Goal: Information Seeking & Learning: Learn about a topic

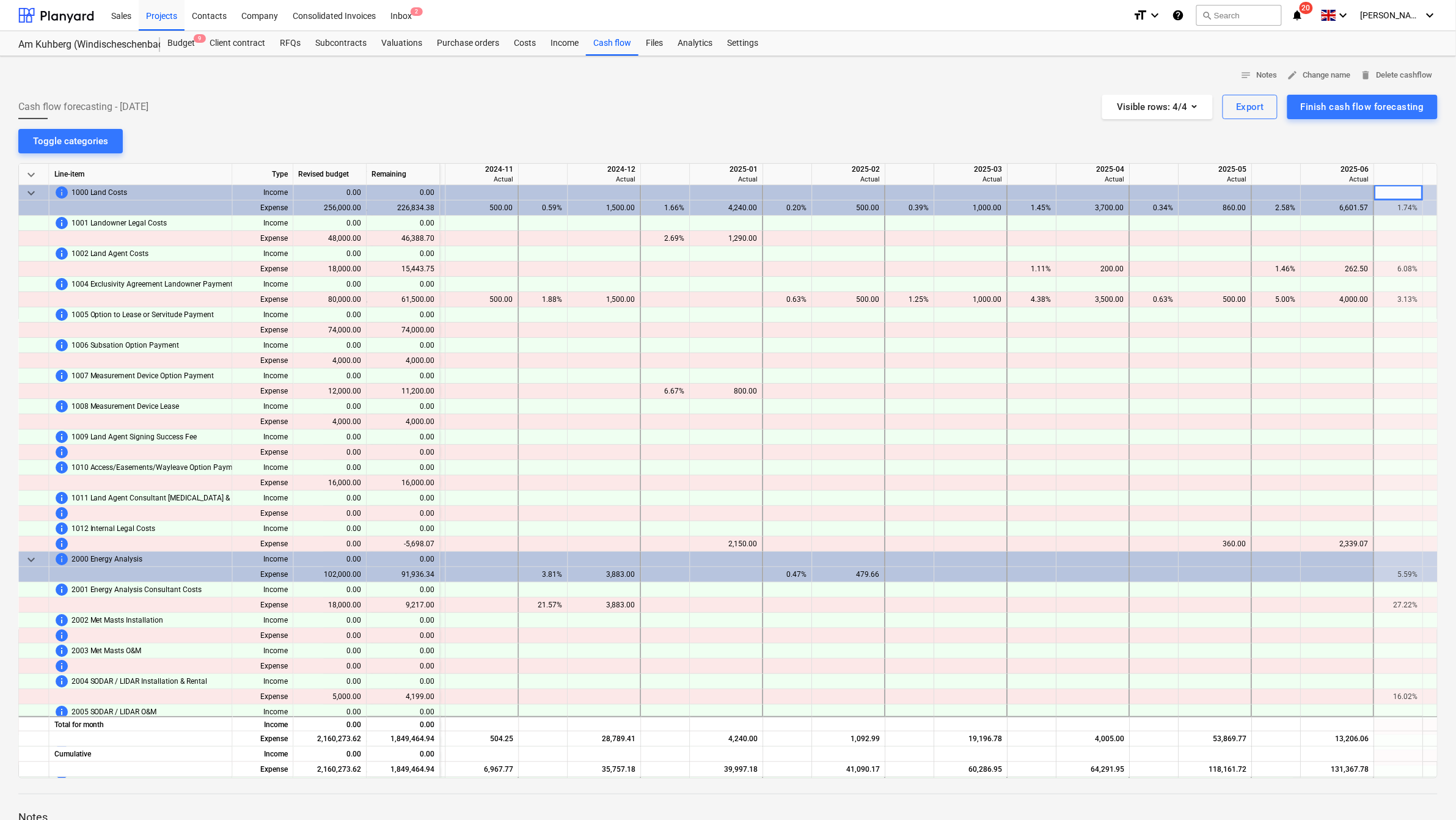
scroll to position [0, 837]
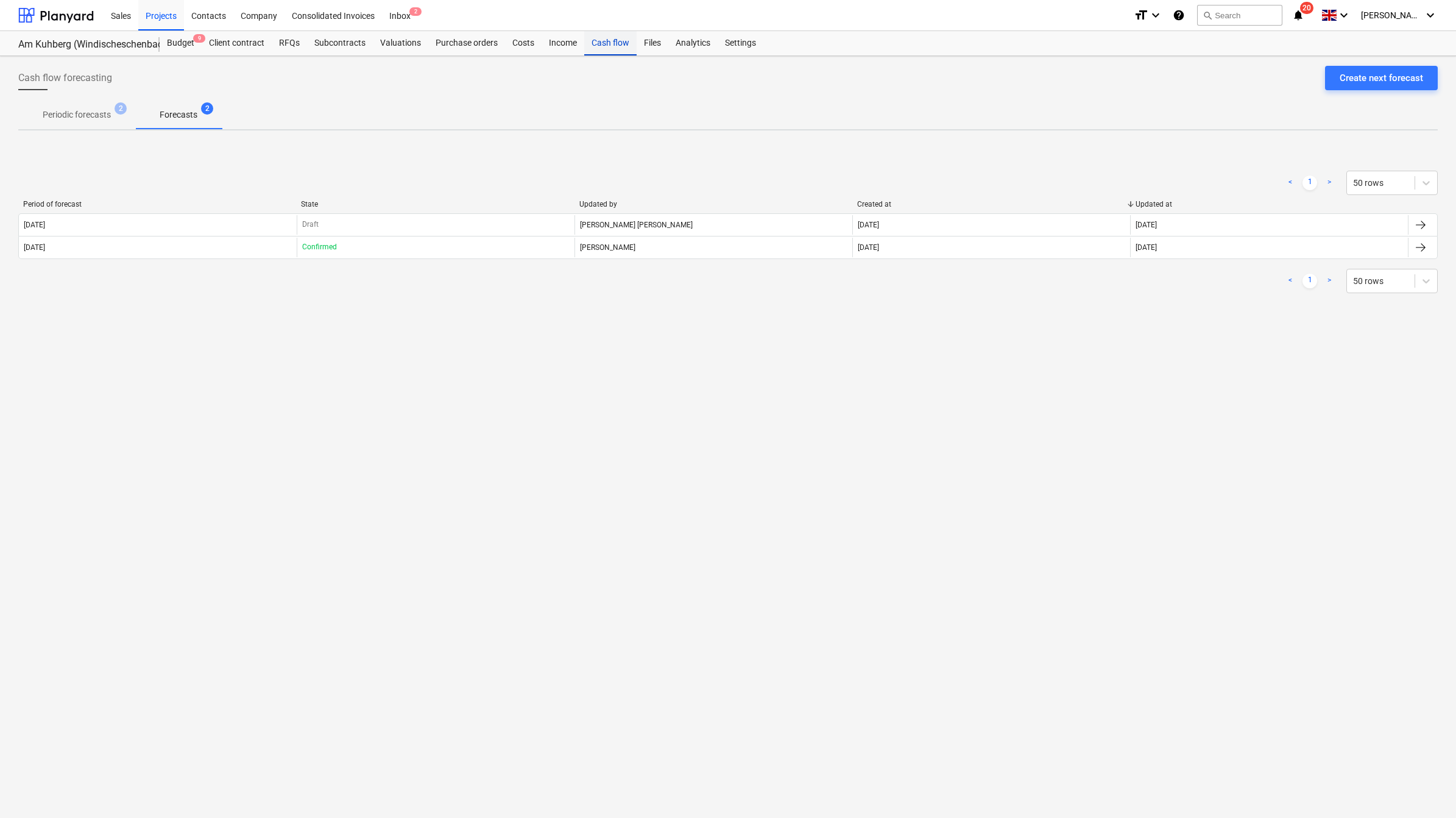
click at [606, 45] on div "Cash flow" at bounding box center [610, 43] width 53 height 24
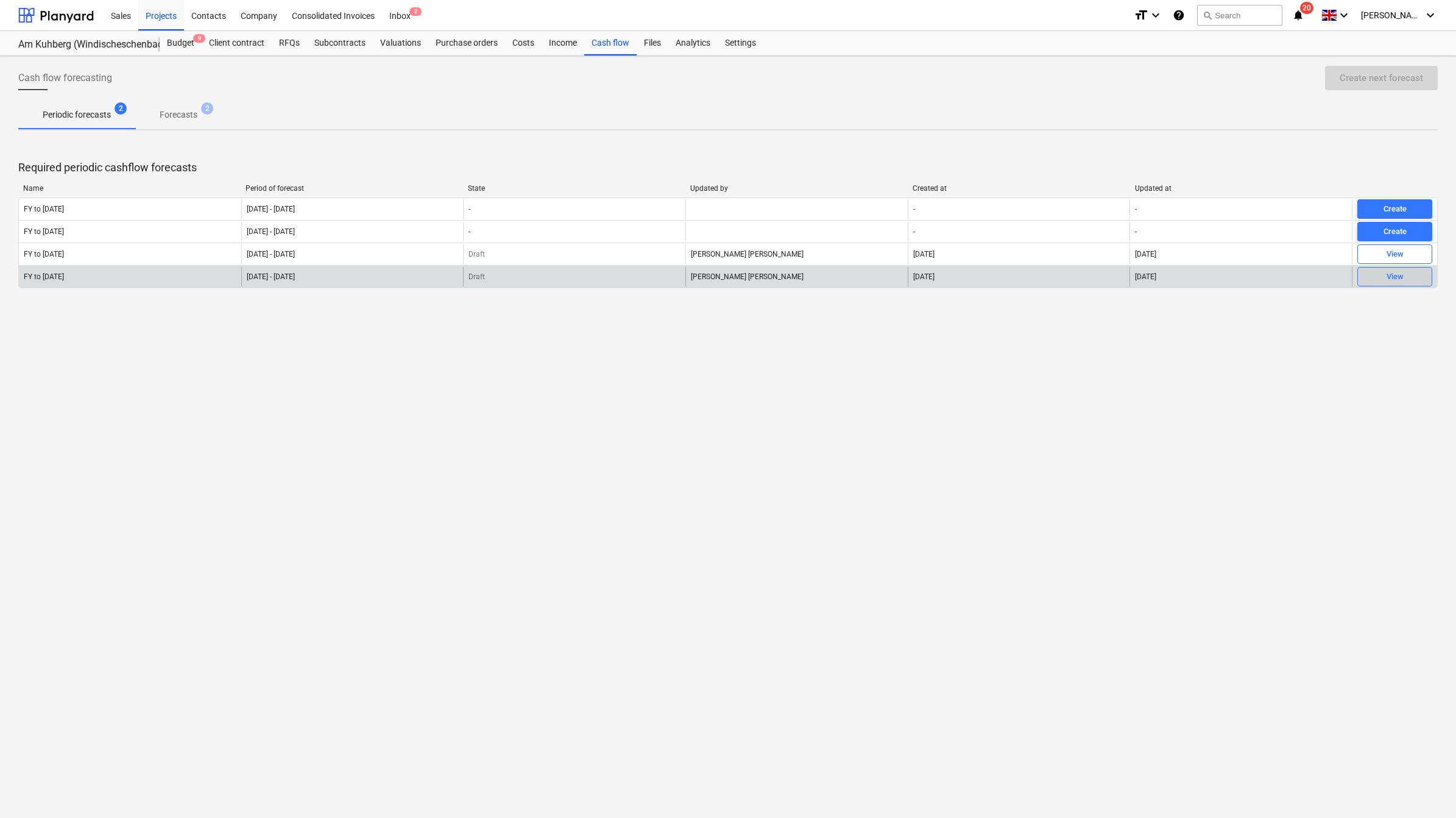
click at [964, 281] on span "View" at bounding box center [1394, 277] width 64 height 14
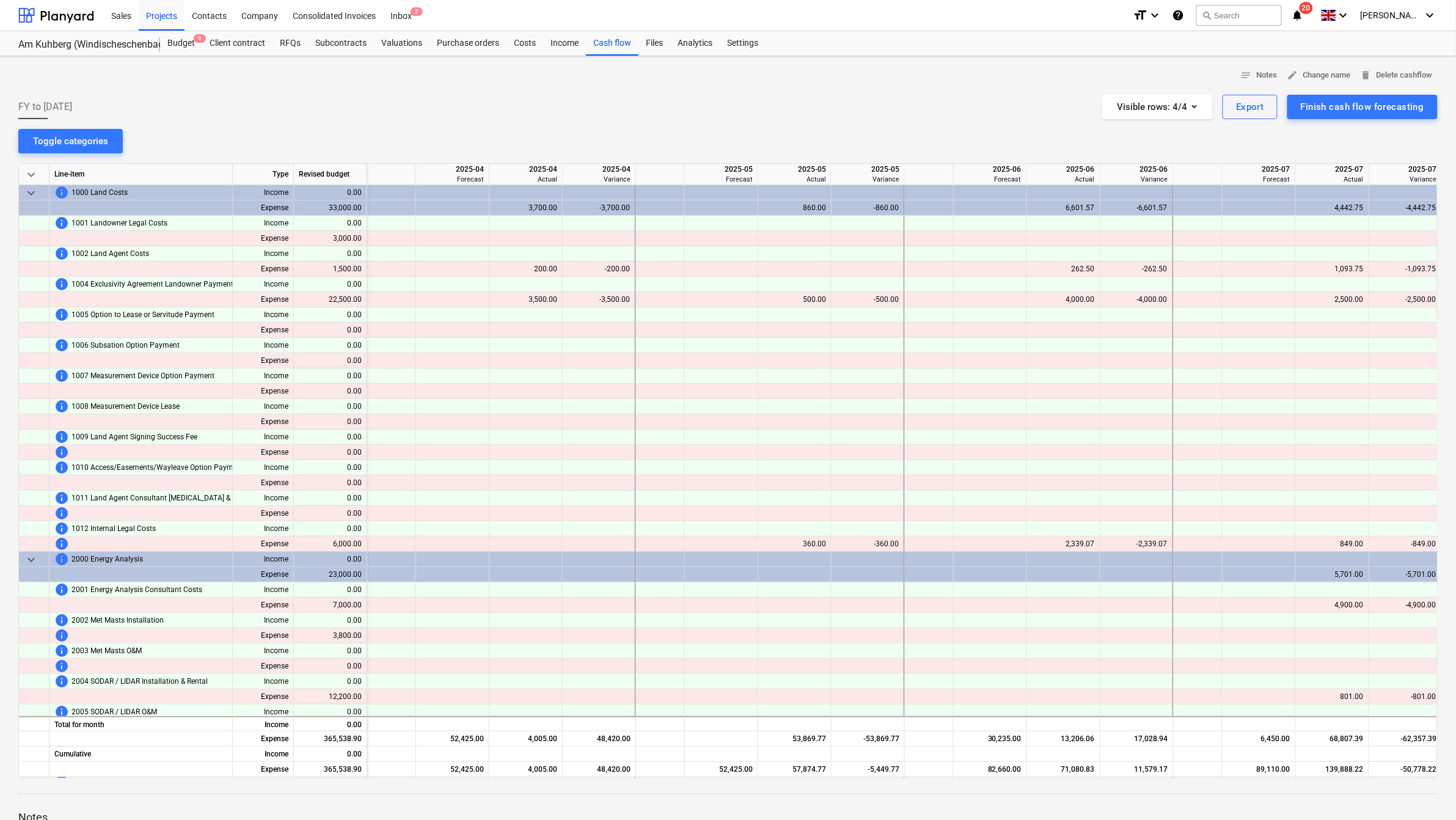
scroll to position [0, 58]
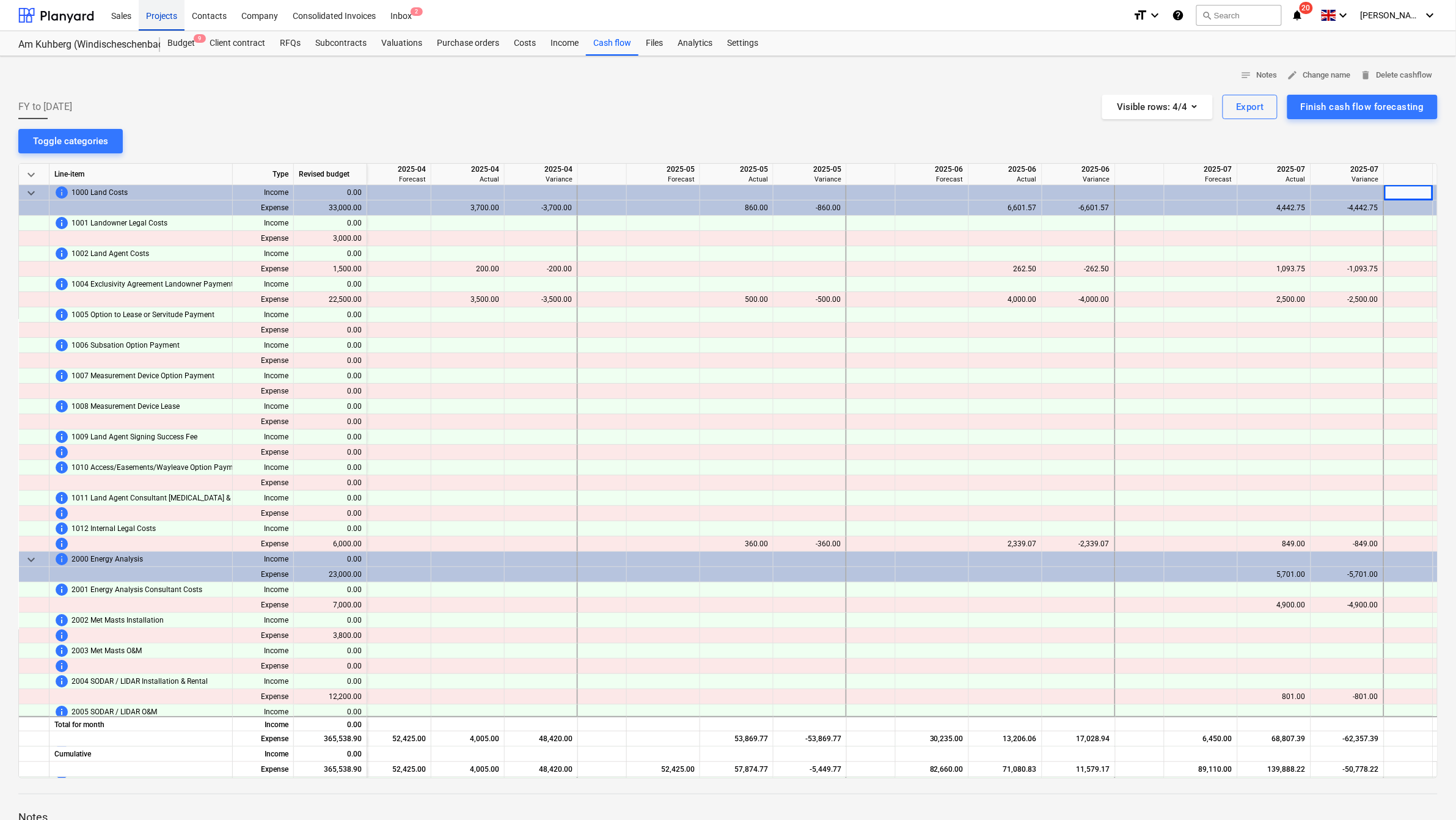
click at [164, 19] on div "Projects" at bounding box center [161, 14] width 46 height 31
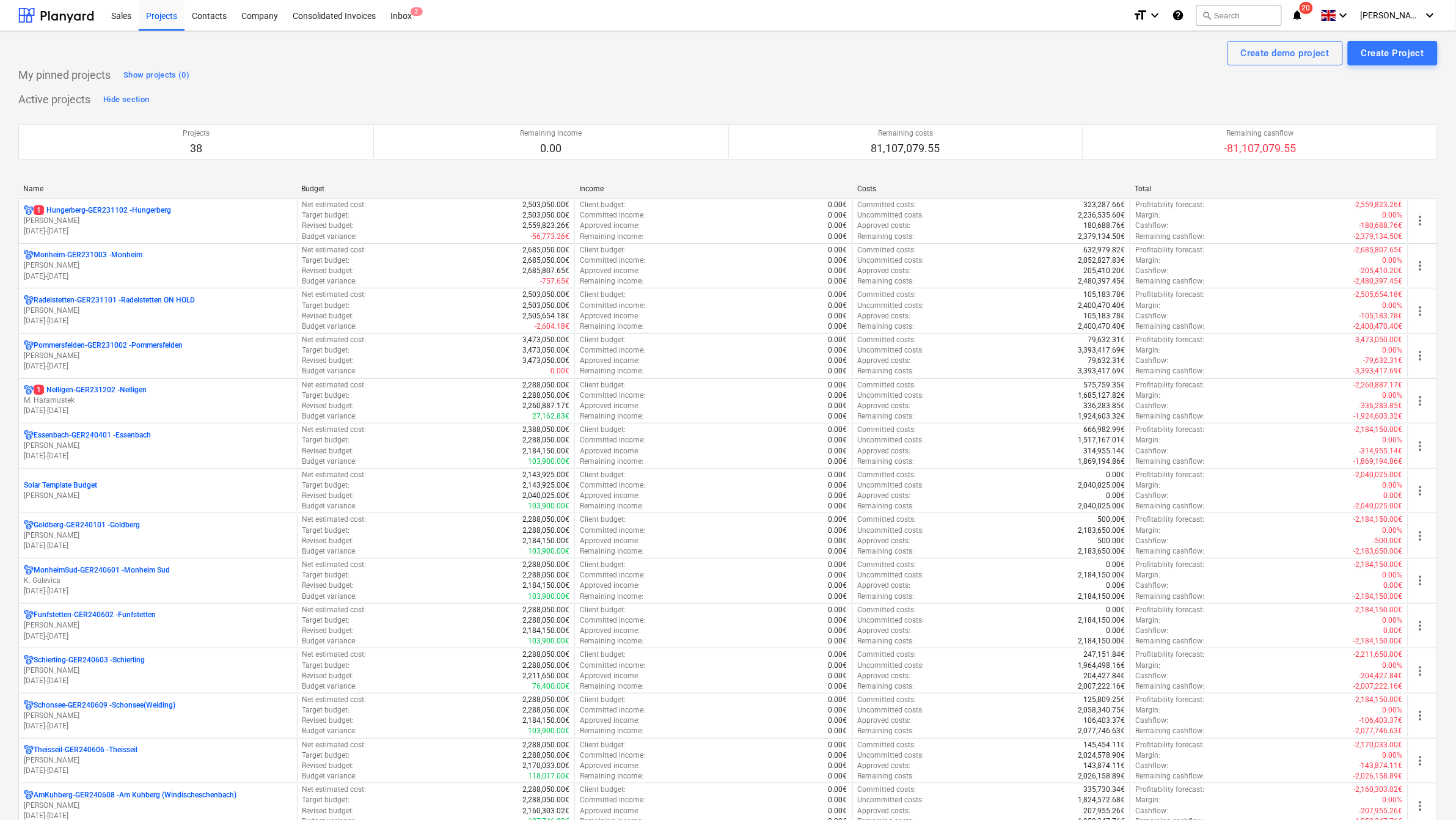
click at [39, 190] on div "Name" at bounding box center [157, 189] width 268 height 9
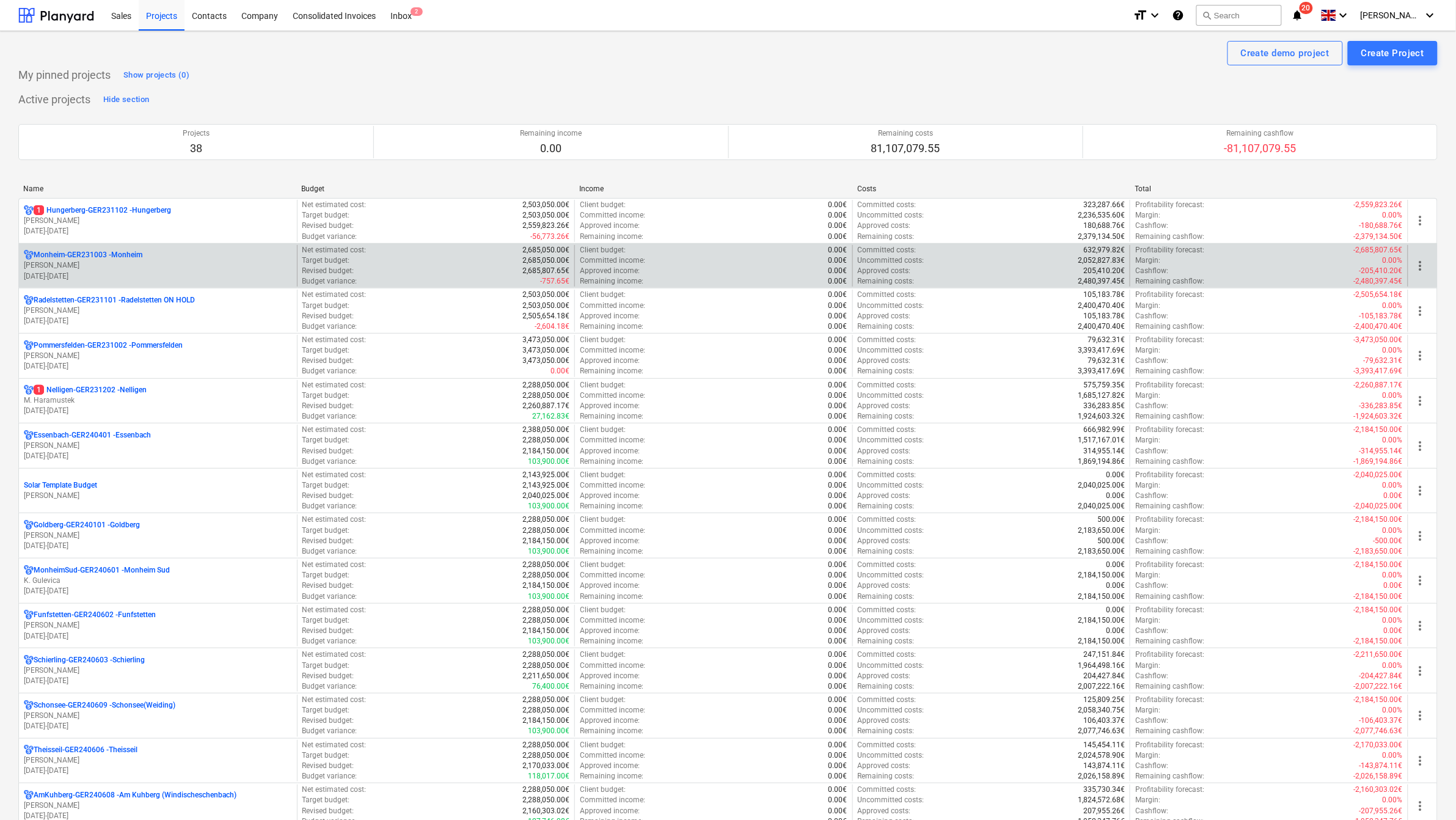
click at [63, 187] on div "Name" at bounding box center [157, 189] width 268 height 9
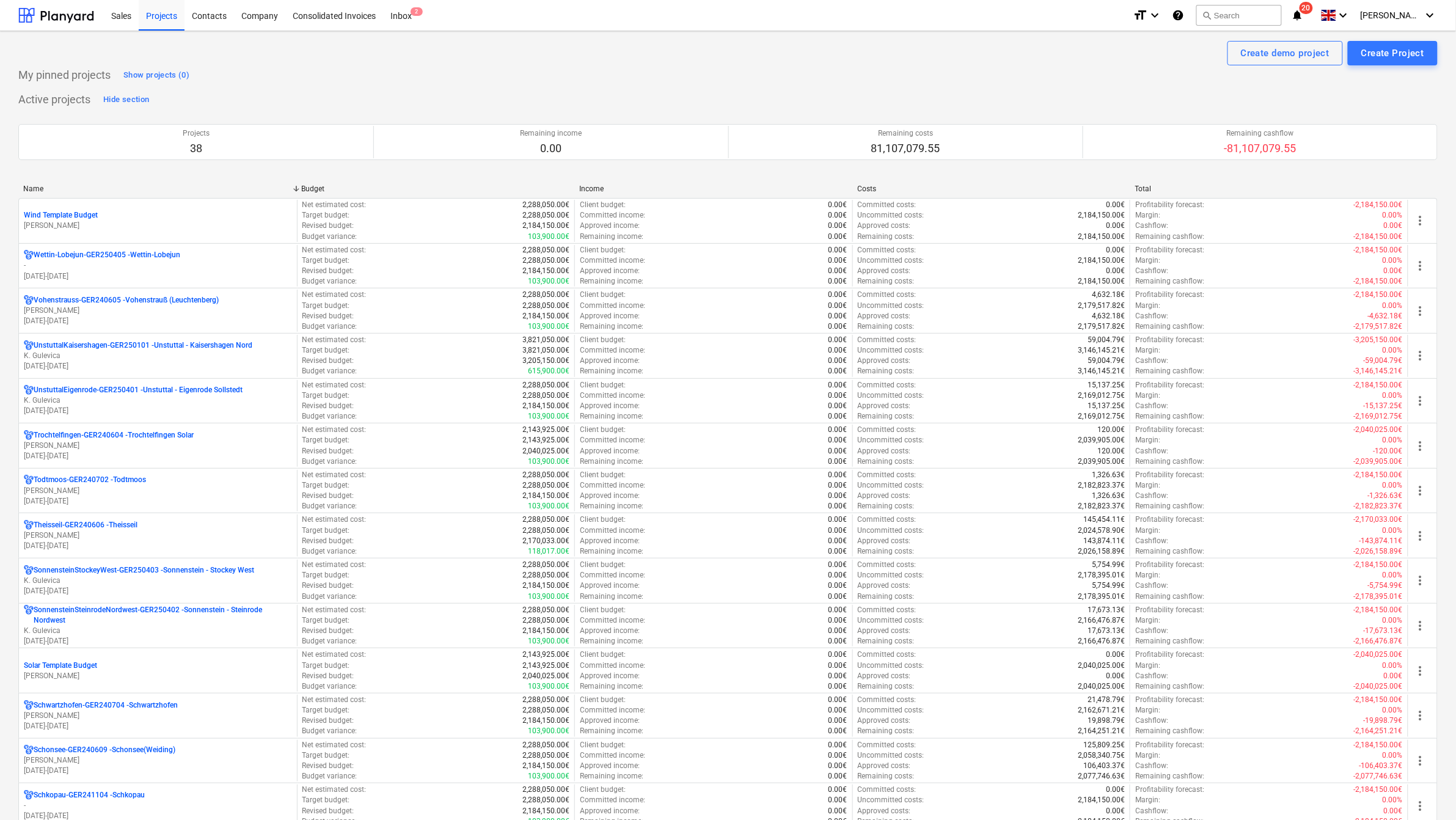
click at [44, 188] on div "Name" at bounding box center [157, 189] width 268 height 9
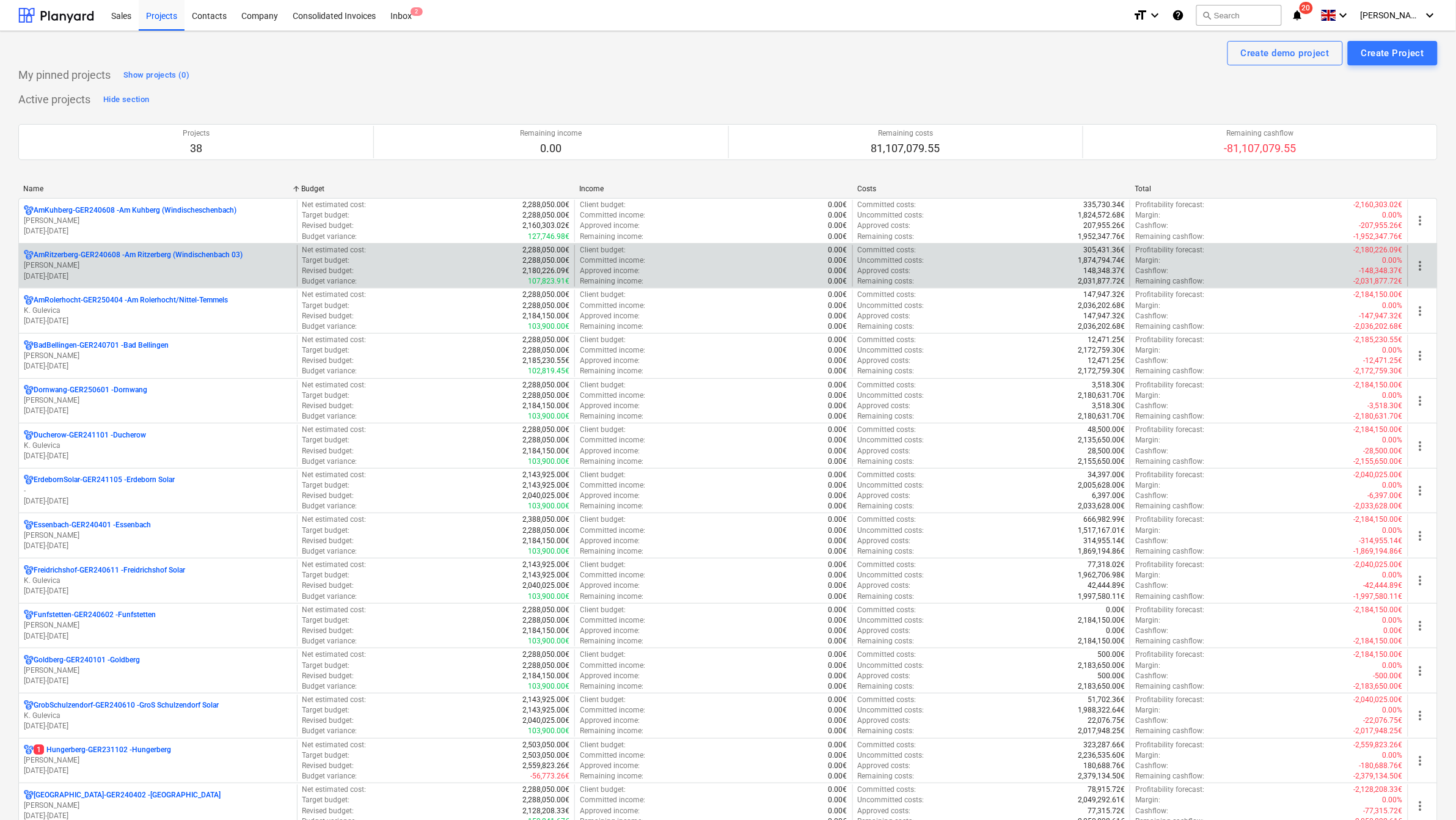
click at [87, 257] on p "AmRitzerberg-GER240608 - Am Ritzerberg (Windischenbach 03)" at bounding box center [139, 255] width 209 height 11
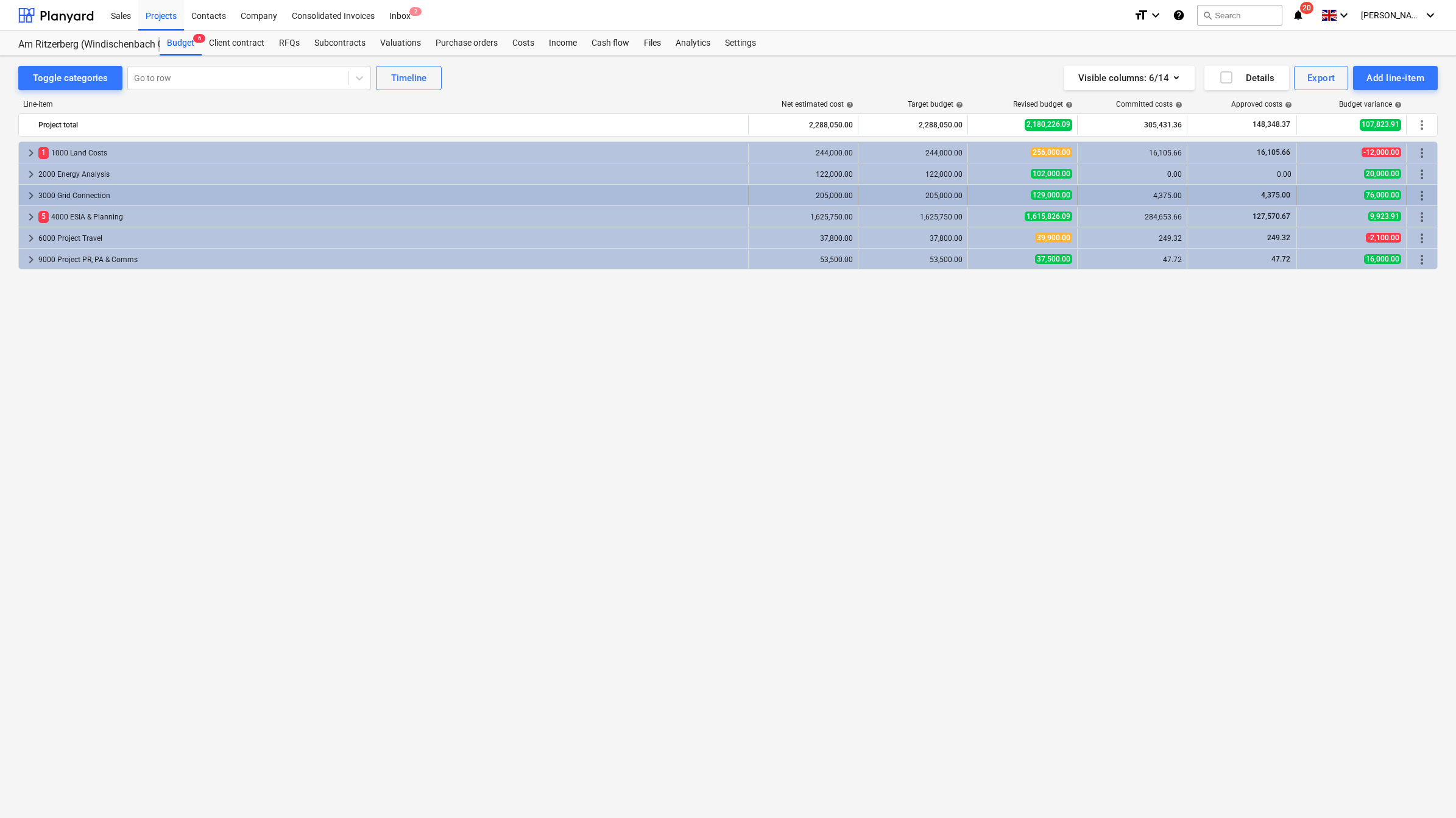
click at [30, 197] on span "keyboard_arrow_right" at bounding box center [31, 195] width 14 height 14
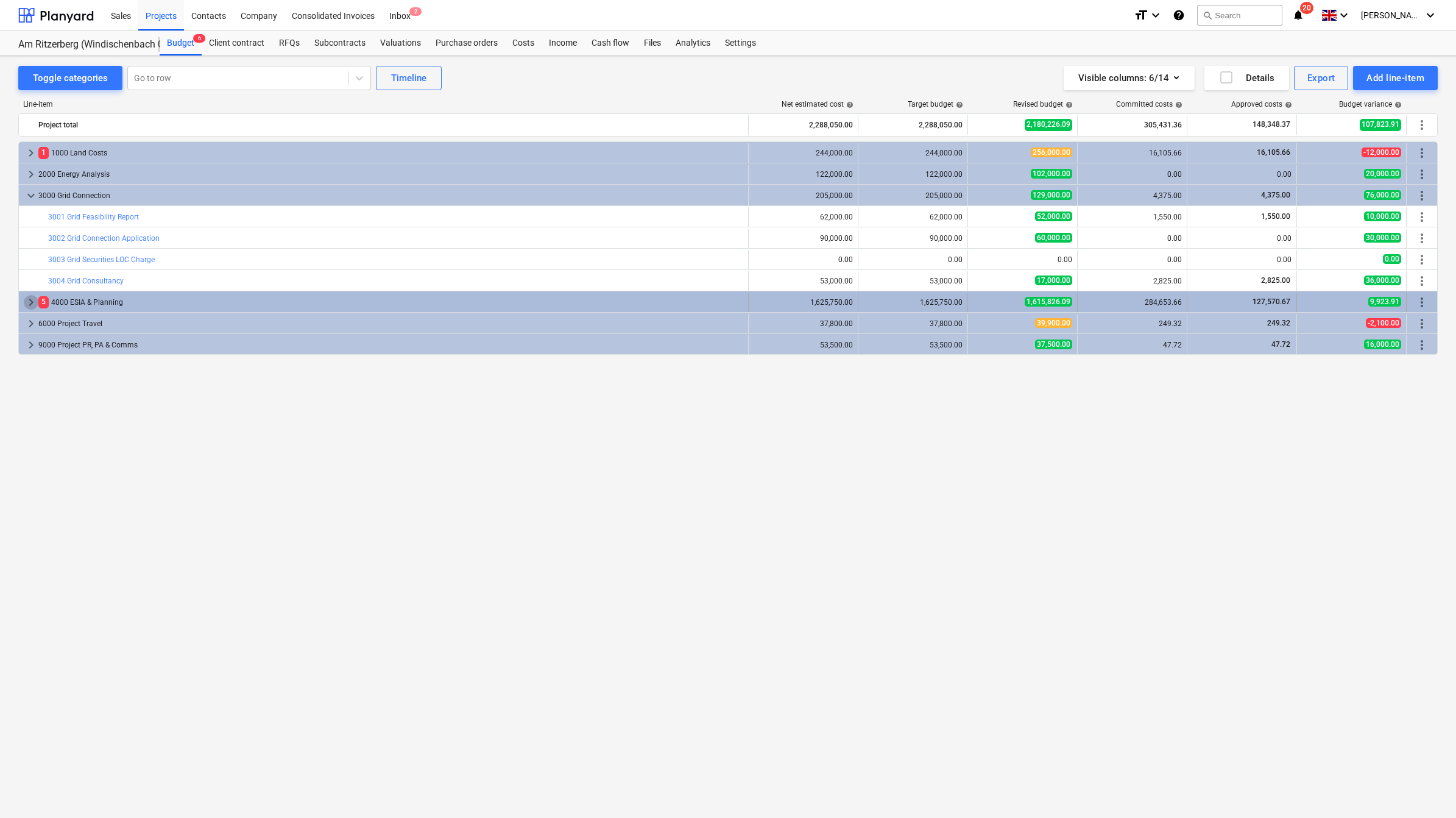
click at [31, 302] on span "keyboard_arrow_right" at bounding box center [31, 302] width 14 height 14
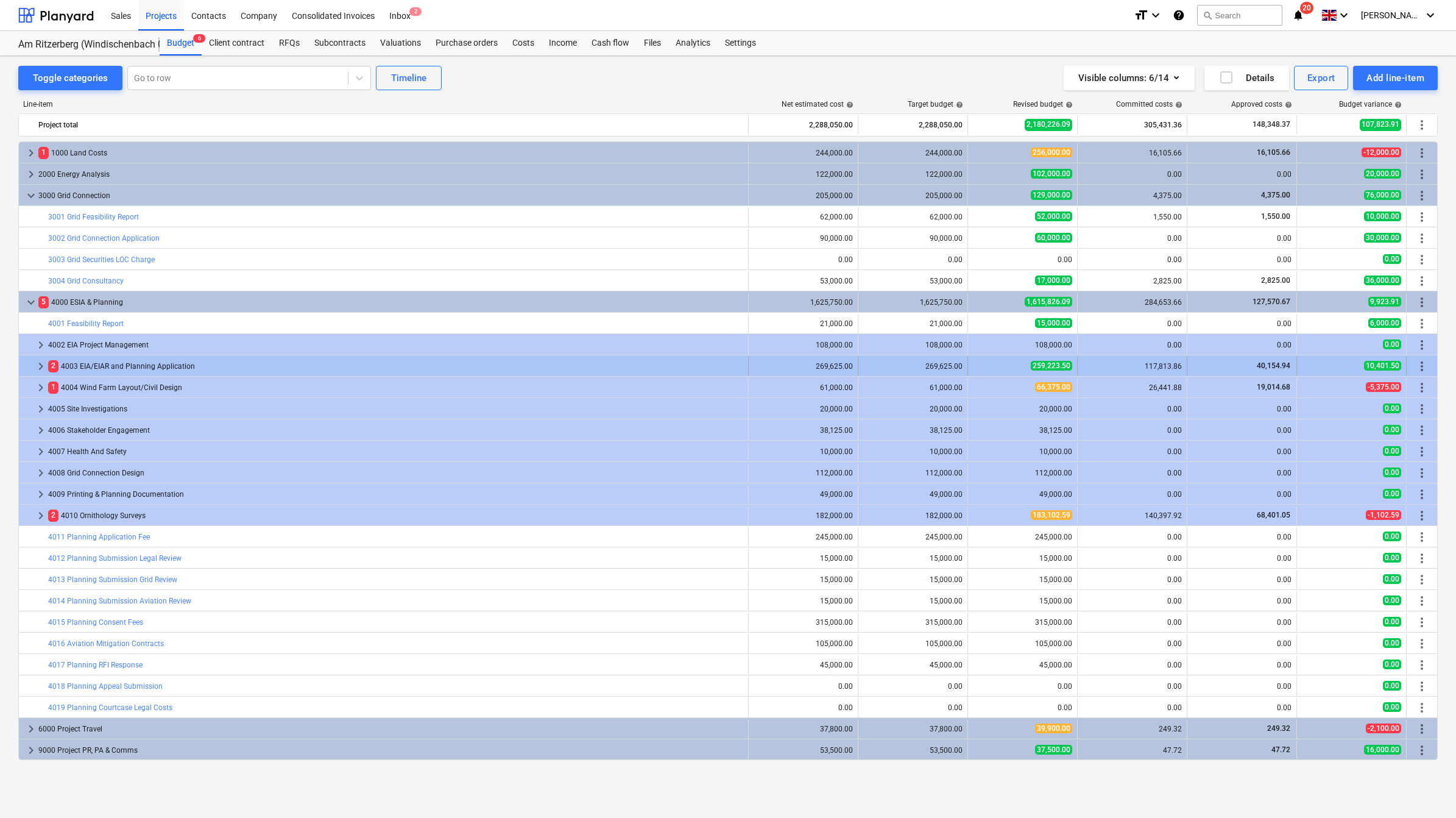
click at [37, 367] on span "keyboard_arrow_right" at bounding box center [41, 366] width 14 height 14
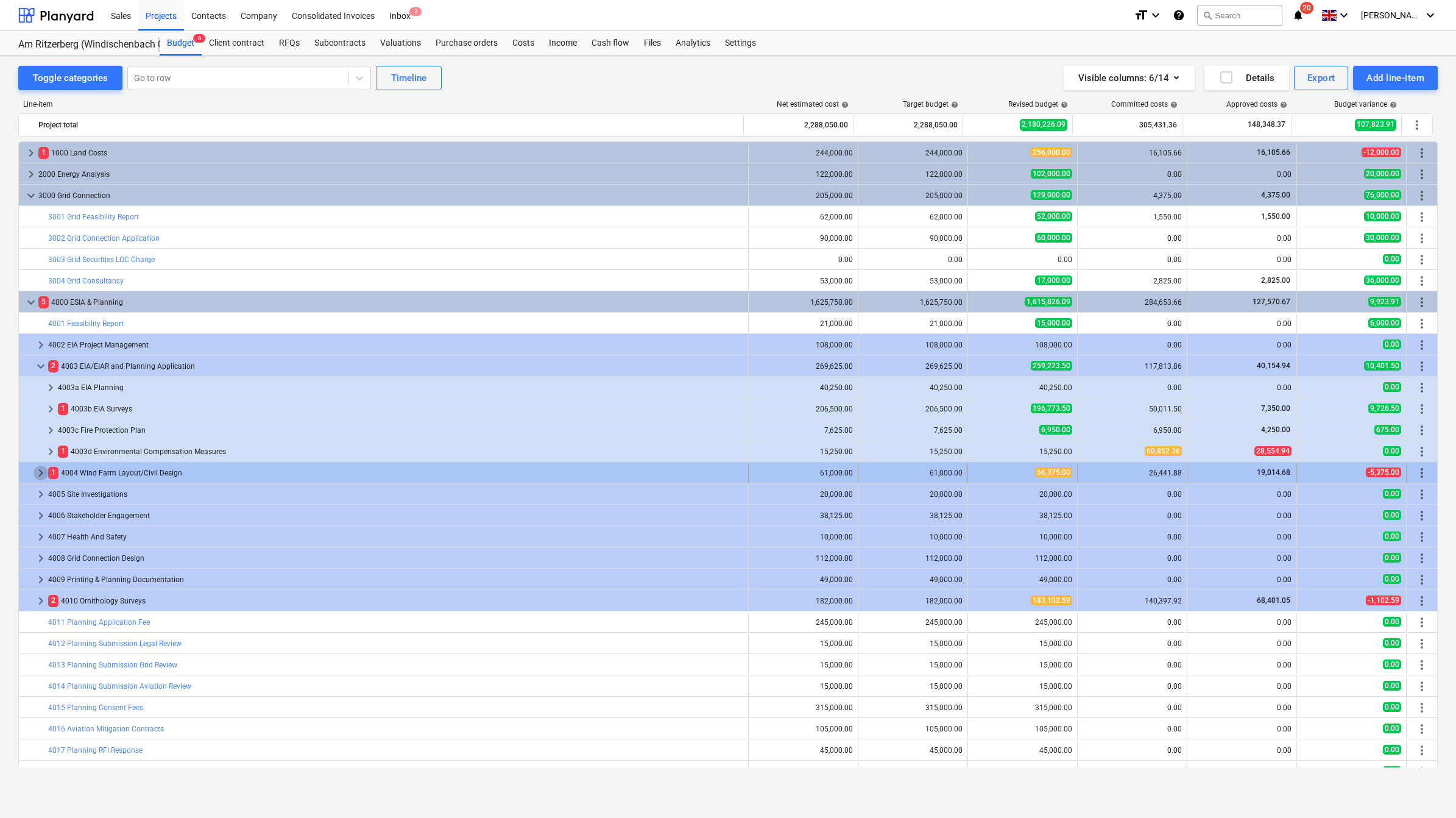
click at [37, 473] on span "keyboard_arrow_right" at bounding box center [41, 473] width 14 height 14
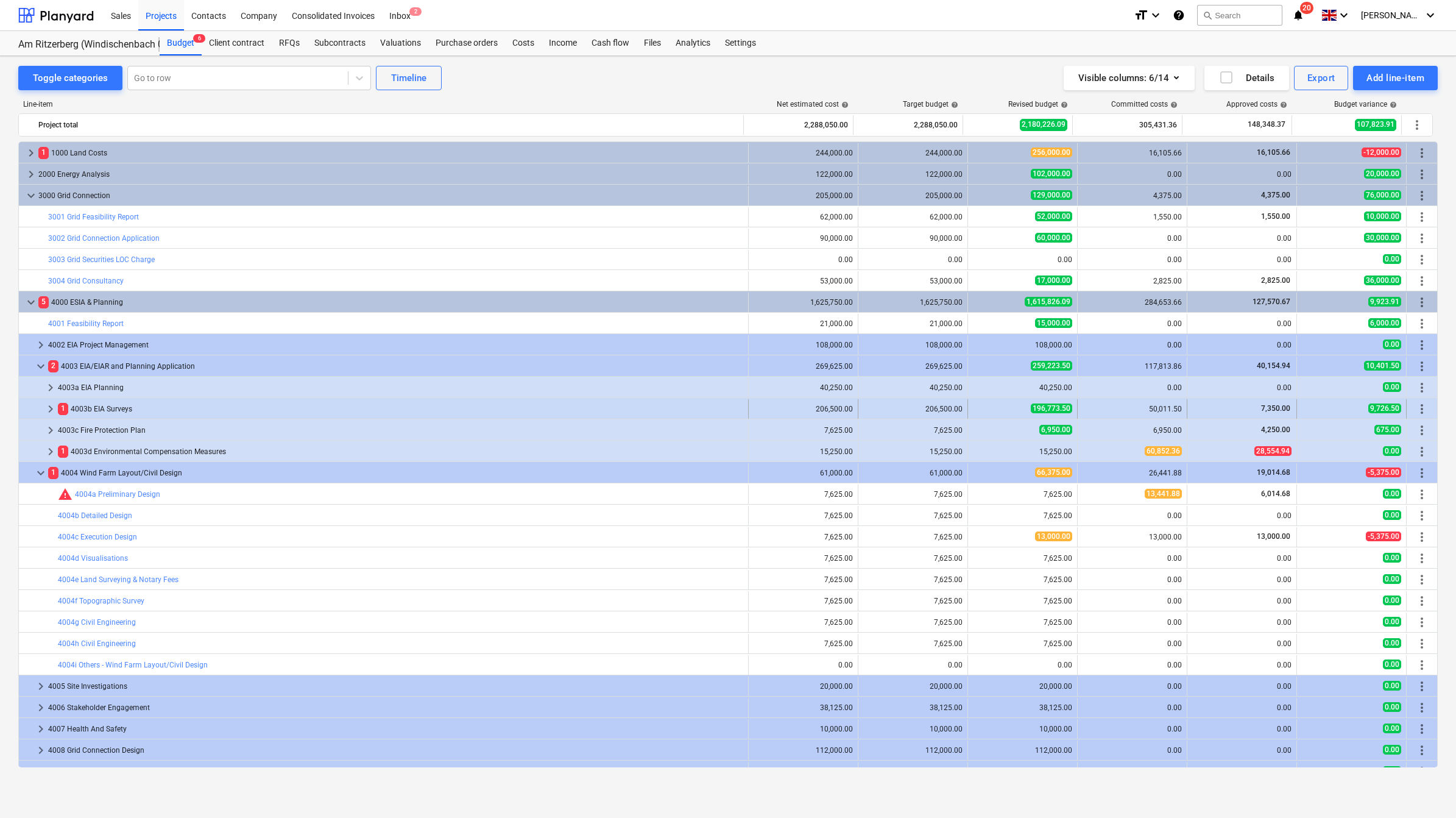
click at [49, 409] on span "keyboard_arrow_right" at bounding box center [51, 409] width 14 height 14
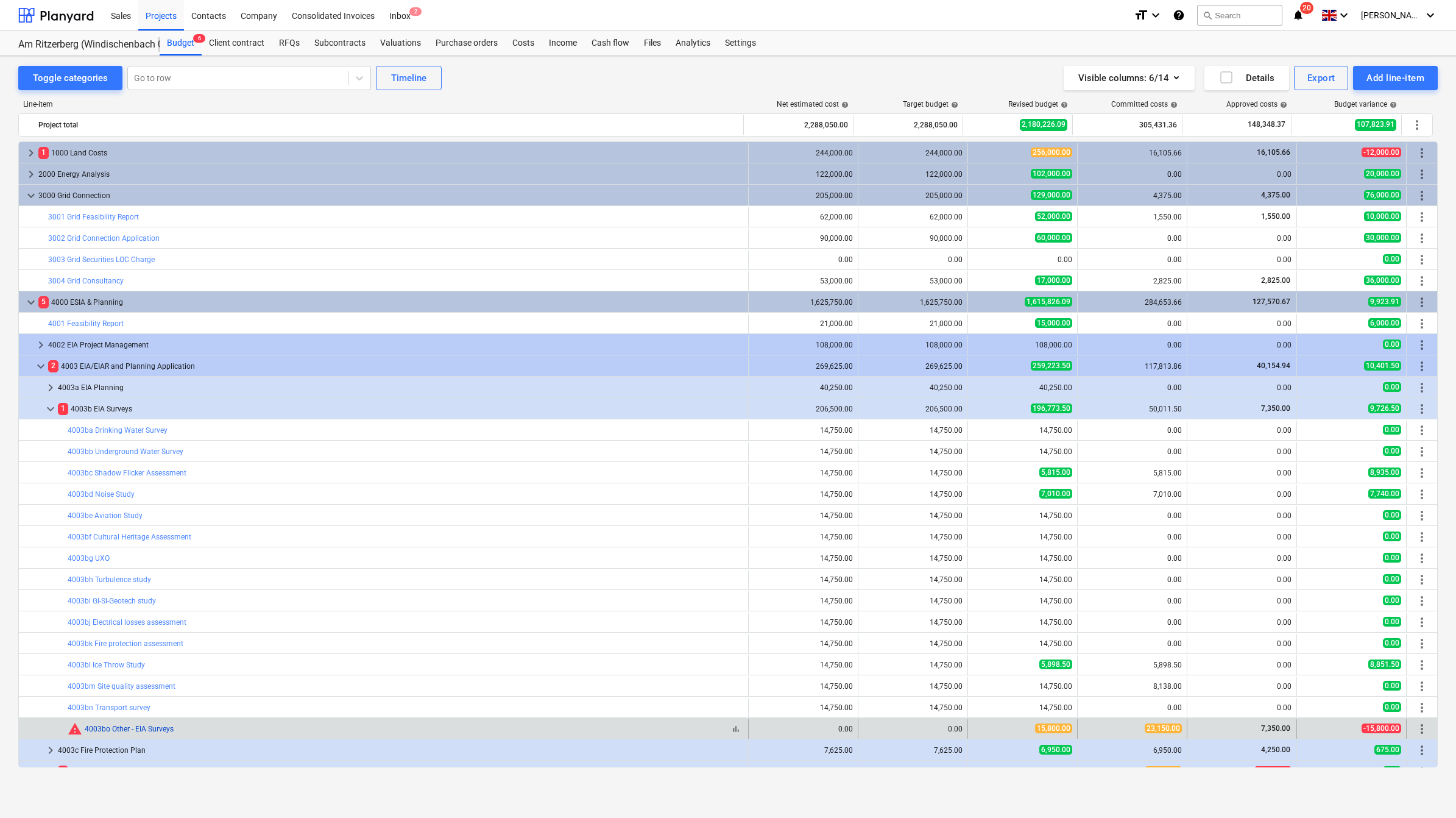
click at [132, 512] on link "4003bo Other - EIA Surveys" at bounding box center [129, 729] width 89 height 9
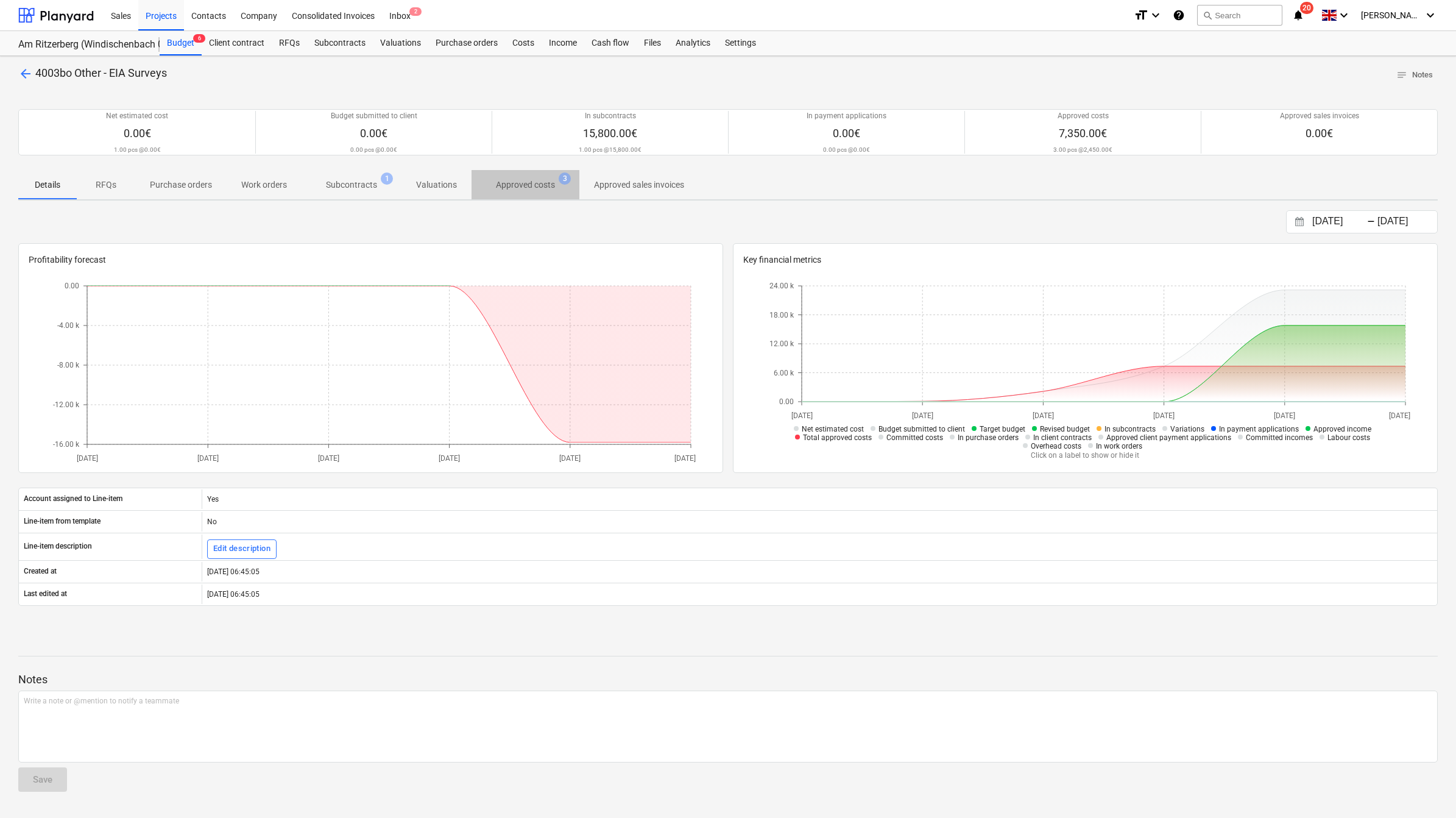
click at [522, 187] on p "Approved costs" at bounding box center [525, 185] width 59 height 12
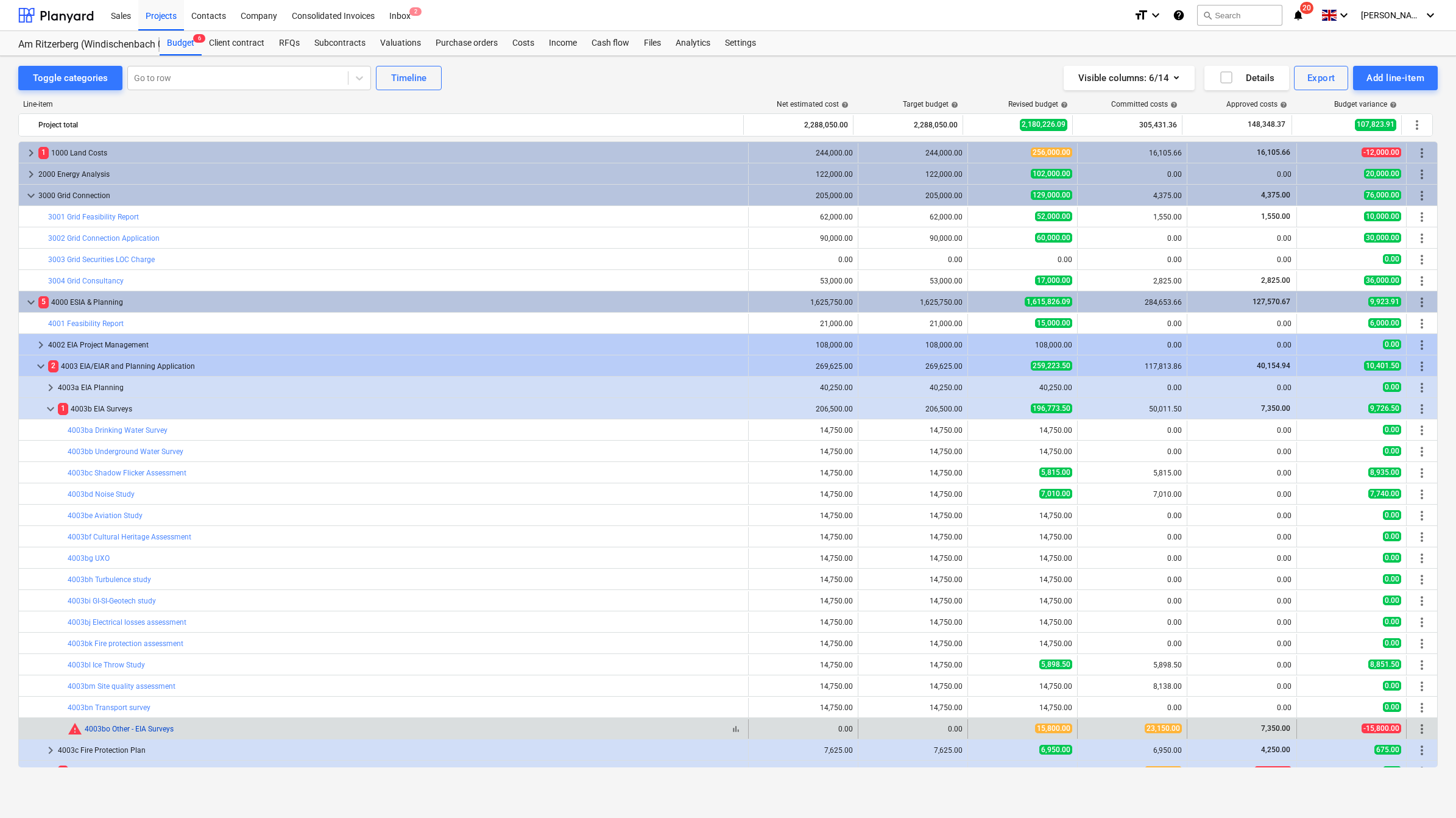
click at [169, 512] on link "4003bo Other - EIA Surveys" at bounding box center [129, 729] width 89 height 9
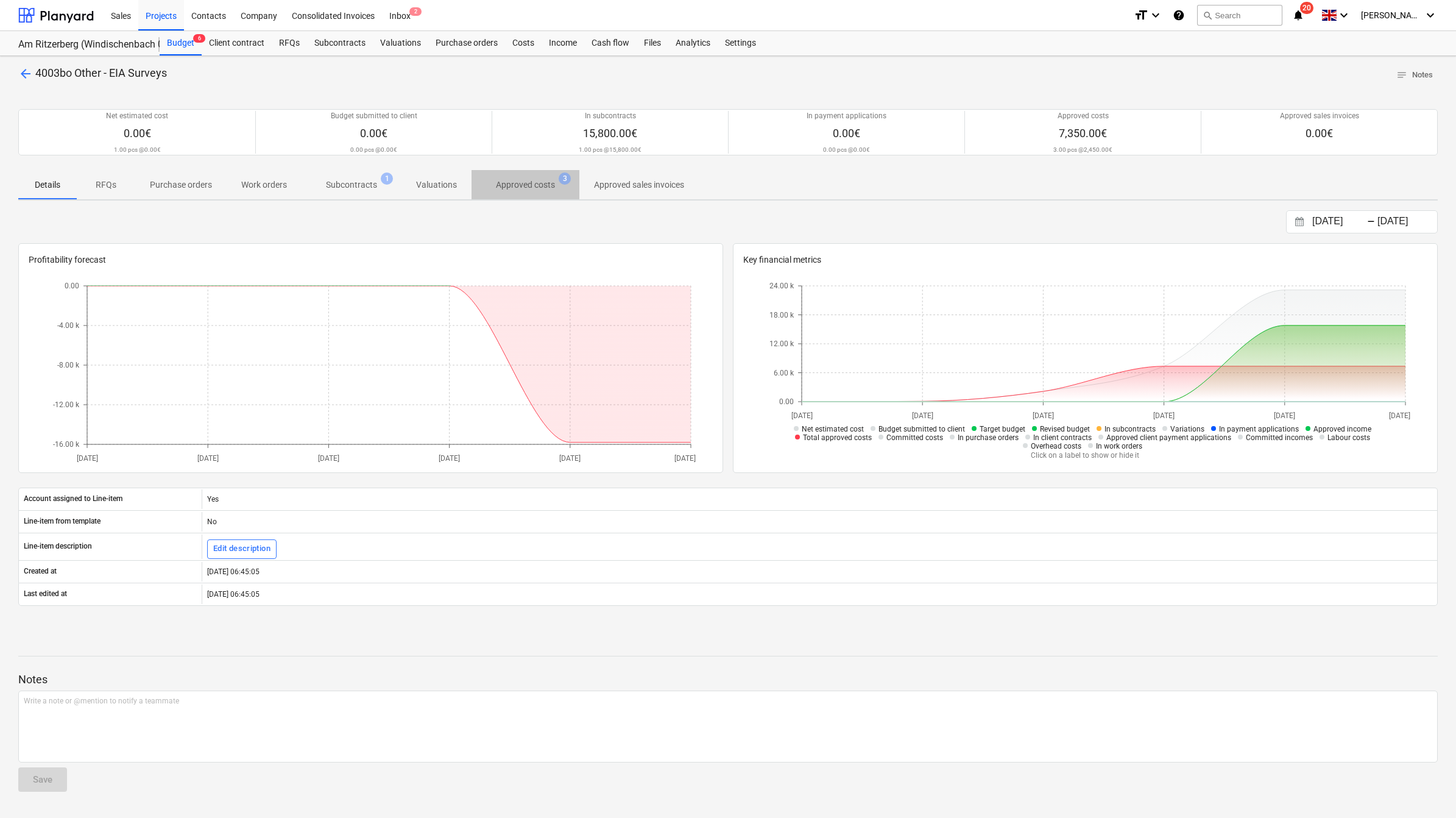
click at [540, 180] on p "Approved costs" at bounding box center [525, 185] width 59 height 12
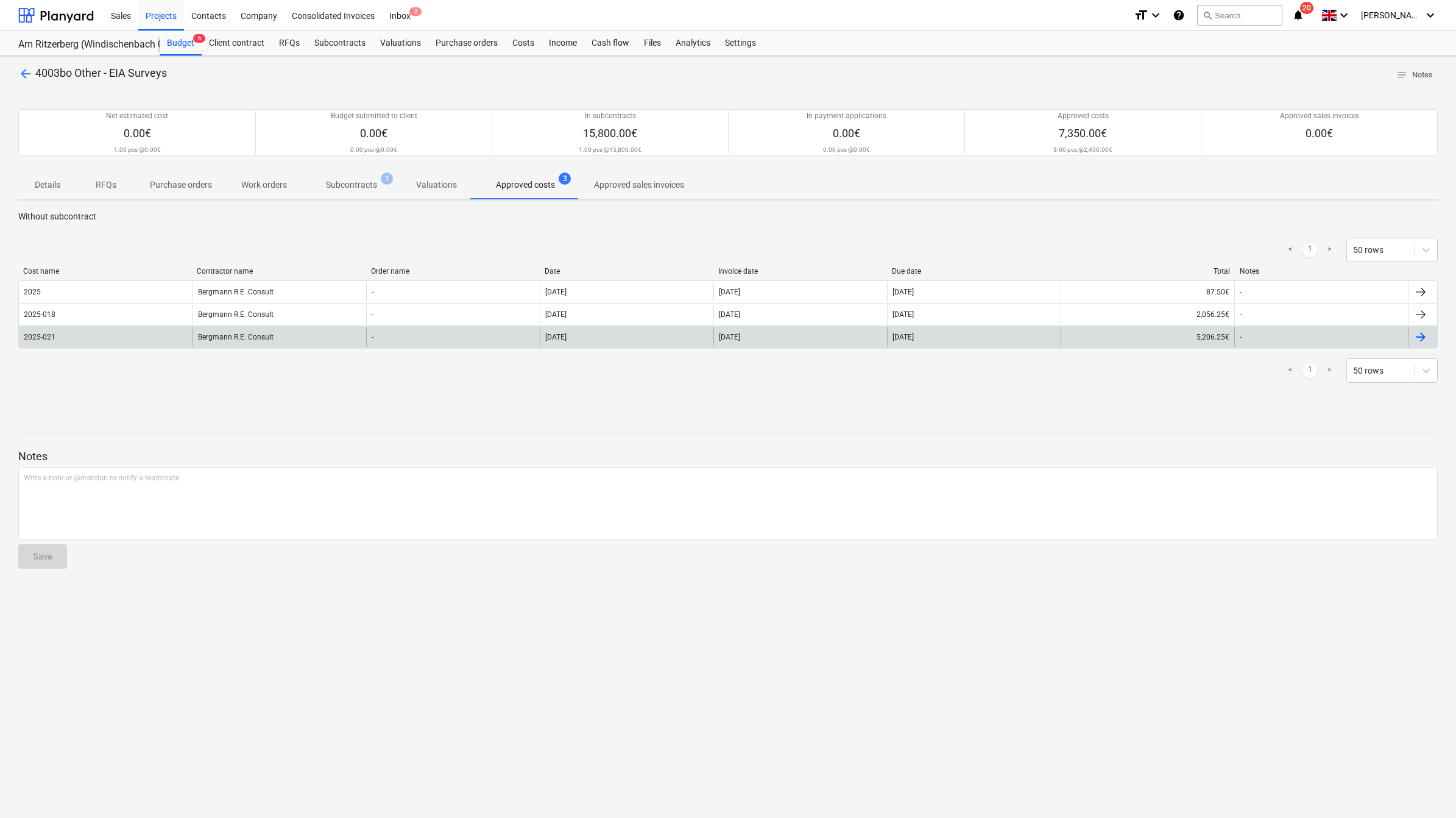
click at [964, 332] on div at bounding box center [1420, 337] width 14 height 14
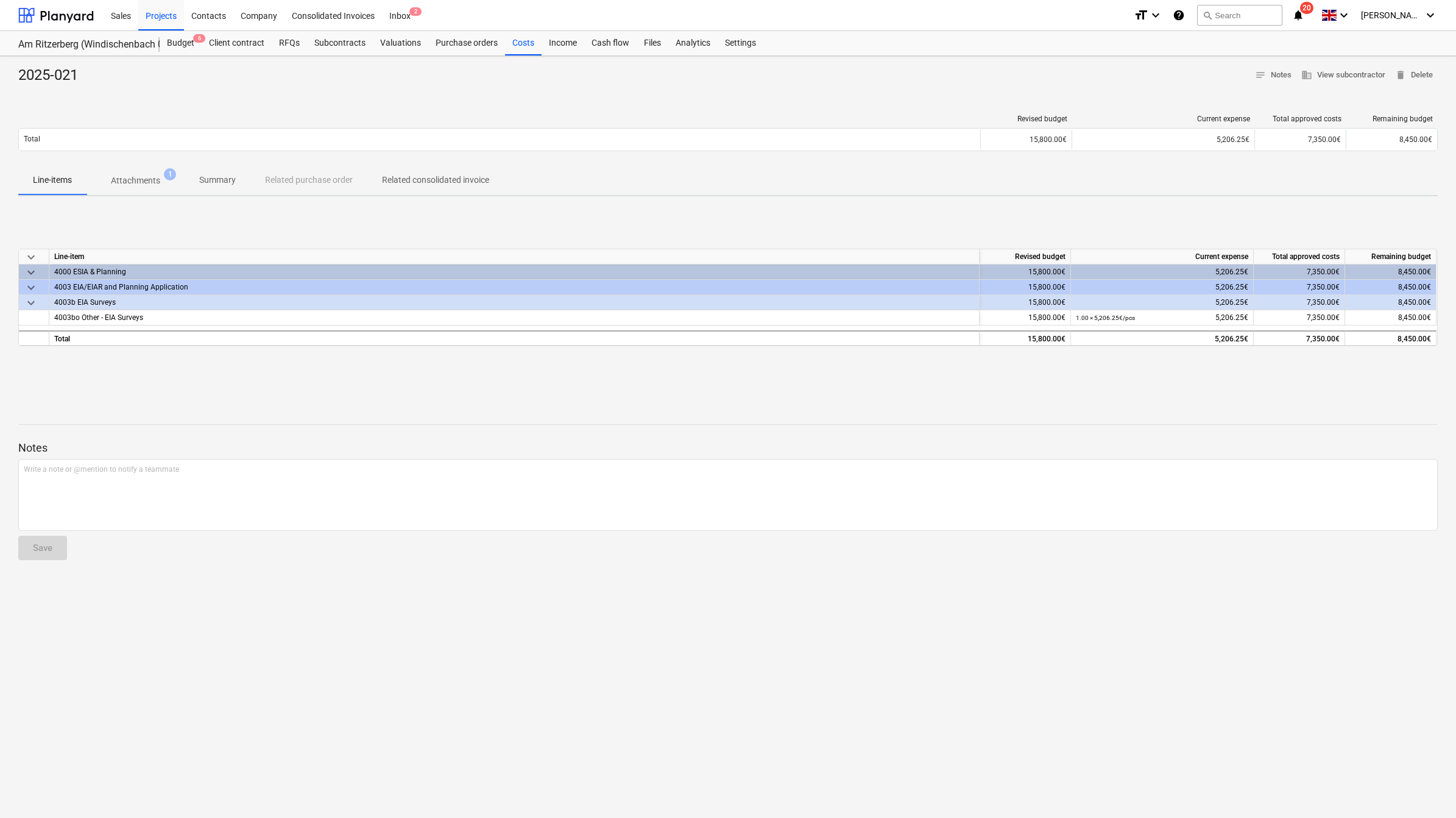
click at [136, 170] on span "Attachments 1" at bounding box center [136, 180] width 98 height 22
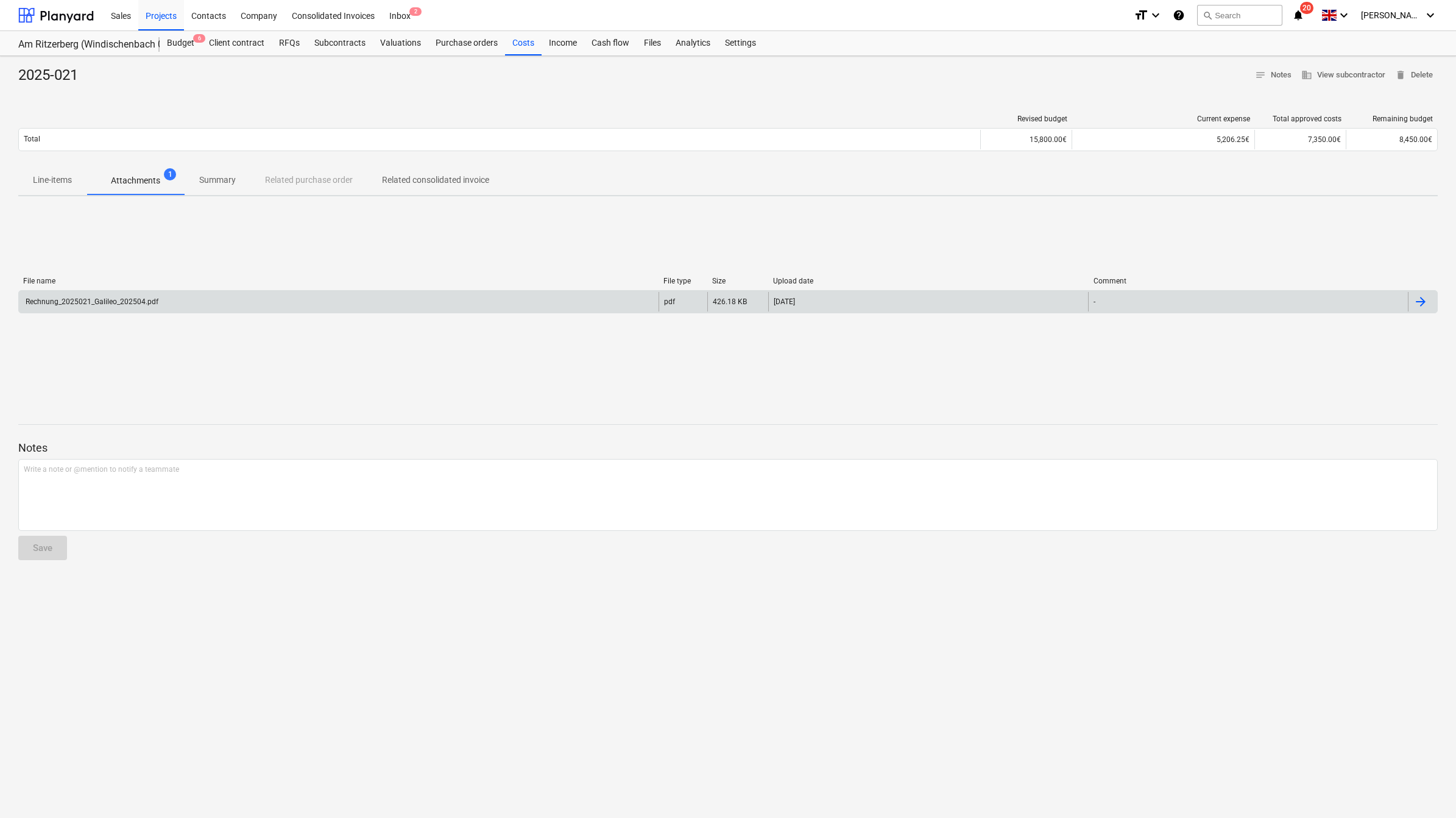
click at [148, 303] on div "Rechnung_2025021_Galileo_202504.pdf" at bounding box center [91, 302] width 135 height 9
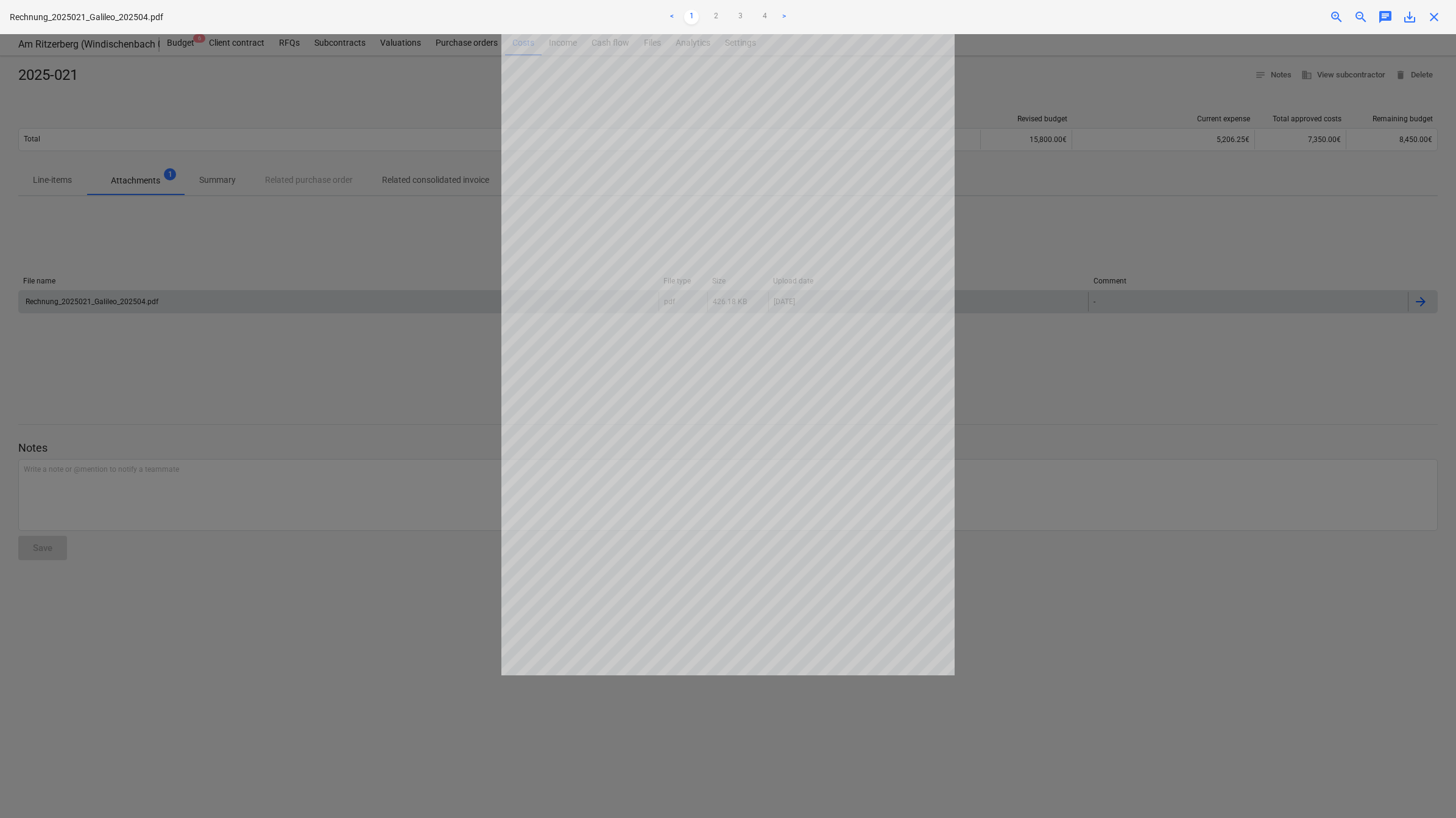
click at [964, 381] on div at bounding box center [728, 426] width 1456 height 783
click at [964, 21] on div "Project fetching failed" at bounding box center [1285, 12] width 329 height 26
click at [964, 12] on div "Project fetching failed" at bounding box center [1285, 12] width 329 height 26
click at [964, 16] on div "Project fetching failed" at bounding box center [1285, 12] width 329 height 26
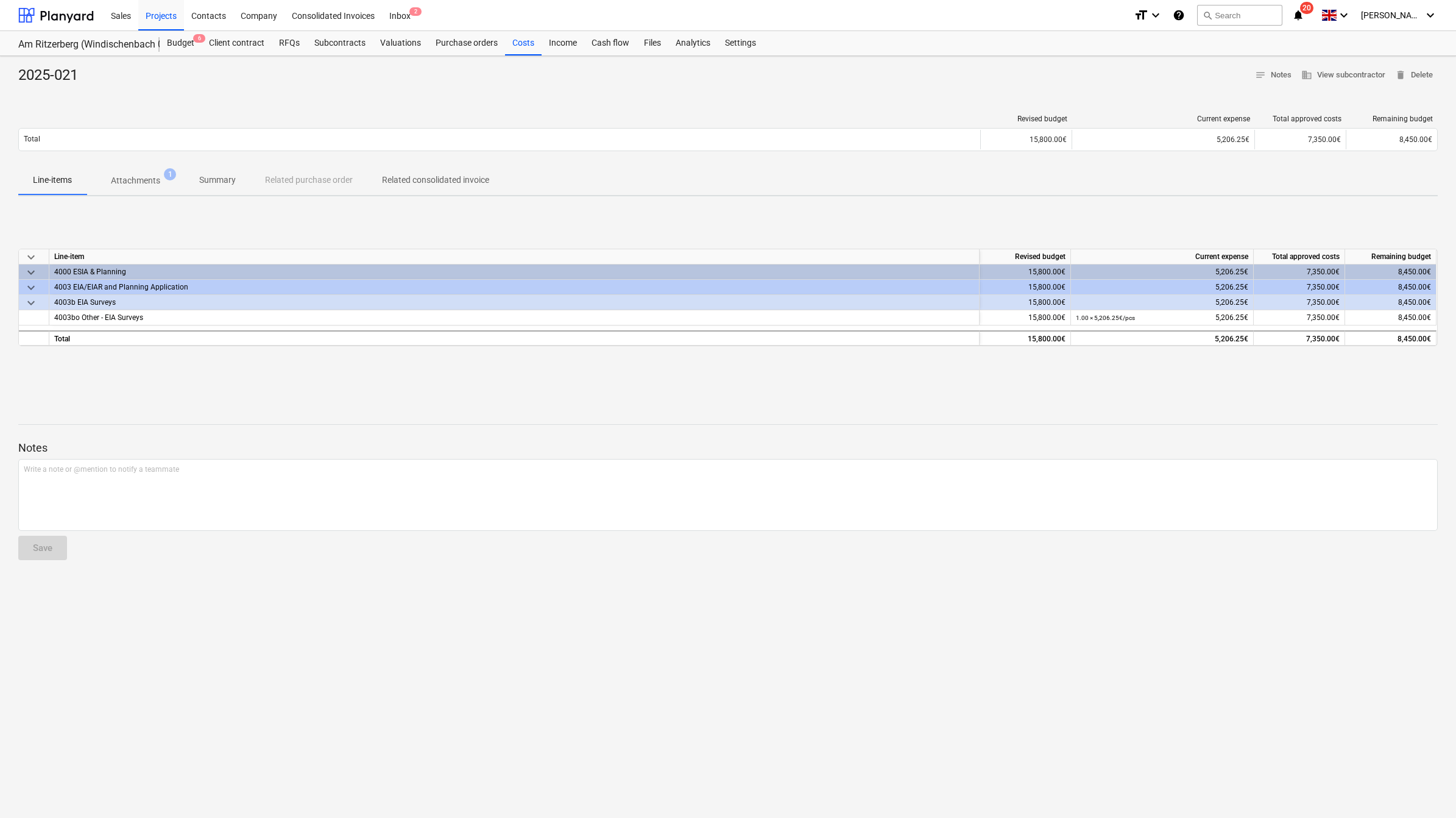
click at [131, 185] on p "Attachments" at bounding box center [135, 180] width 49 height 12
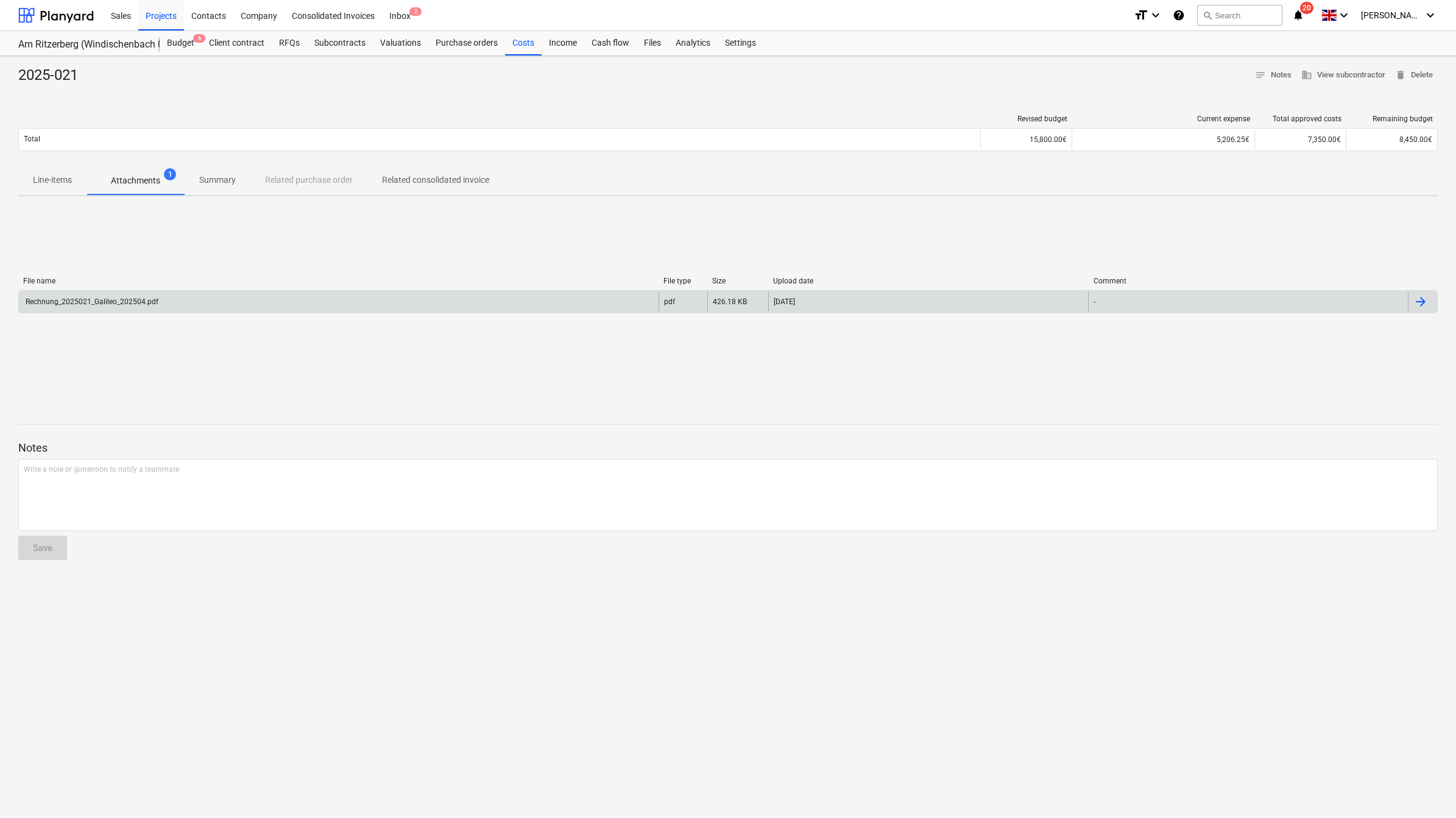
click at [964, 300] on div at bounding box center [1420, 302] width 14 height 14
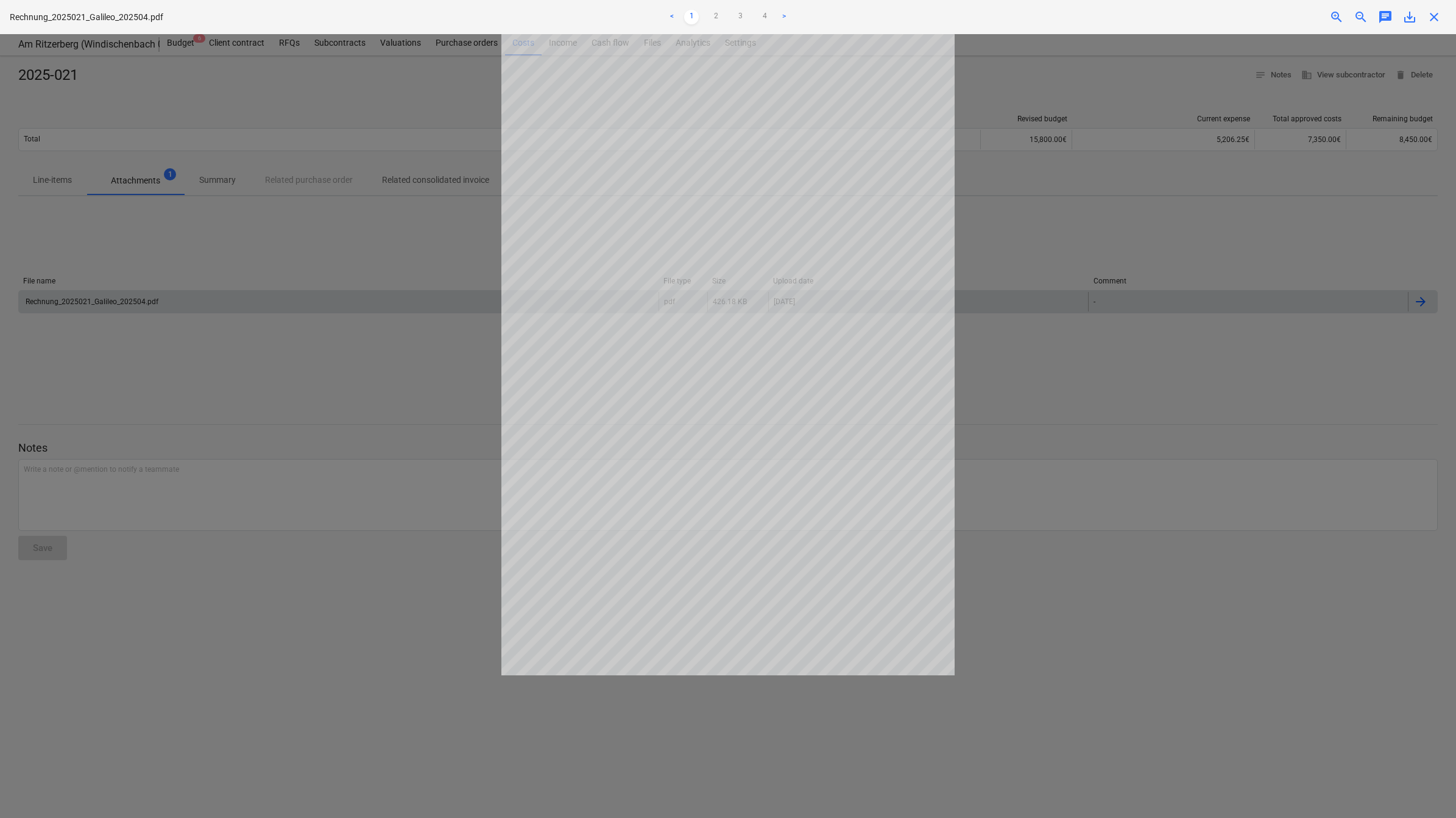
click at [964, 18] on div "Project fetching failed" at bounding box center [1285, 12] width 329 height 26
click at [964, 9] on div "Project fetching failed" at bounding box center [1285, 12] width 329 height 26
click at [125, 430] on div at bounding box center [728, 426] width 1456 height 783
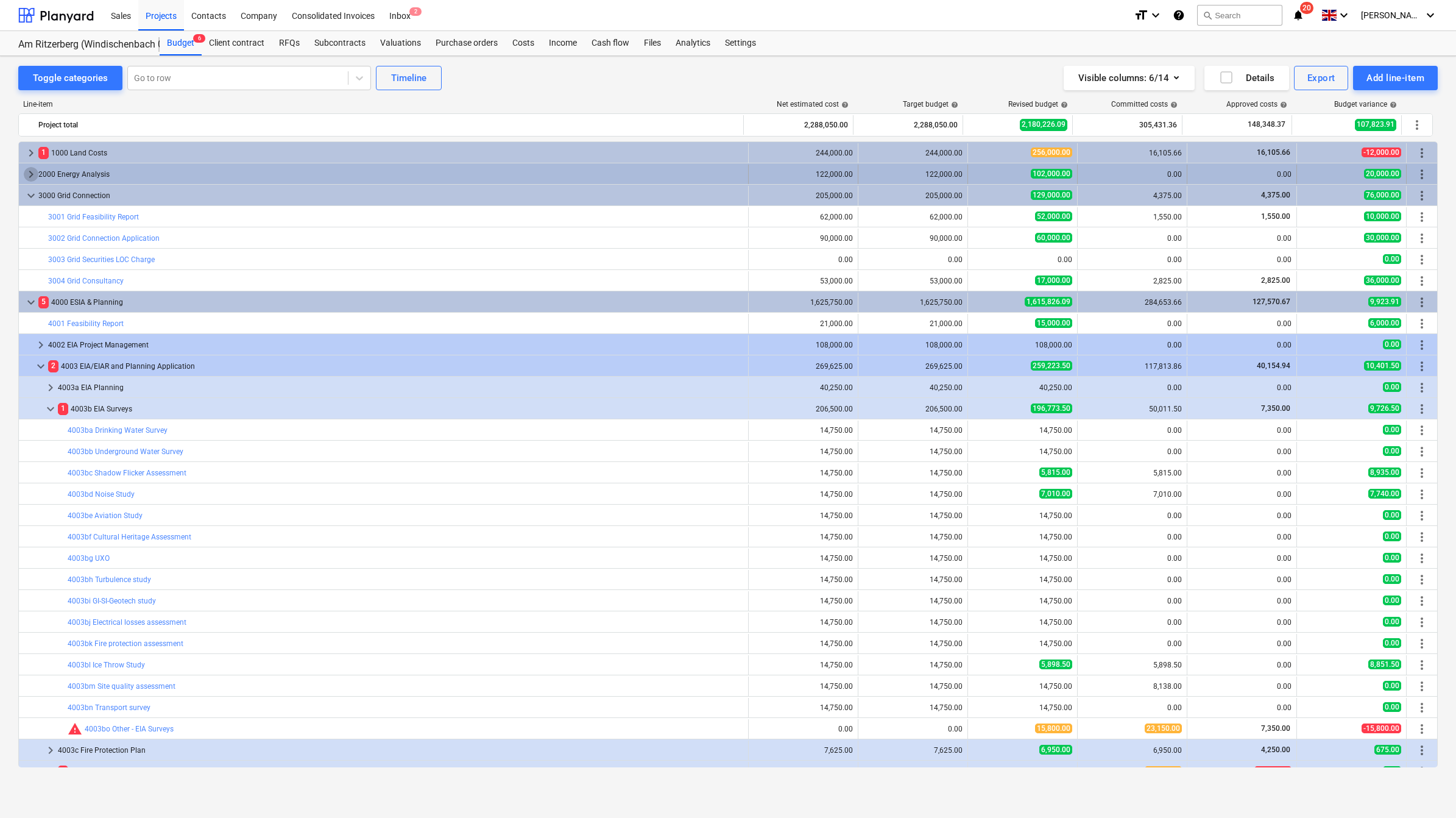
click at [29, 177] on span "keyboard_arrow_right" at bounding box center [31, 174] width 14 height 14
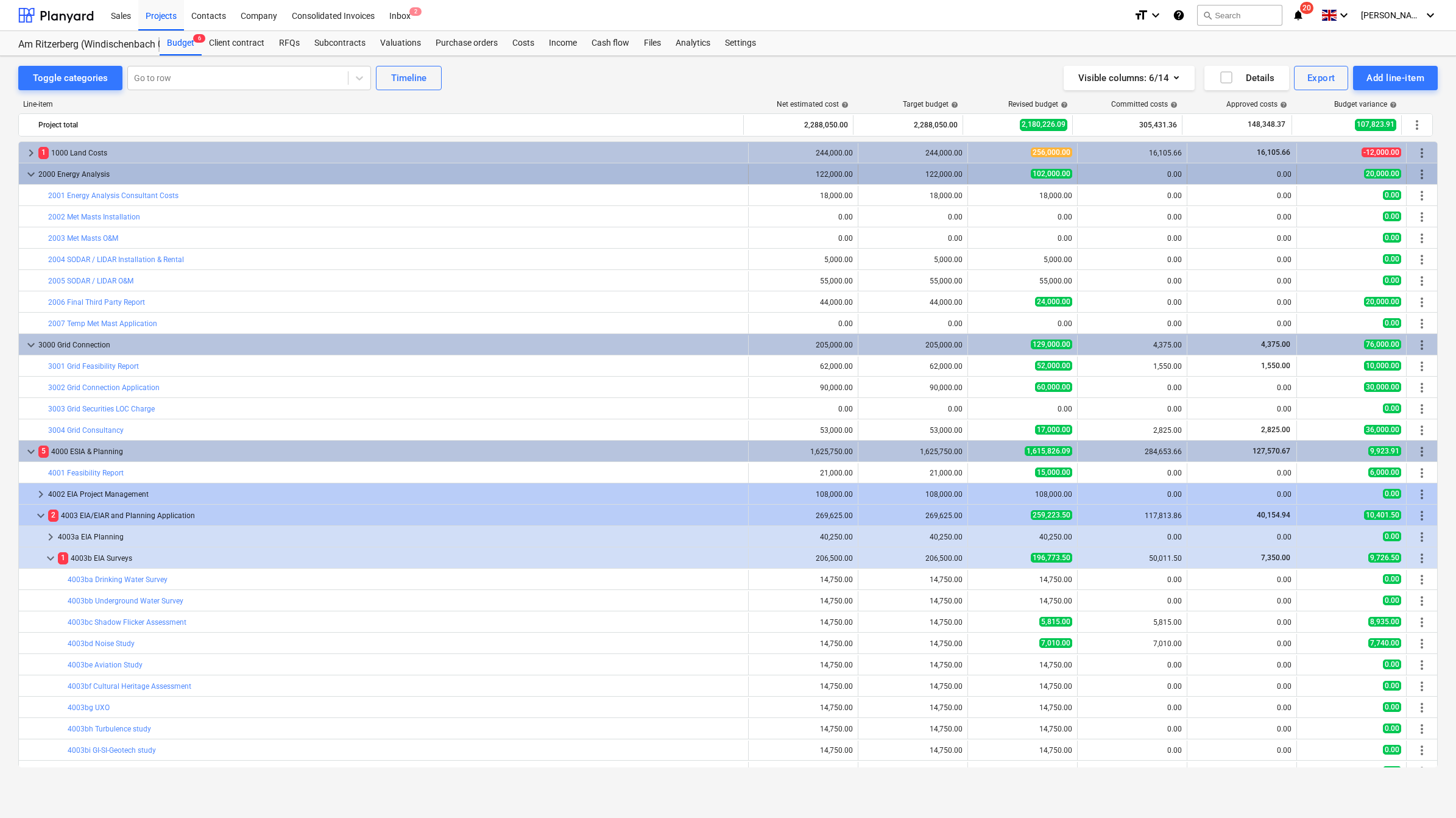
click at [62, 171] on div "2000 Energy Analysis" at bounding box center [391, 174] width 704 height 20
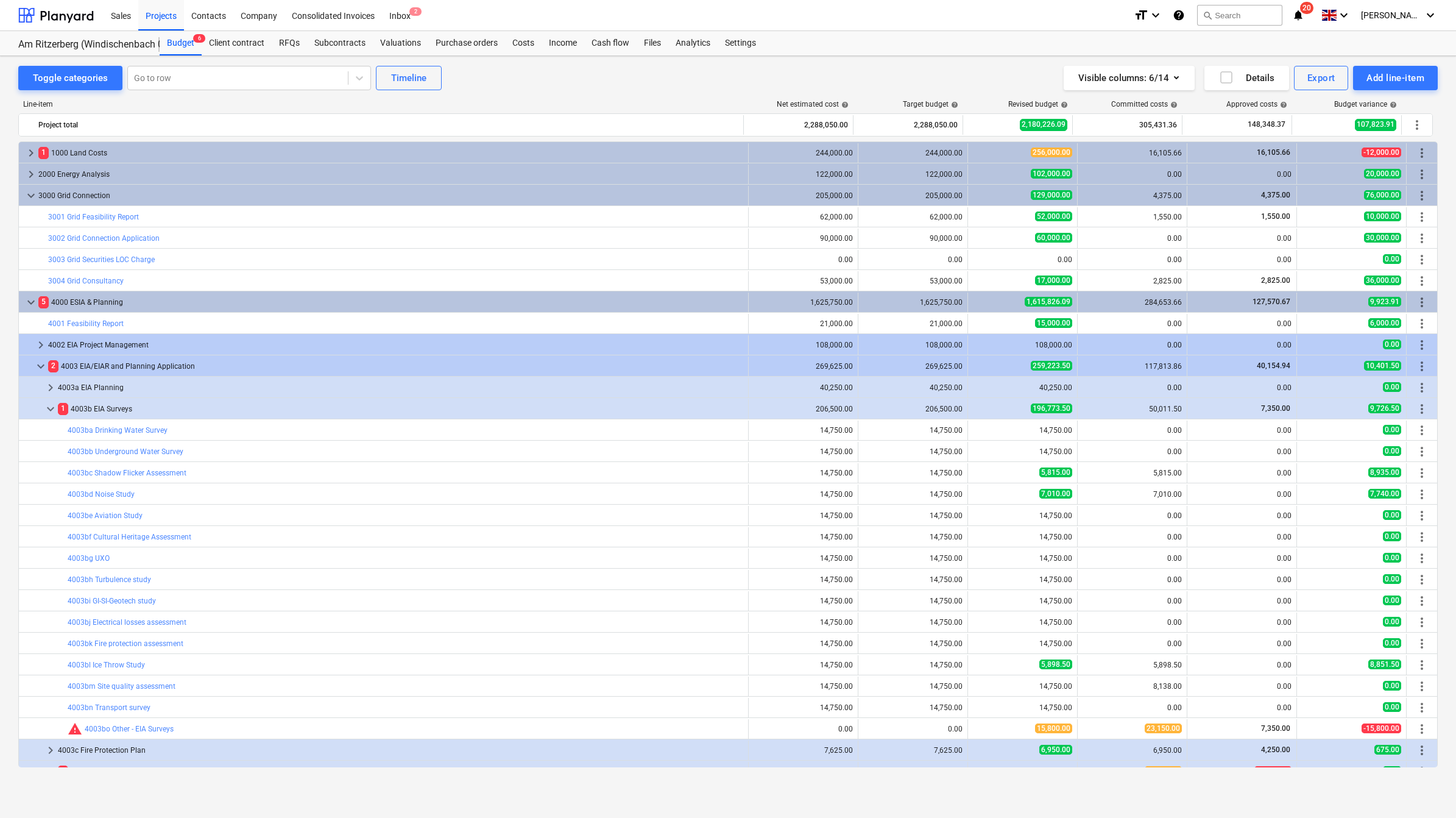
click at [62, 171] on div "2000 Energy Analysis" at bounding box center [391, 174] width 704 height 20
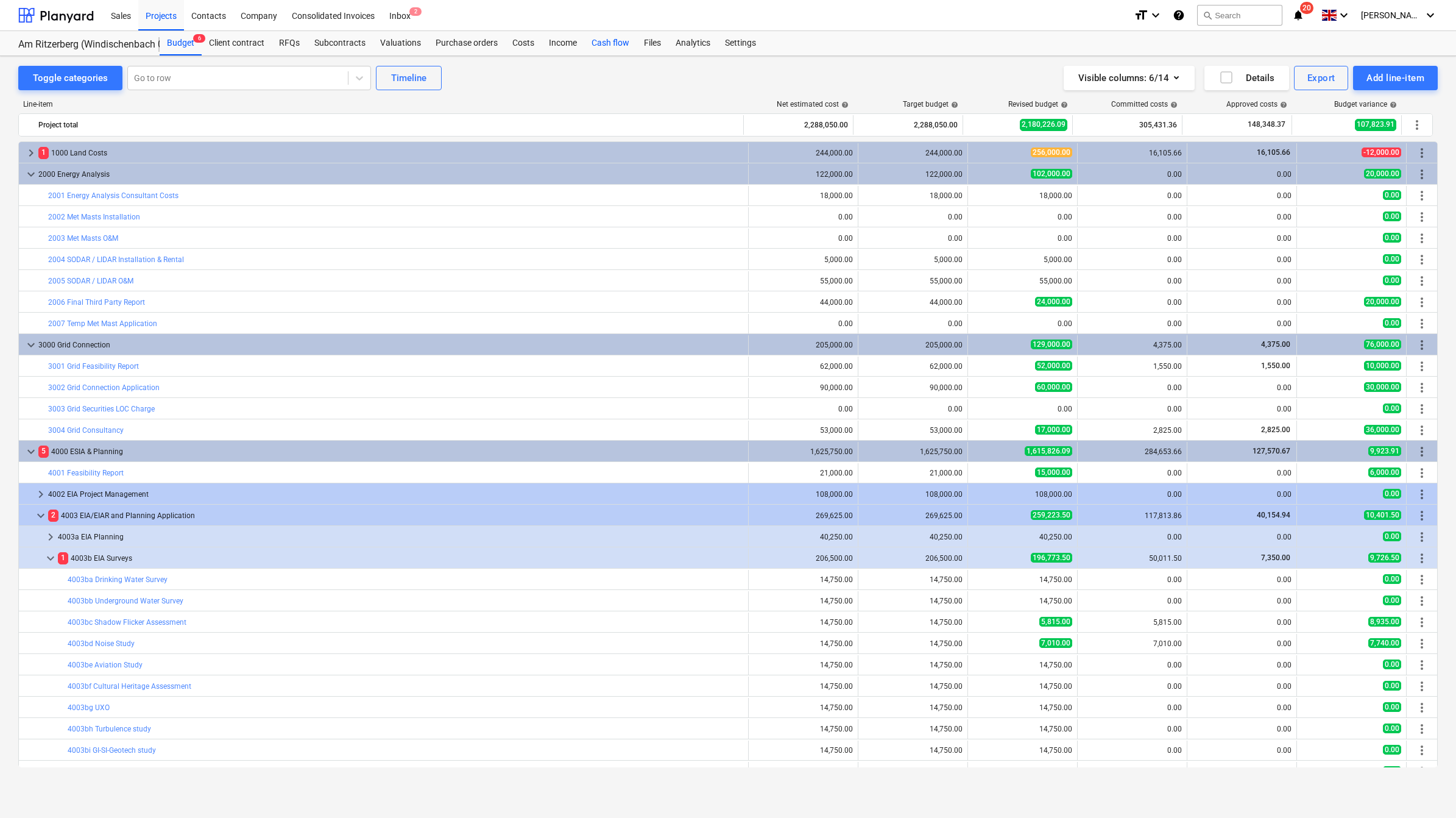
click at [592, 41] on div "Cash flow" at bounding box center [610, 43] width 53 height 24
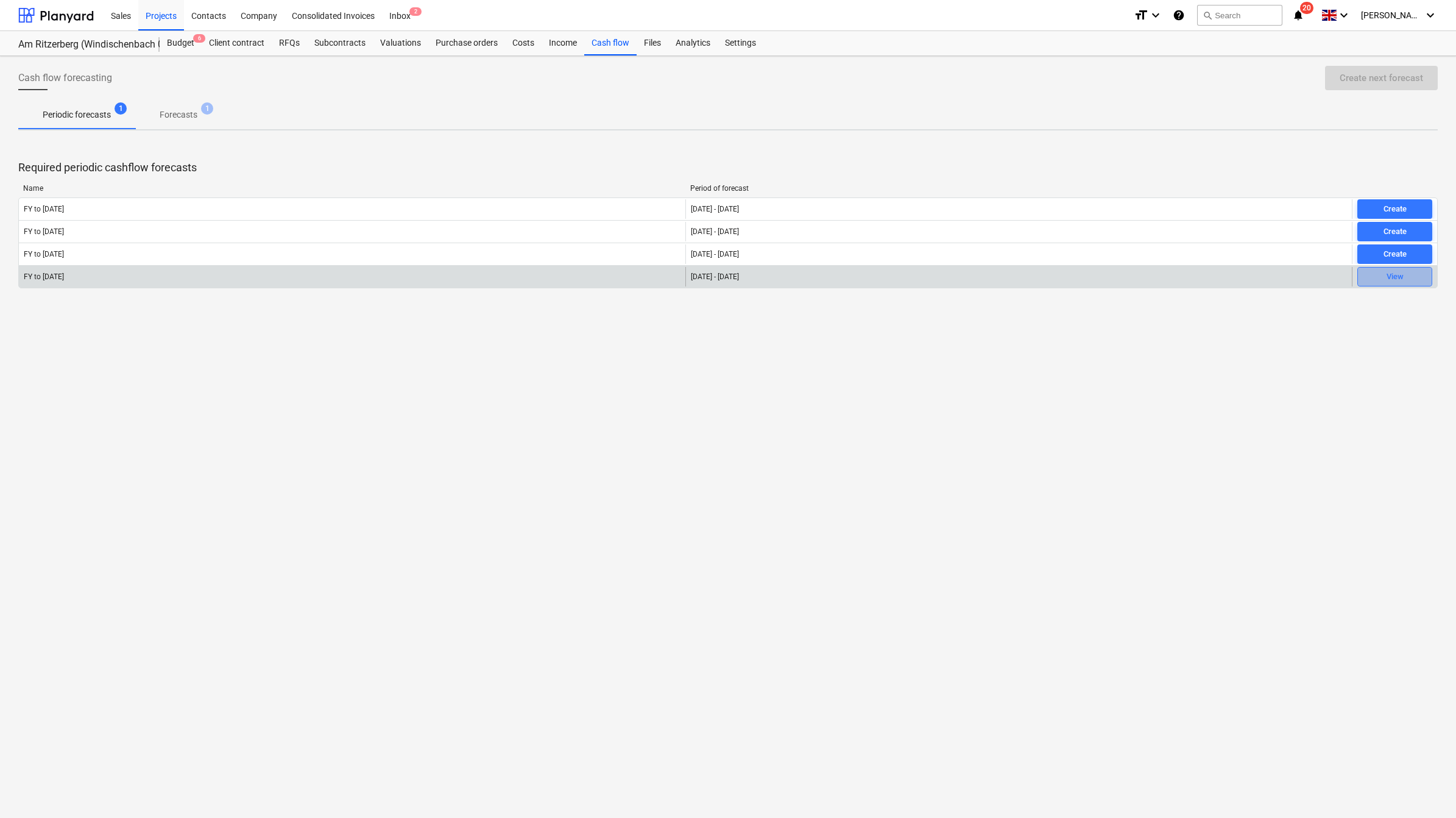
click at [964, 276] on span "View" at bounding box center [1394, 277] width 64 height 14
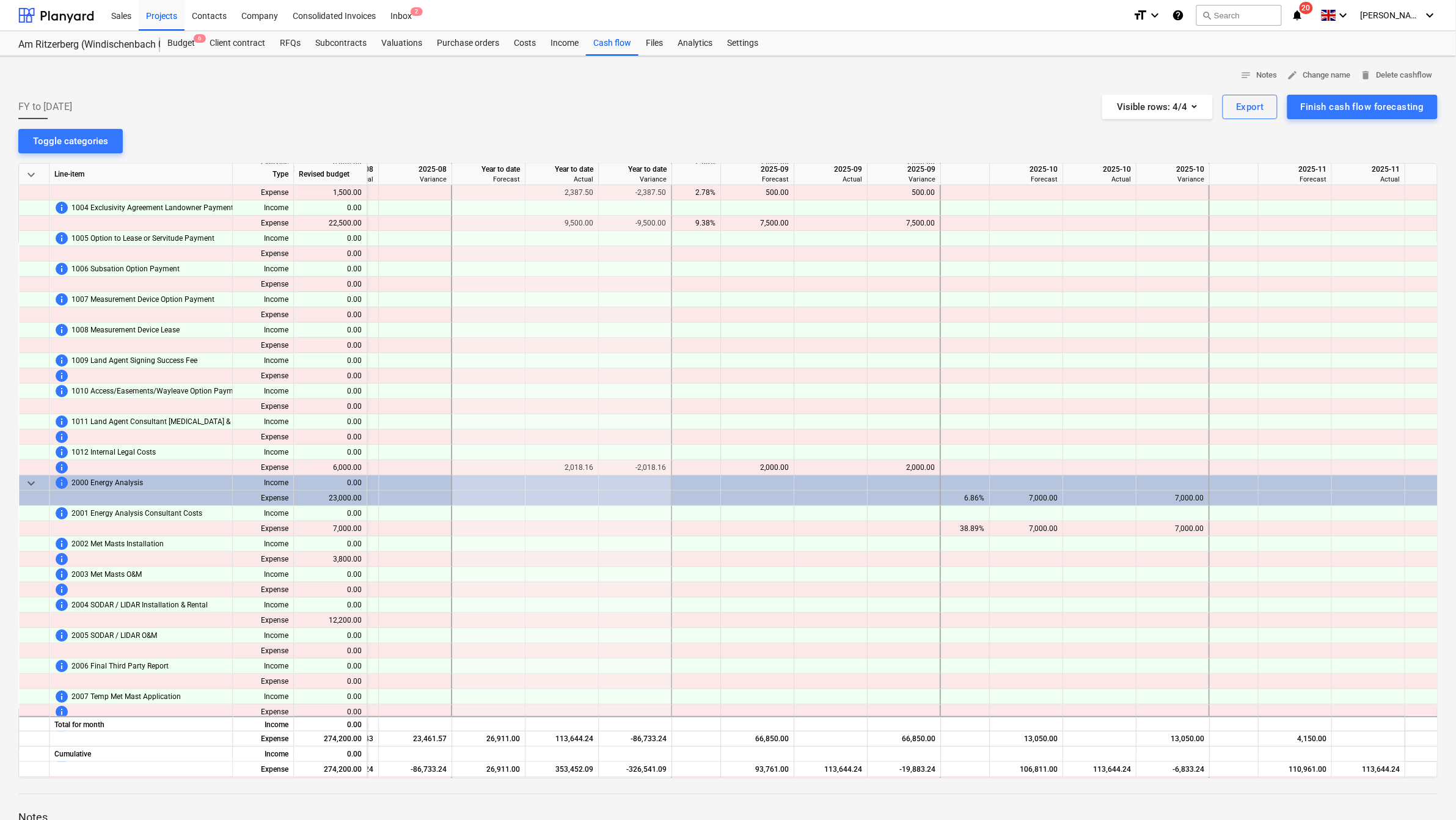
scroll to position [76, 1260]
drag, startPoint x: 868, startPoint y: 780, endPoint x: 875, endPoint y: 776, distance: 8.1
click at [875, 513] on div "notes Notes edit Change name delete Delete cashflow FY to March 26 Visible rows…" at bounding box center [728, 503] width 1456 height 893
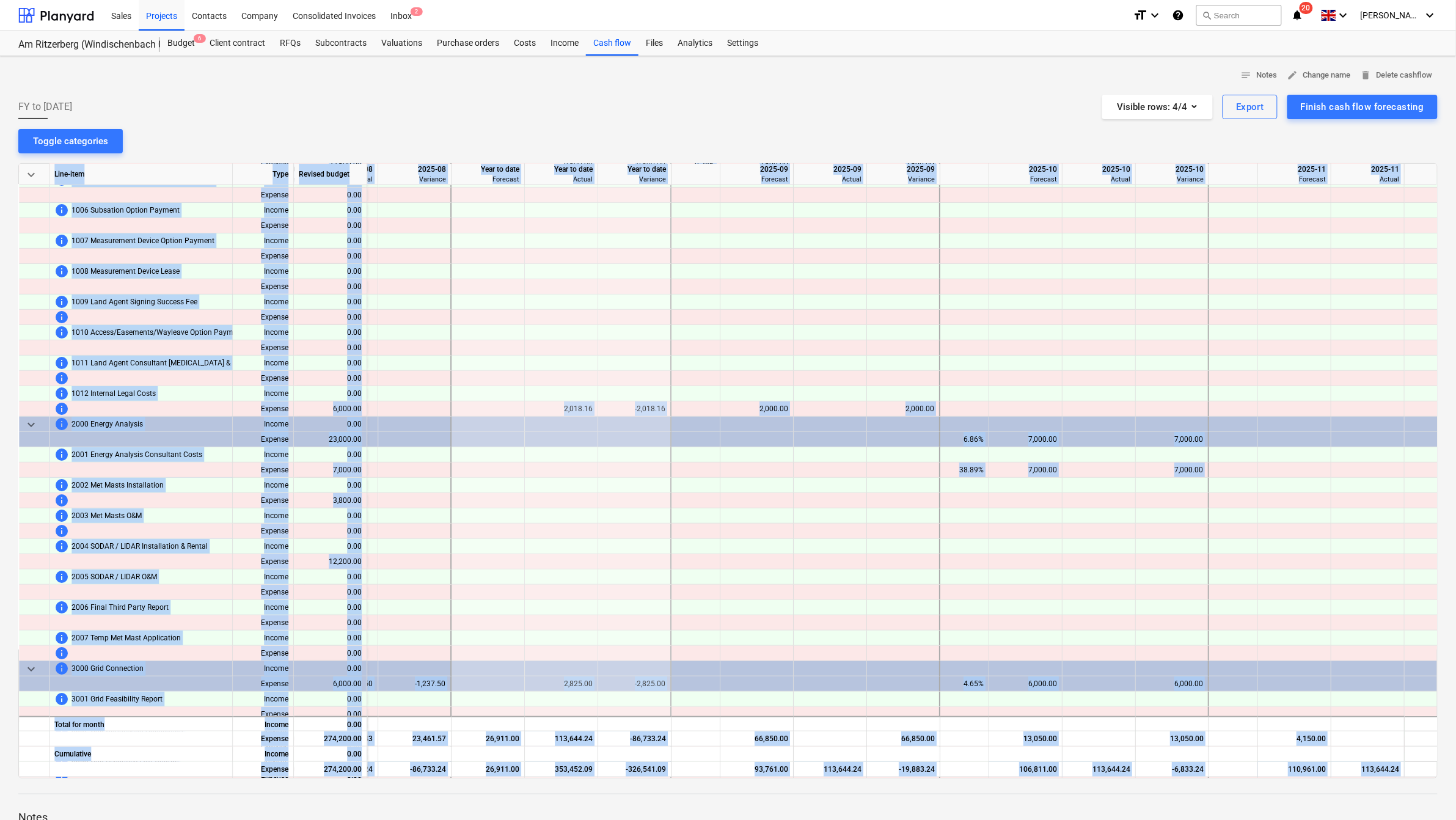
scroll to position [135, 1260]
click at [893, 513] on div at bounding box center [903, 545] width 73 height 15
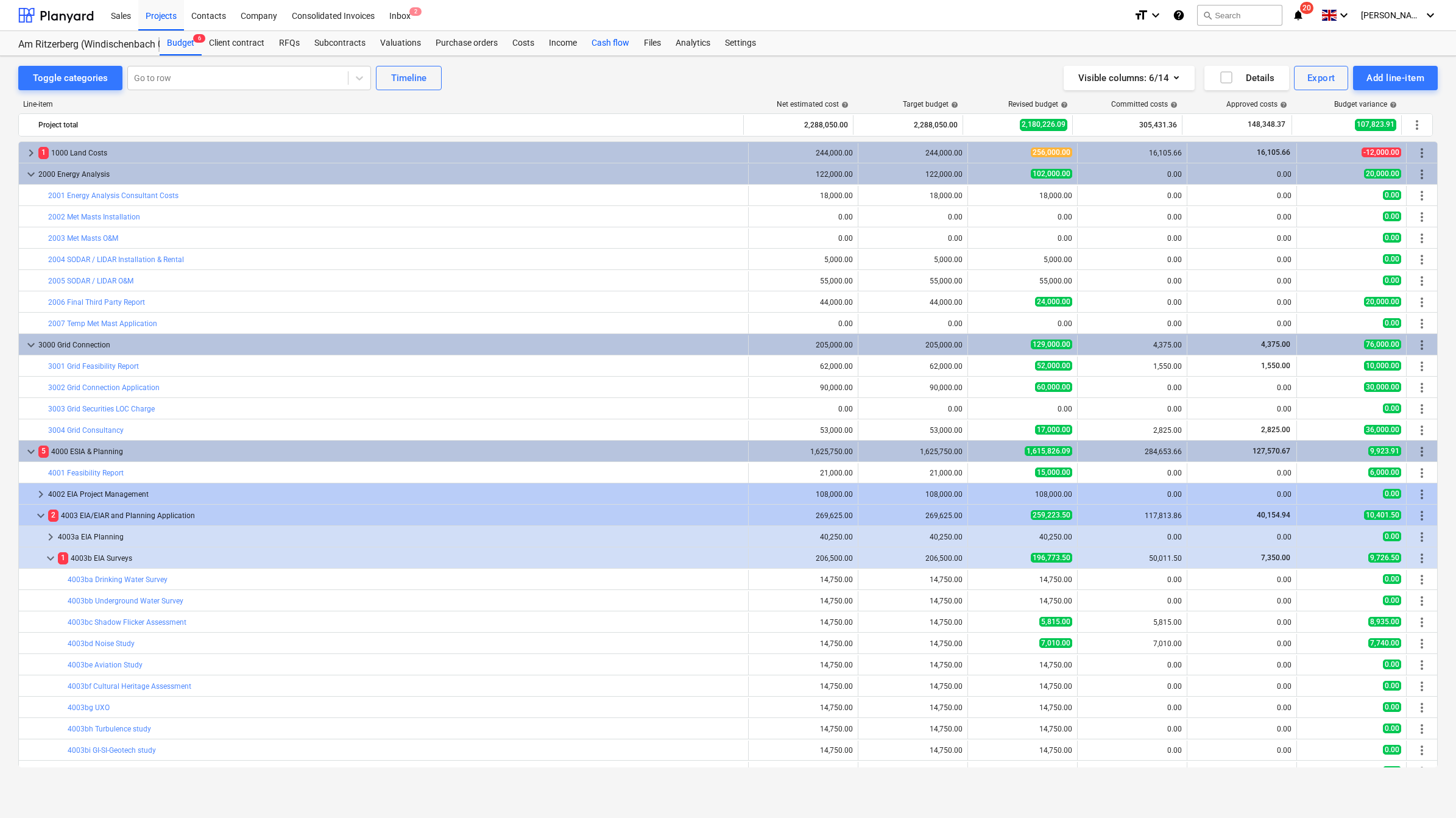
click at [610, 41] on div "Cash flow" at bounding box center [610, 43] width 53 height 24
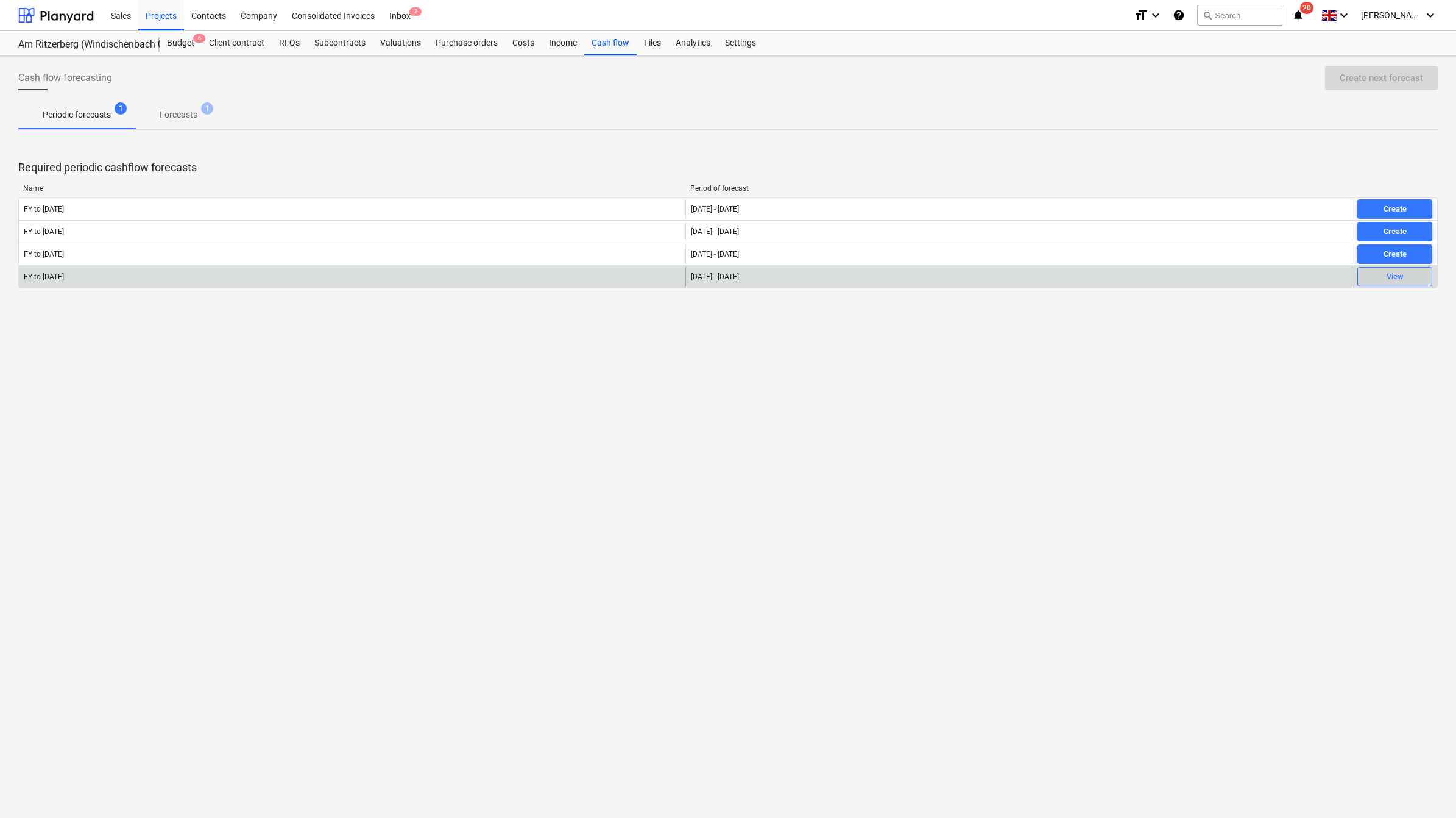
click at [964, 270] on span "View" at bounding box center [1394, 277] width 64 height 14
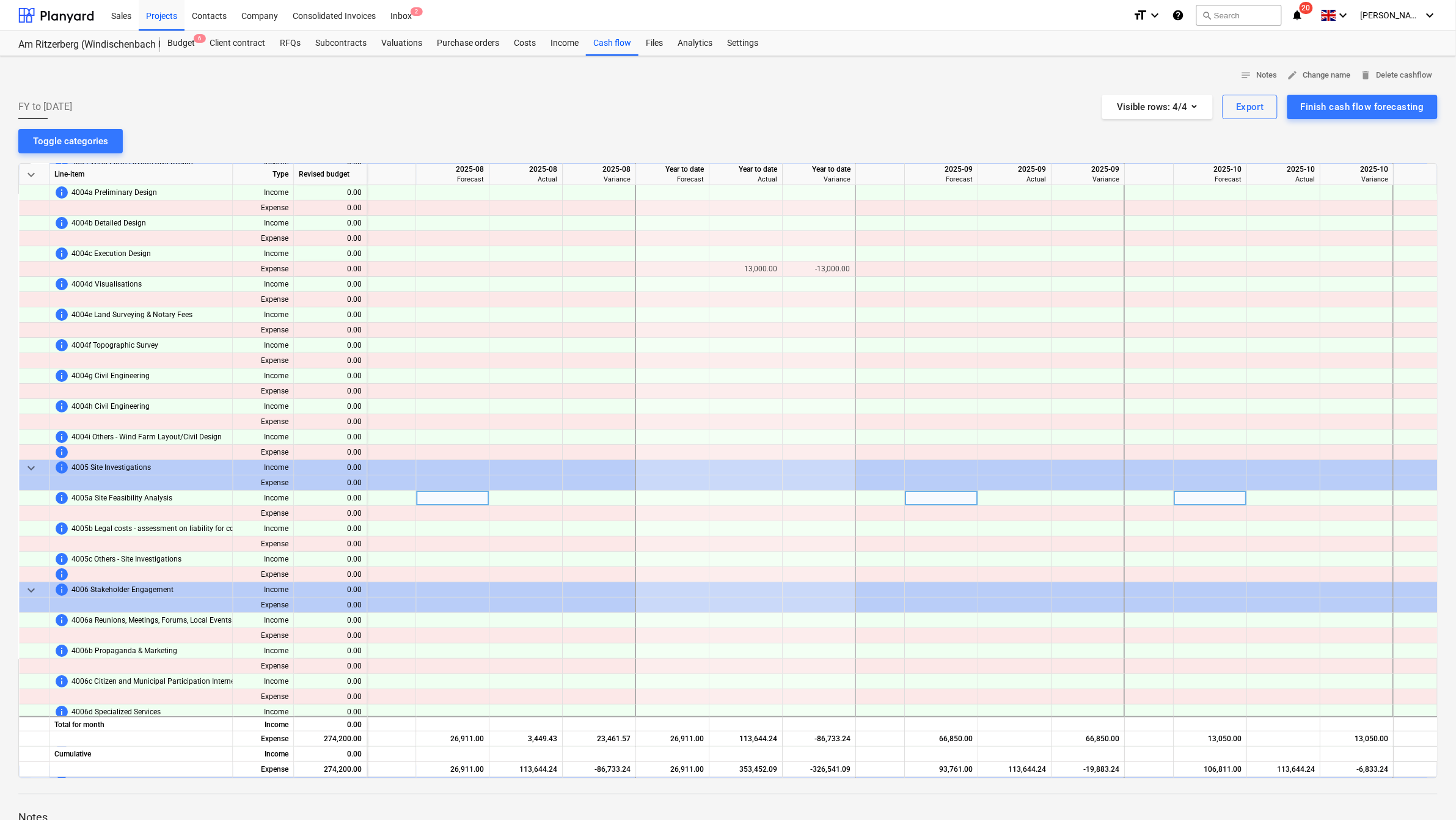
scroll to position [1909, 1075]
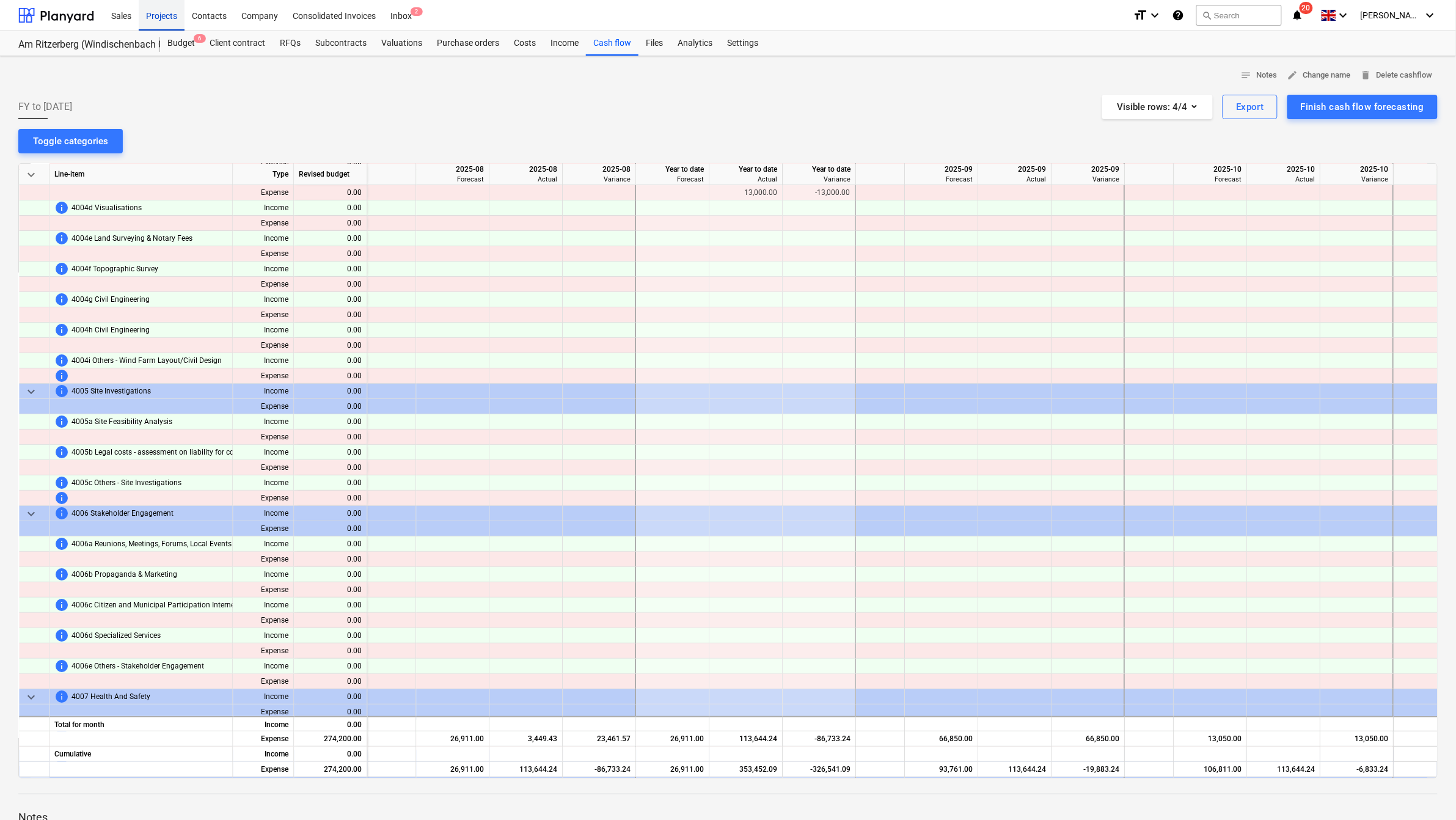
click at [153, 19] on div "Projects" at bounding box center [161, 14] width 46 height 31
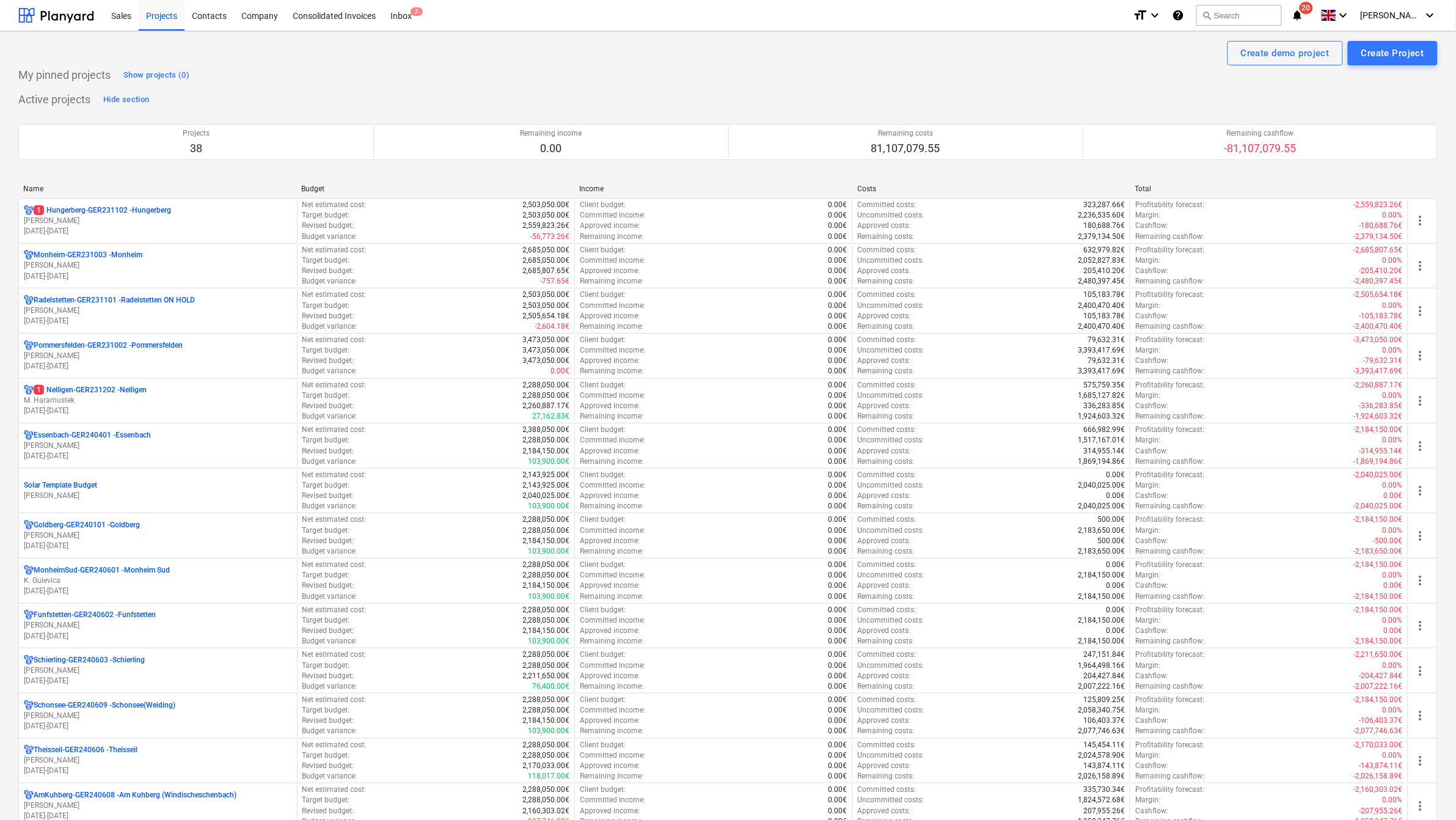
click at [34, 186] on div "Name" at bounding box center [157, 189] width 268 height 9
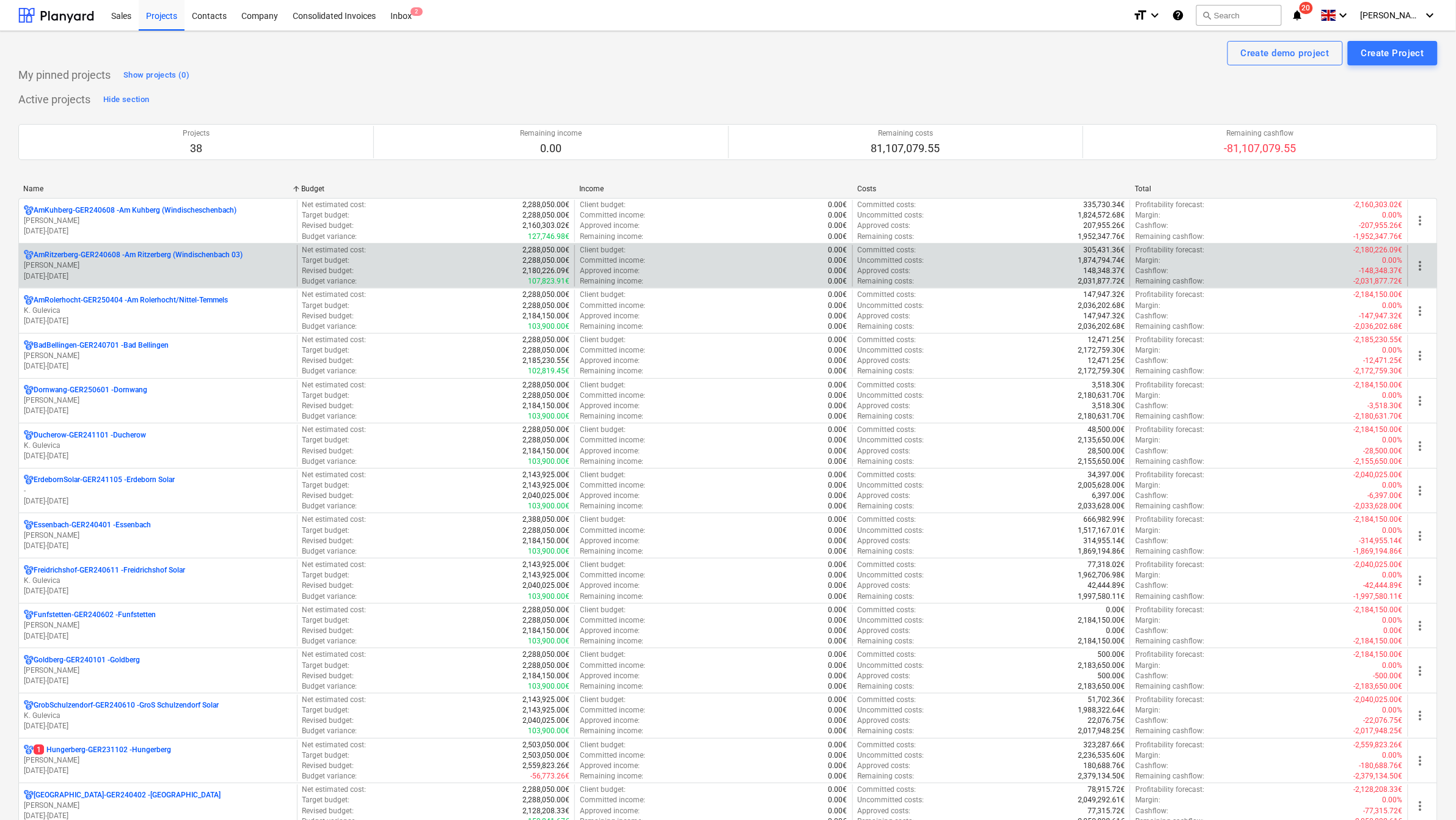
click at [71, 253] on p "AmRitzerberg-GER240608 - Am Ritzerberg (Windischenbach 03)" at bounding box center [139, 255] width 209 height 11
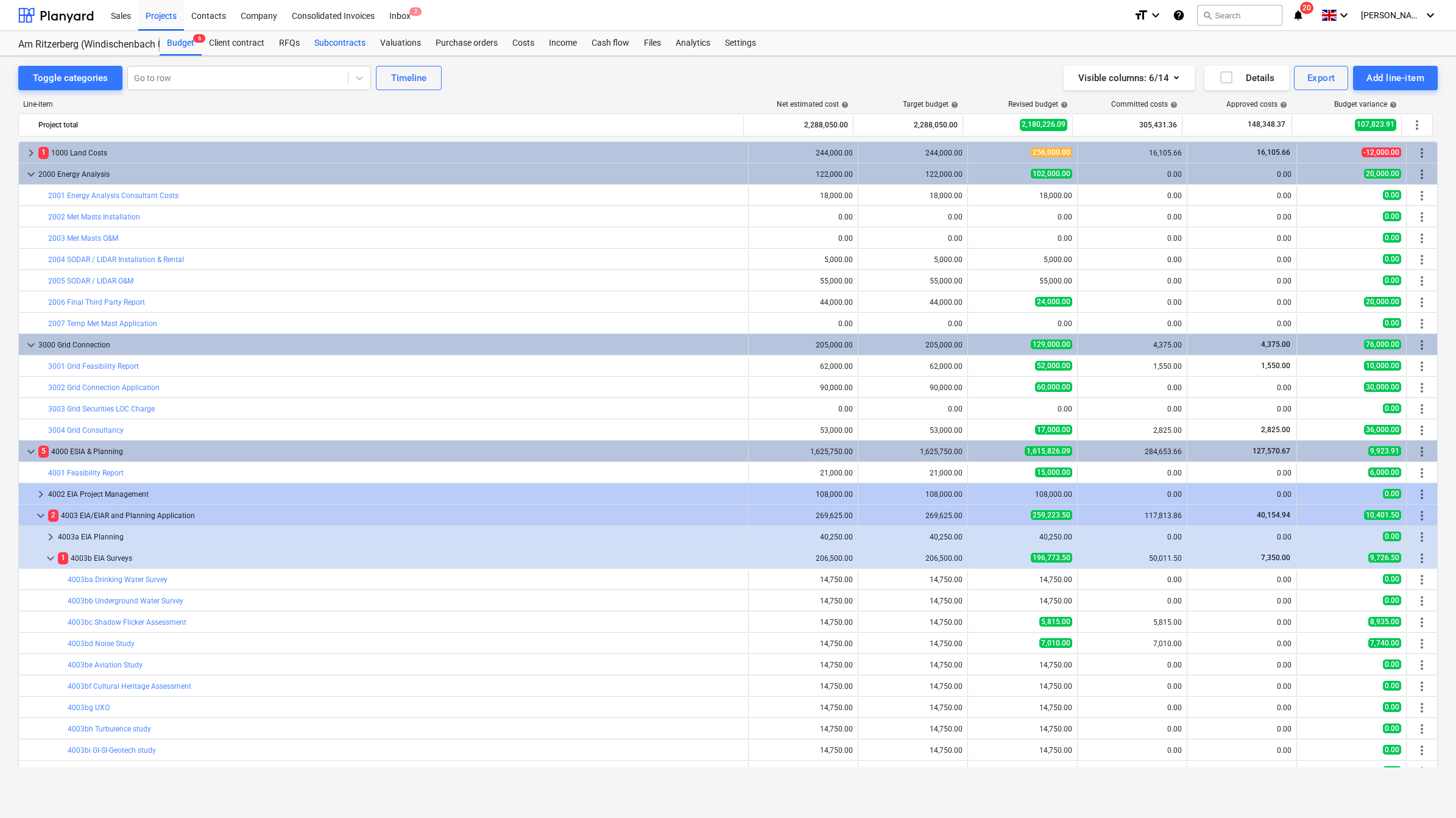
click at [343, 41] on div "Subcontracts" at bounding box center [340, 43] width 66 height 24
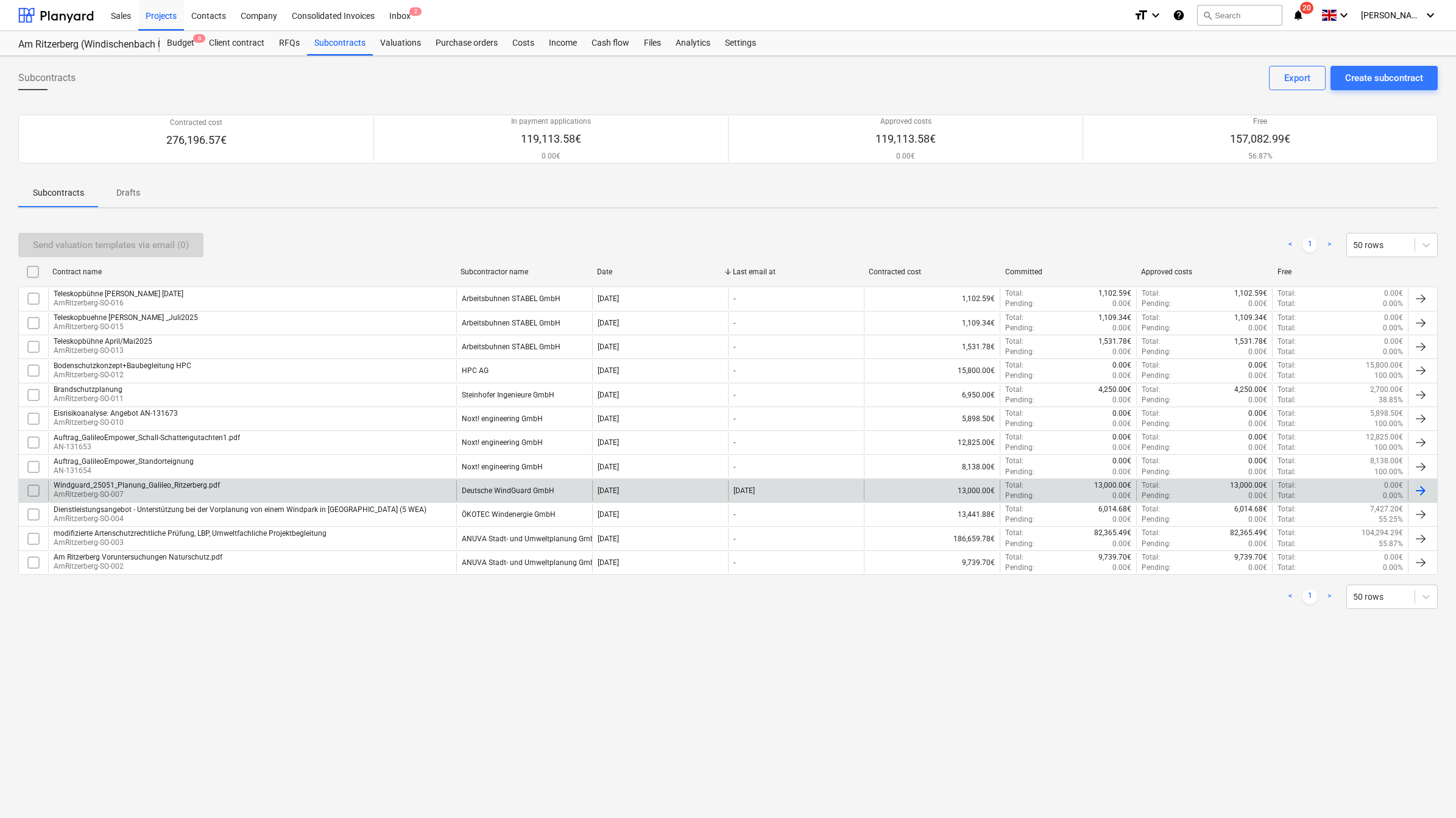
click at [488, 487] on div "Deutsche WindGuard GmbH" at bounding box center [508, 491] width 93 height 9
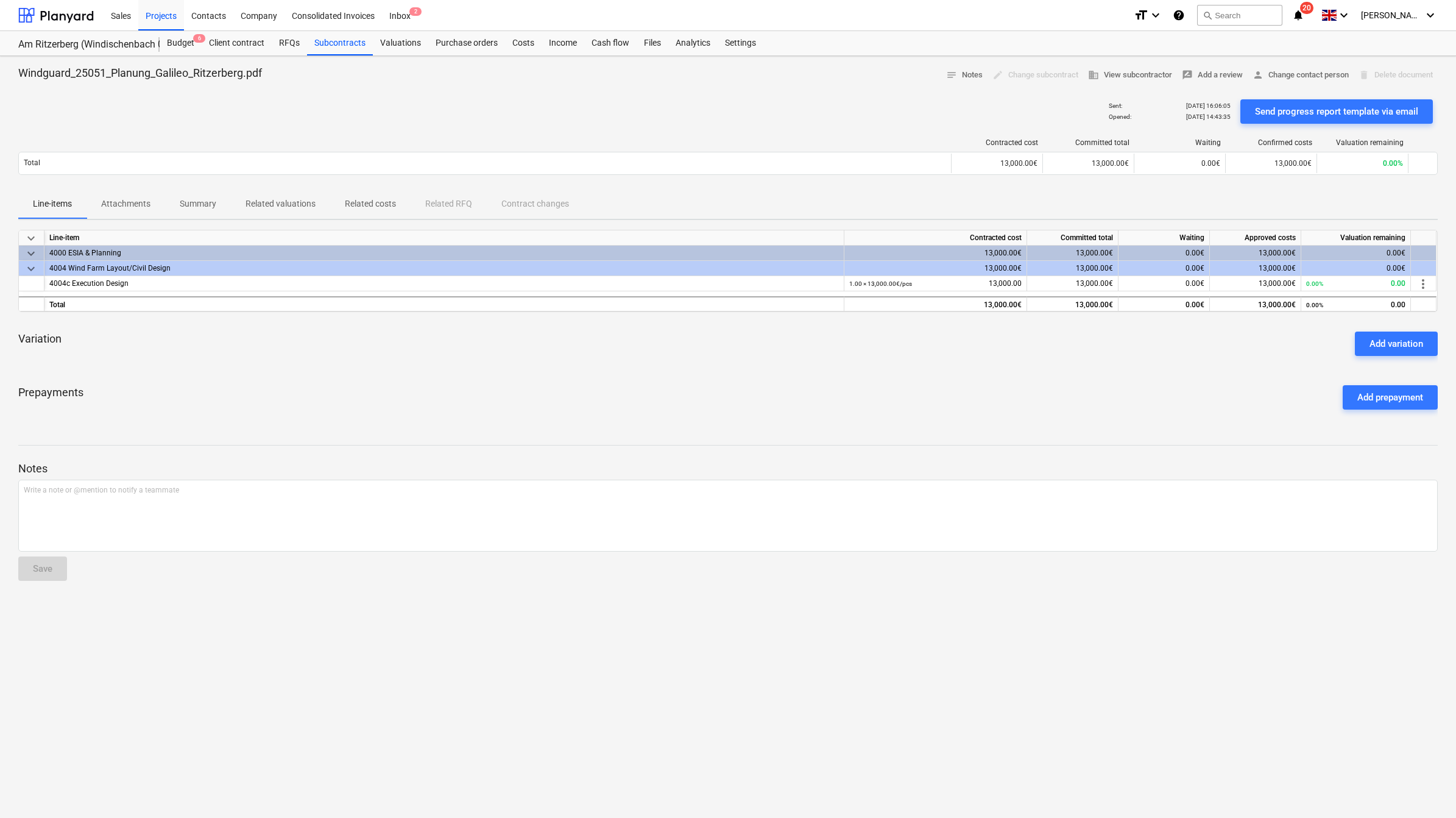
click at [26, 264] on span "keyboard_arrow_down" at bounding box center [31, 269] width 14 height 14
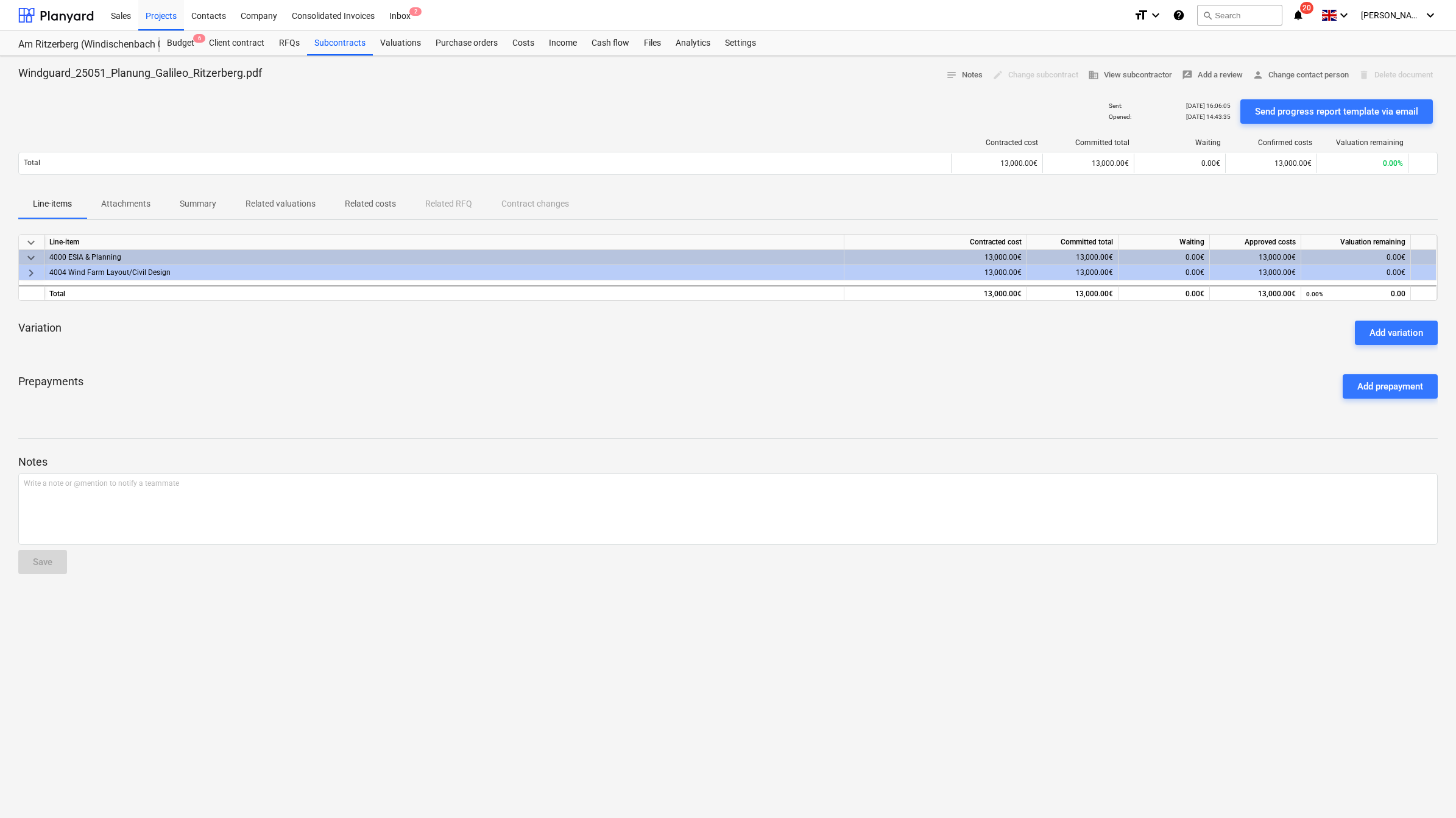
click at [26, 267] on span "keyboard_arrow_right" at bounding box center [31, 273] width 14 height 14
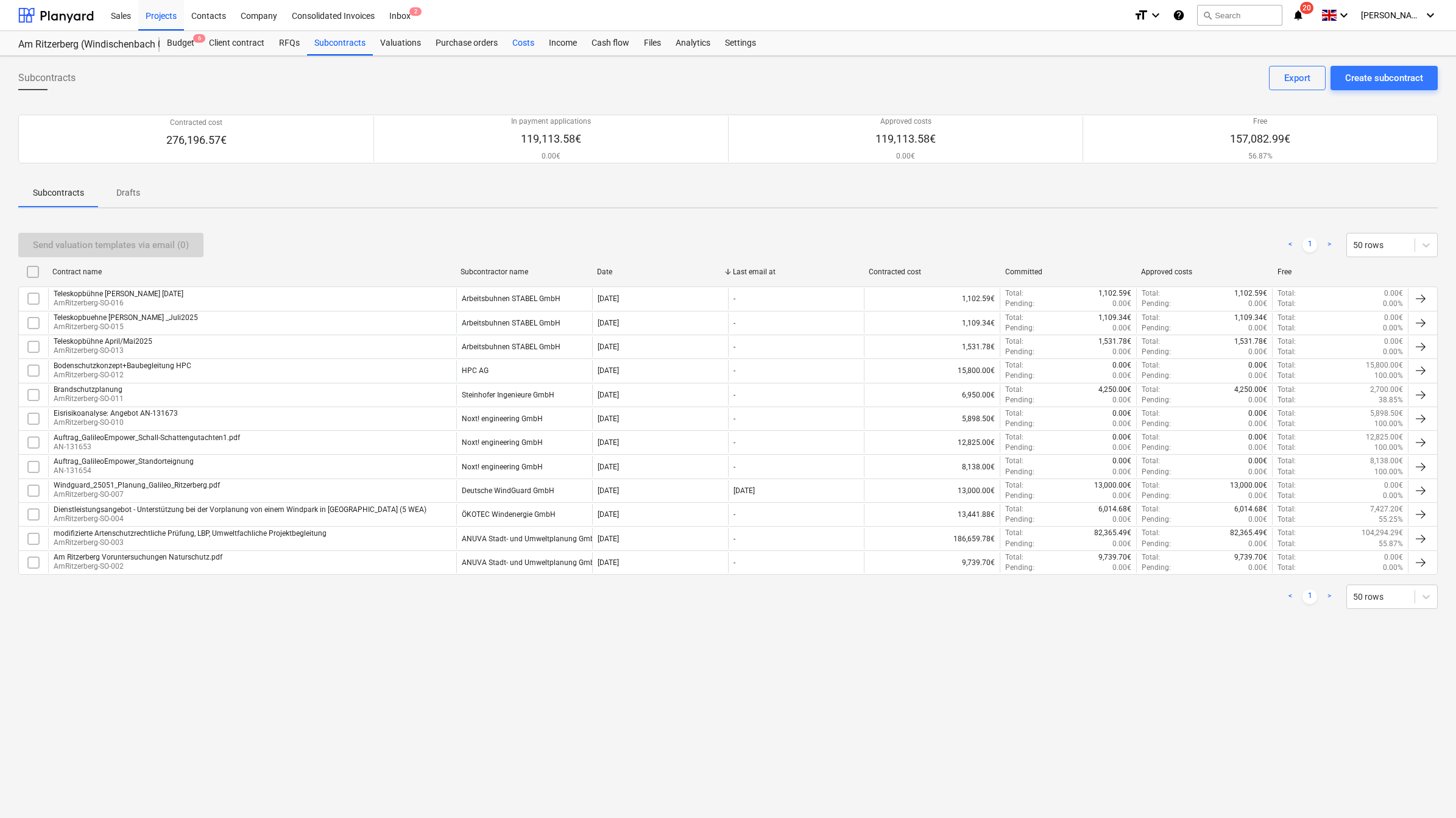
click at [515, 45] on div "Costs" at bounding box center [522, 43] width 37 height 24
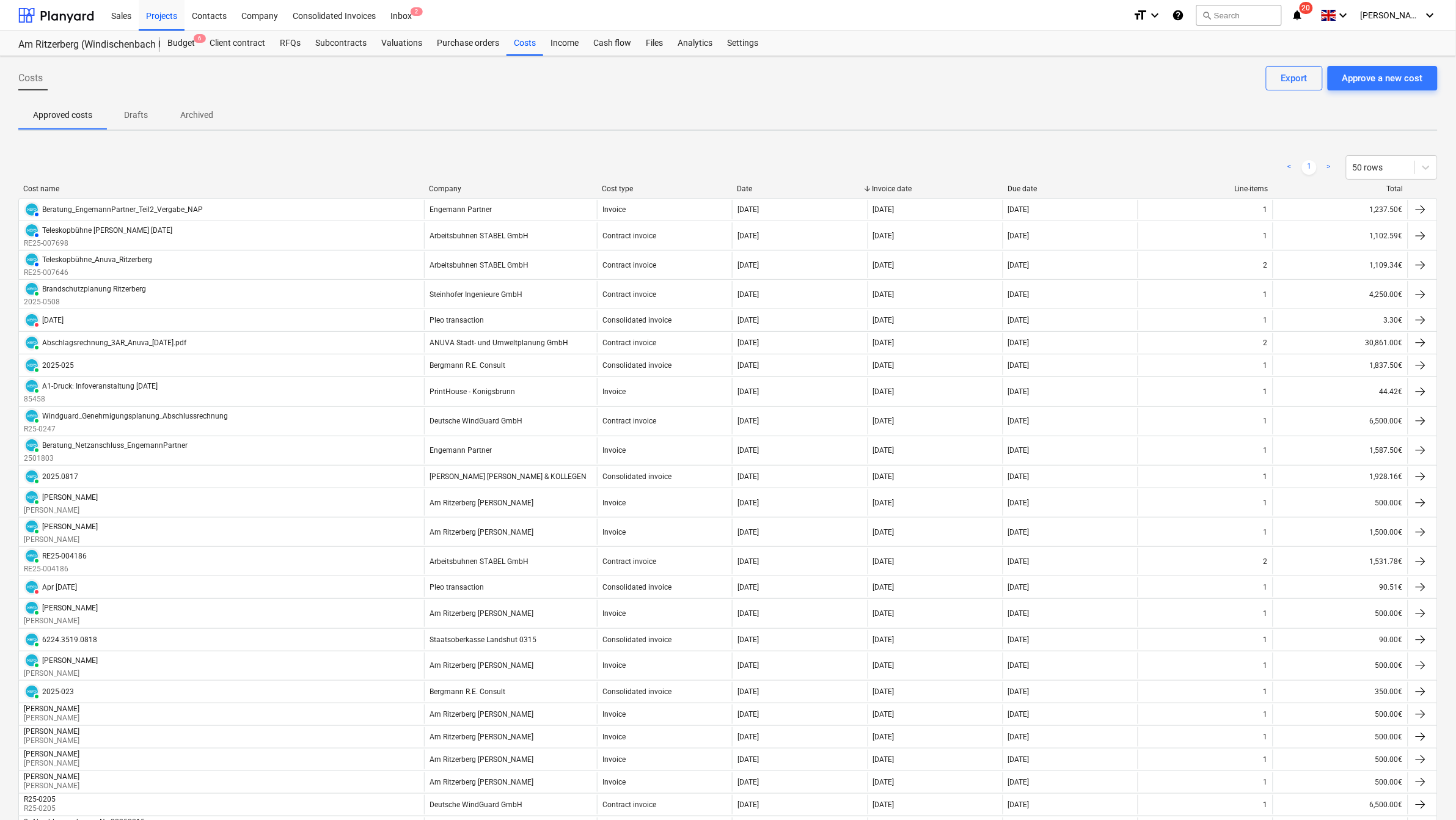
click at [444, 187] on div "Company" at bounding box center [511, 189] width 163 height 9
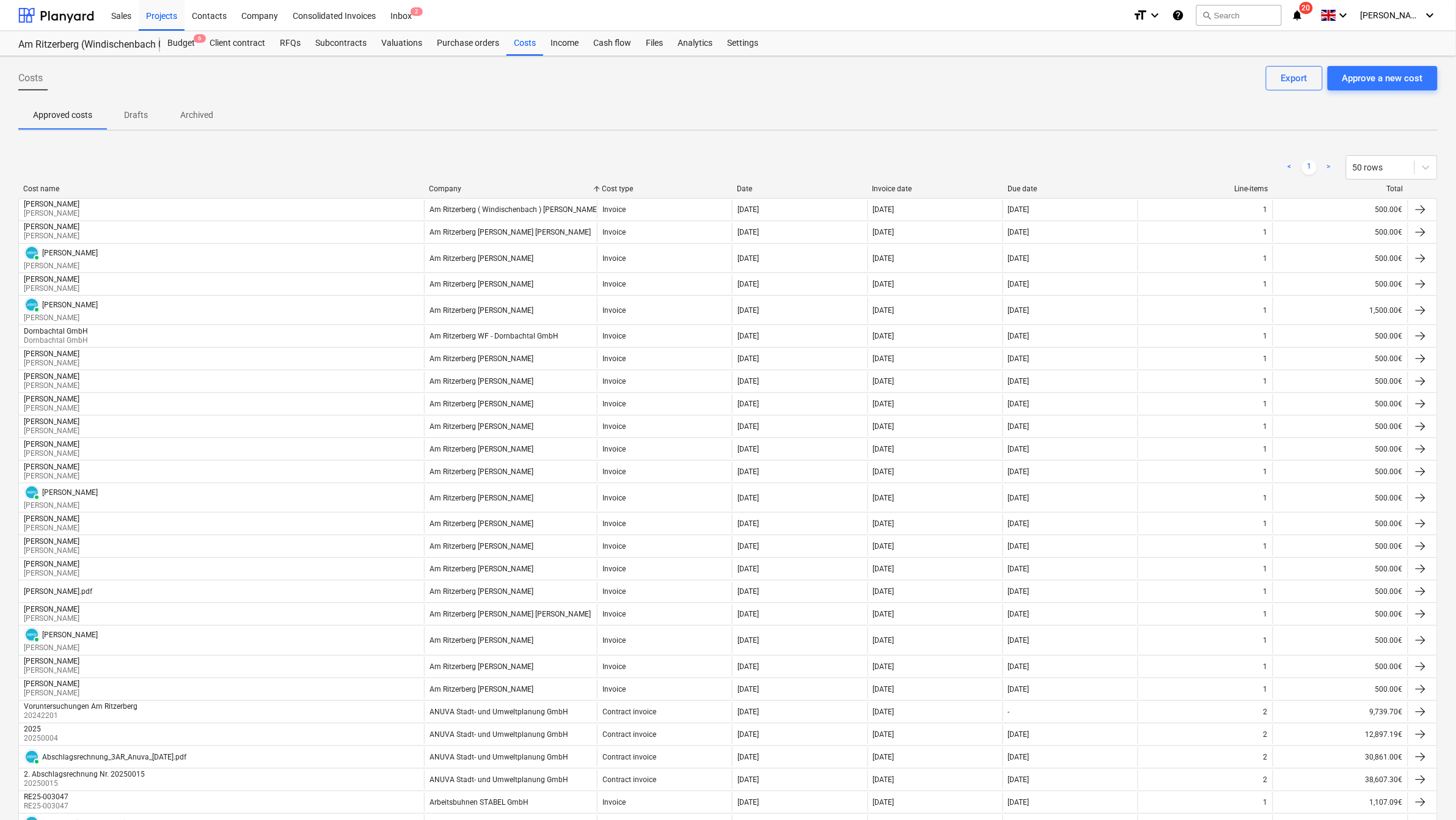
click at [446, 190] on div "Company" at bounding box center [511, 189] width 163 height 9
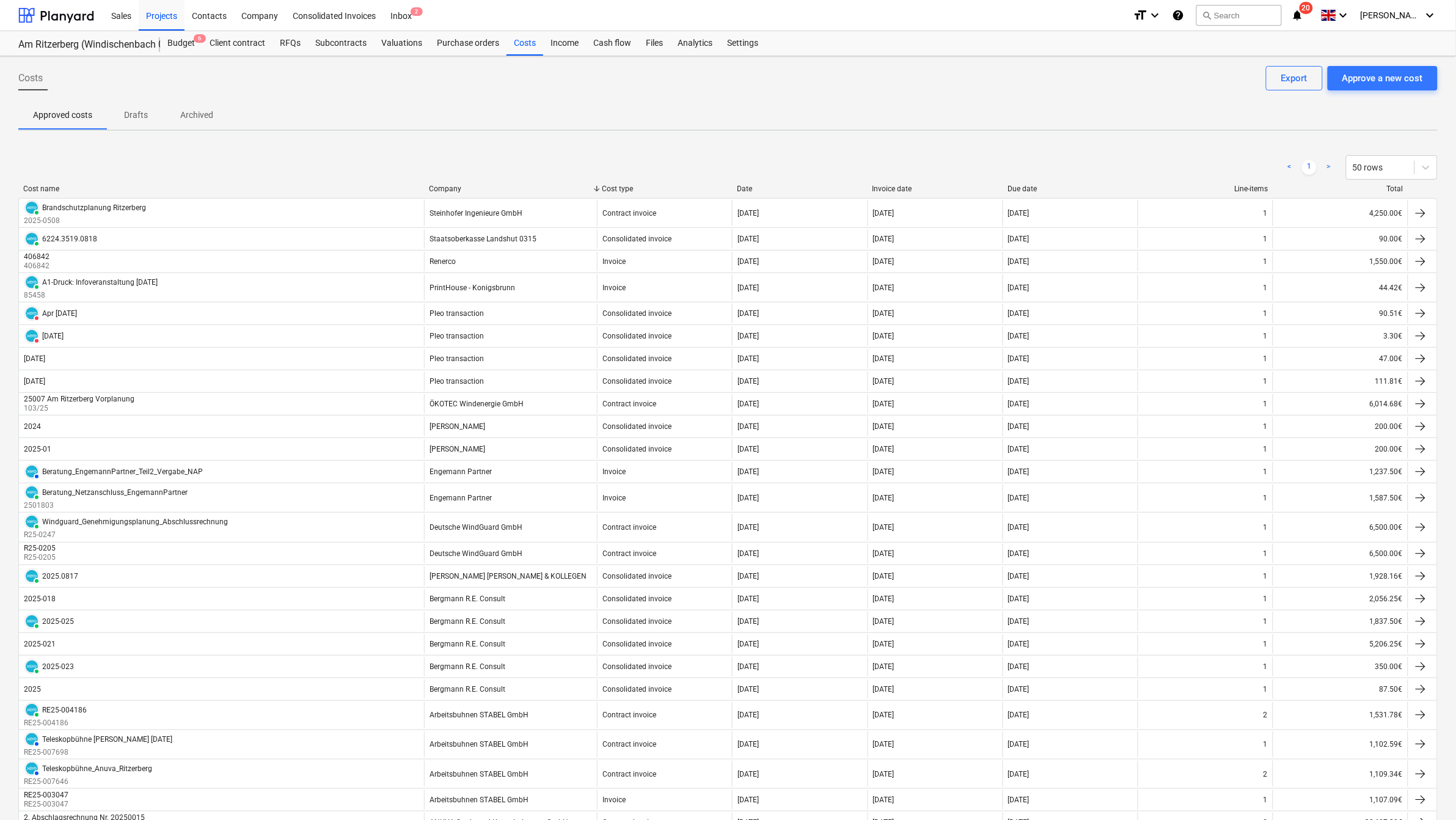
click at [453, 188] on div "Company" at bounding box center [511, 189] width 163 height 9
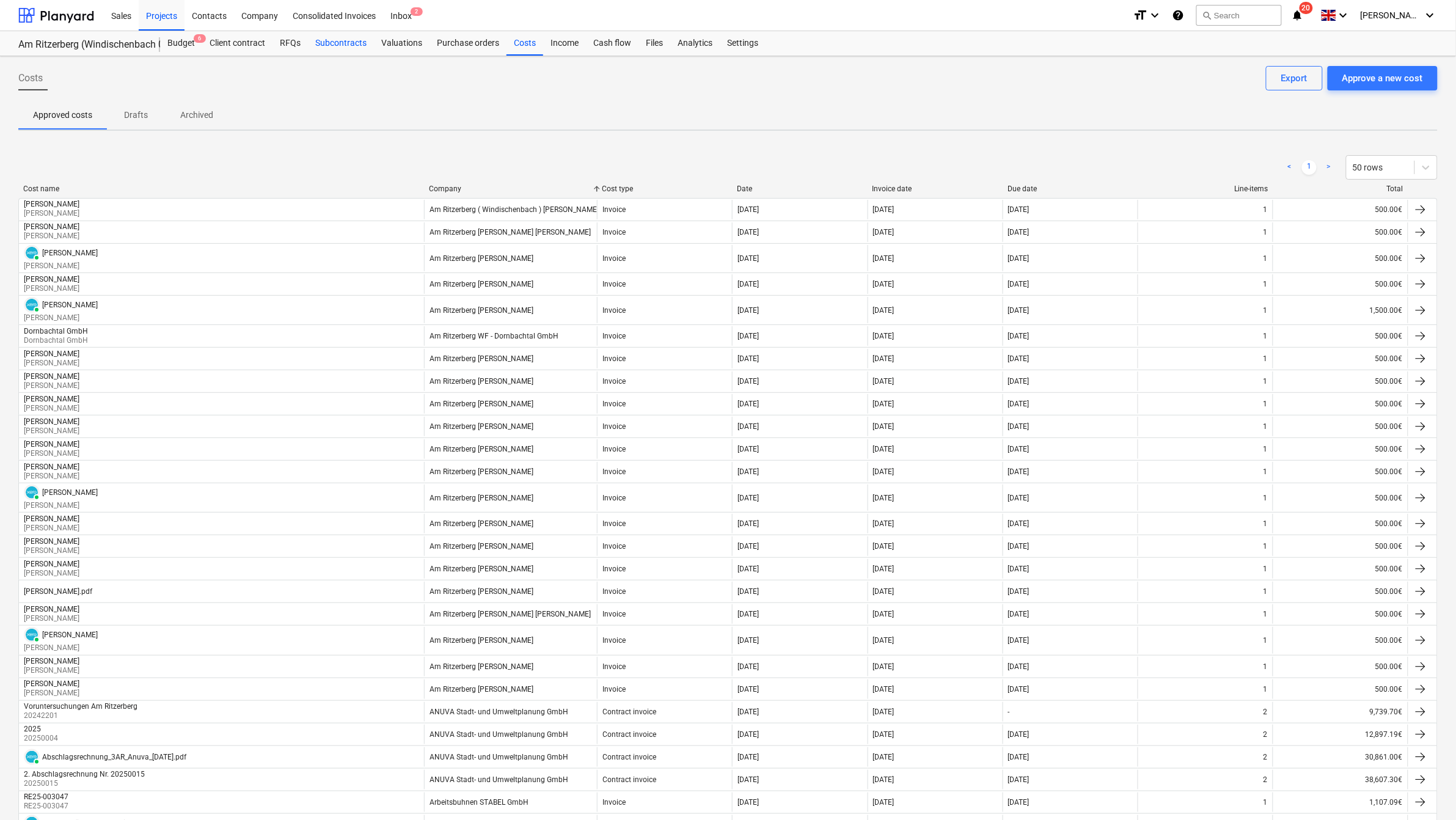
click at [328, 38] on div "Subcontracts" at bounding box center [341, 43] width 66 height 24
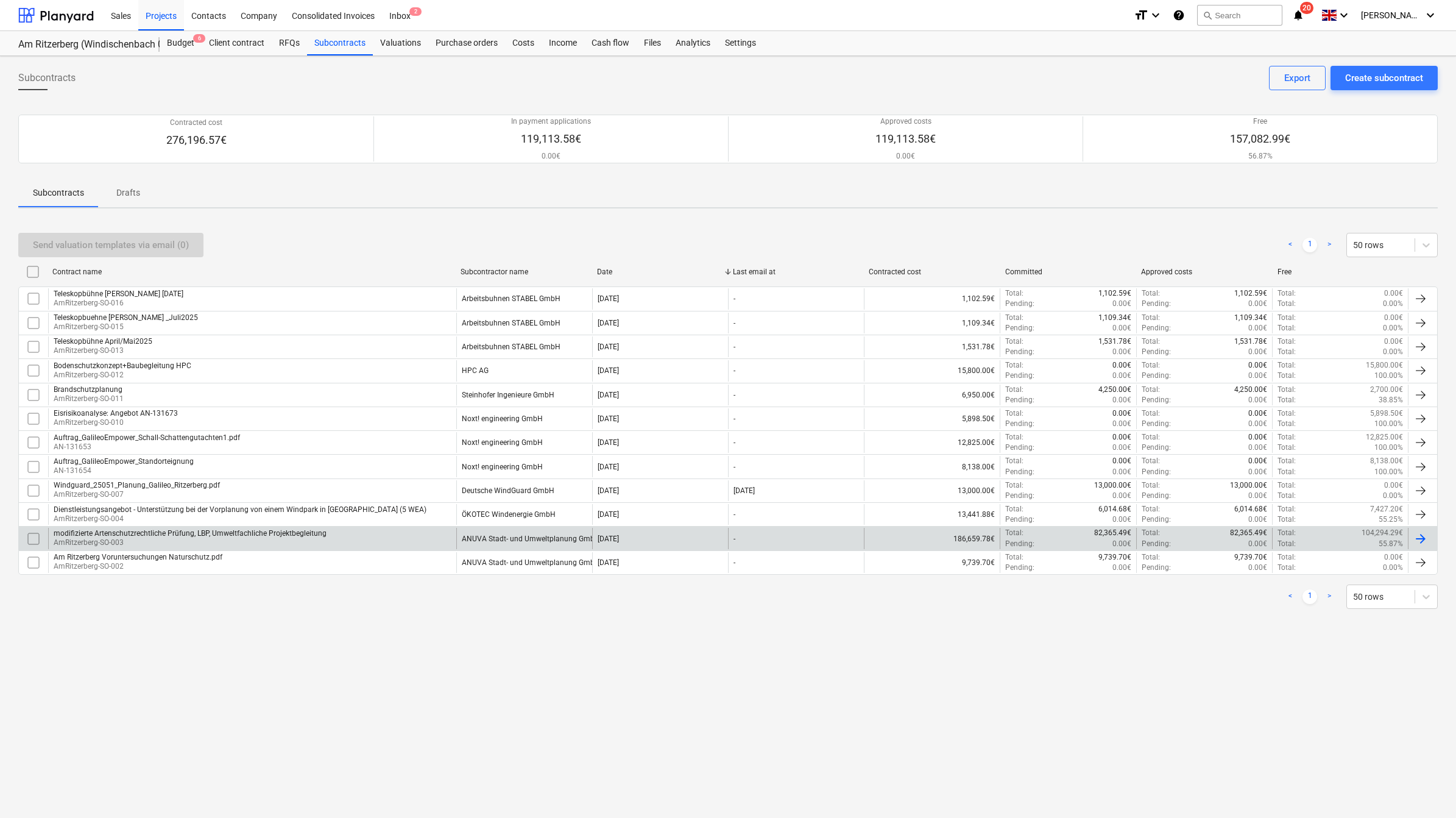
click at [265, 512] on div "modifizierte Artenschutzrechtliche Prüfung, LBP, Umweltfachliche Projektbegleit…" at bounding box center [190, 533] width 273 height 9
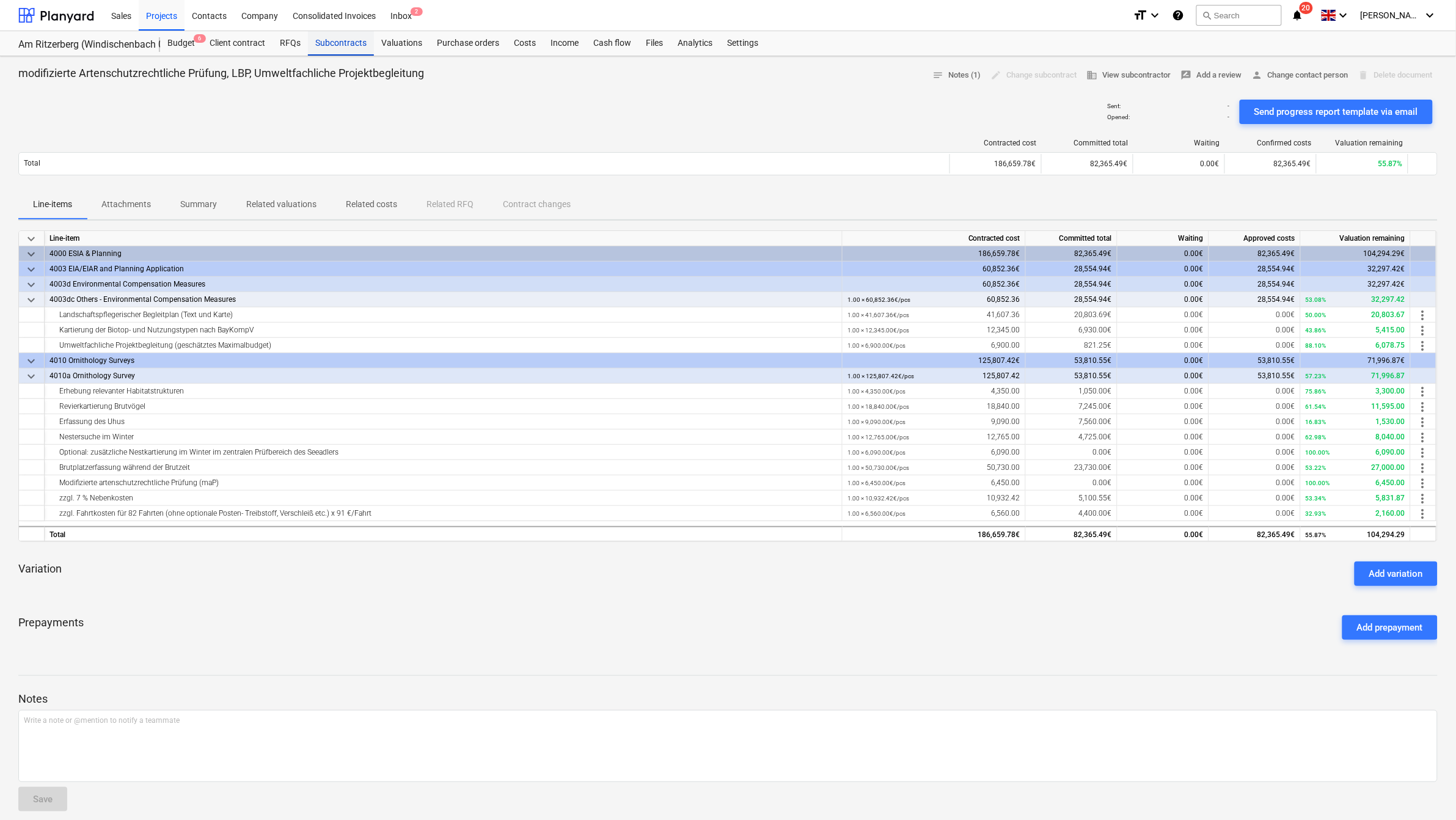
click at [334, 47] on div "Subcontracts" at bounding box center [341, 43] width 66 height 24
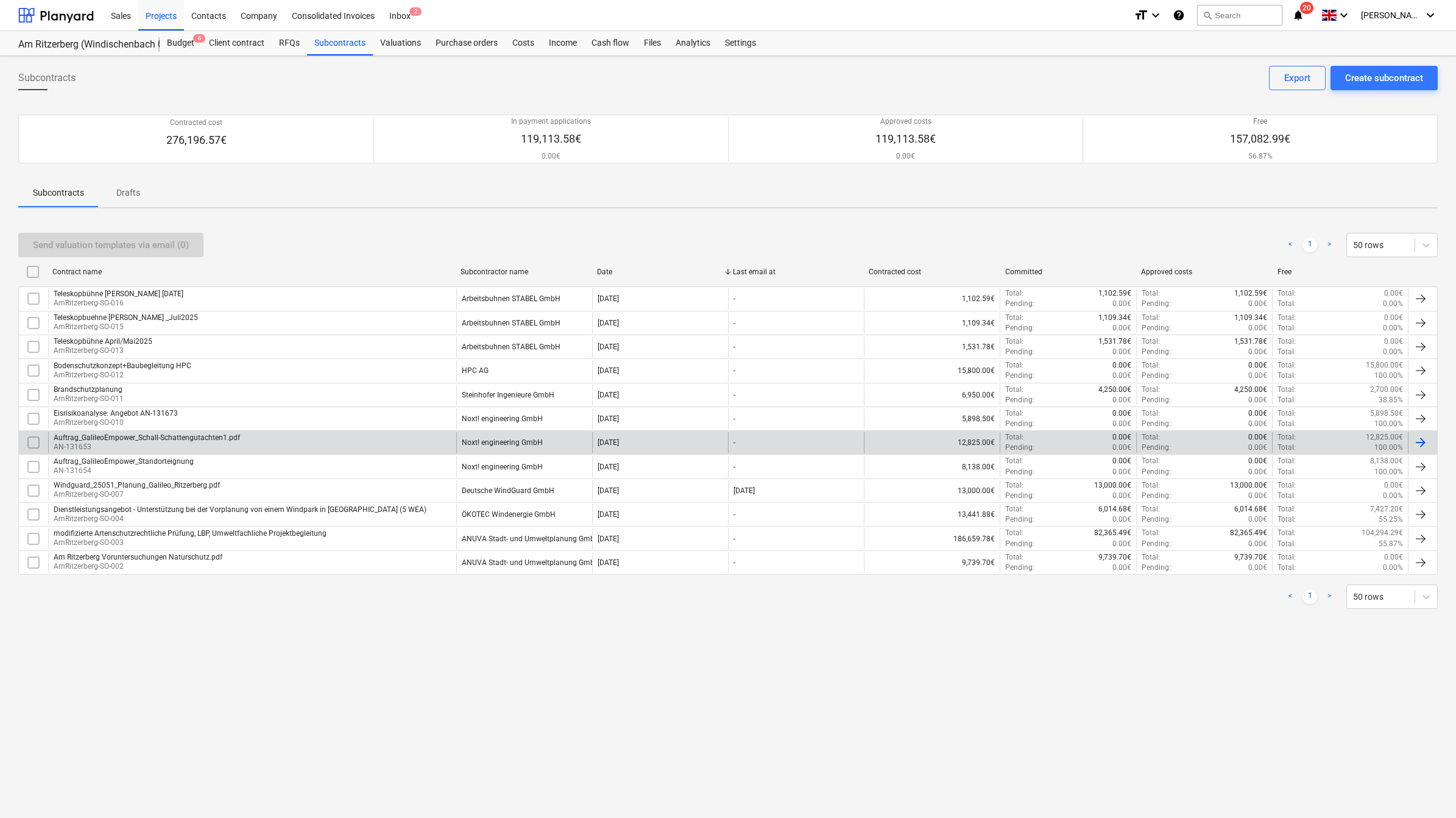
click at [215, 439] on div "Auftrag_GalileoEmpower_Schall-Schattengutachten1.pdf" at bounding box center [146, 438] width 186 height 9
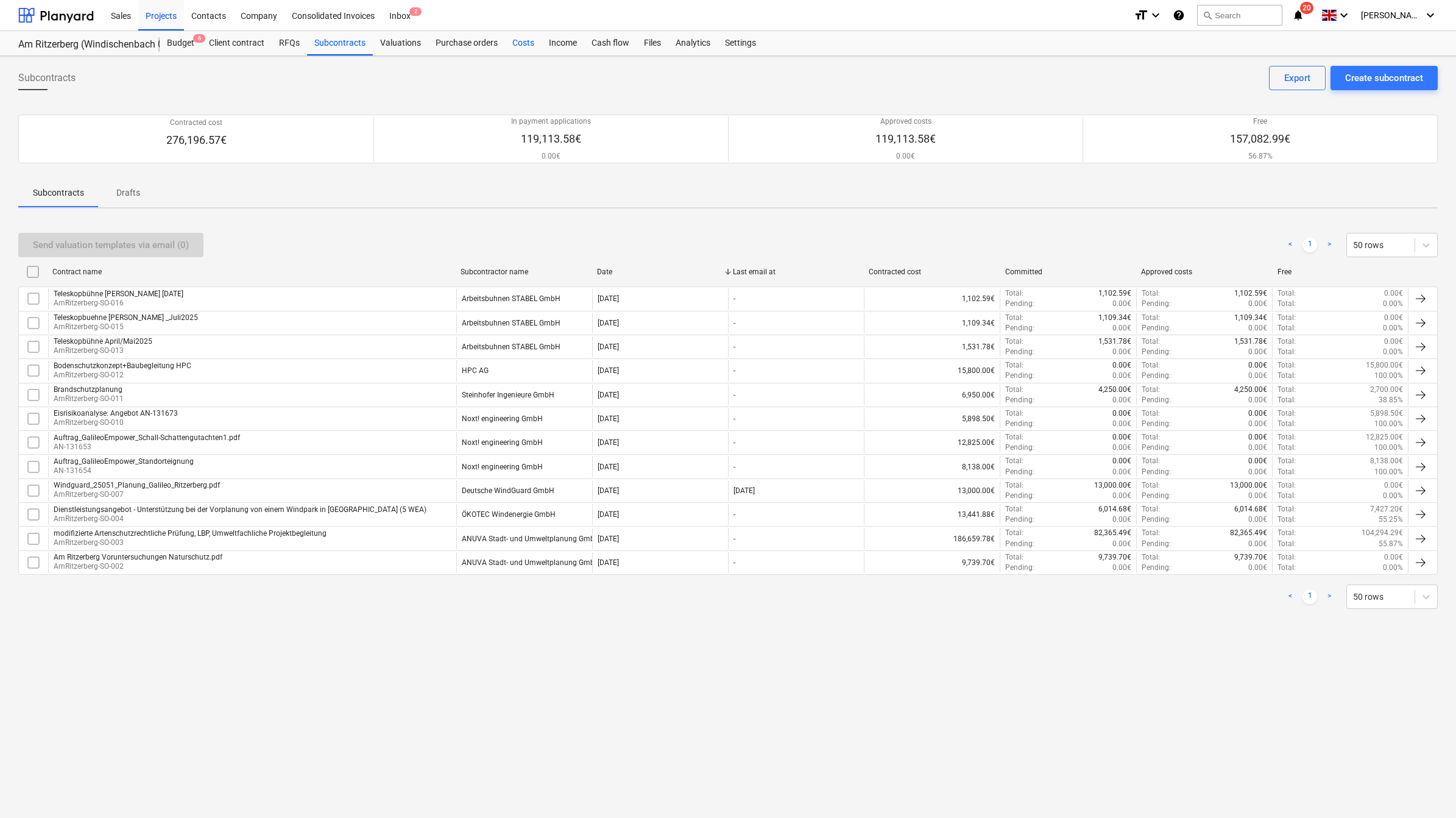
click at [528, 40] on div "Costs" at bounding box center [522, 43] width 37 height 24
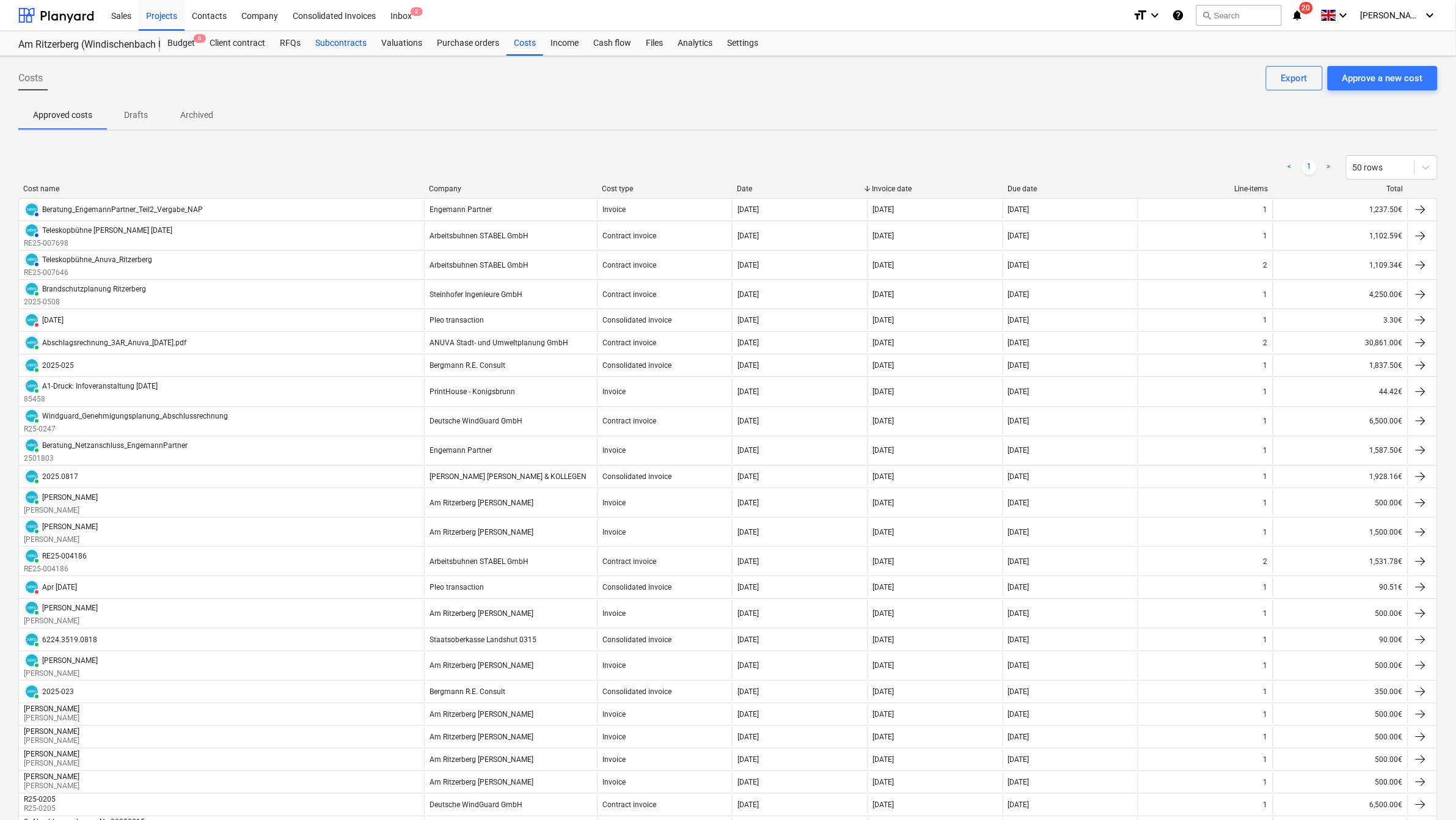
click at [343, 38] on div "Subcontracts" at bounding box center [341, 43] width 66 height 24
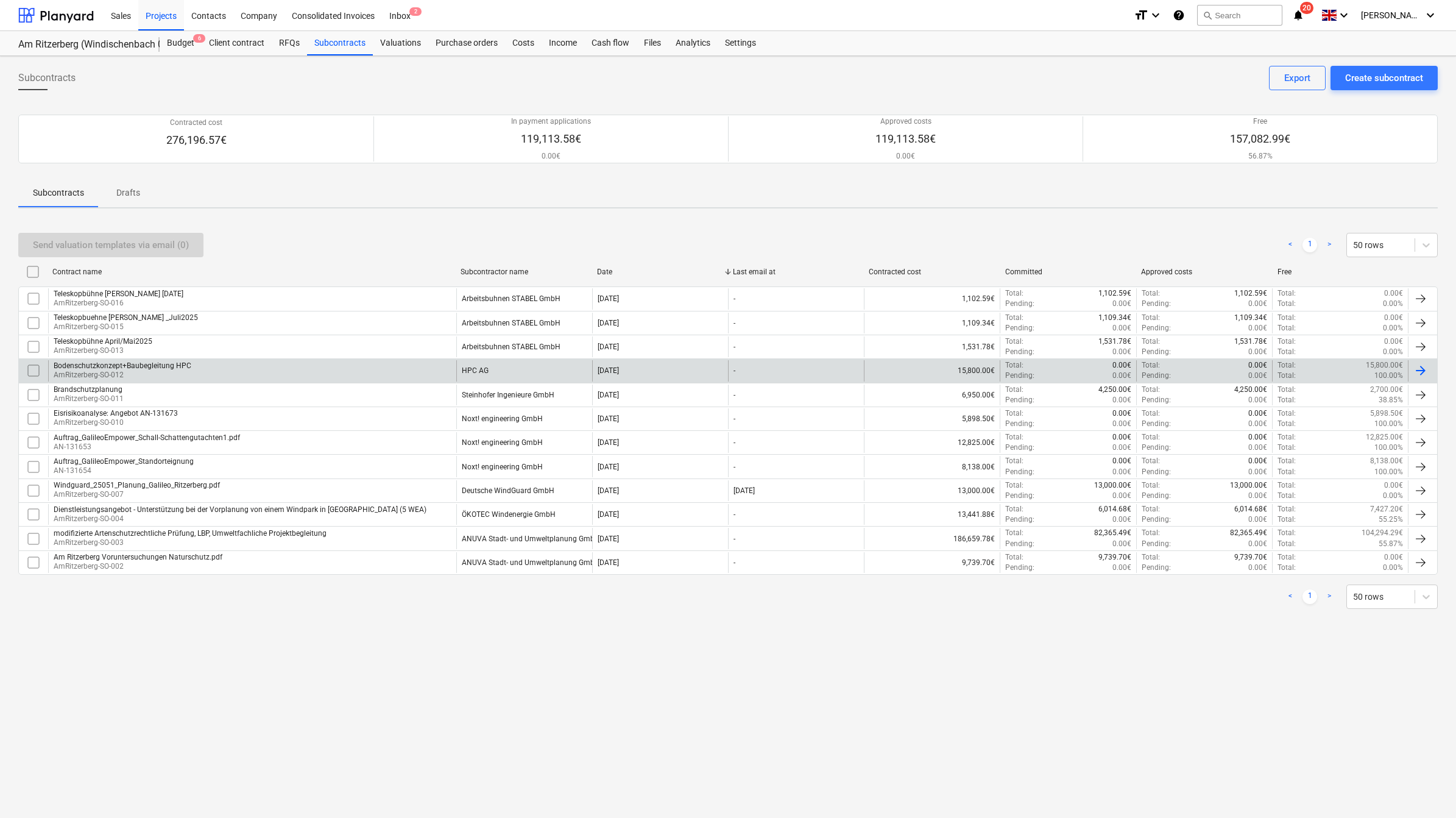
click at [124, 369] on div "Bodenschutzkonzept+Baubegleitung HPC" at bounding box center [122, 366] width 137 height 9
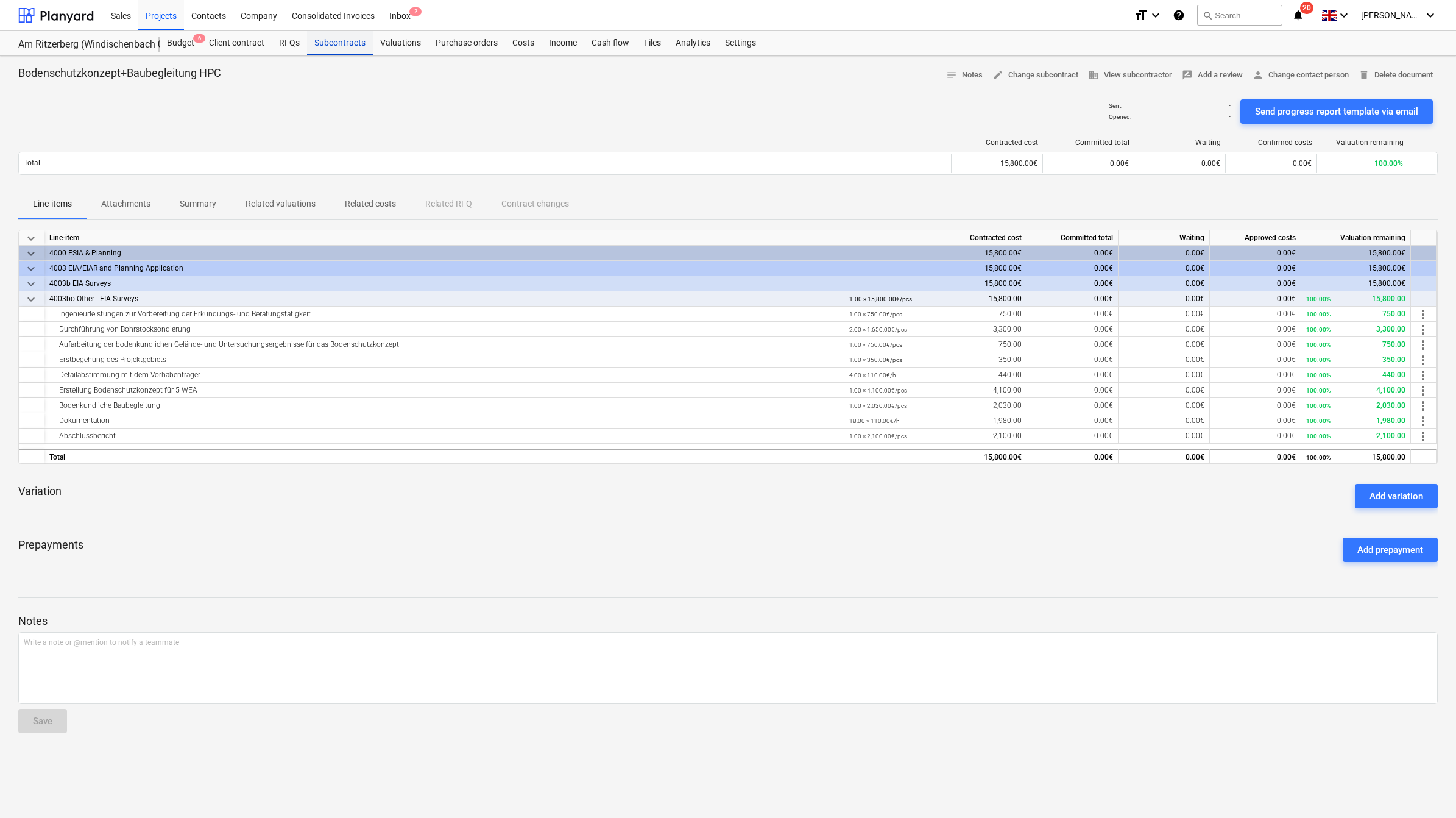
click at [327, 41] on div "Subcontracts" at bounding box center [340, 43] width 66 height 24
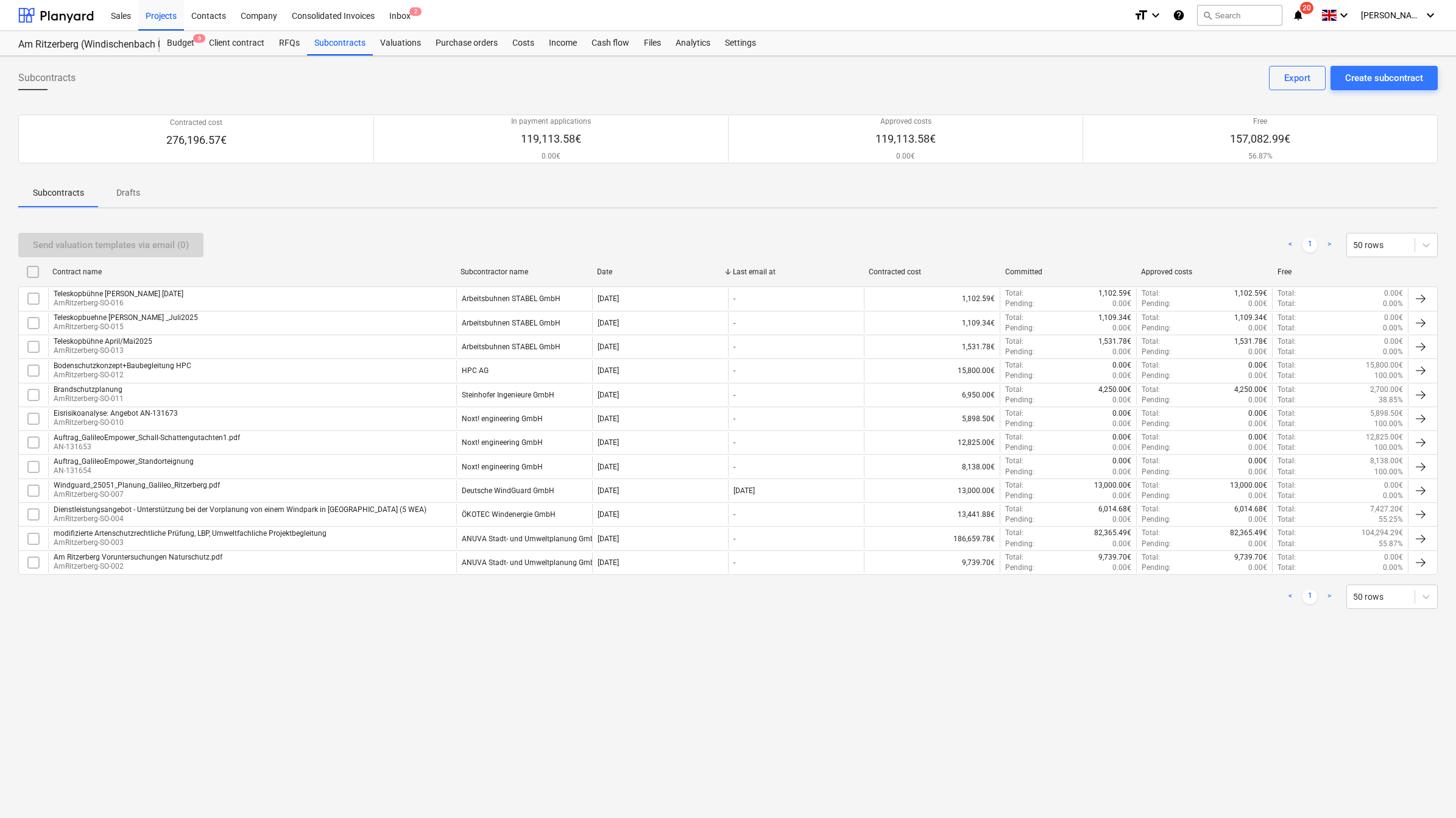
click at [809, 512] on div "Subcontracts Create subcontract Export Contracted cost 276,196.57€ In payment a…" at bounding box center [728, 437] width 1456 height 762
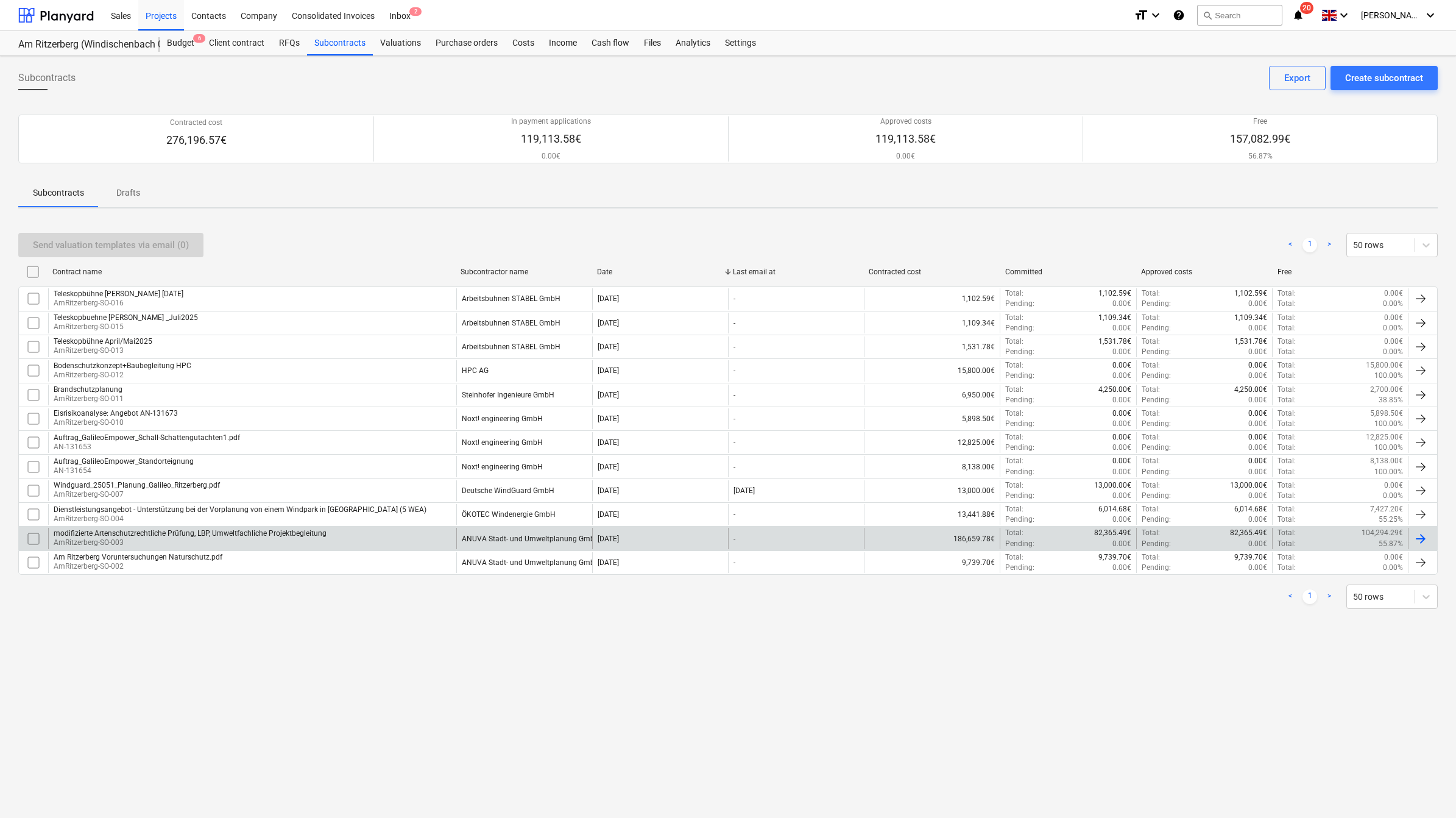
click at [516, 512] on div "ANUVA Stadt- und Umweltplanung GmbH" at bounding box center [531, 539] width 138 height 9
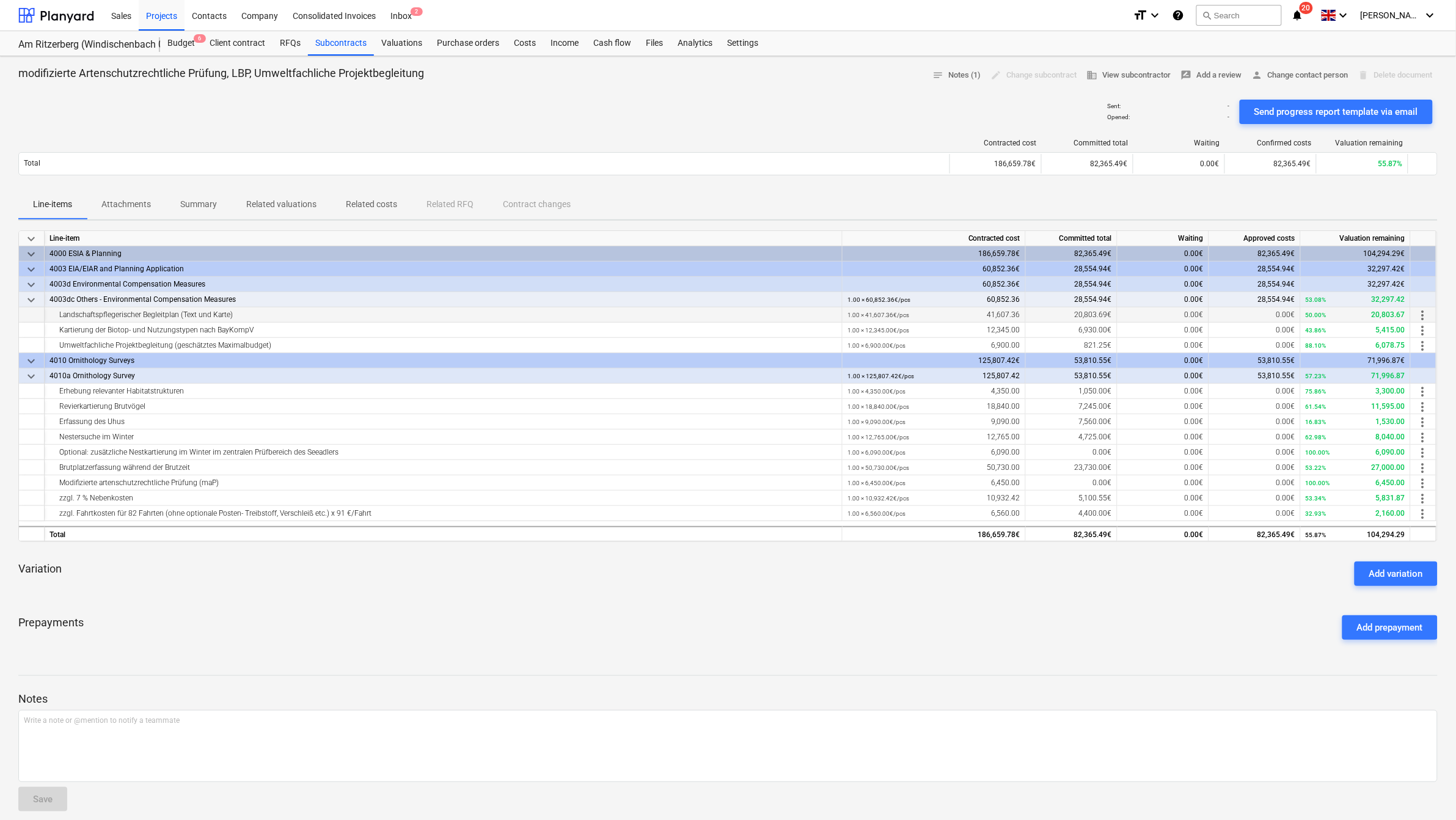
click at [89, 313] on div "Landschaftspflegerischer Begleitplan (Text und Karte)" at bounding box center [443, 315] width 788 height 15
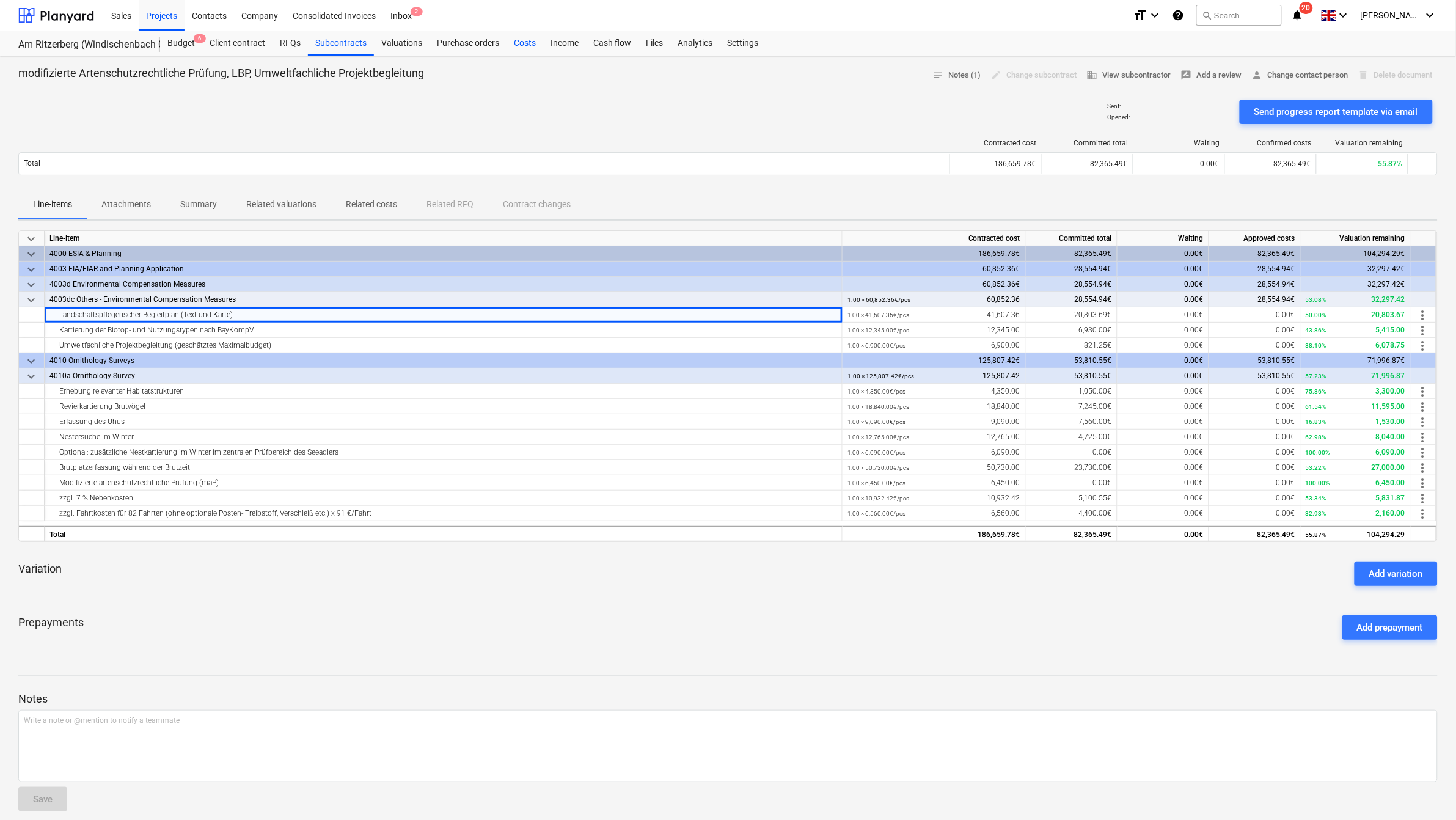
click at [529, 41] on div "Costs" at bounding box center [524, 43] width 37 height 24
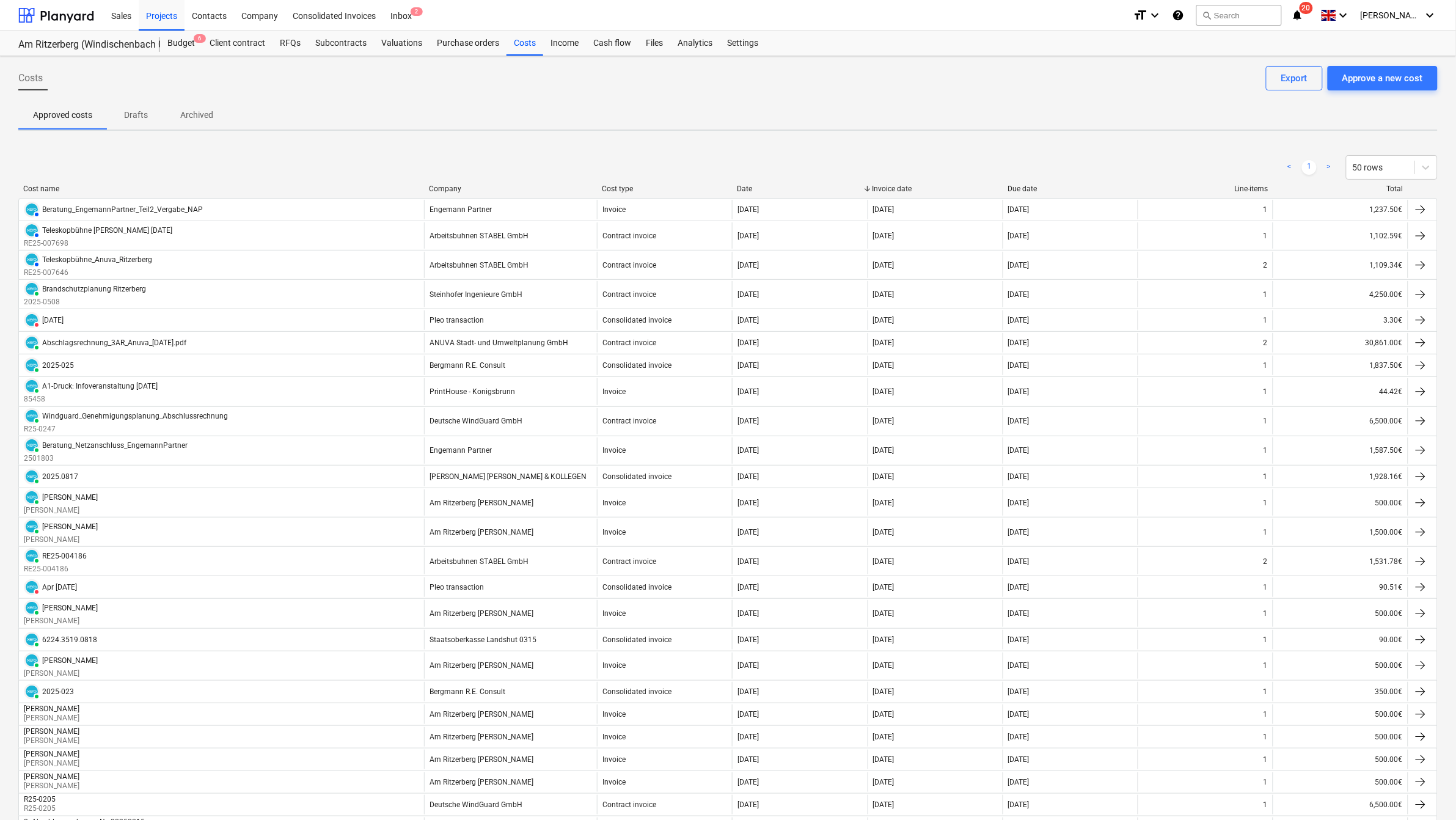
click at [444, 184] on div "Company" at bounding box center [511, 189] width 163 height 9
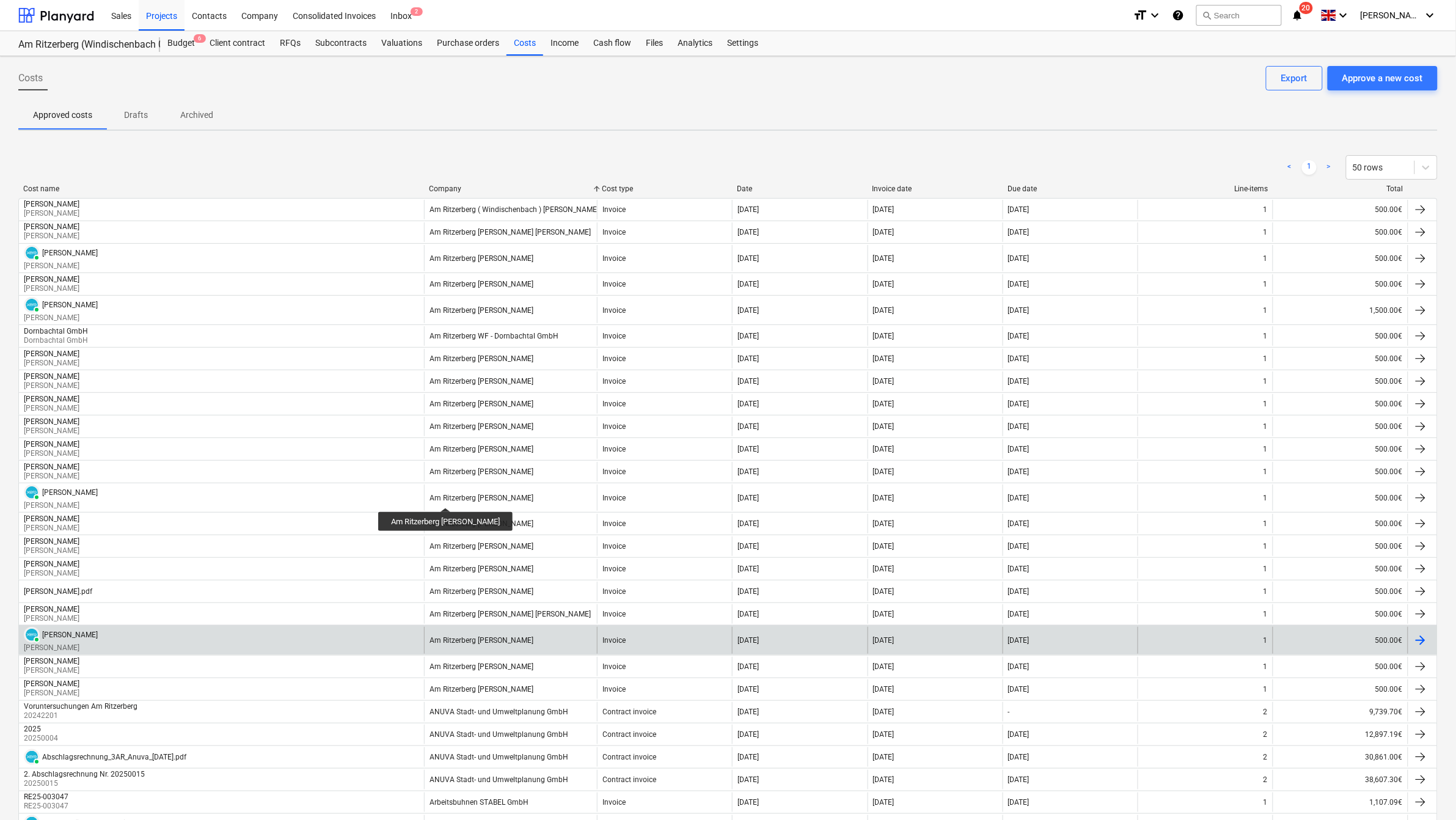
scroll to position [153, 0]
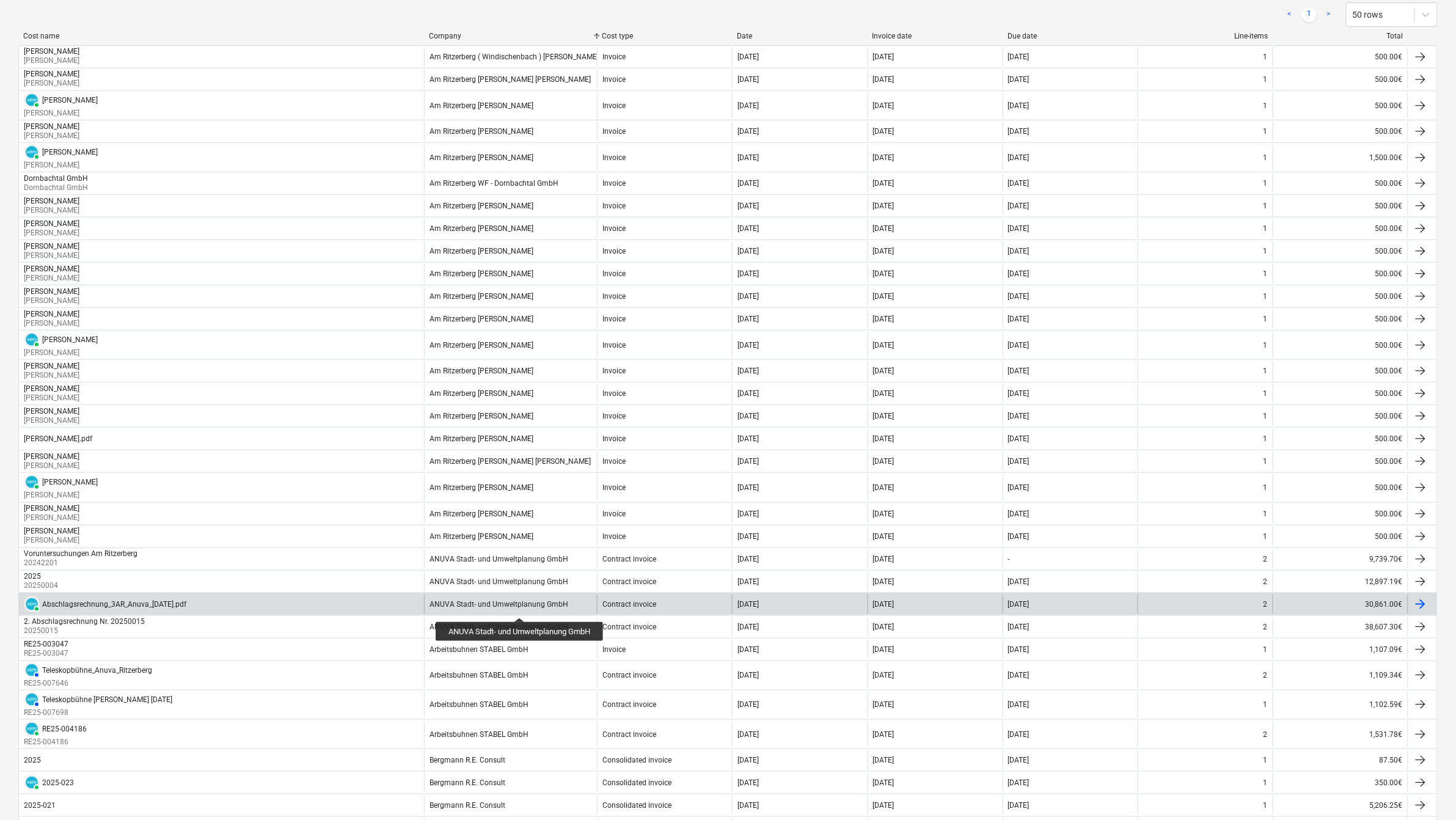
click at [521, 513] on div "ANUVA Stadt- und Umweltplanung GmbH" at bounding box center [498, 604] width 139 height 9
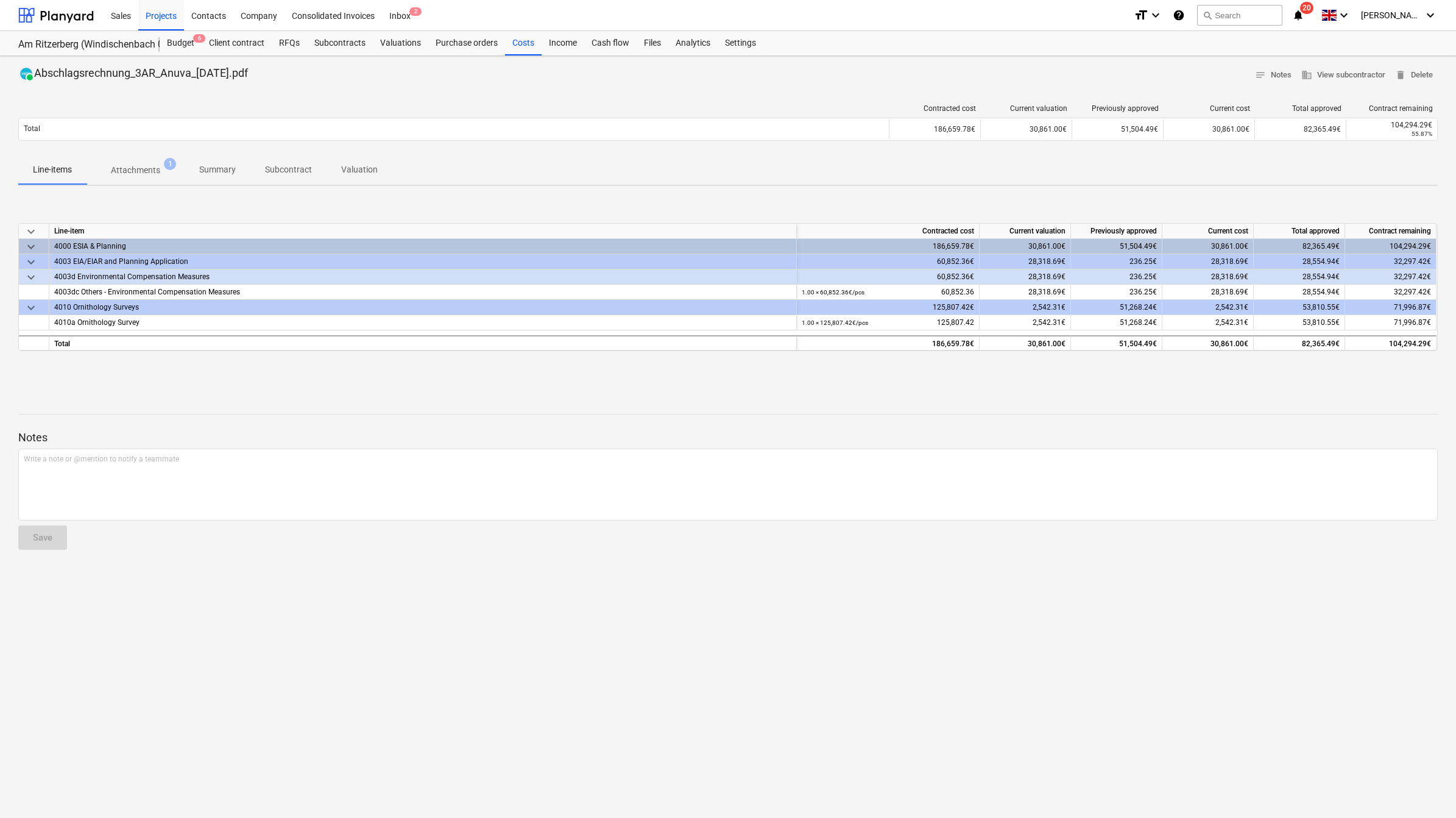
click at [28, 278] on span "keyboard_arrow_down" at bounding box center [31, 277] width 14 height 14
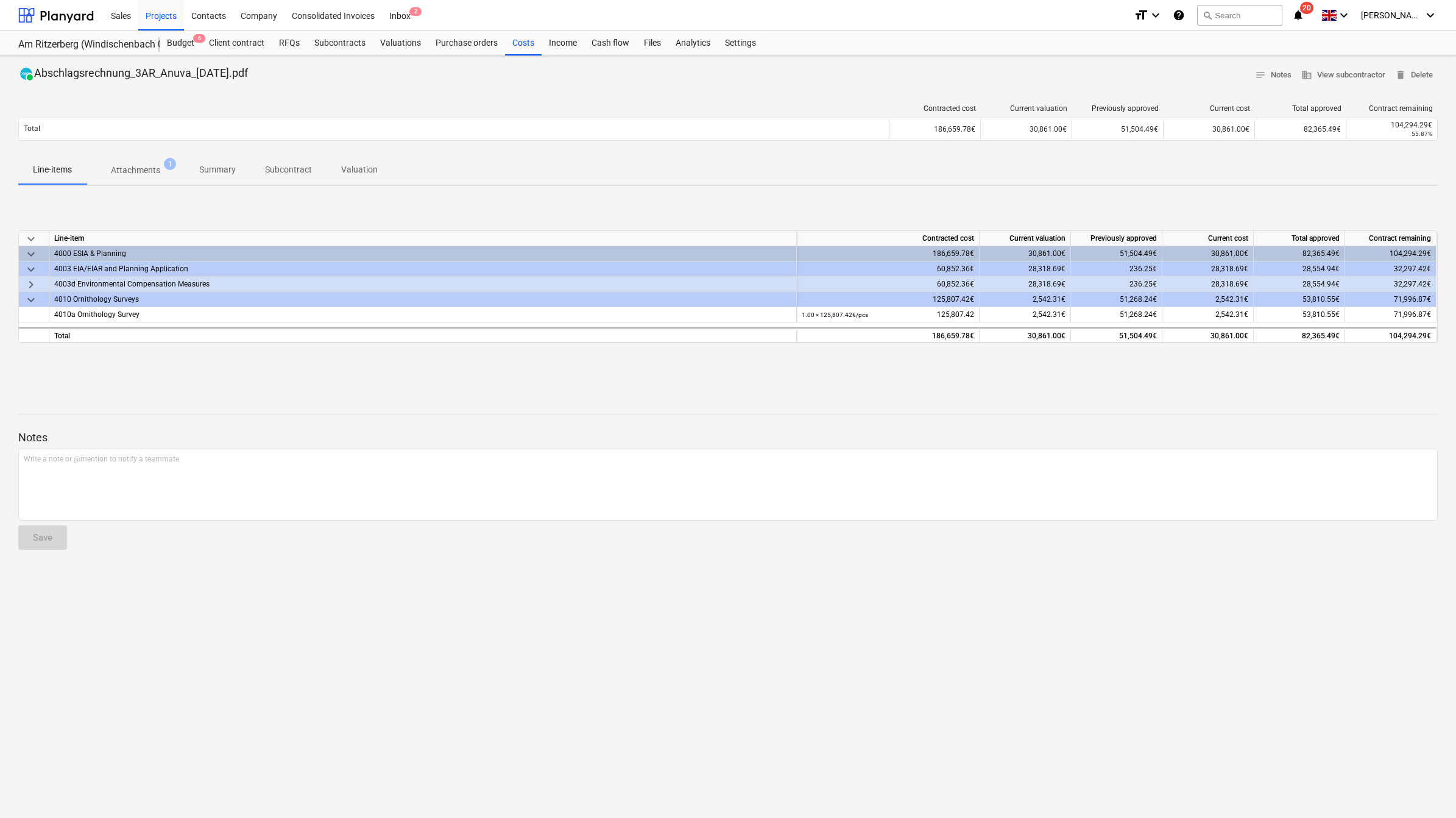
click at [28, 278] on span "keyboard_arrow_right" at bounding box center [31, 285] width 14 height 14
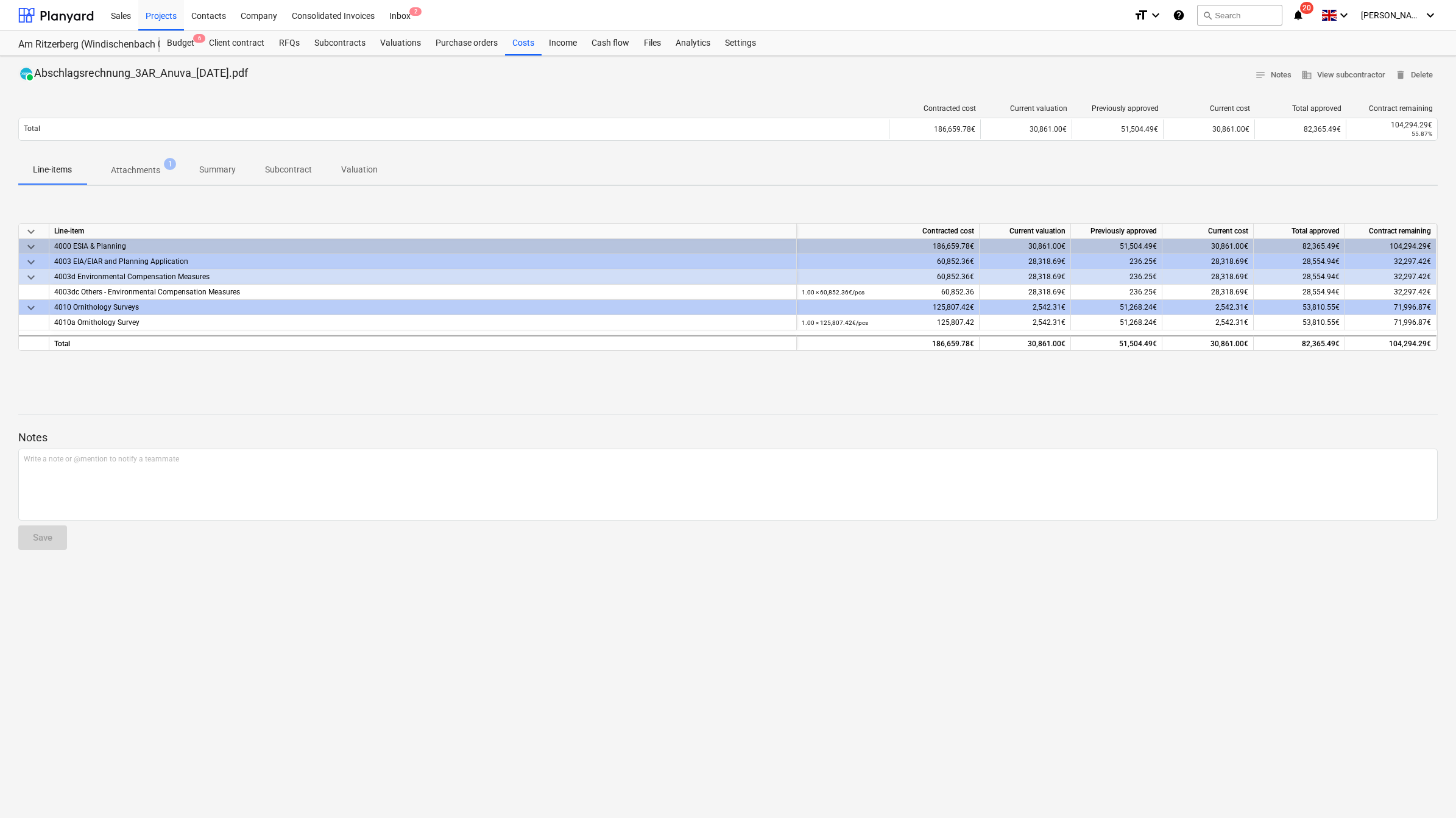
click at [29, 260] on span "keyboard_arrow_down" at bounding box center [31, 262] width 14 height 14
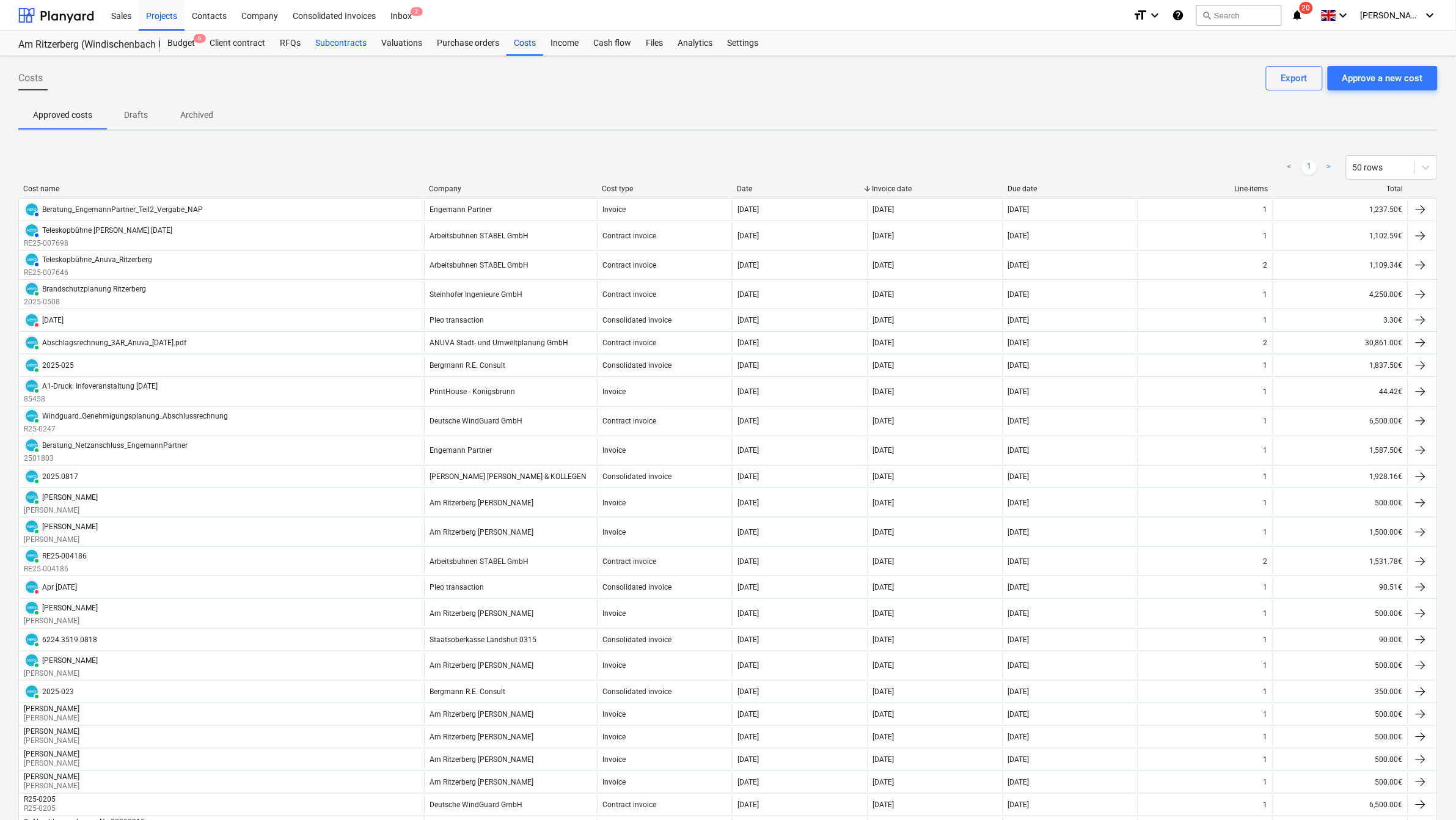
click at [326, 44] on div "Subcontracts" at bounding box center [341, 43] width 66 height 24
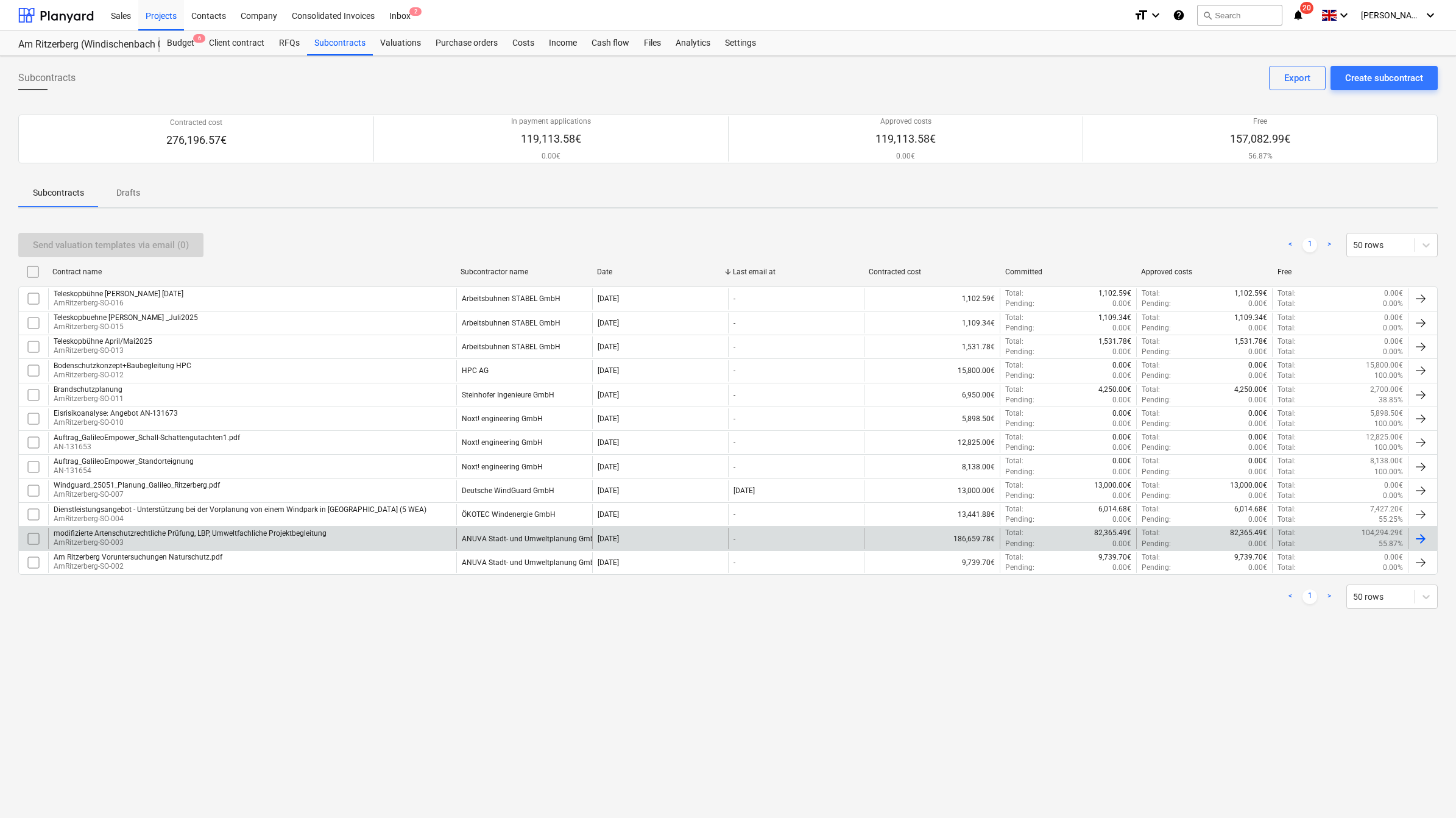
click at [118, 512] on div "modifizierte Artenschutzrechtliche Prüfung, LBP, Umweltfachliche Projektbegleit…" at bounding box center [190, 533] width 273 height 9
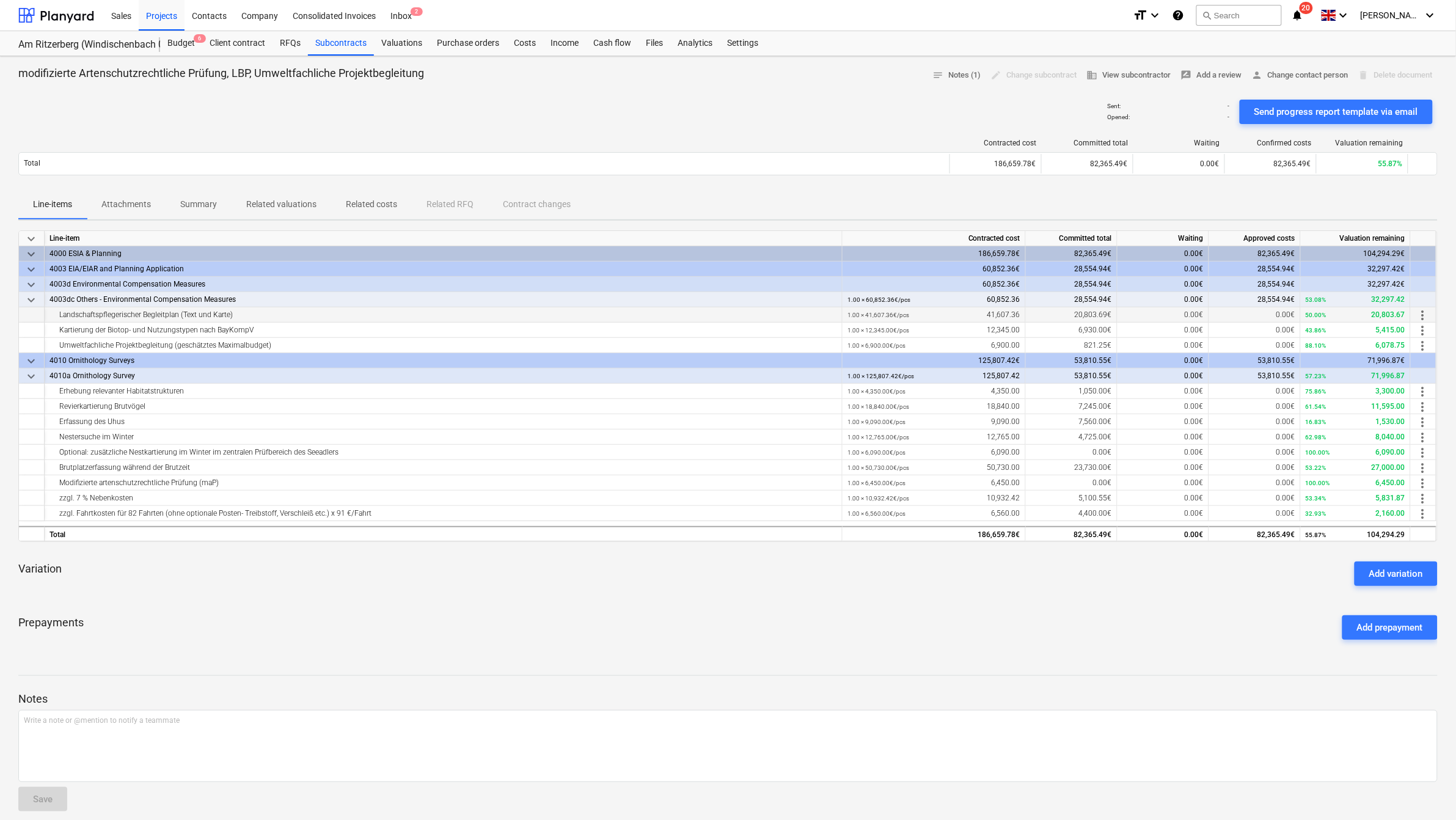
click at [967, 316] on div "50.00% 20,803.67" at bounding box center [1355, 315] width 99 height 15
click at [967, 309] on div "20,803.69€" at bounding box center [1071, 315] width 91 height 15
click at [967, 298] on span "28,554.94€" at bounding box center [1094, 300] width 38 height 9
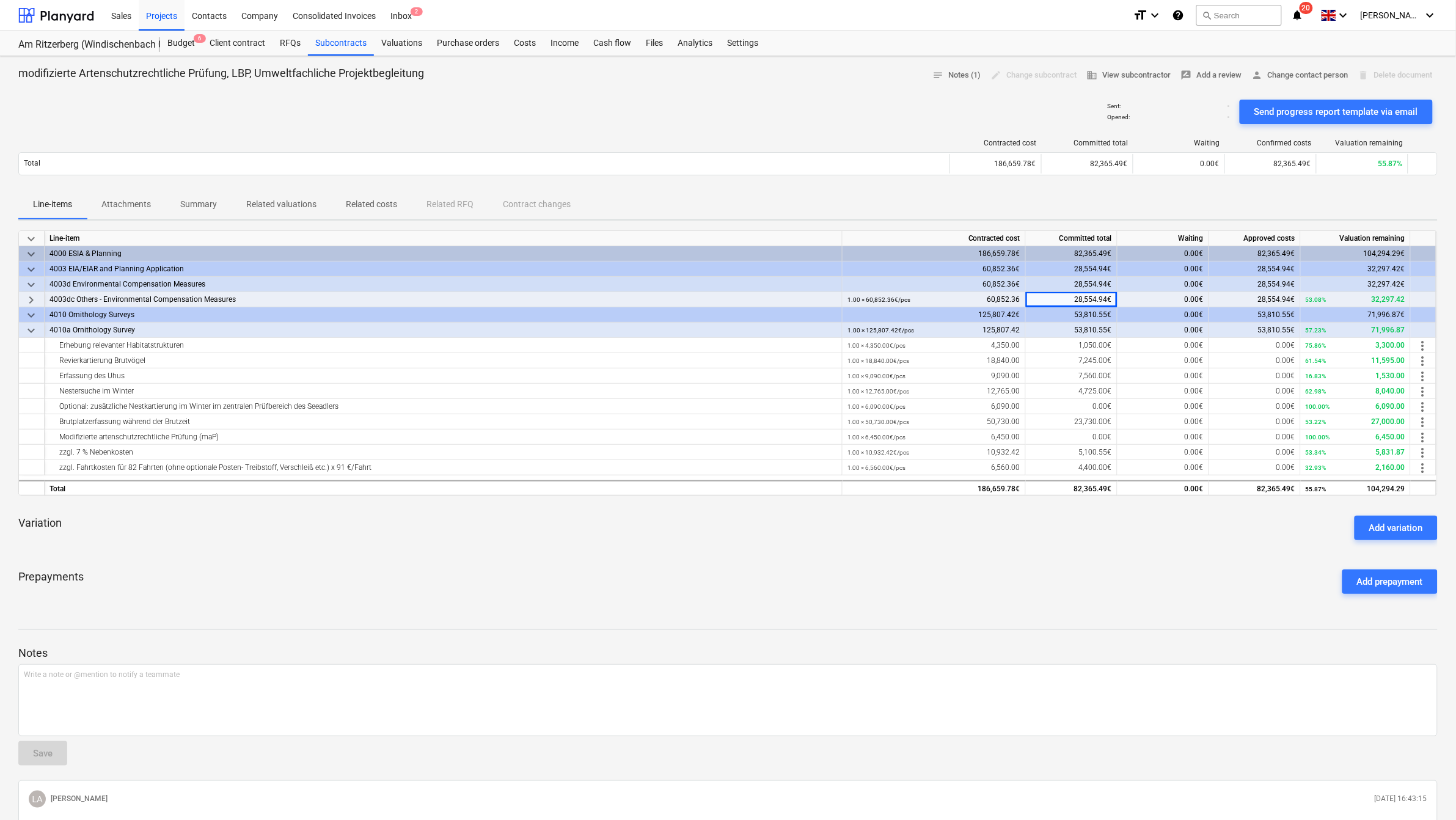
click at [24, 293] on span "keyboard_arrow_right" at bounding box center [31, 300] width 14 height 14
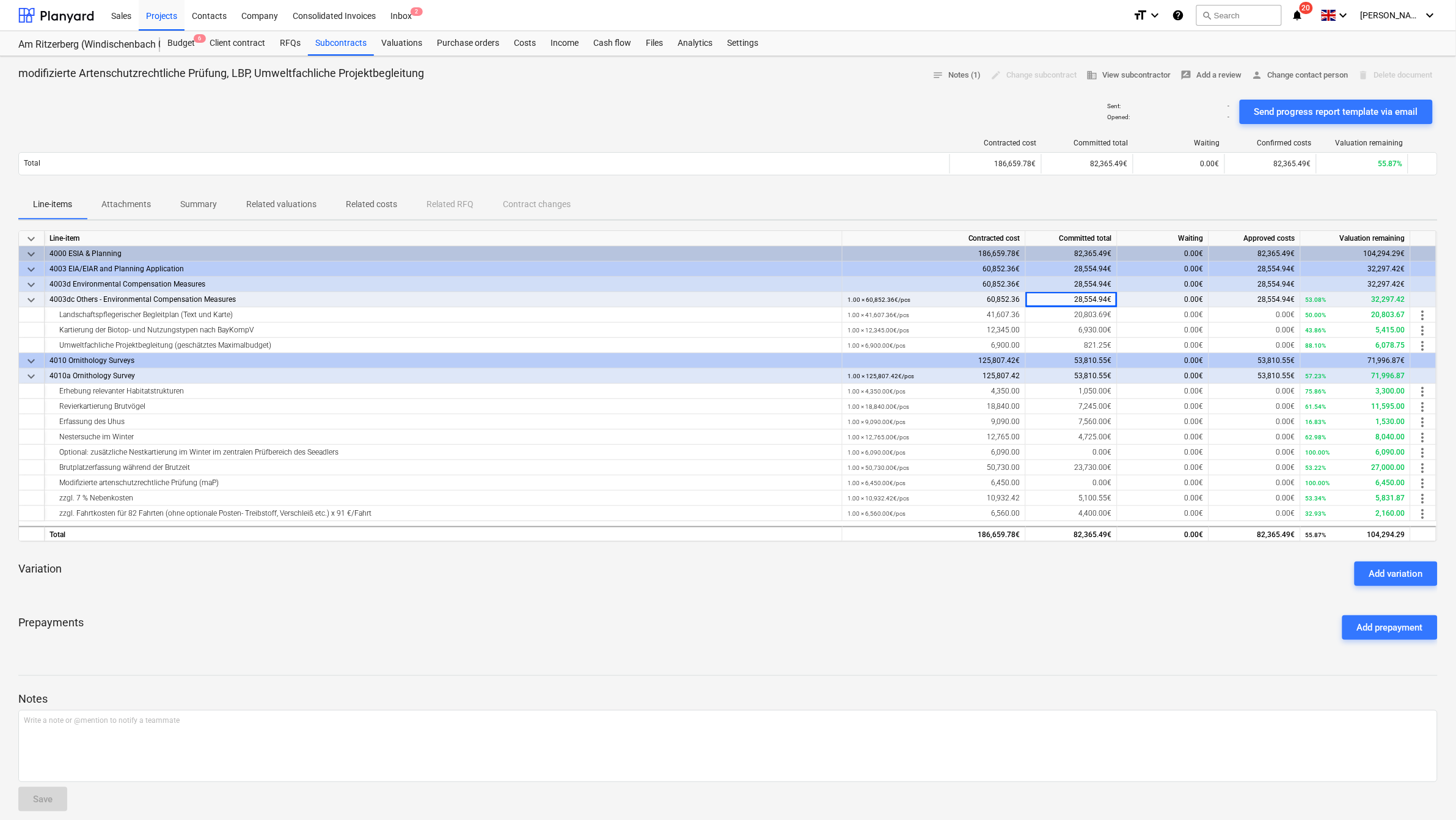
click at [967, 297] on span "28,554.94€" at bounding box center [1277, 300] width 38 height 9
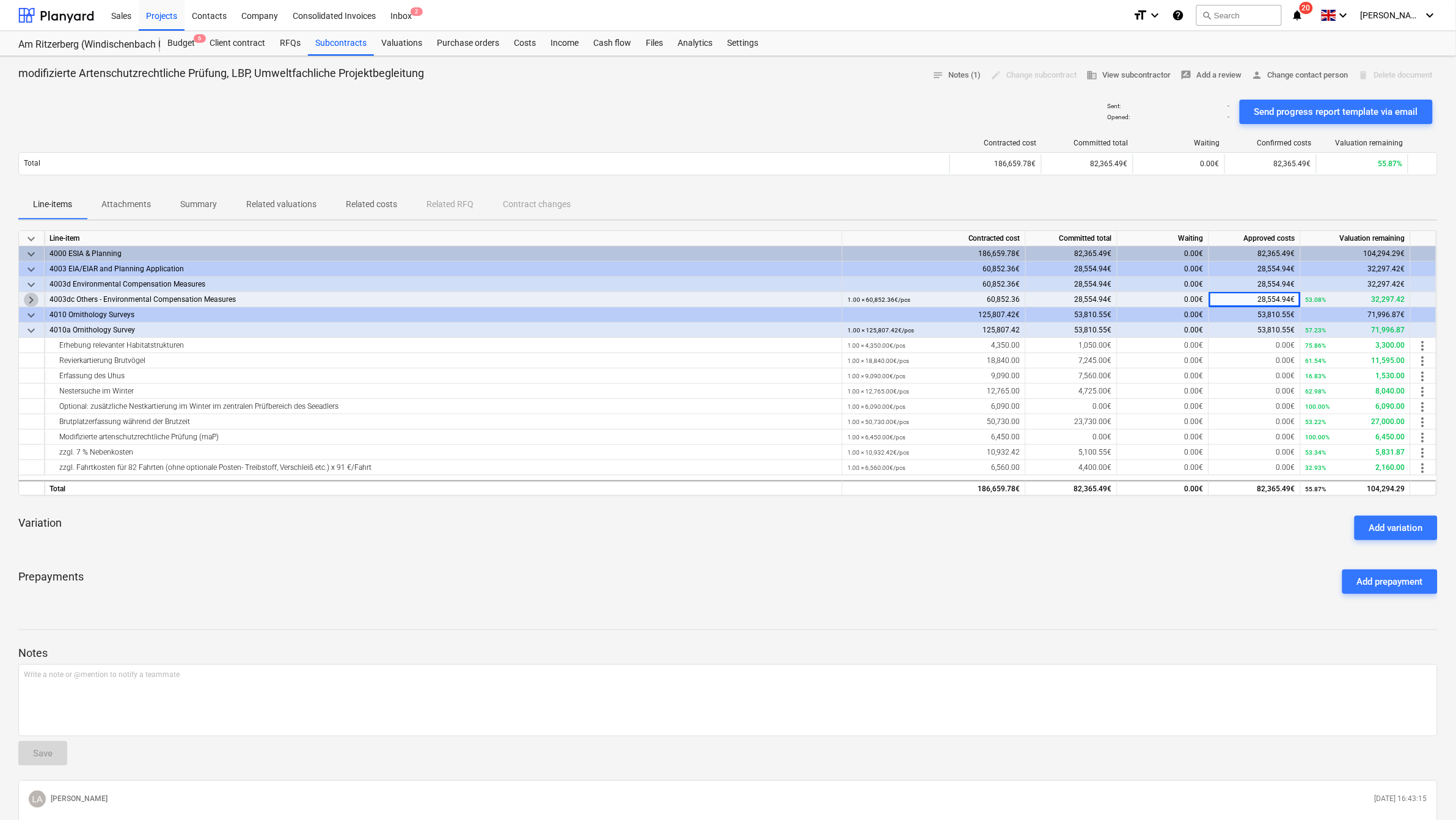
click at [35, 300] on span "keyboard_arrow_right" at bounding box center [31, 300] width 14 height 14
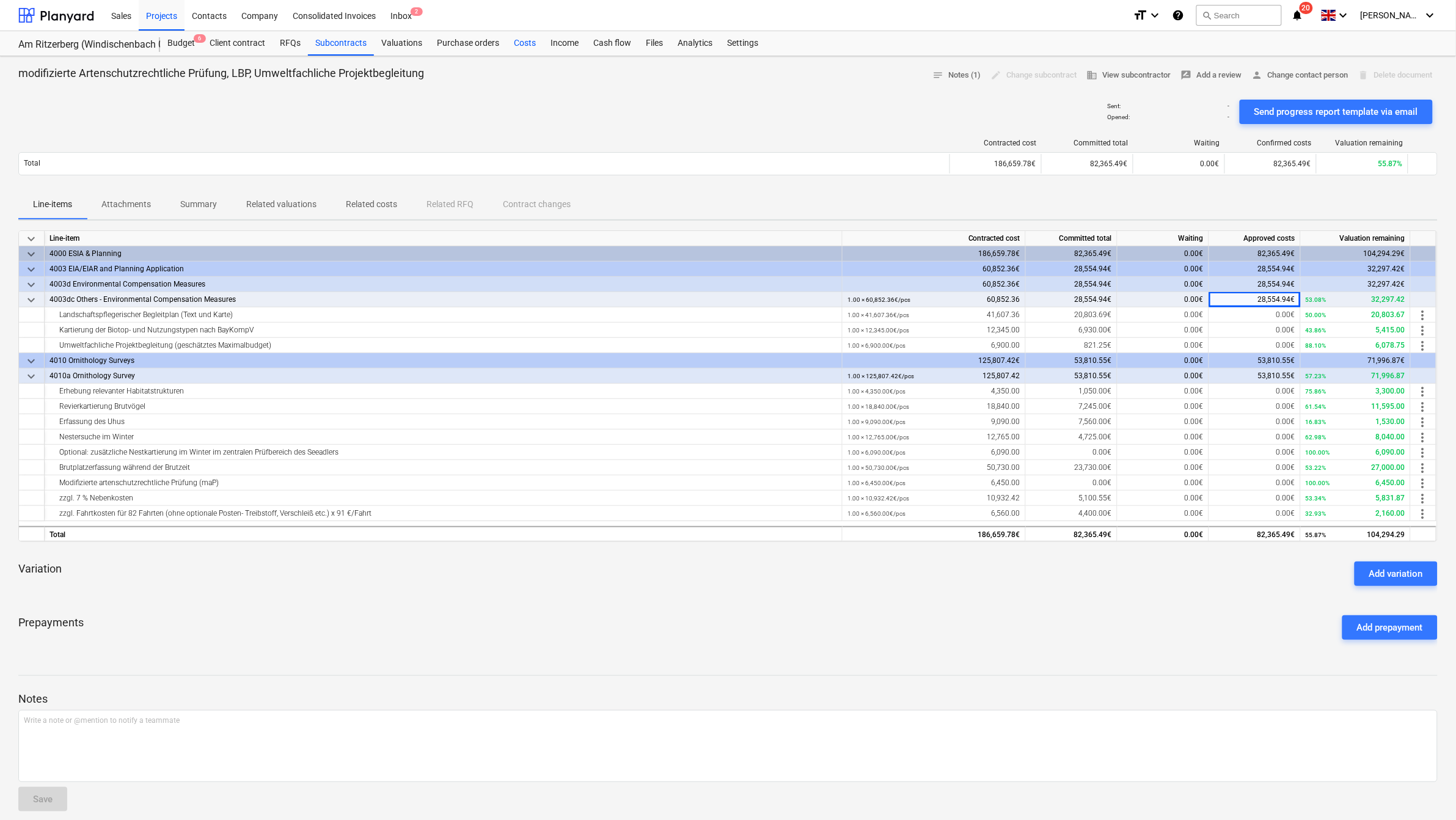
click at [513, 39] on div "Costs" at bounding box center [524, 43] width 37 height 24
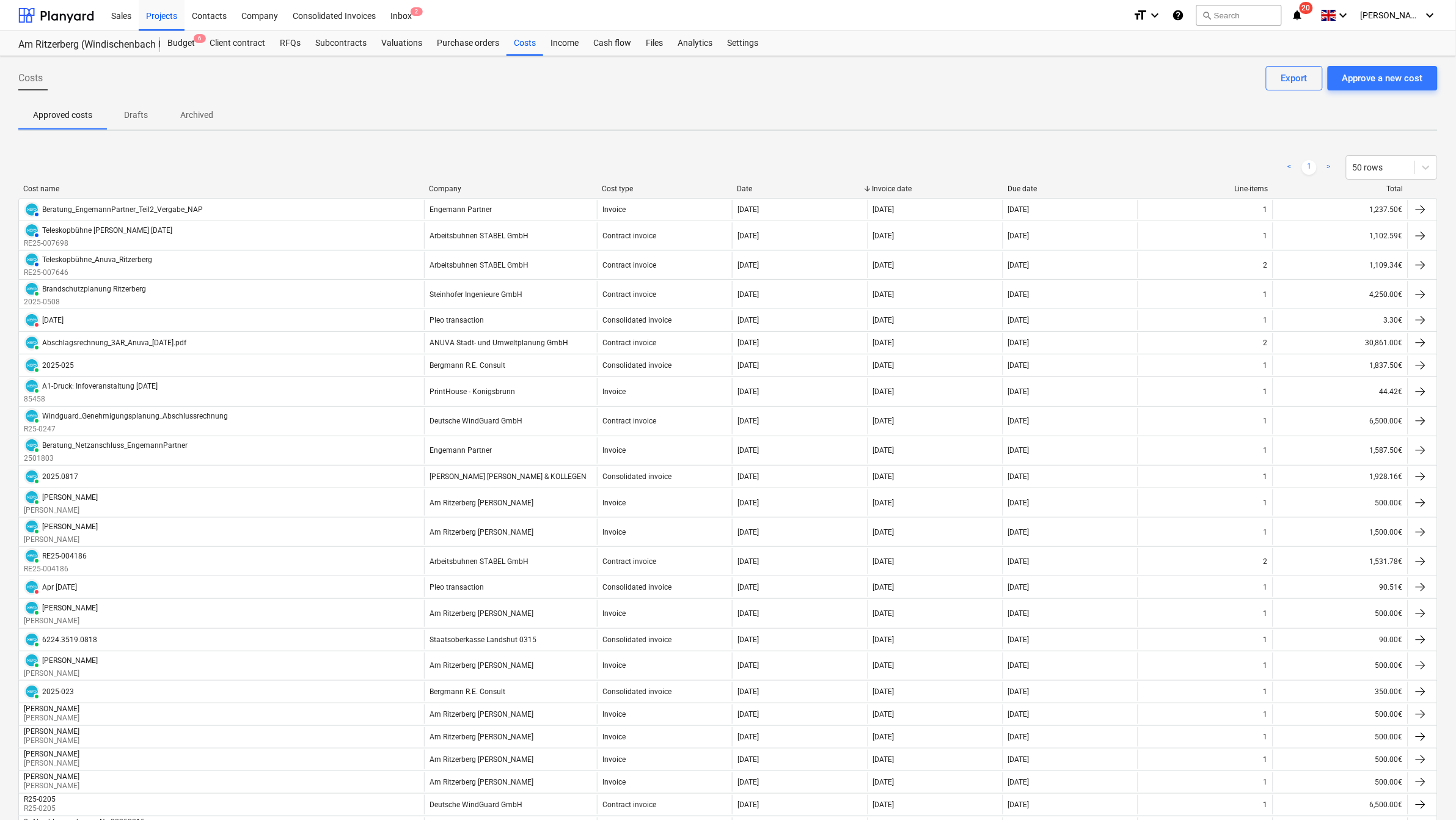
click at [463, 184] on div "Company" at bounding box center [511, 189] width 163 height 9
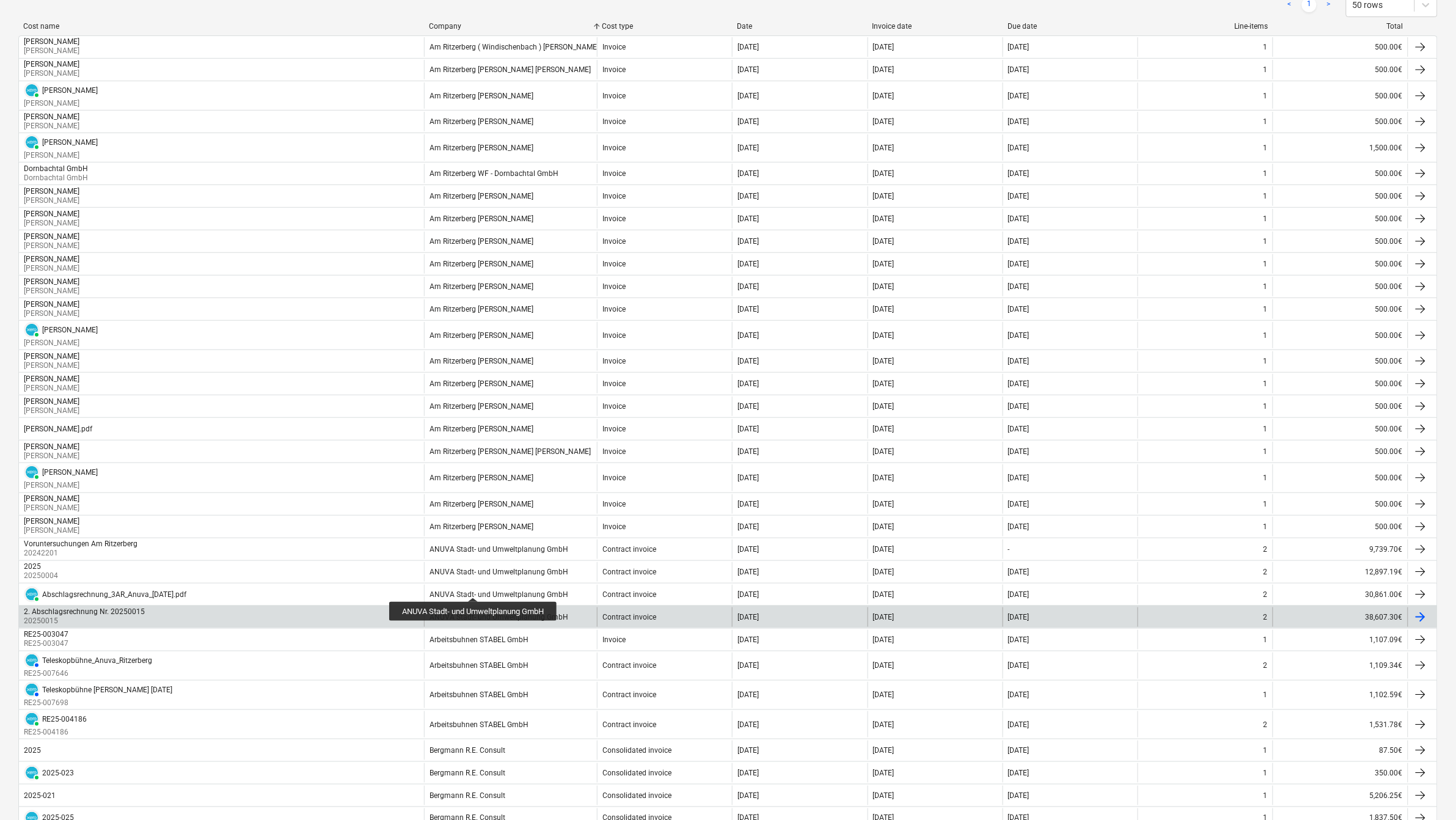
scroll to position [229, 0]
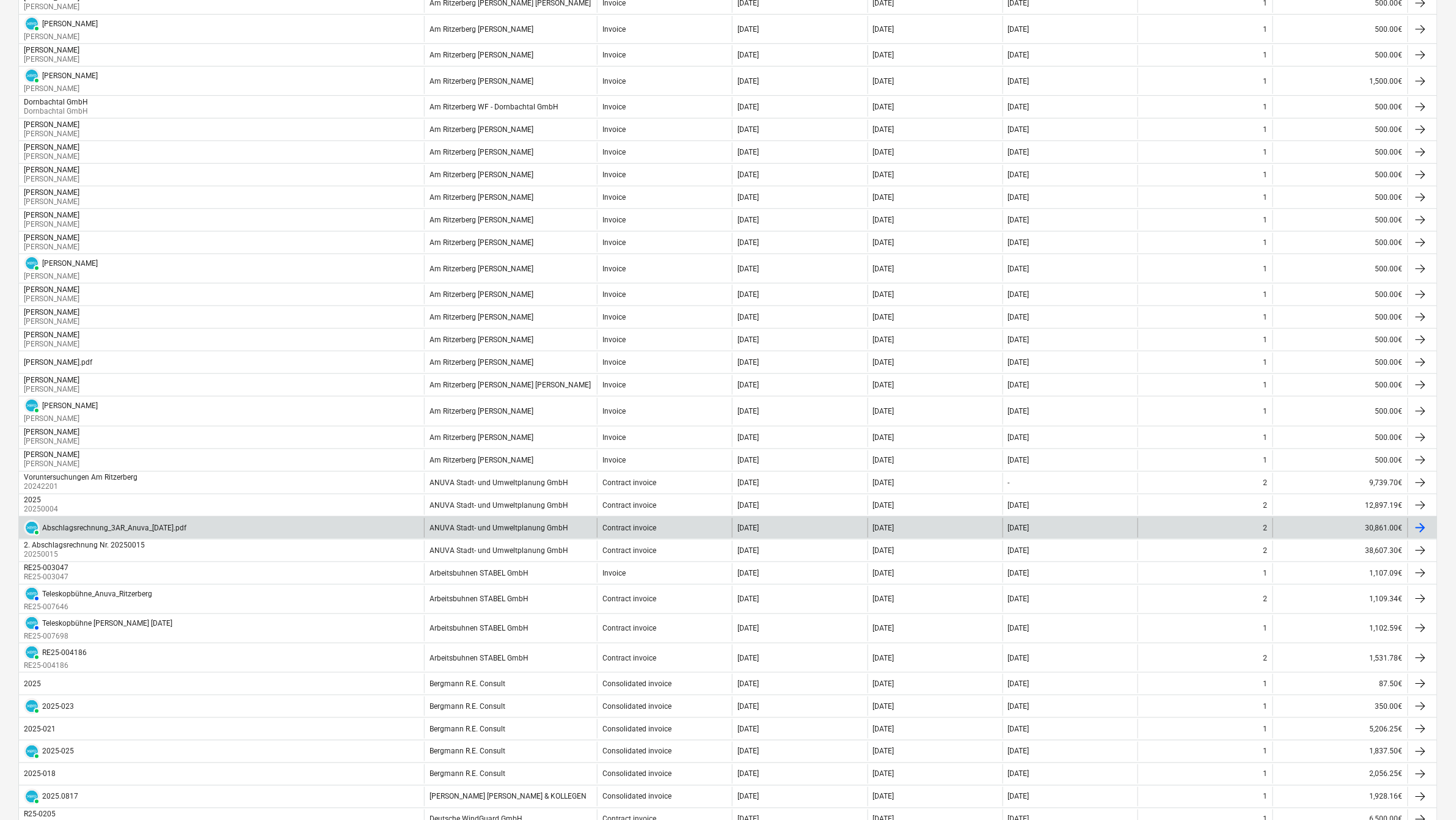
click at [183, 513] on div "PAID Abschlagsrechnung_3AR_Anuva_09.07.25.pdf" at bounding box center [106, 528] width 163 height 16
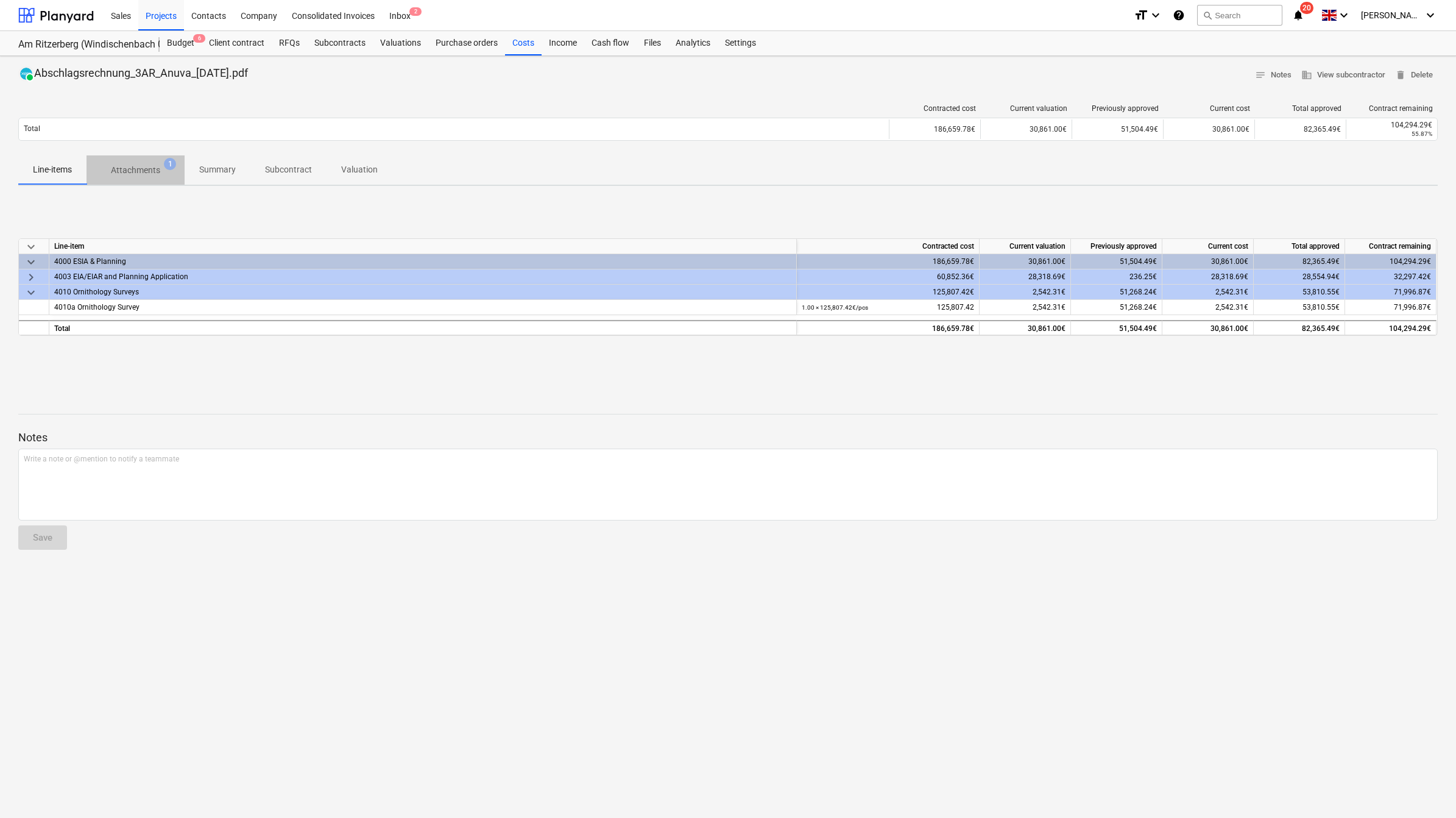
click at [140, 166] on p "Attachments" at bounding box center [135, 170] width 49 height 12
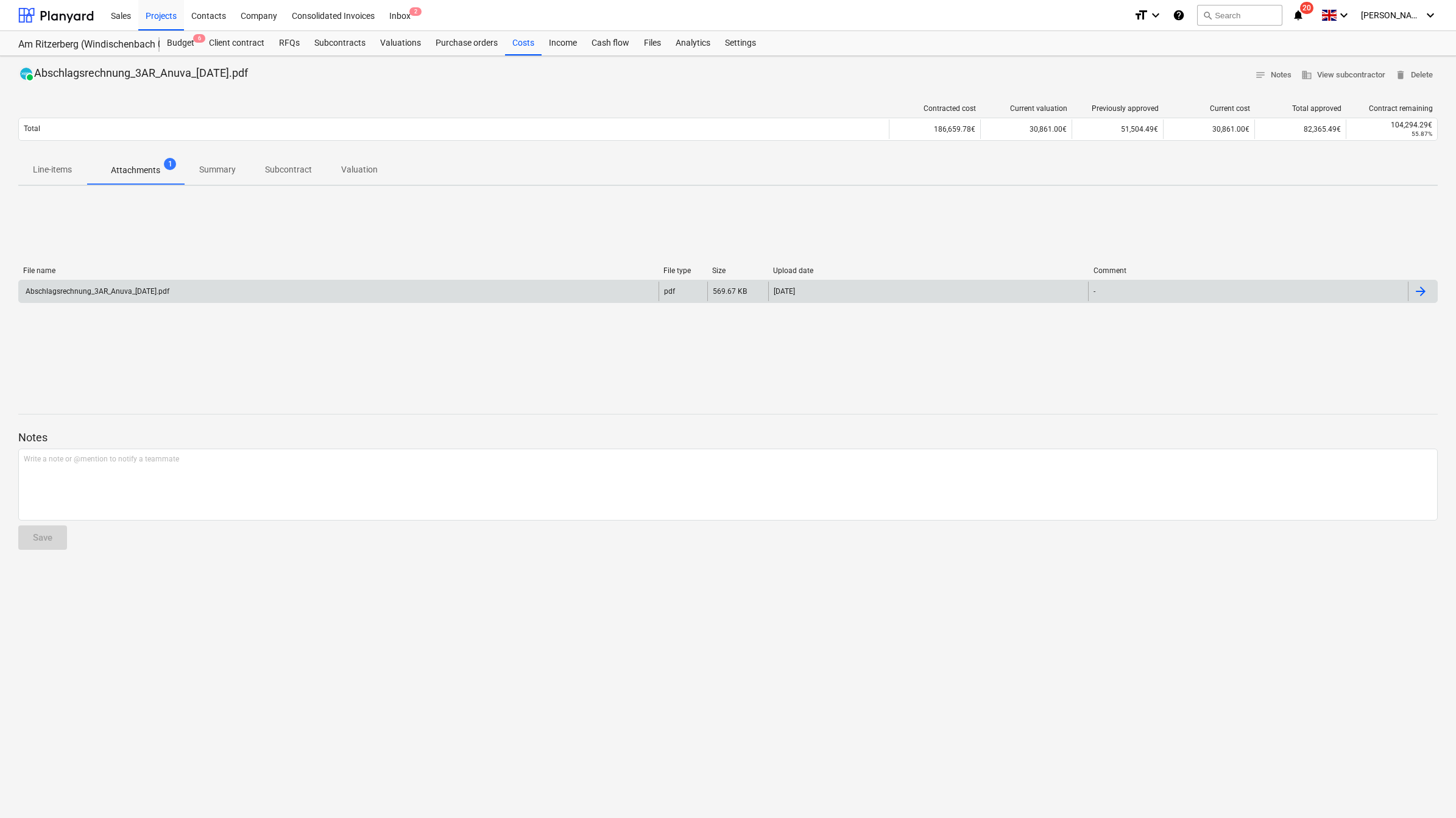
click at [119, 287] on div "Abschlagsrechnung_3AR_Anuva_09.07.25.pdf" at bounding box center [96, 292] width 145 height 9
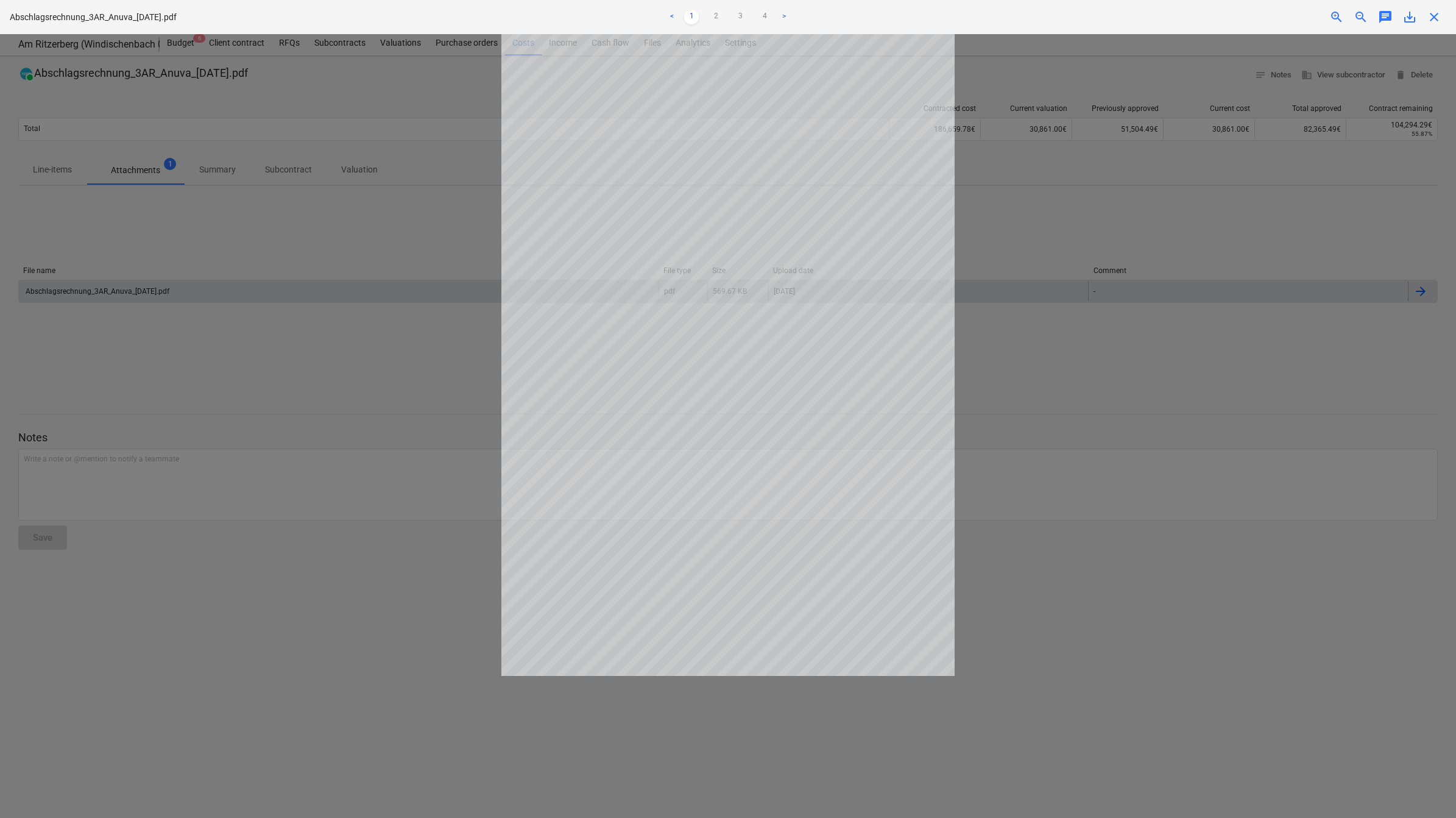
click at [341, 399] on div at bounding box center [728, 426] width 1456 height 783
click at [964, 22] on div "Project fetching failed" at bounding box center [1285, 12] width 329 height 26
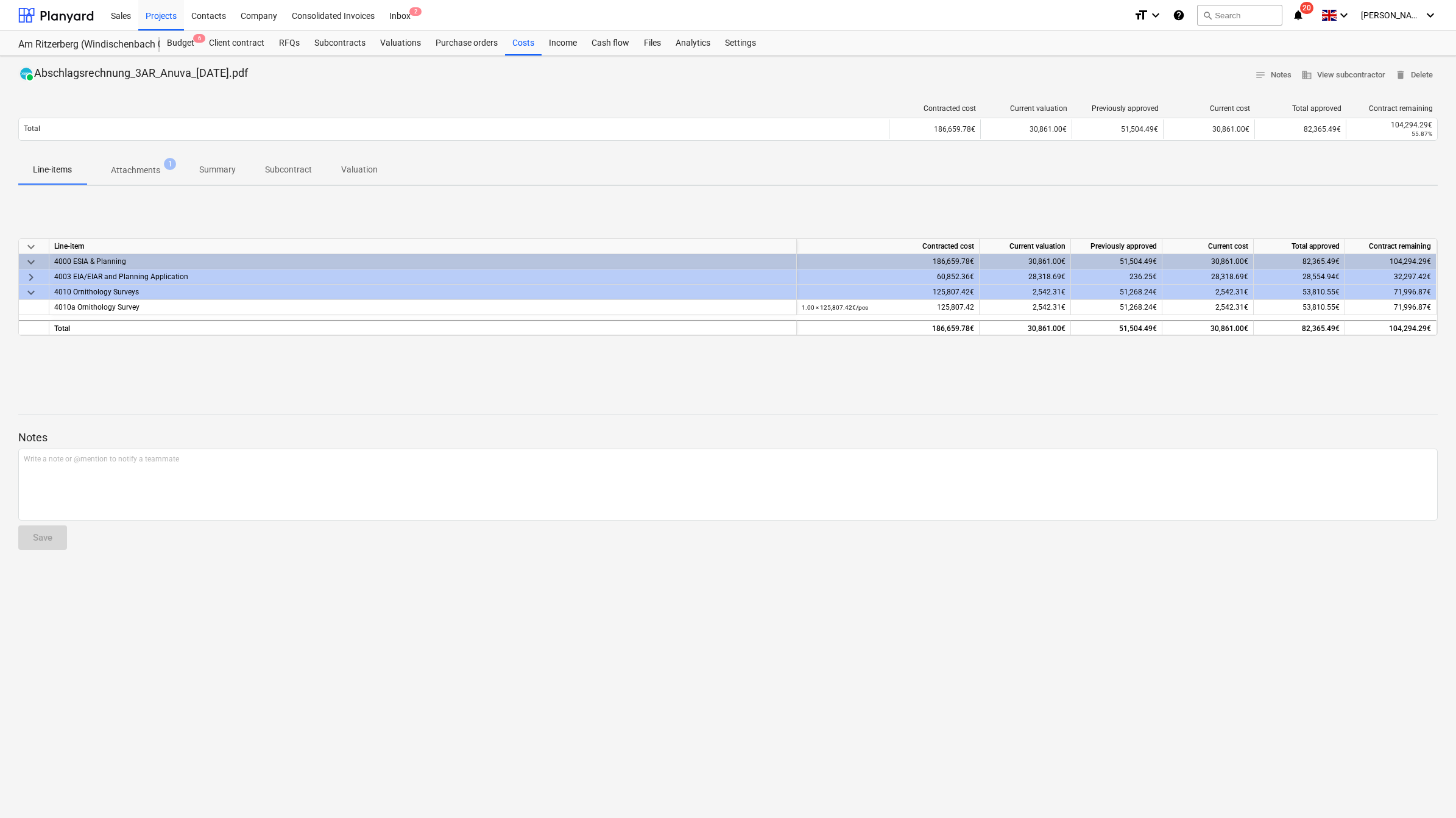
click at [25, 276] on span "keyboard_arrow_right" at bounding box center [31, 277] width 14 height 14
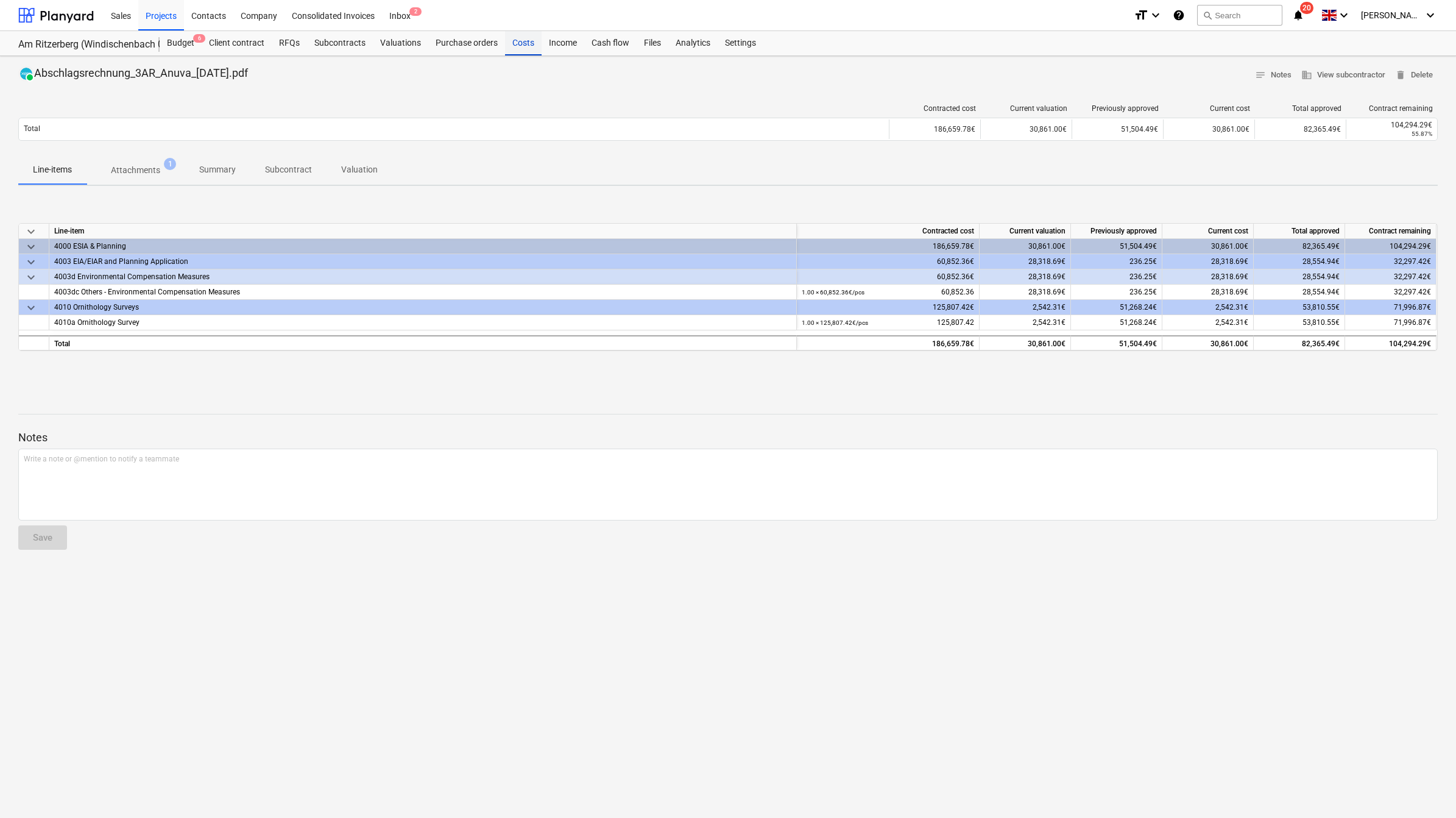
click at [526, 45] on div "Costs" at bounding box center [522, 43] width 37 height 24
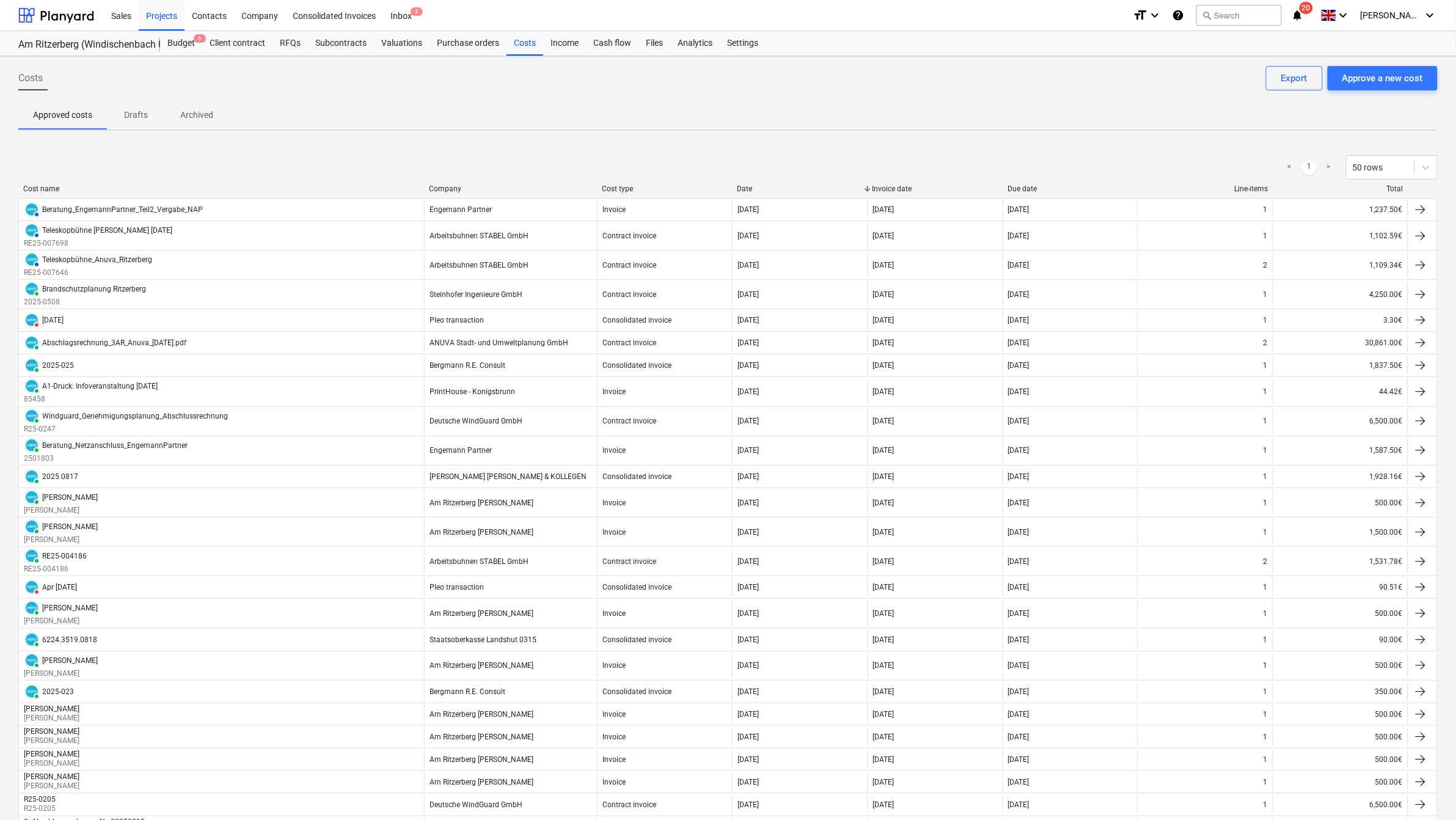
click at [437, 188] on div "Company" at bounding box center [511, 189] width 163 height 9
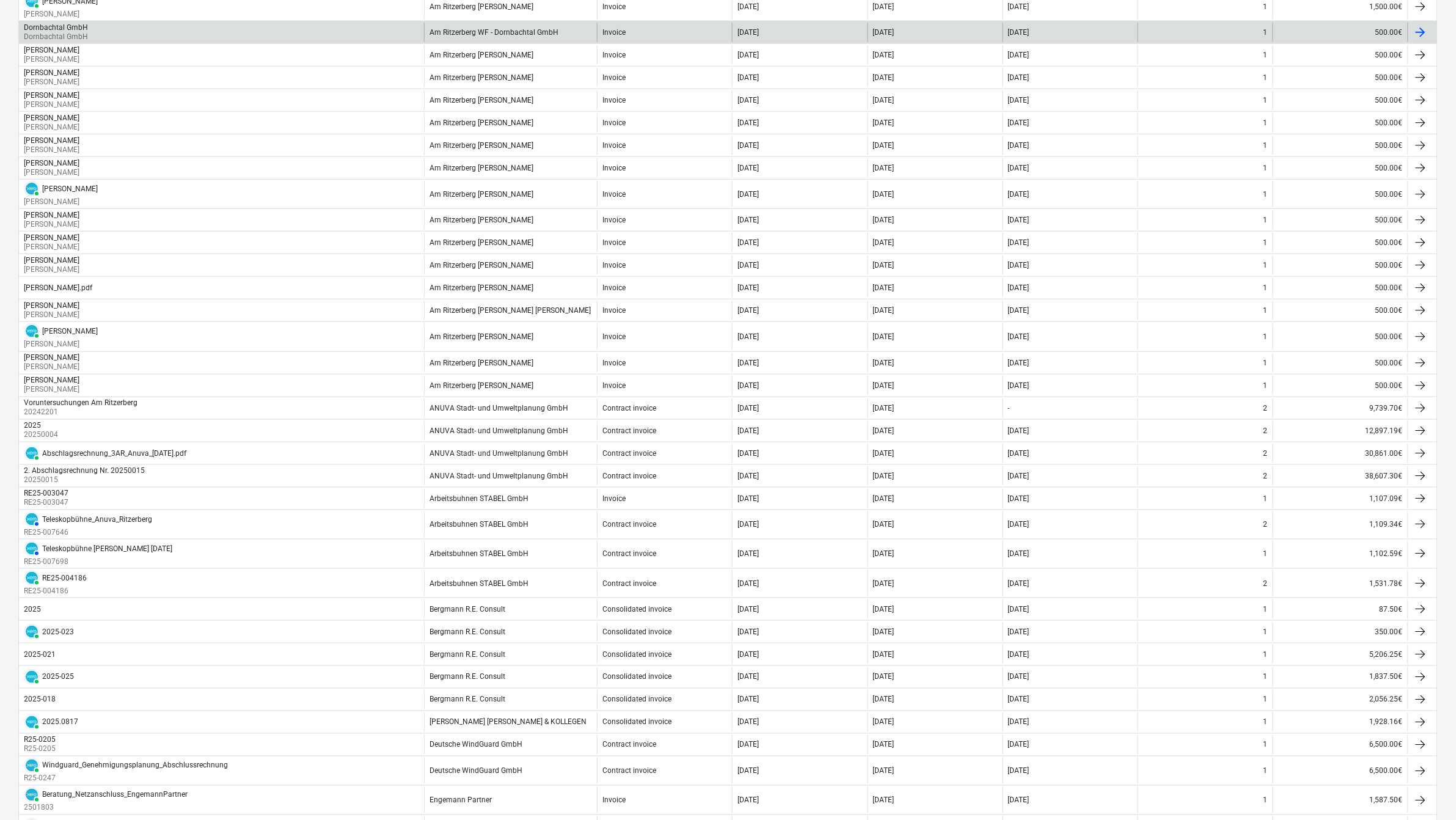
scroll to position [306, 0]
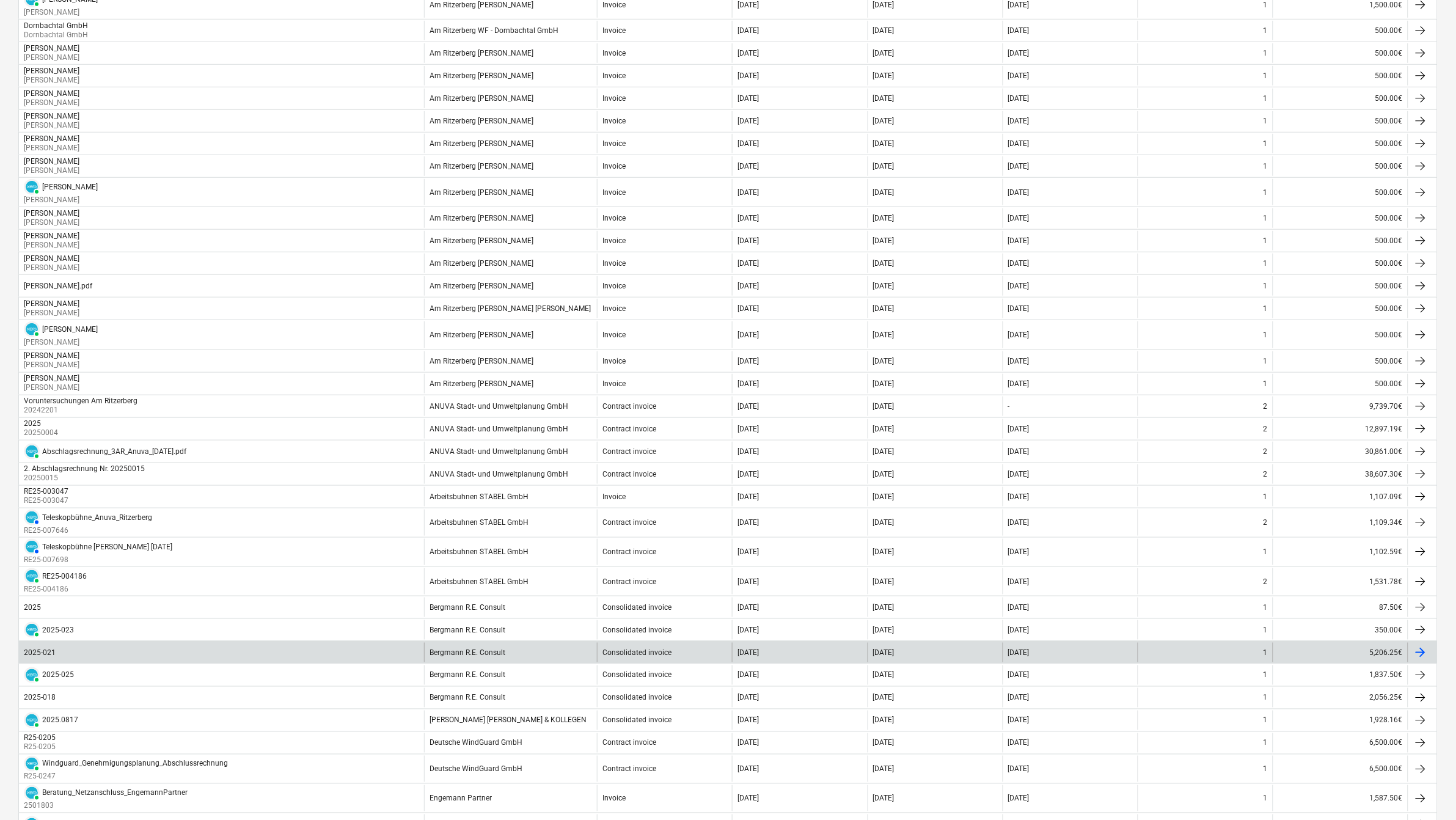
click at [967, 513] on div at bounding box center [1420, 652] width 14 height 14
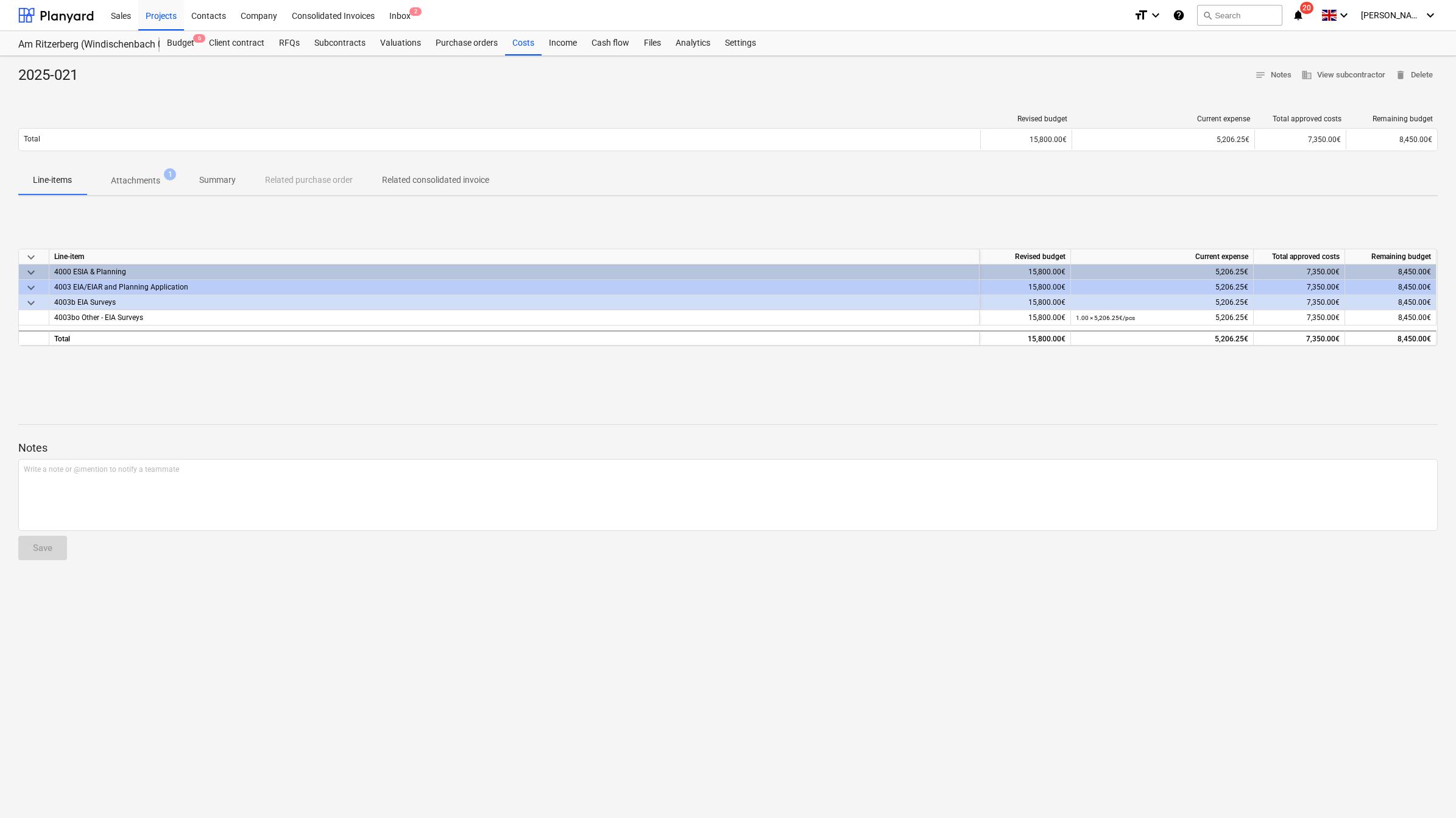
click at [964, 370] on div "keyboard_arrow_down Line-item Revised budget Current expense Total approved cos…" at bounding box center [728, 297] width 1419 height 183
click at [116, 174] on span "Attachments 1" at bounding box center [136, 180] width 98 height 22
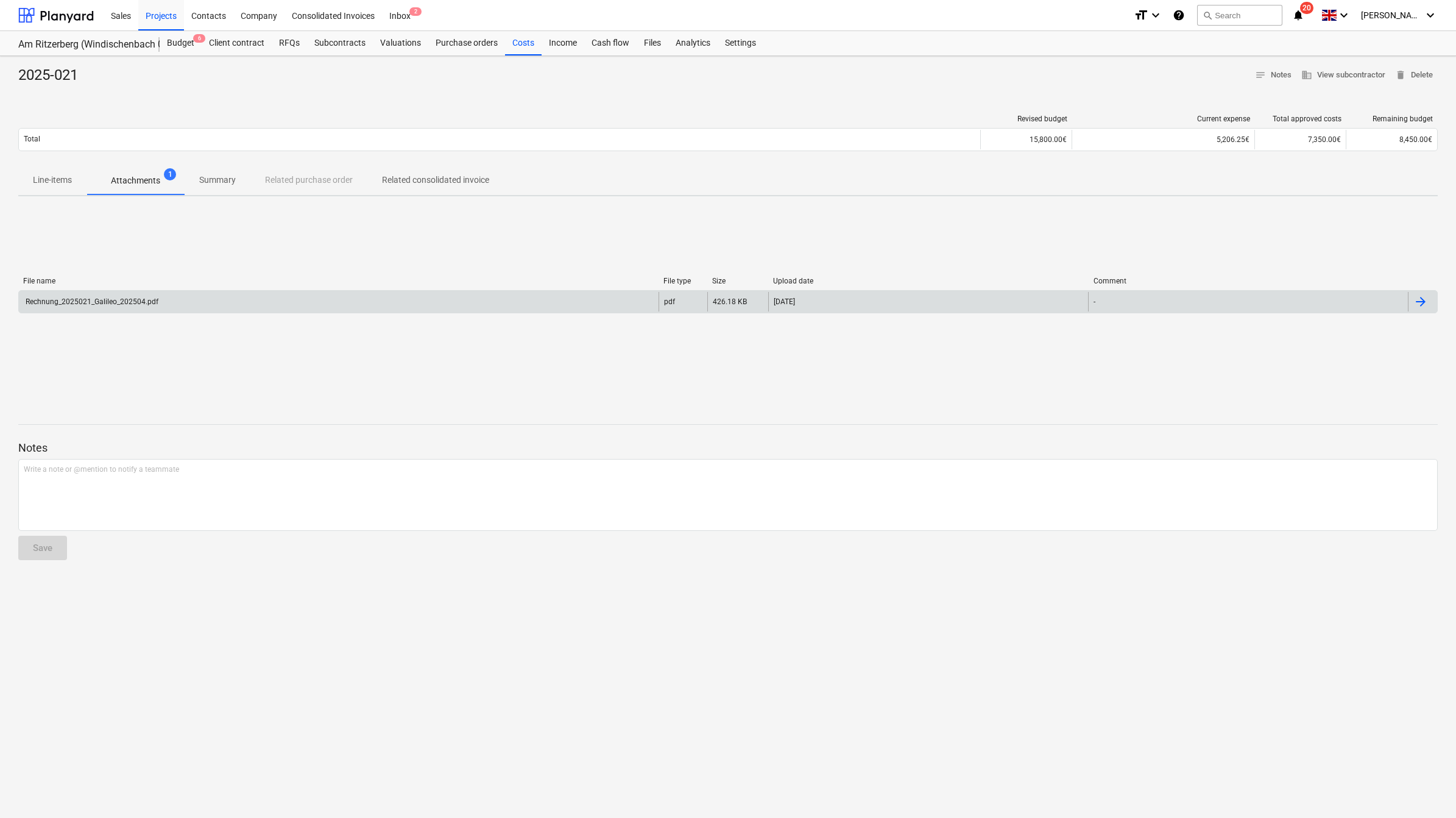
click at [120, 310] on div "Rechnung_2025021_Galileo_202504.pdf" at bounding box center [338, 302] width 639 height 20
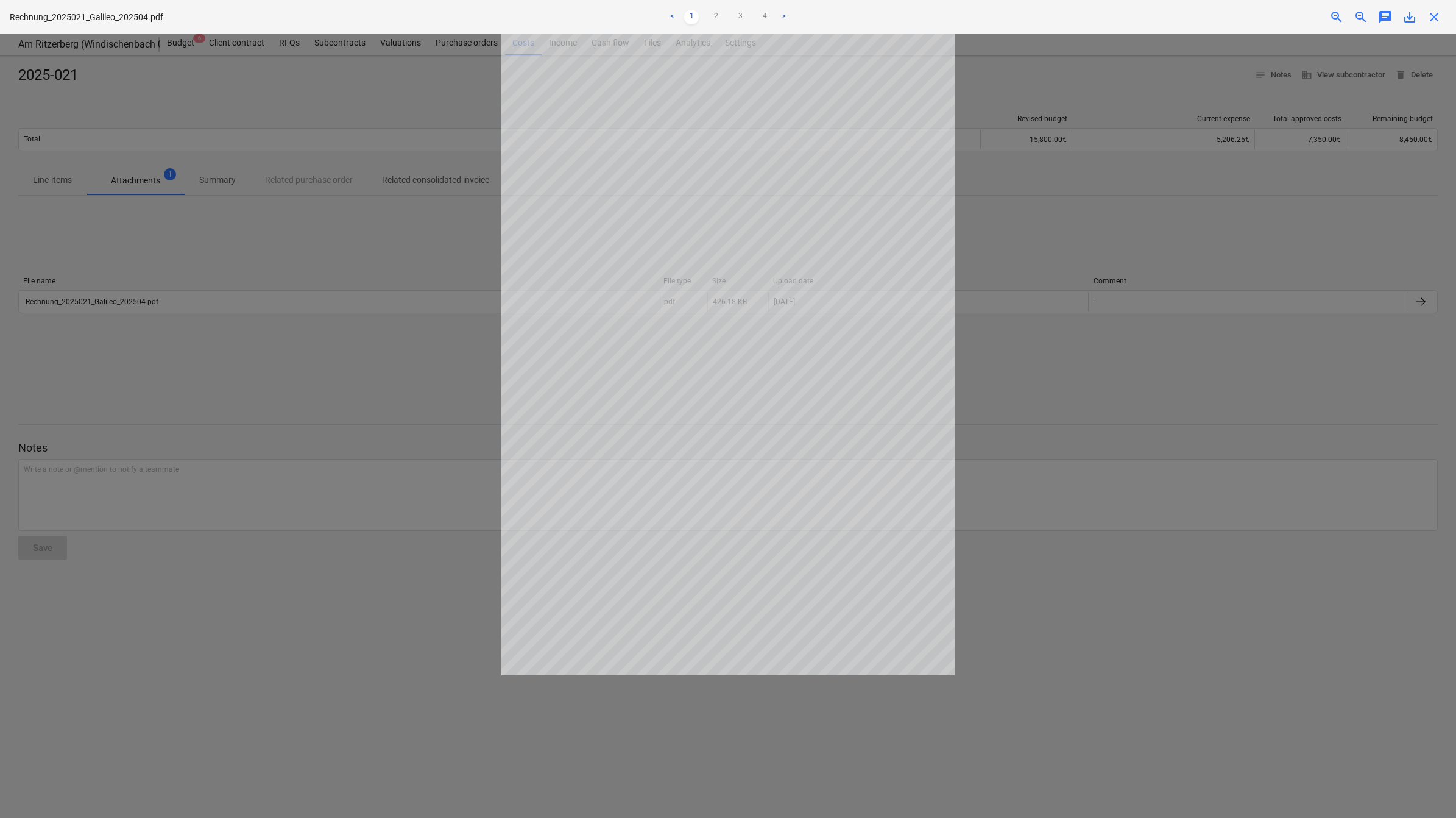
click at [964, 17] on div "Project fetching failed" at bounding box center [1285, 12] width 329 height 26
click at [964, 15] on div "Project fetching failed" at bounding box center [1285, 12] width 329 height 26
click at [964, 20] on div "Project fetching failed" at bounding box center [1285, 12] width 329 height 26
click at [964, 13] on div "Project fetching failed" at bounding box center [1285, 12] width 329 height 26
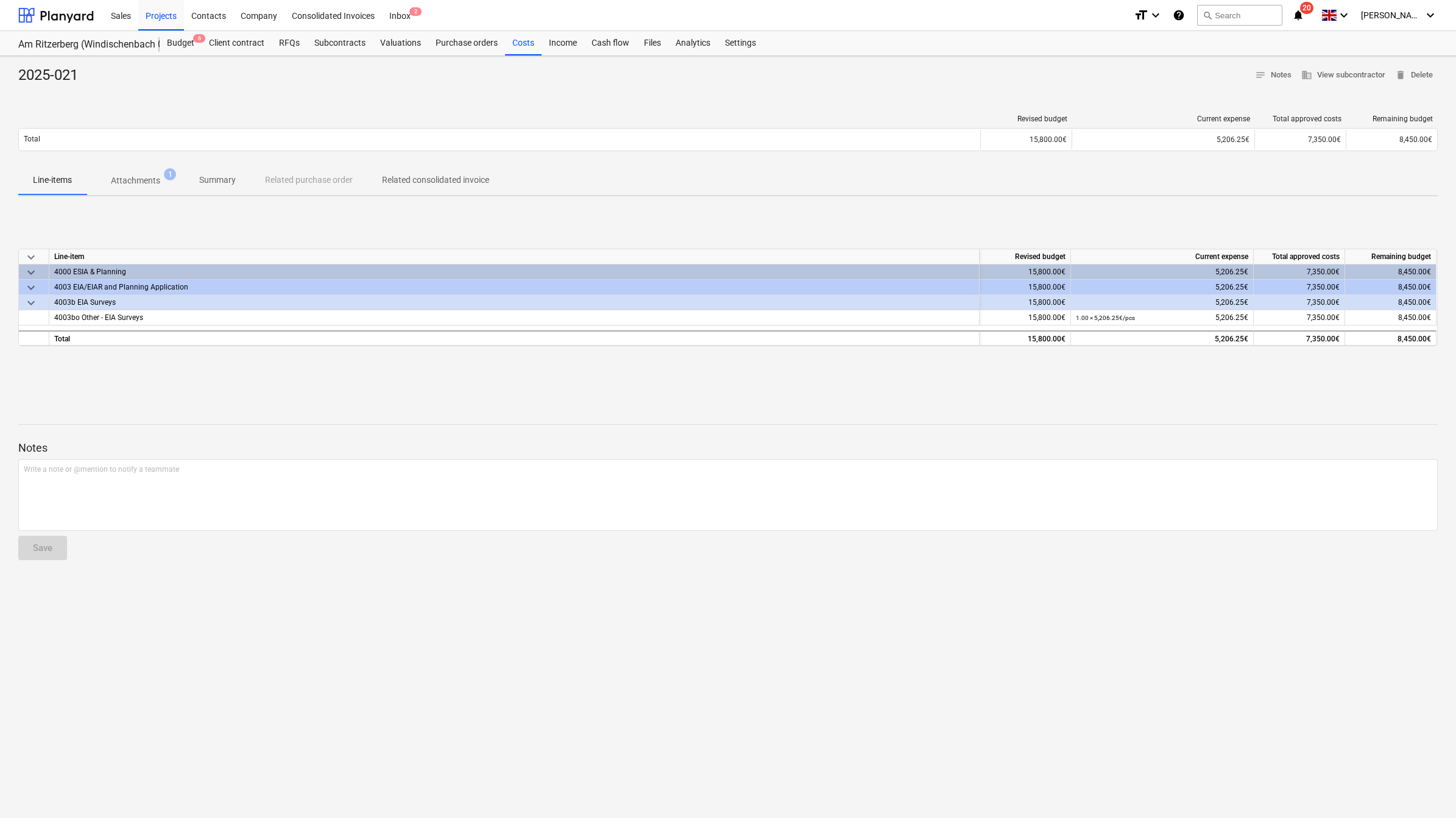
click at [964, 402] on div at bounding box center [728, 403] width 1419 height 10
click at [518, 45] on div "Costs" at bounding box center [522, 43] width 37 height 24
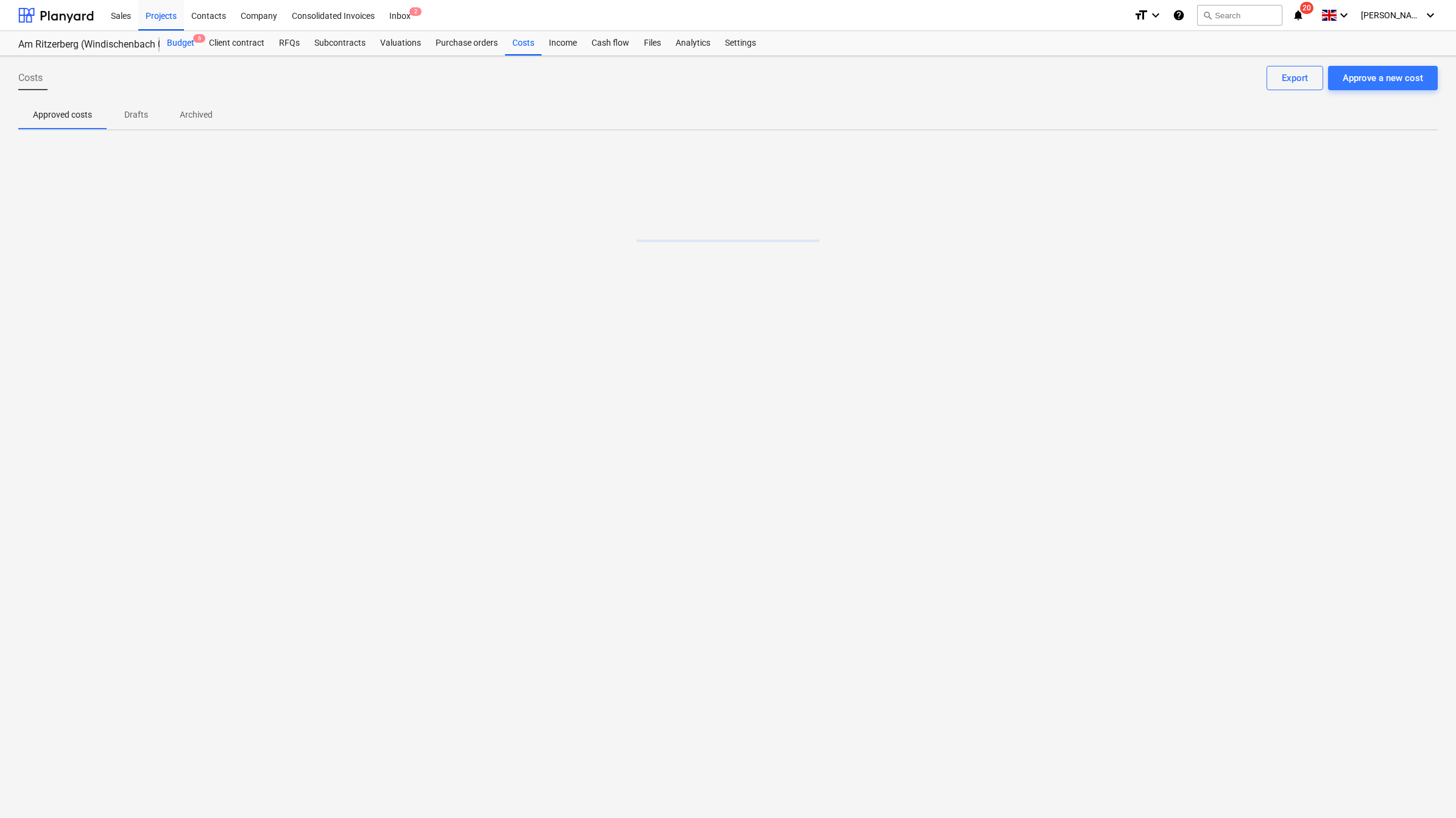
click at [183, 41] on div "Budget 6" at bounding box center [180, 43] width 42 height 24
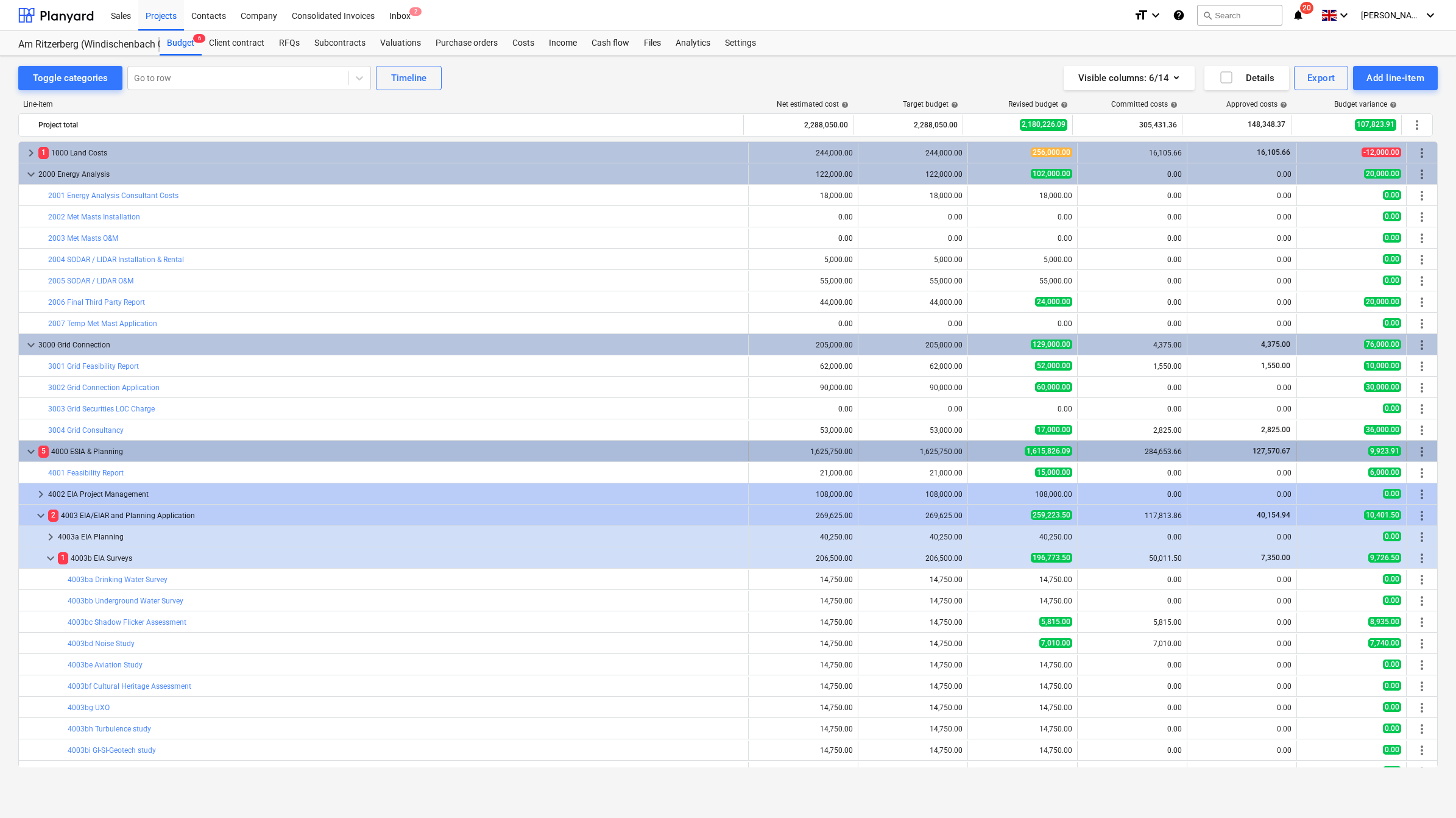
click at [29, 446] on span "keyboard_arrow_down" at bounding box center [31, 451] width 14 height 14
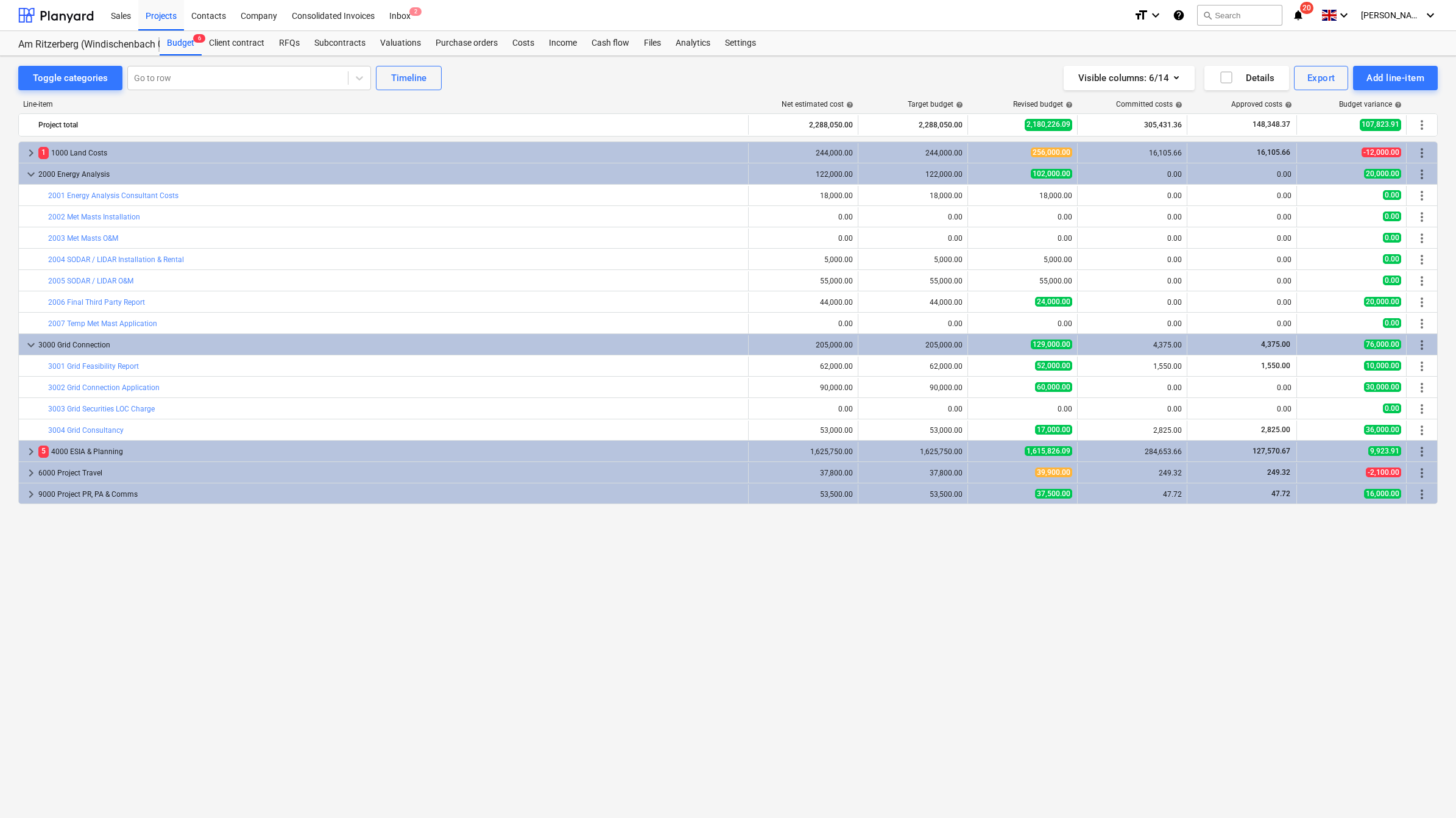
click at [29, 446] on span "keyboard_arrow_right" at bounding box center [31, 451] width 14 height 14
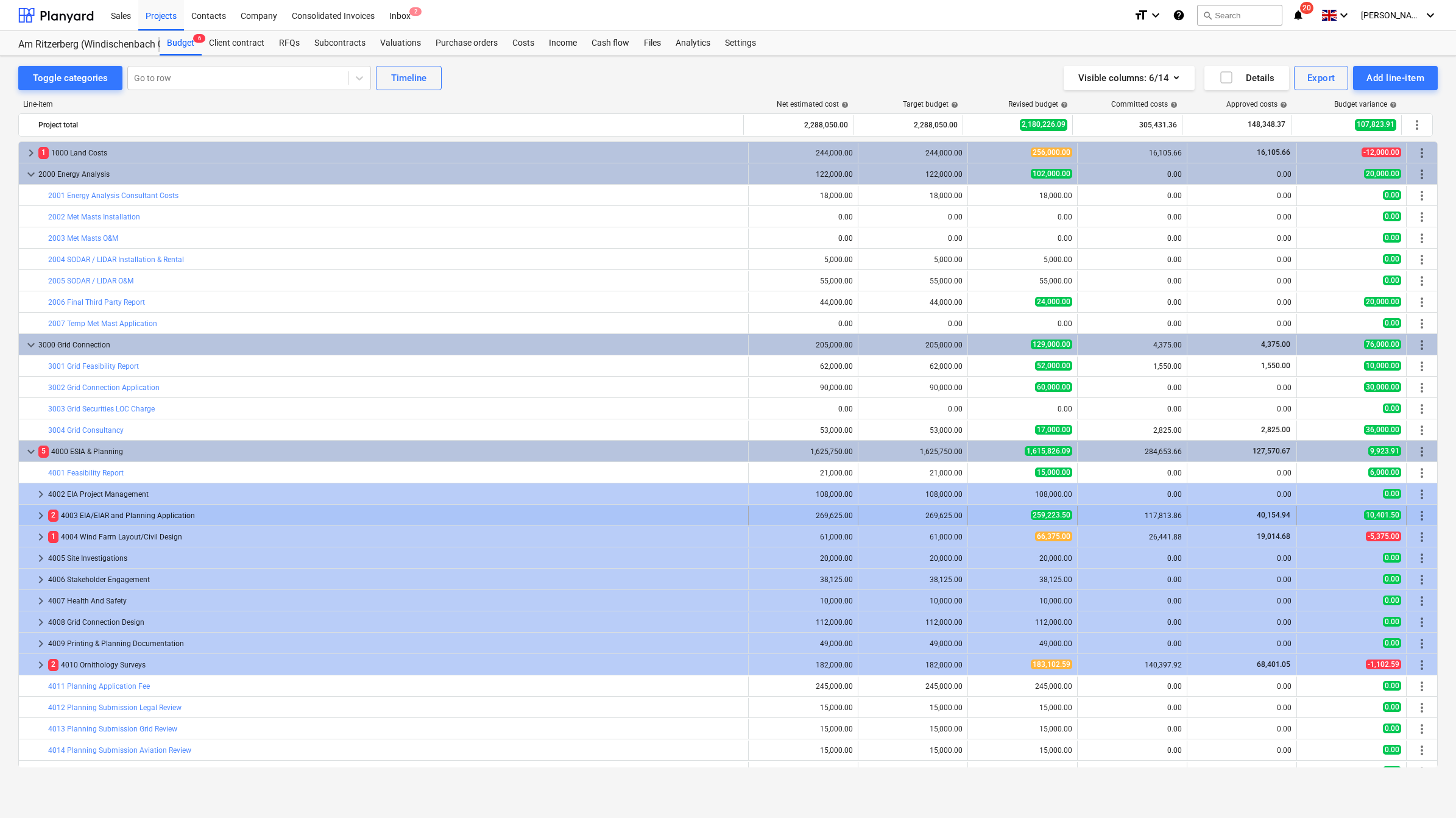
click at [35, 512] on span "keyboard_arrow_right" at bounding box center [41, 516] width 14 height 14
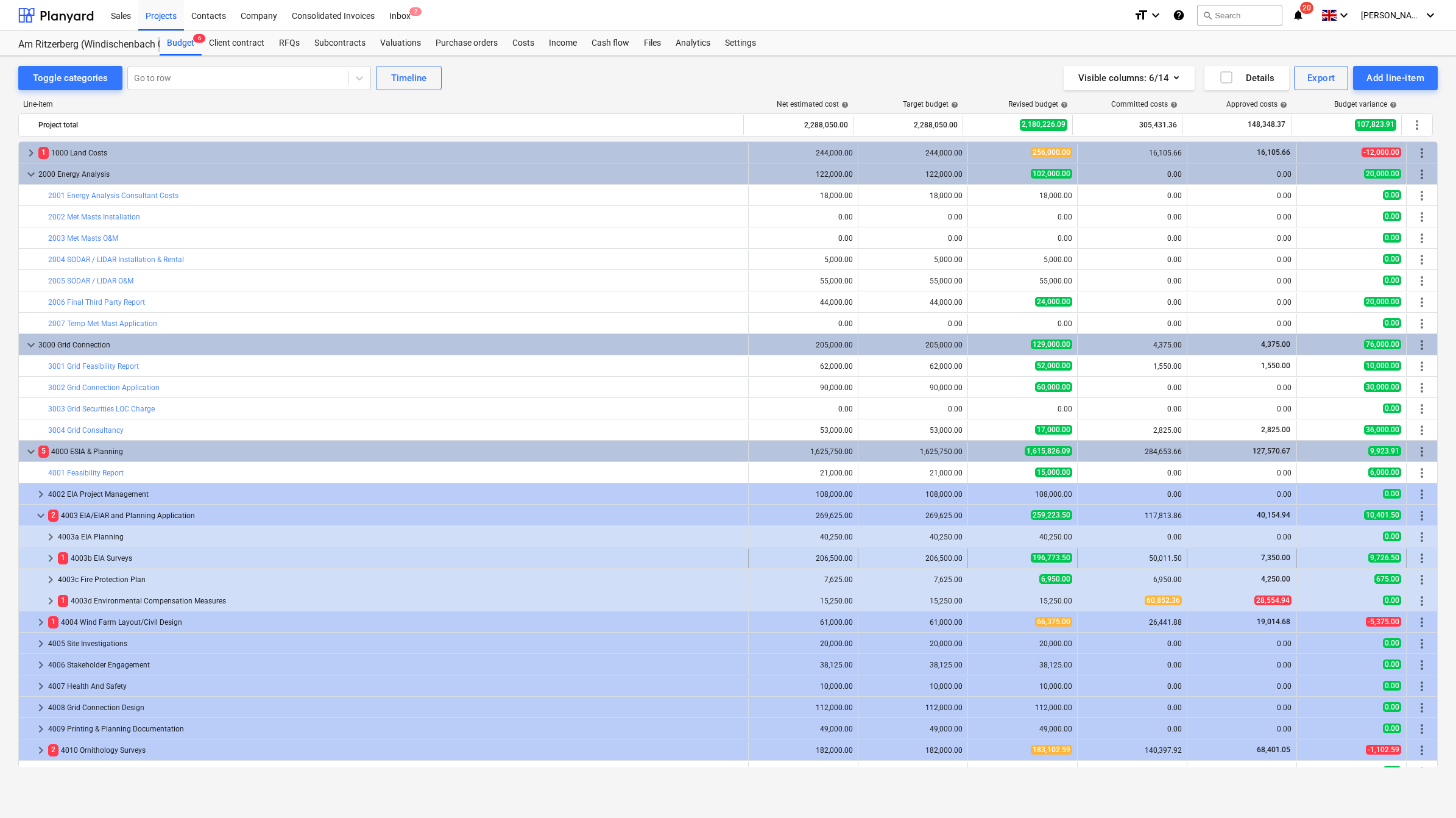
click at [53, 512] on span "keyboard_arrow_right" at bounding box center [51, 558] width 14 height 14
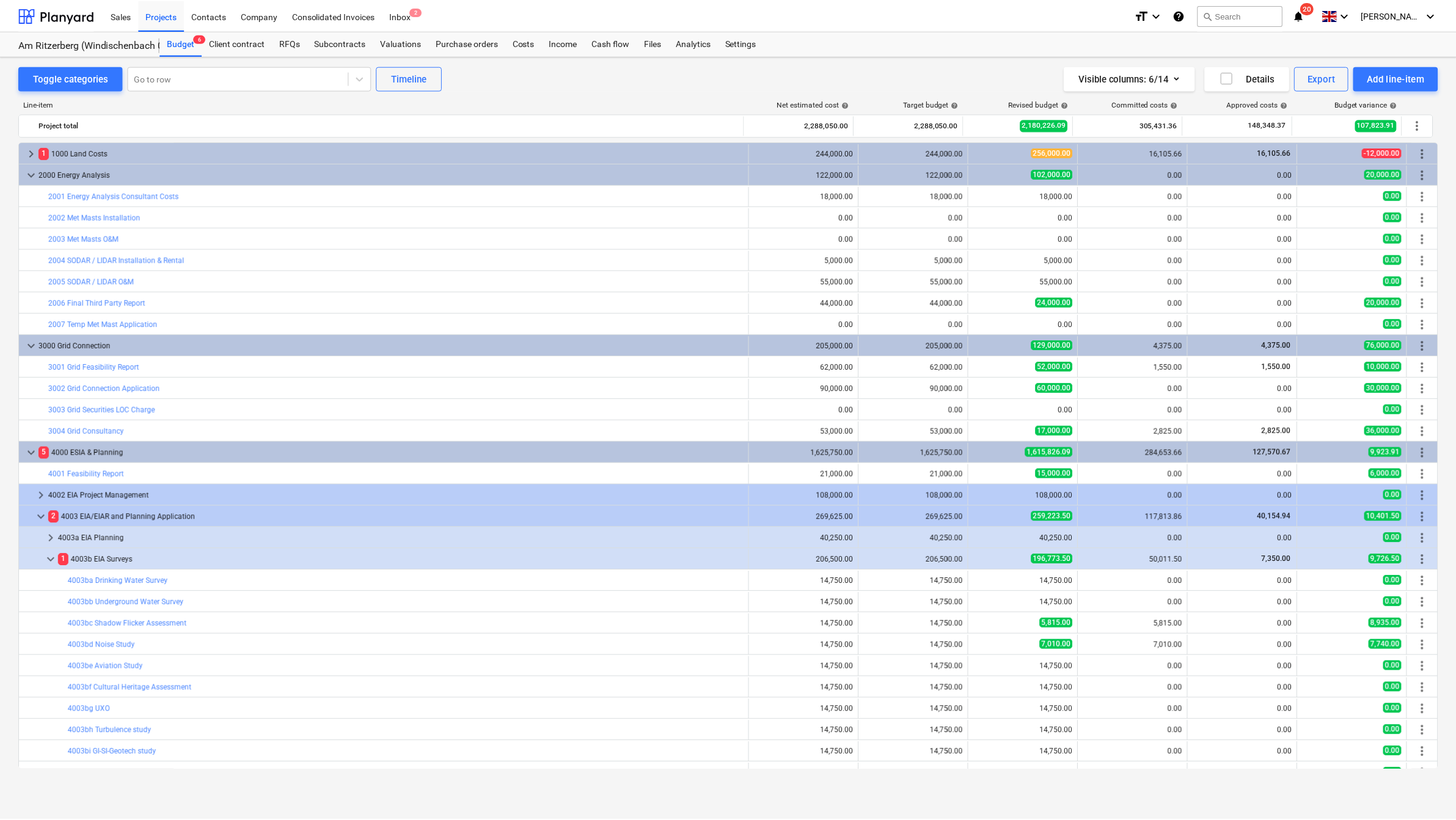
scroll to position [229, 0]
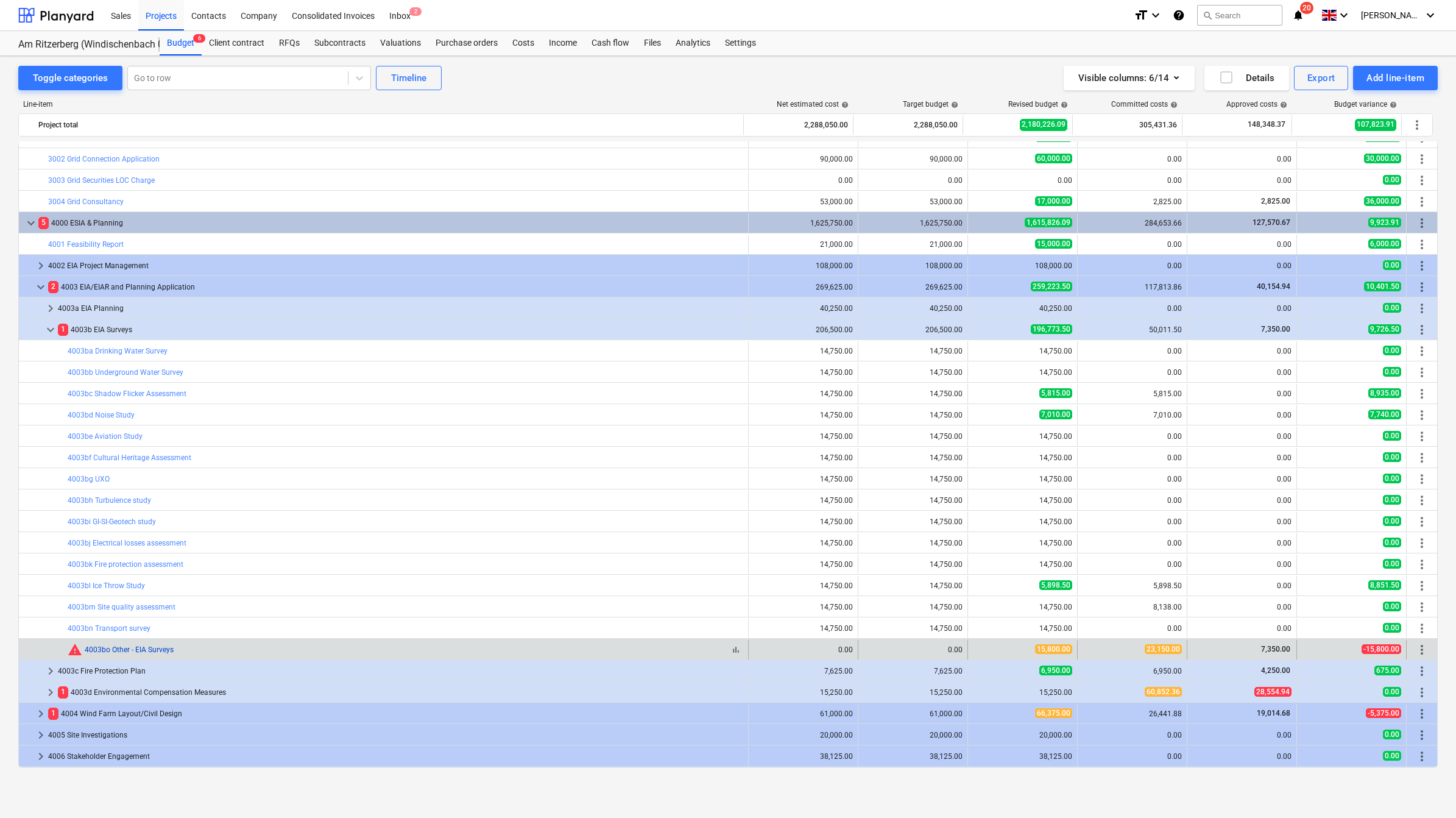
click at [127, 512] on link "4003bo Other - EIA Surveys" at bounding box center [129, 649] width 89 height 9
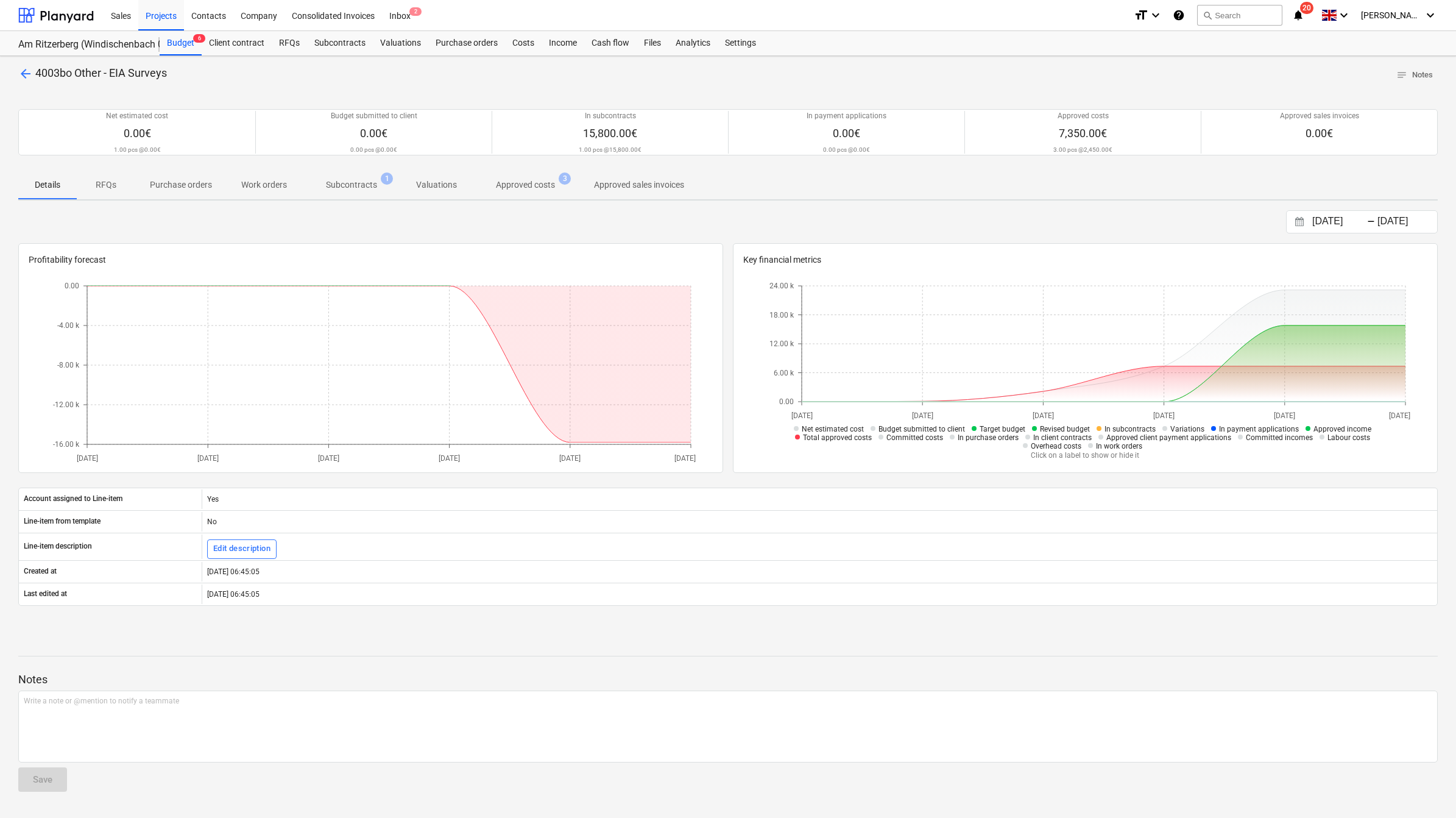
click at [525, 191] on p "Approved costs" at bounding box center [525, 185] width 59 height 12
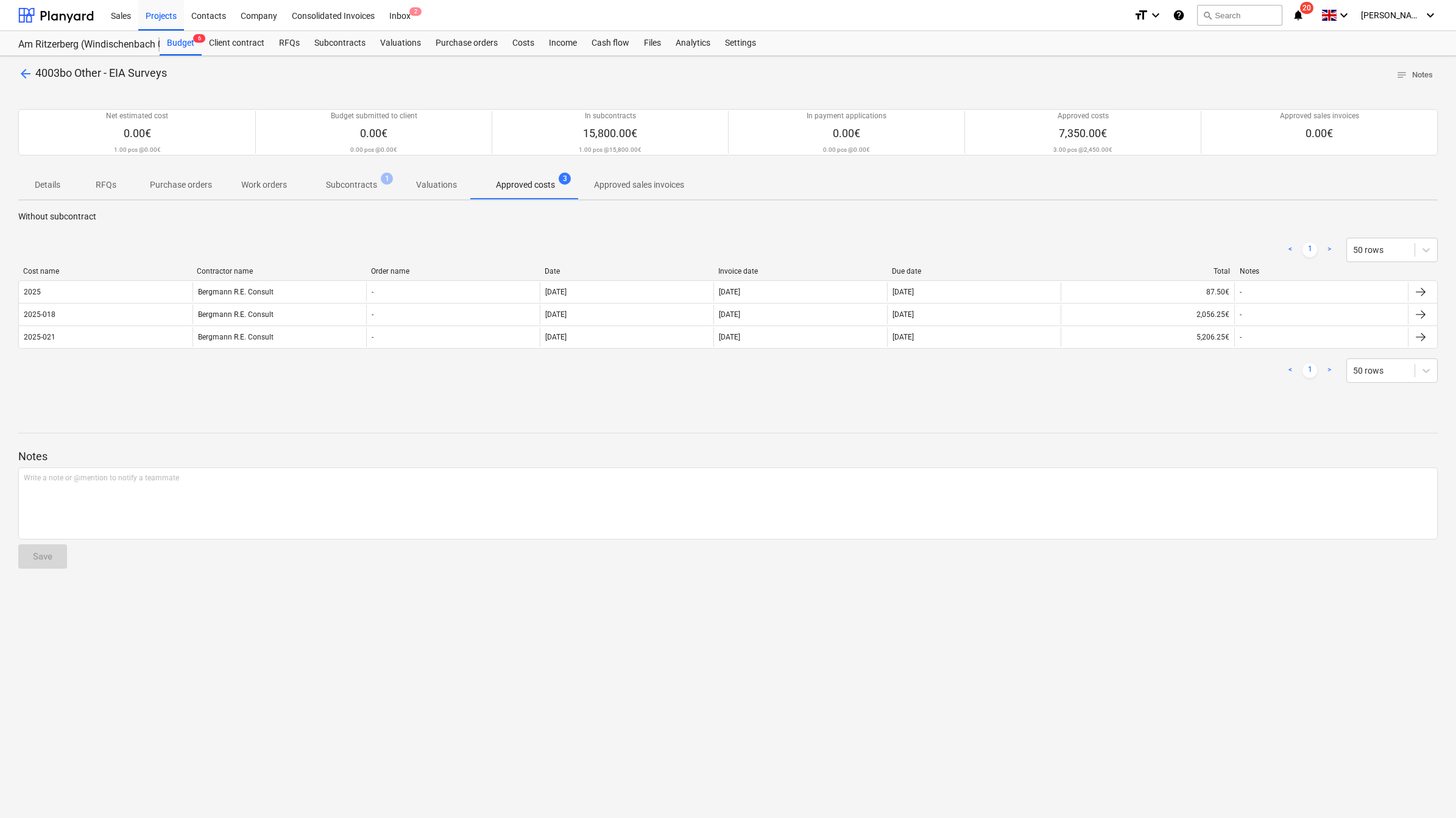
click at [531, 409] on div at bounding box center [728, 411] width 1419 height 10
click at [516, 40] on div "Costs" at bounding box center [522, 43] width 37 height 24
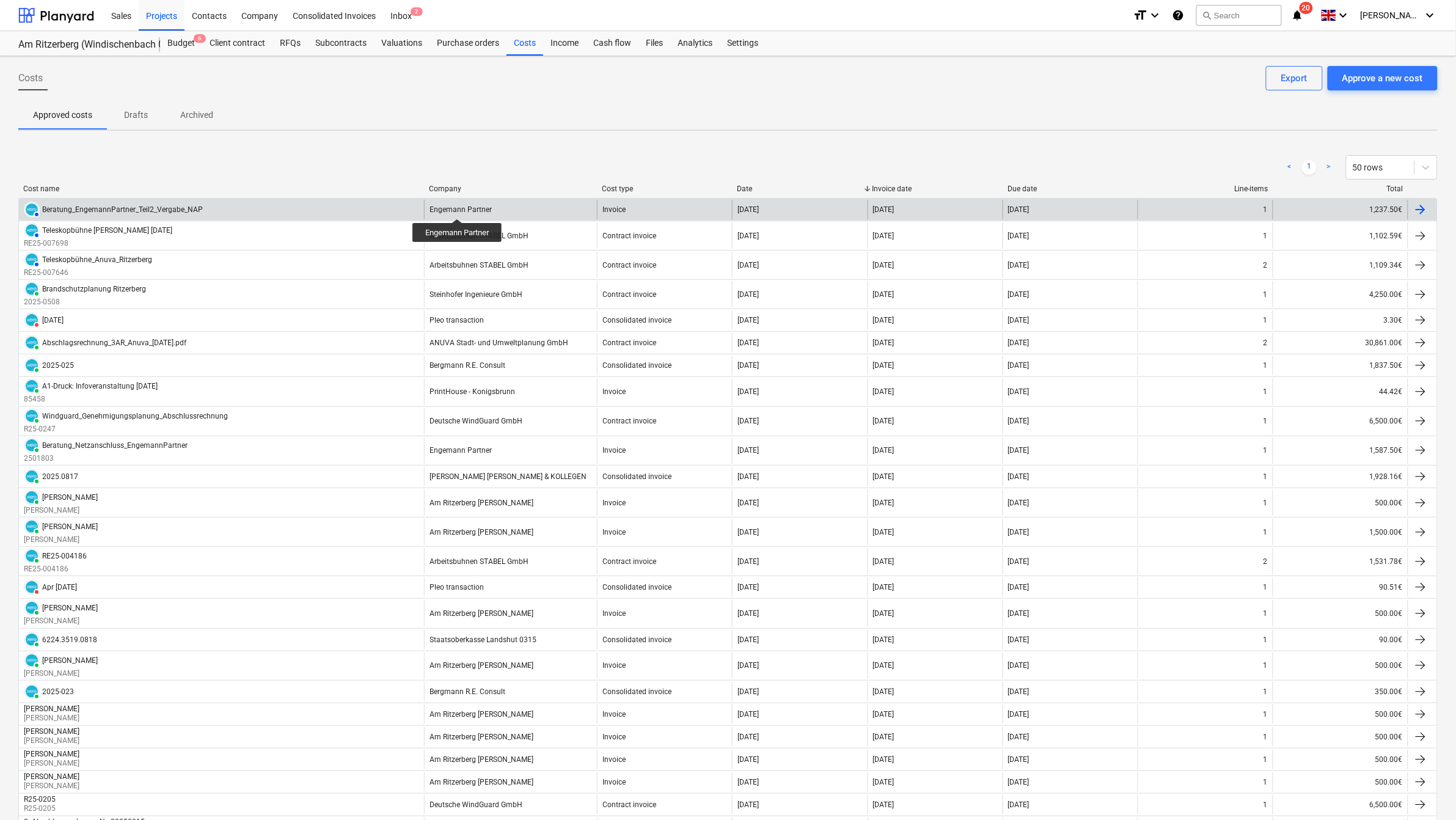
click at [458, 207] on div "Engemann Partner" at bounding box center [461, 210] width 63 height 9
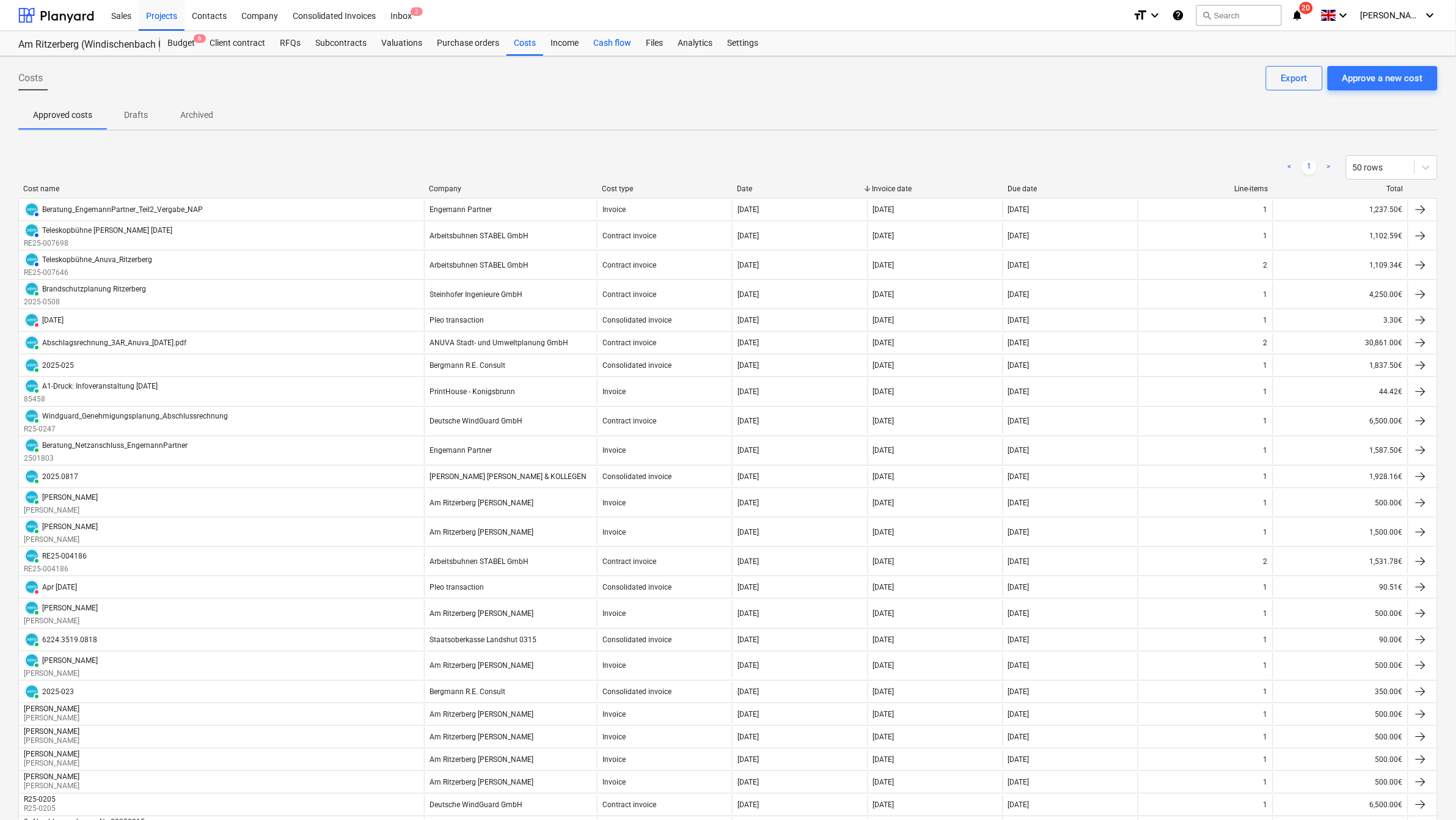
click at [611, 46] on div "Cash flow" at bounding box center [612, 43] width 53 height 24
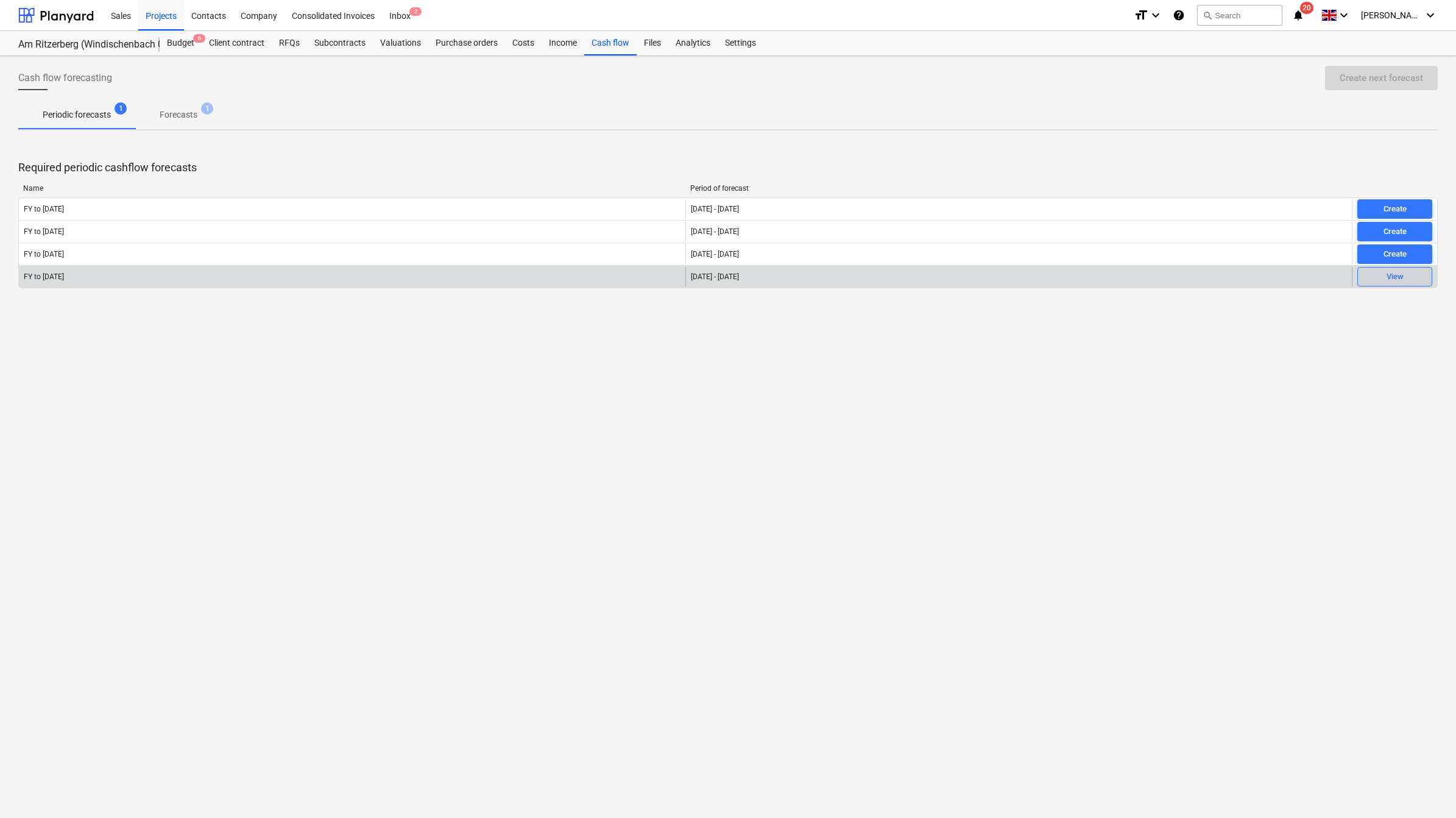
click at [964, 275] on span "View" at bounding box center [1394, 277] width 64 height 14
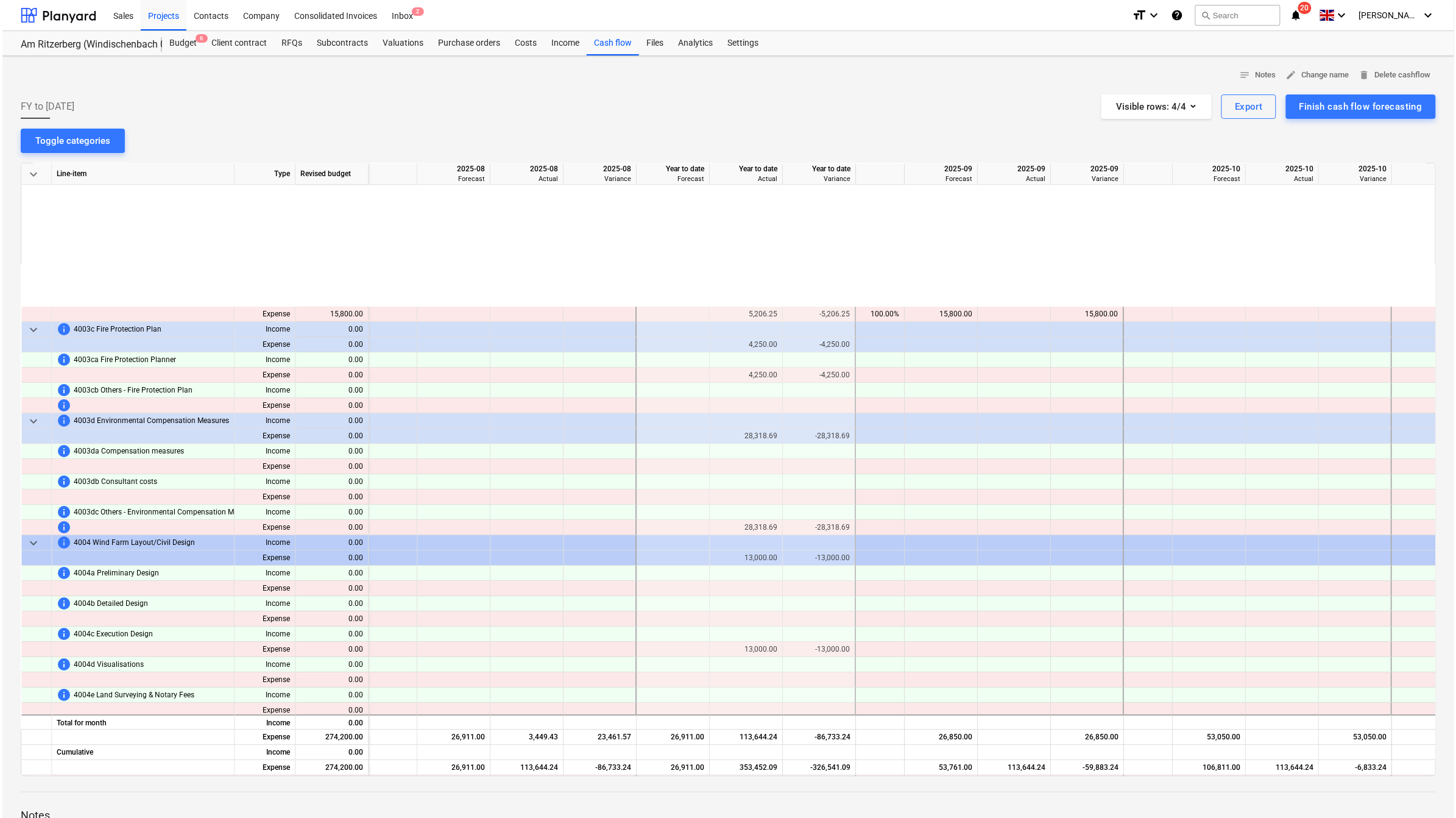
scroll to position [1676, 1072]
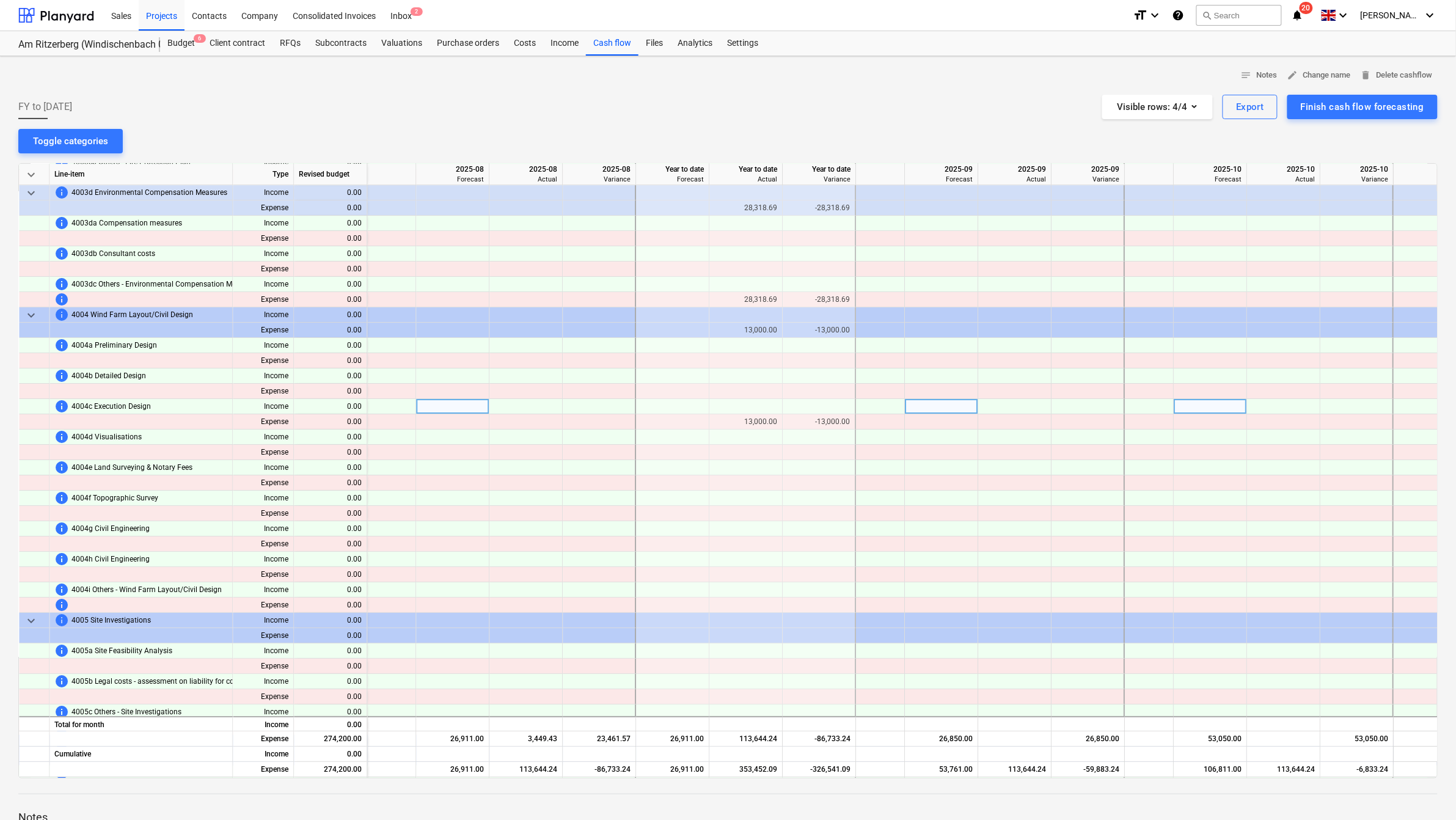
click at [61, 407] on span "info" at bounding box center [62, 406] width 14 height 14
click at [141, 370] on span "4004b Detailed Design" at bounding box center [108, 376] width 74 height 15
click at [188, 41] on div "Budget 6" at bounding box center [181, 43] width 42 height 24
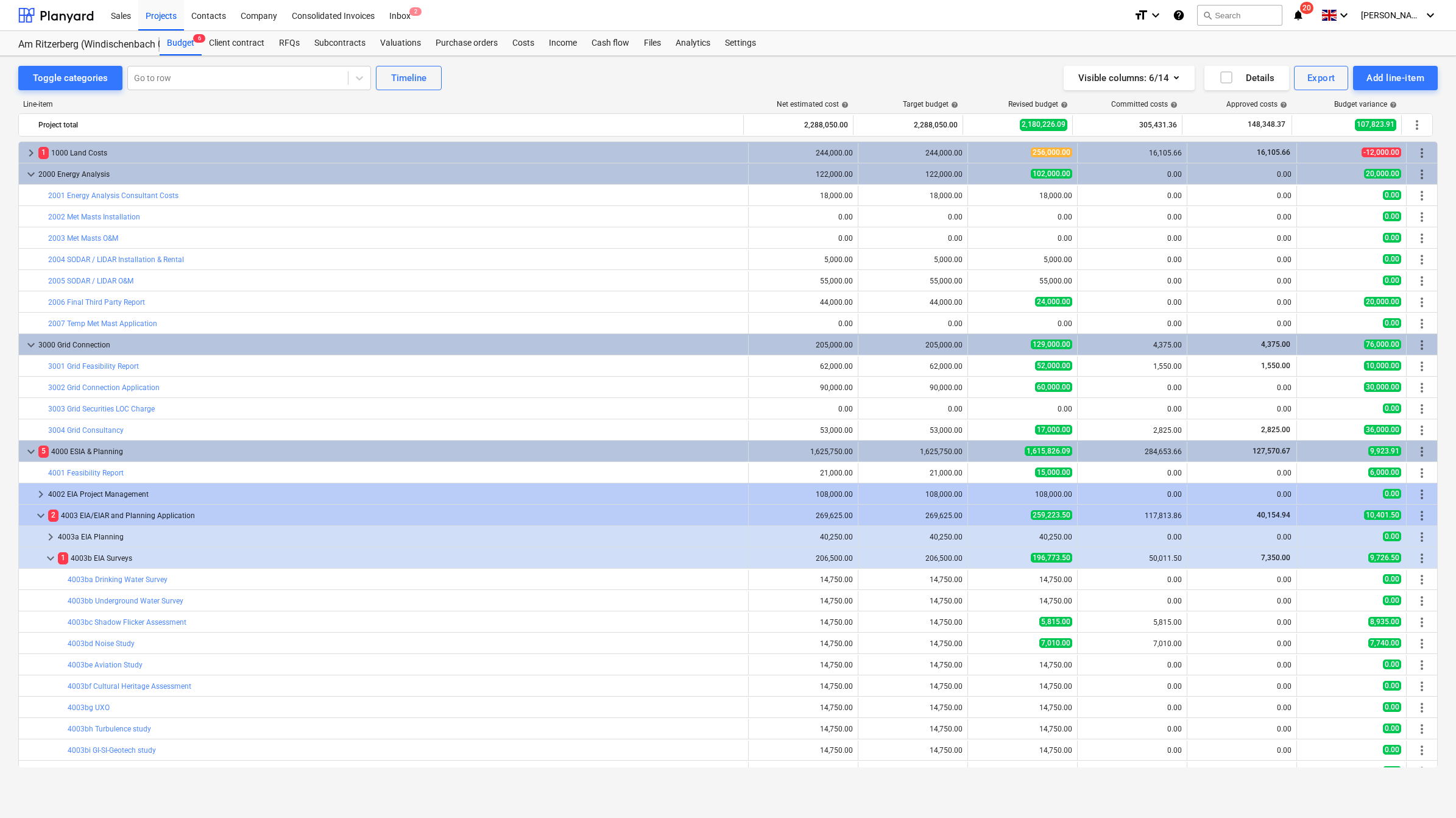
scroll to position [228, 0]
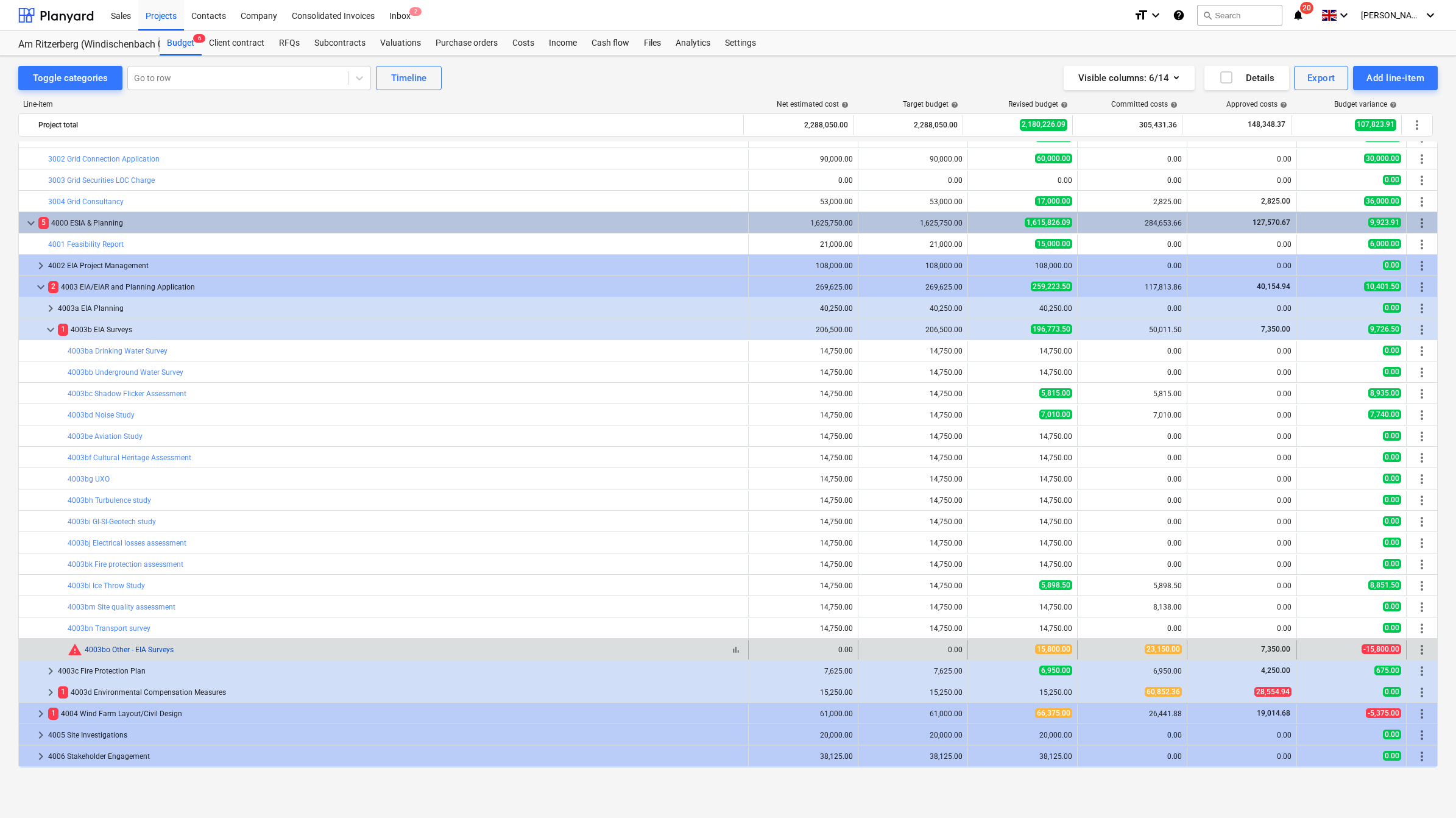
click at [113, 512] on link "4003bo Other - EIA Surveys" at bounding box center [129, 649] width 89 height 9
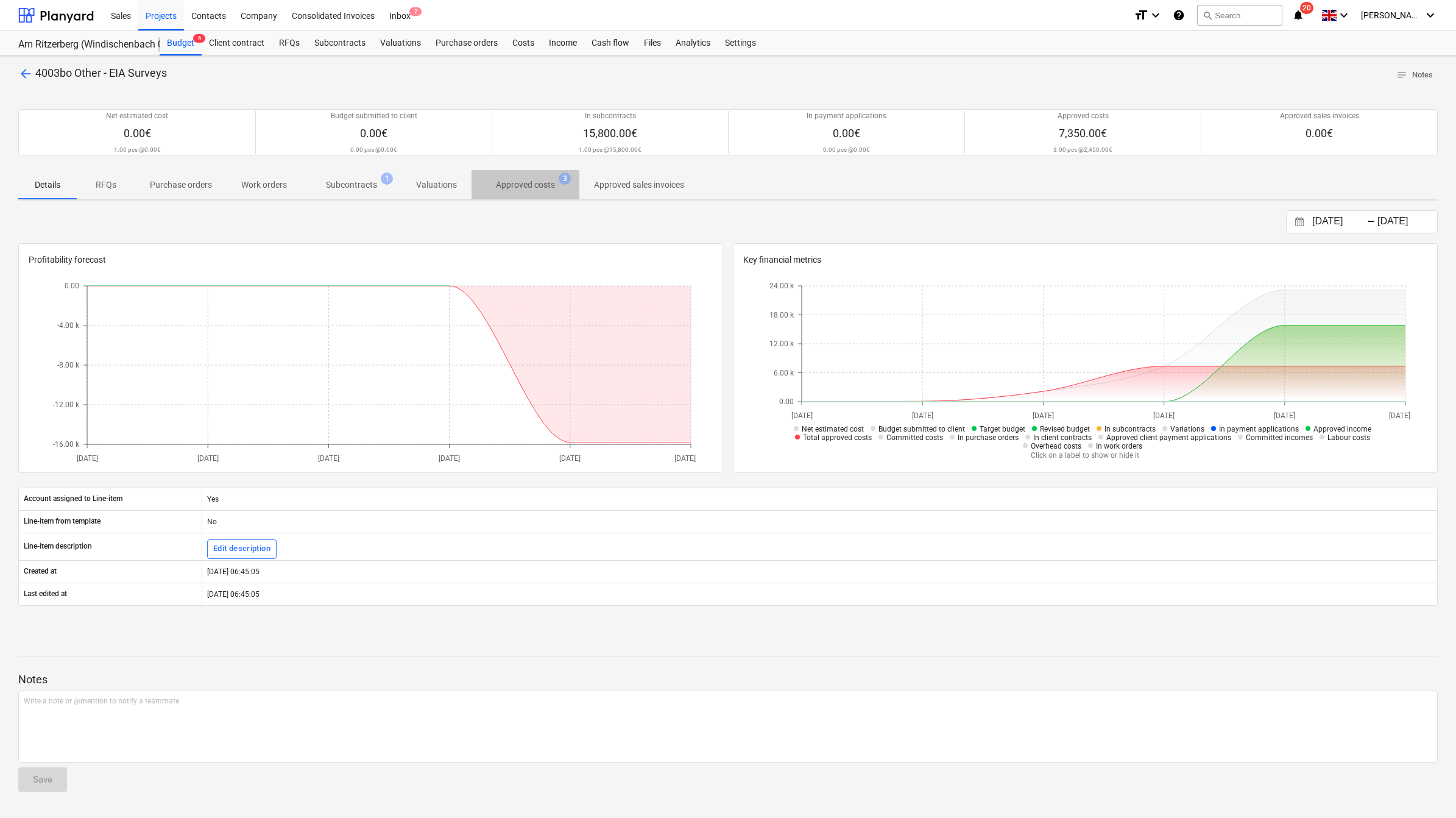
click at [551, 182] on p "Approved costs" at bounding box center [525, 185] width 59 height 12
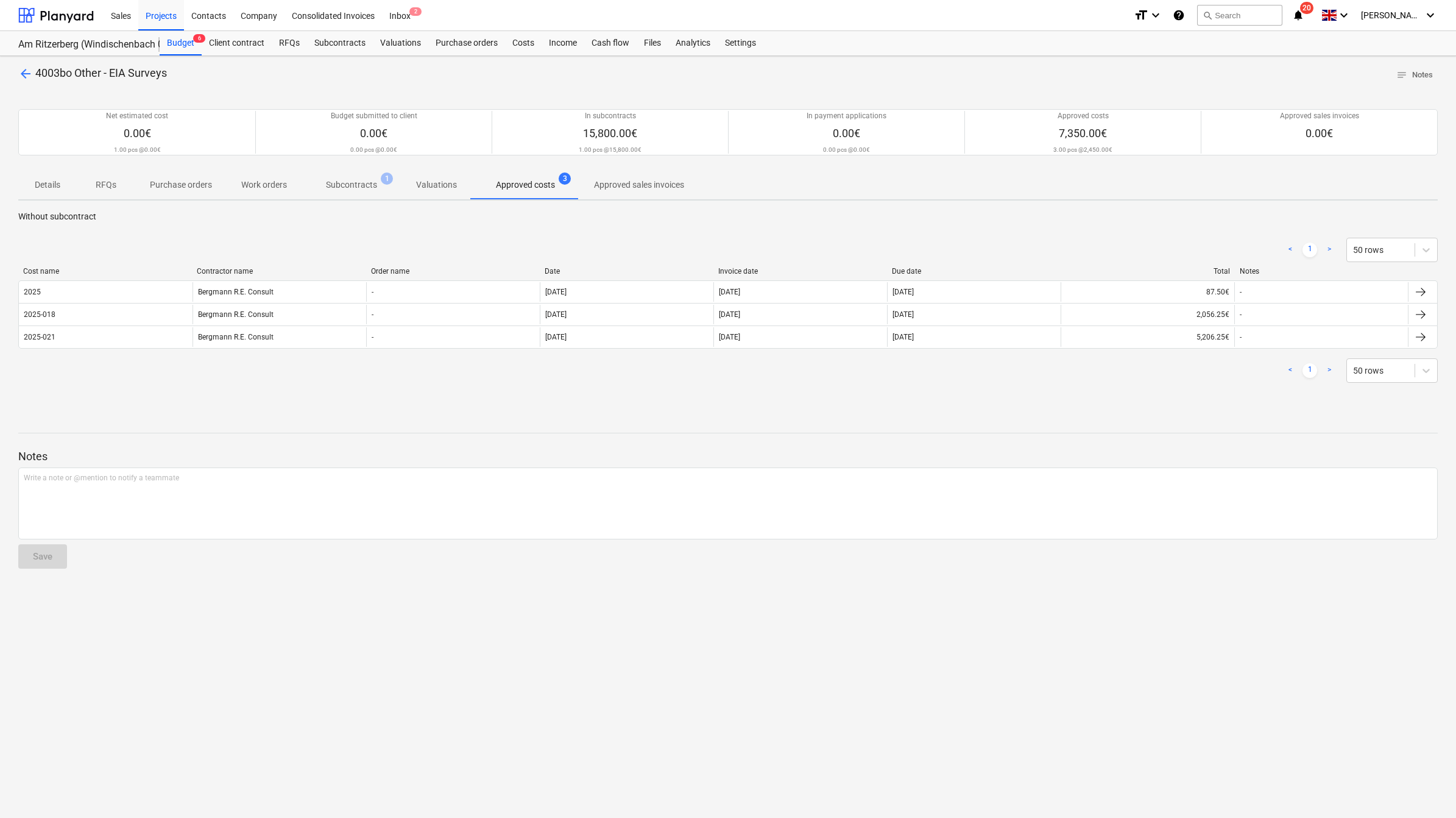
click at [366, 187] on p "Subcontracts" at bounding box center [350, 185] width 51 height 12
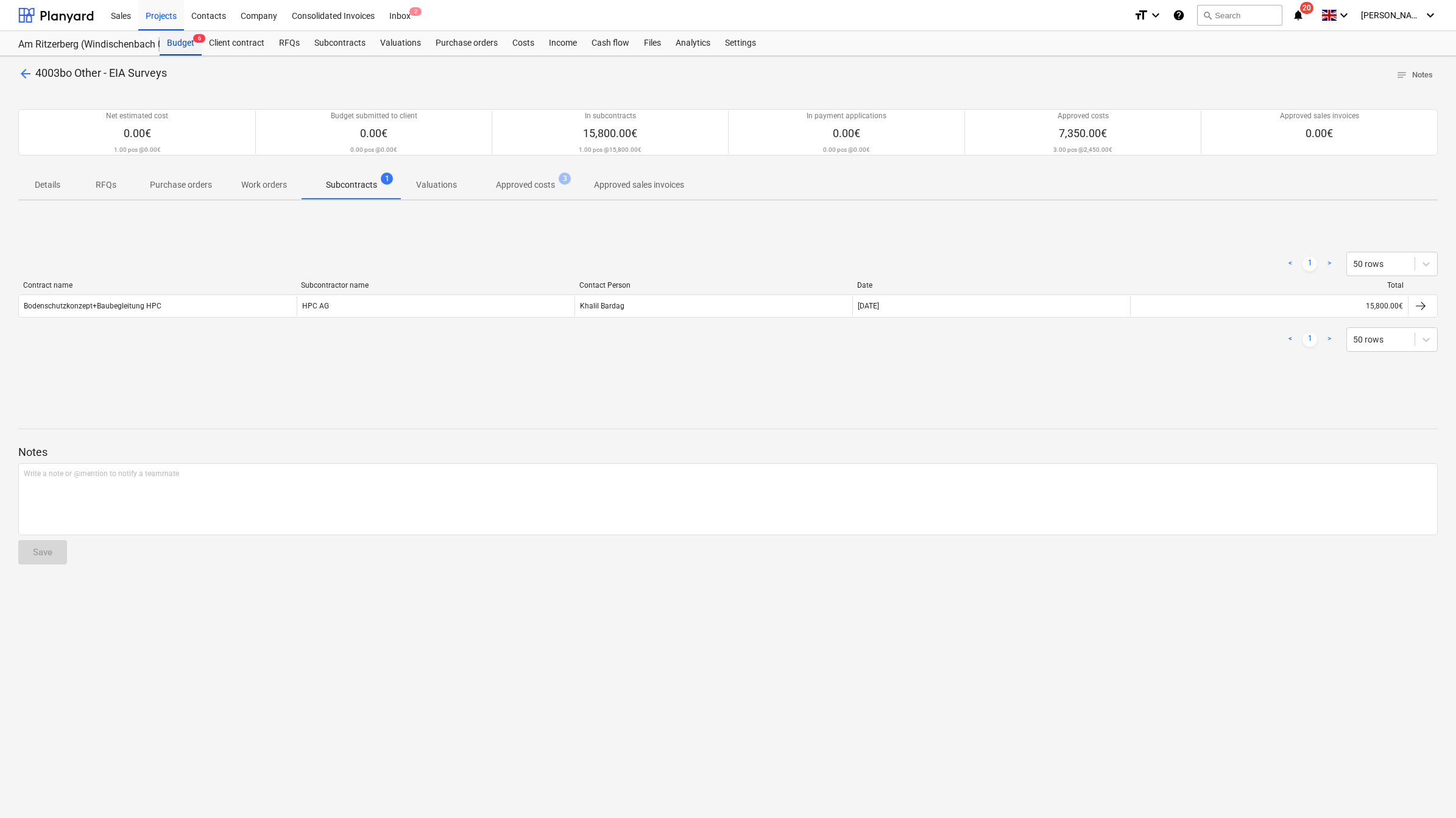
drag, startPoint x: 178, startPoint y: 37, endPoint x: 178, endPoint y: 49, distance: 12.0
click at [178, 37] on div "Budget 6" at bounding box center [180, 43] width 42 height 24
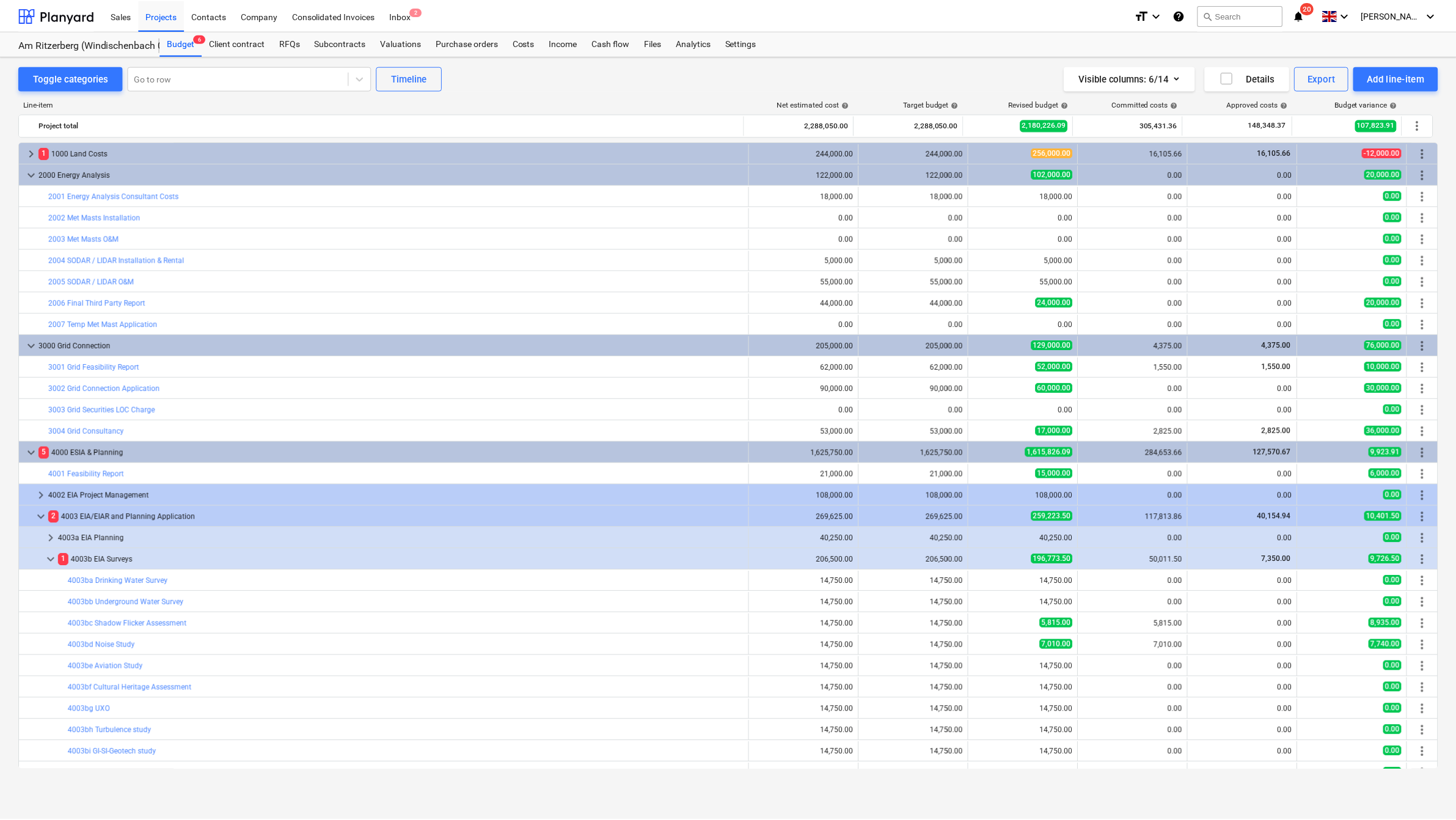
scroll to position [229, 0]
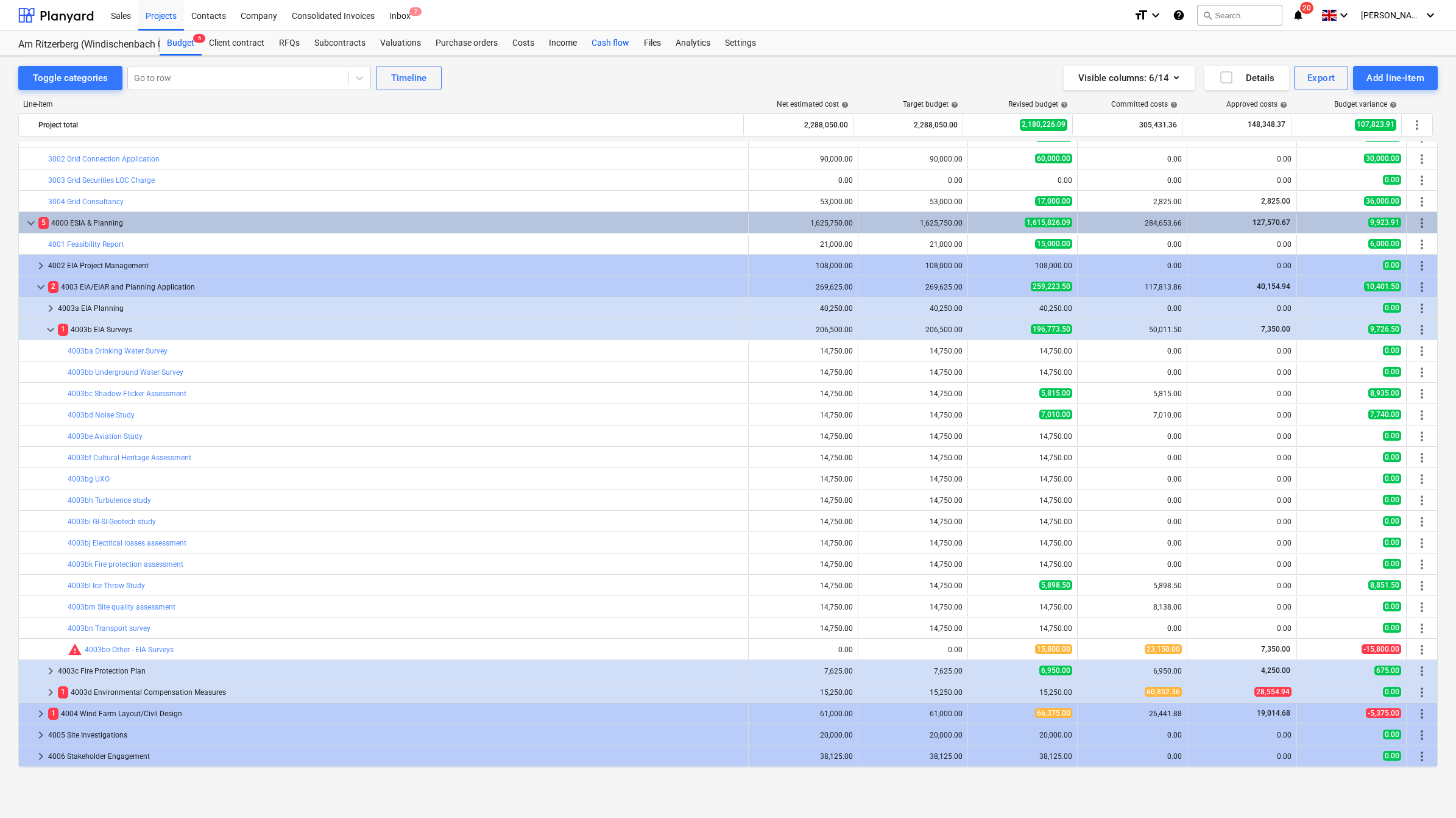
click at [593, 38] on div "Cash flow" at bounding box center [610, 43] width 53 height 24
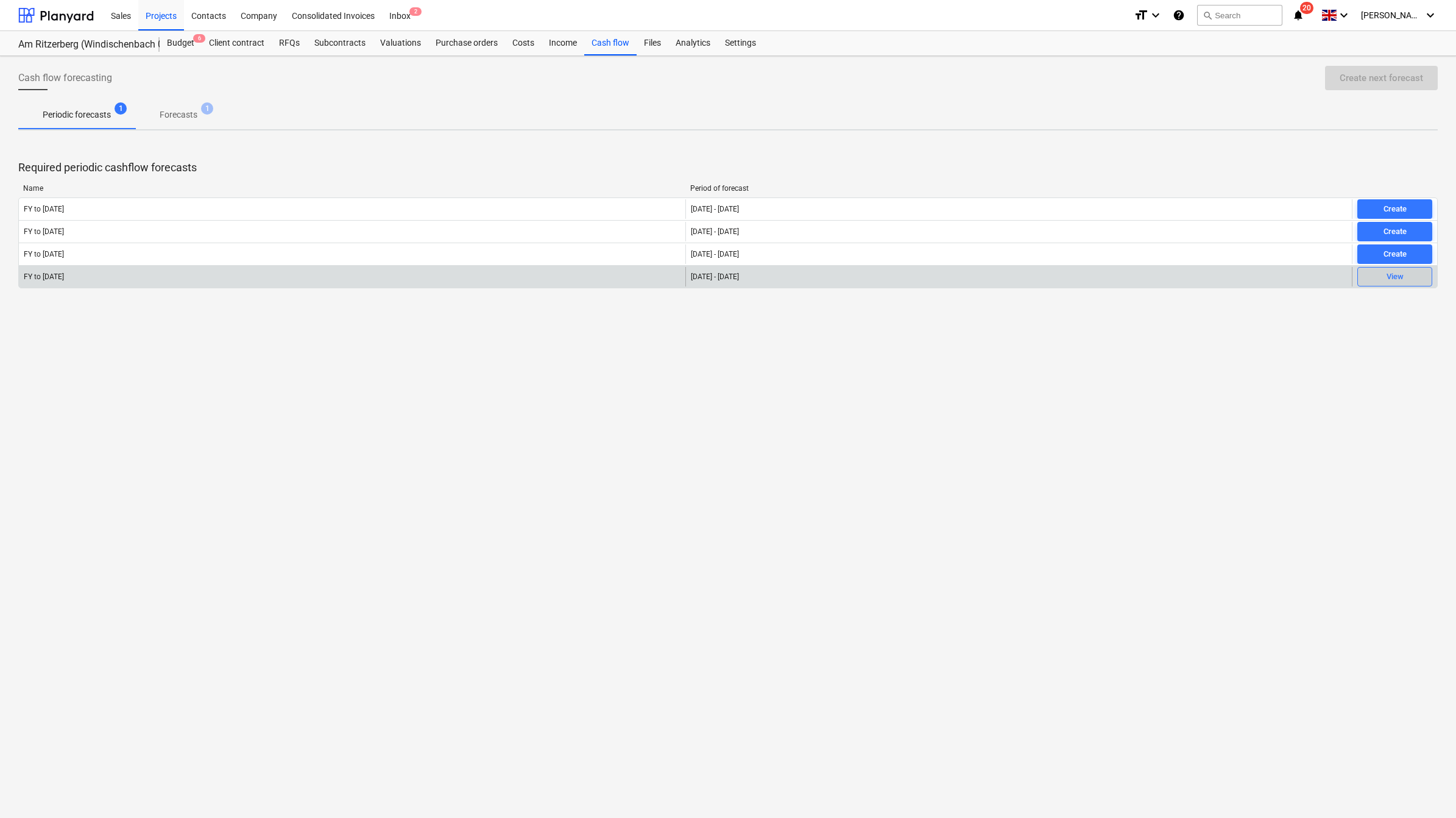
click at [964, 275] on div "View" at bounding box center [1394, 277] width 17 height 14
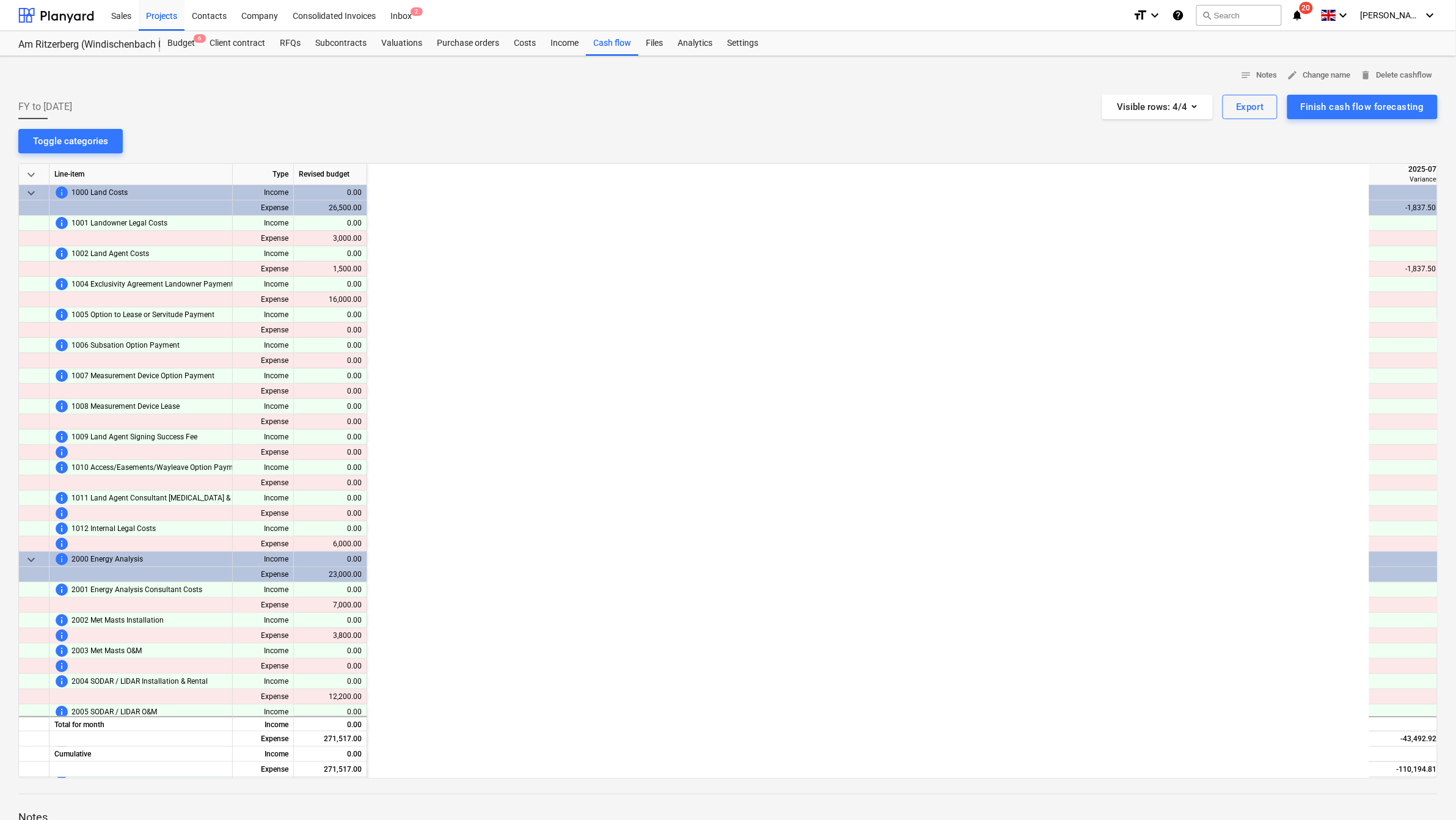
scroll to position [0, 1075]
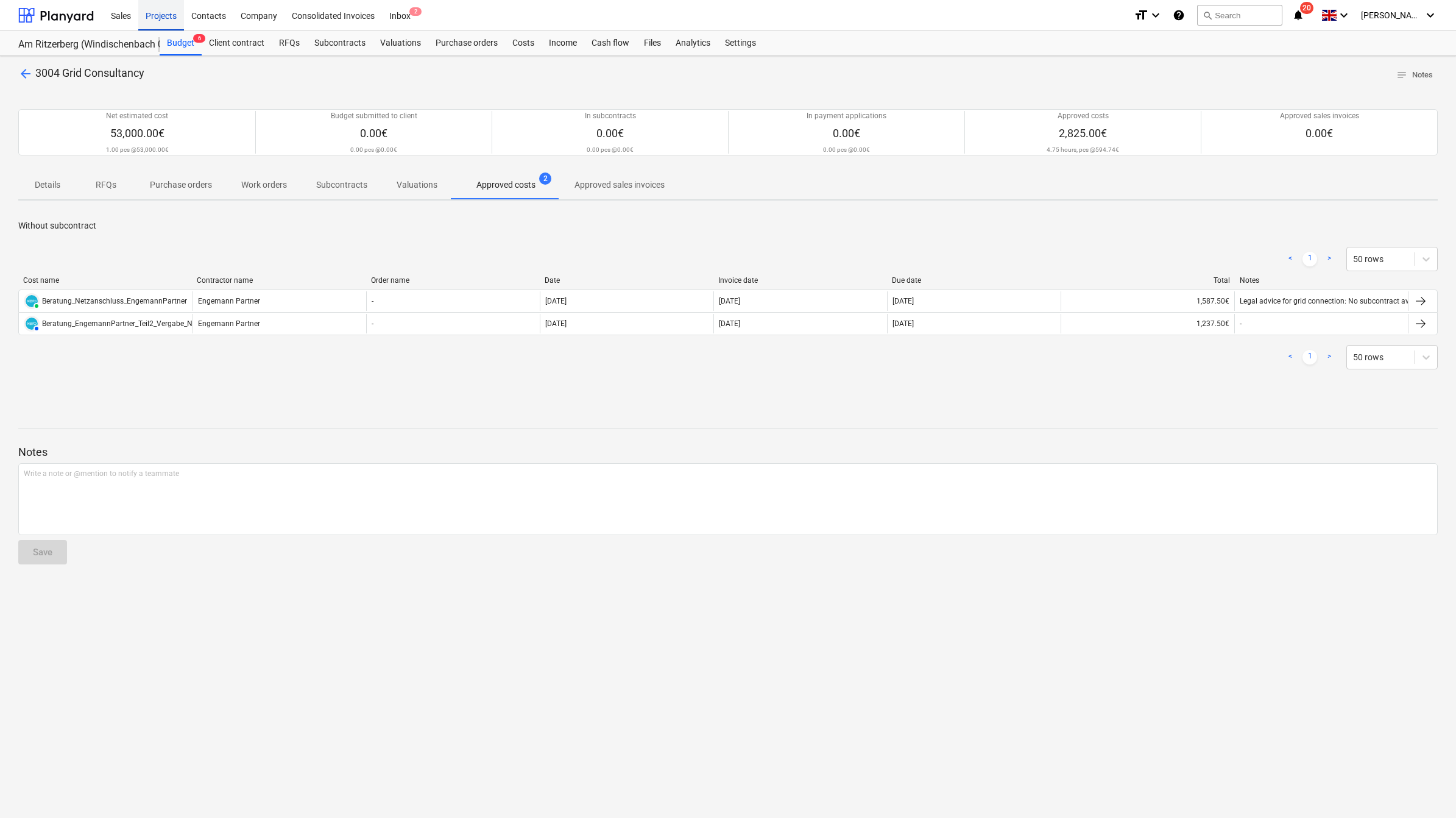
click at [155, 13] on div "Projects" at bounding box center [160, 14] width 45 height 31
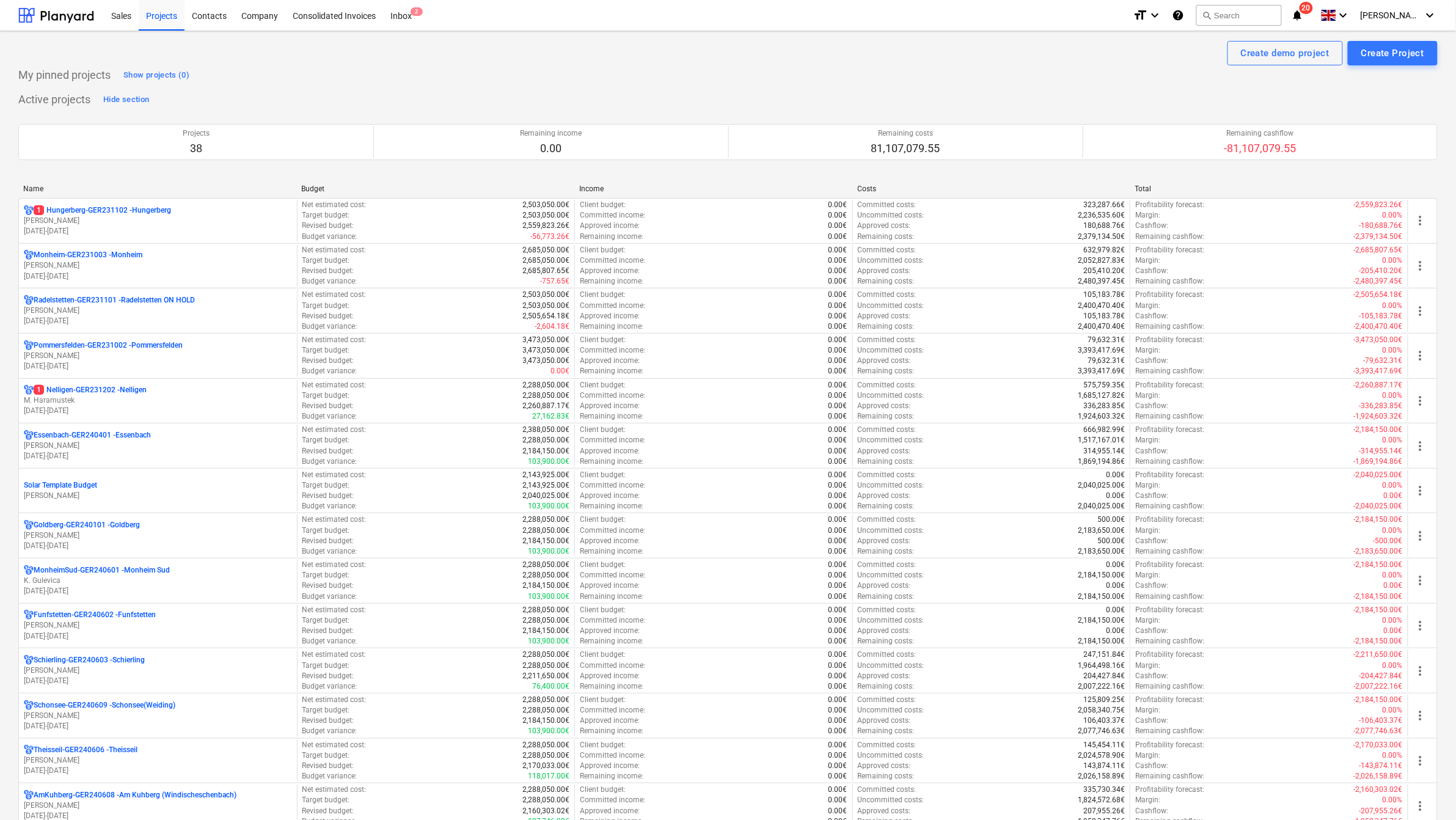
click at [39, 190] on div "Name" at bounding box center [157, 189] width 268 height 9
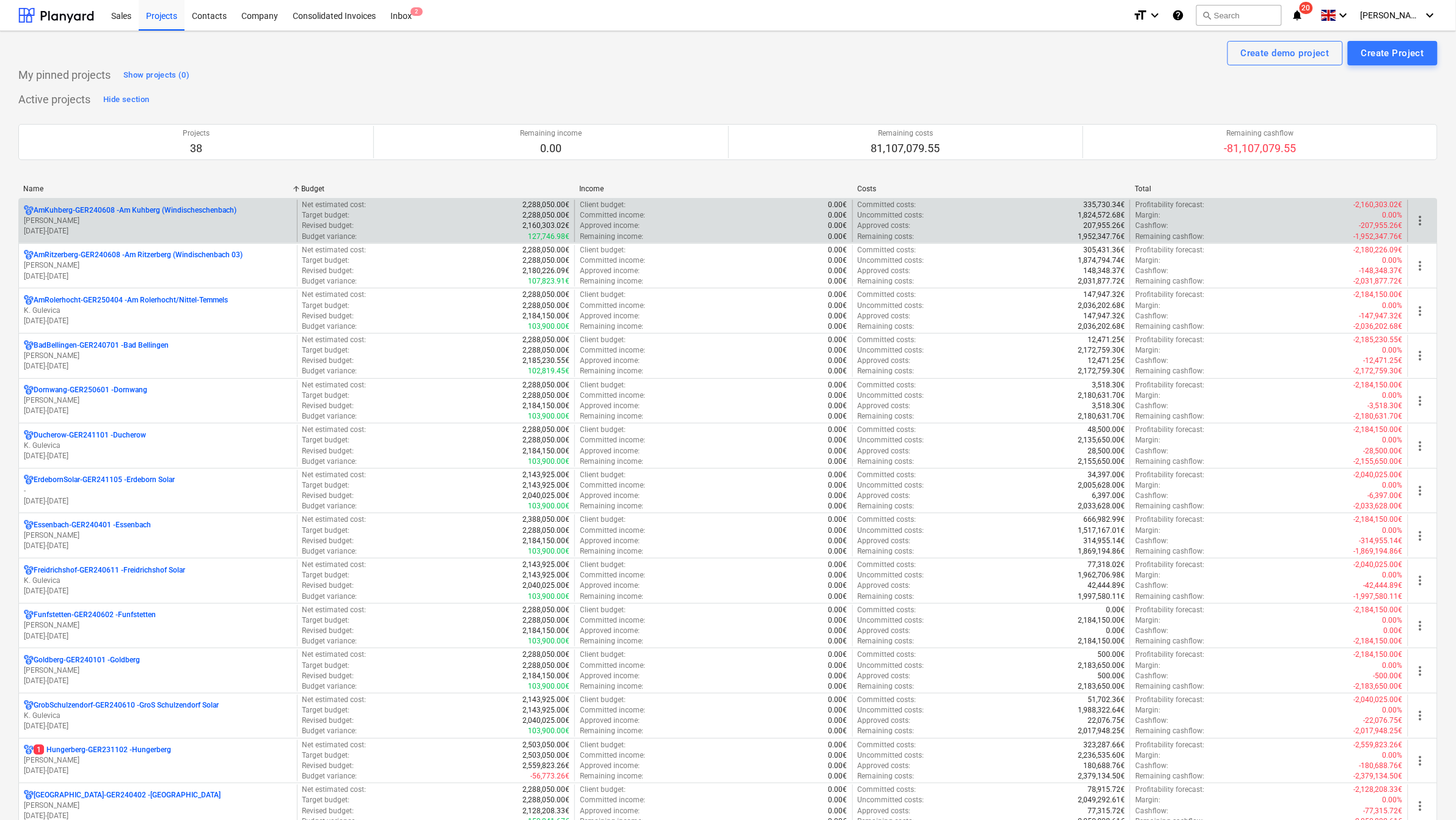
click at [89, 221] on p "[PERSON_NAME]" at bounding box center [158, 221] width 268 height 11
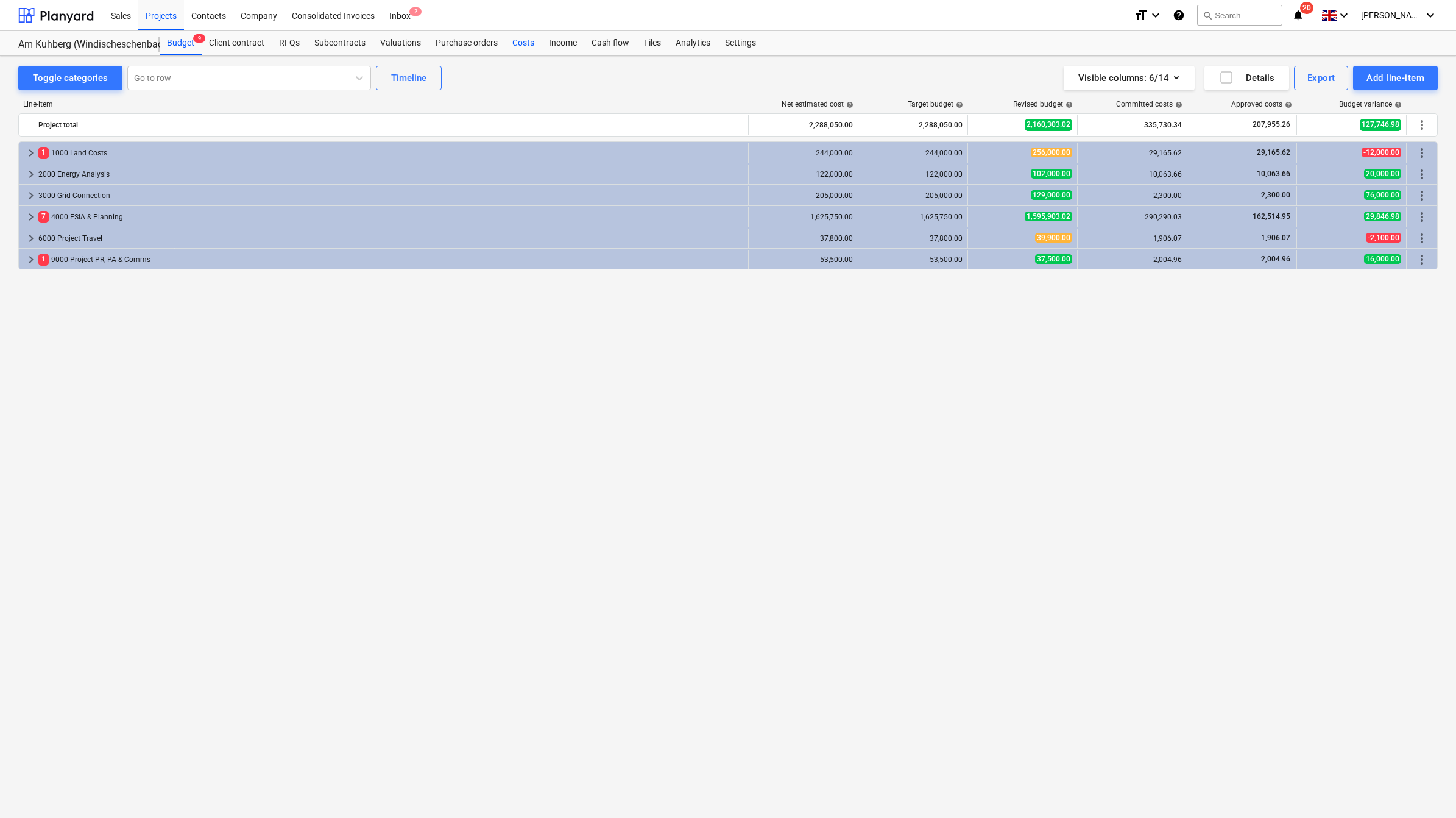
click at [512, 44] on div "Costs" at bounding box center [522, 43] width 37 height 24
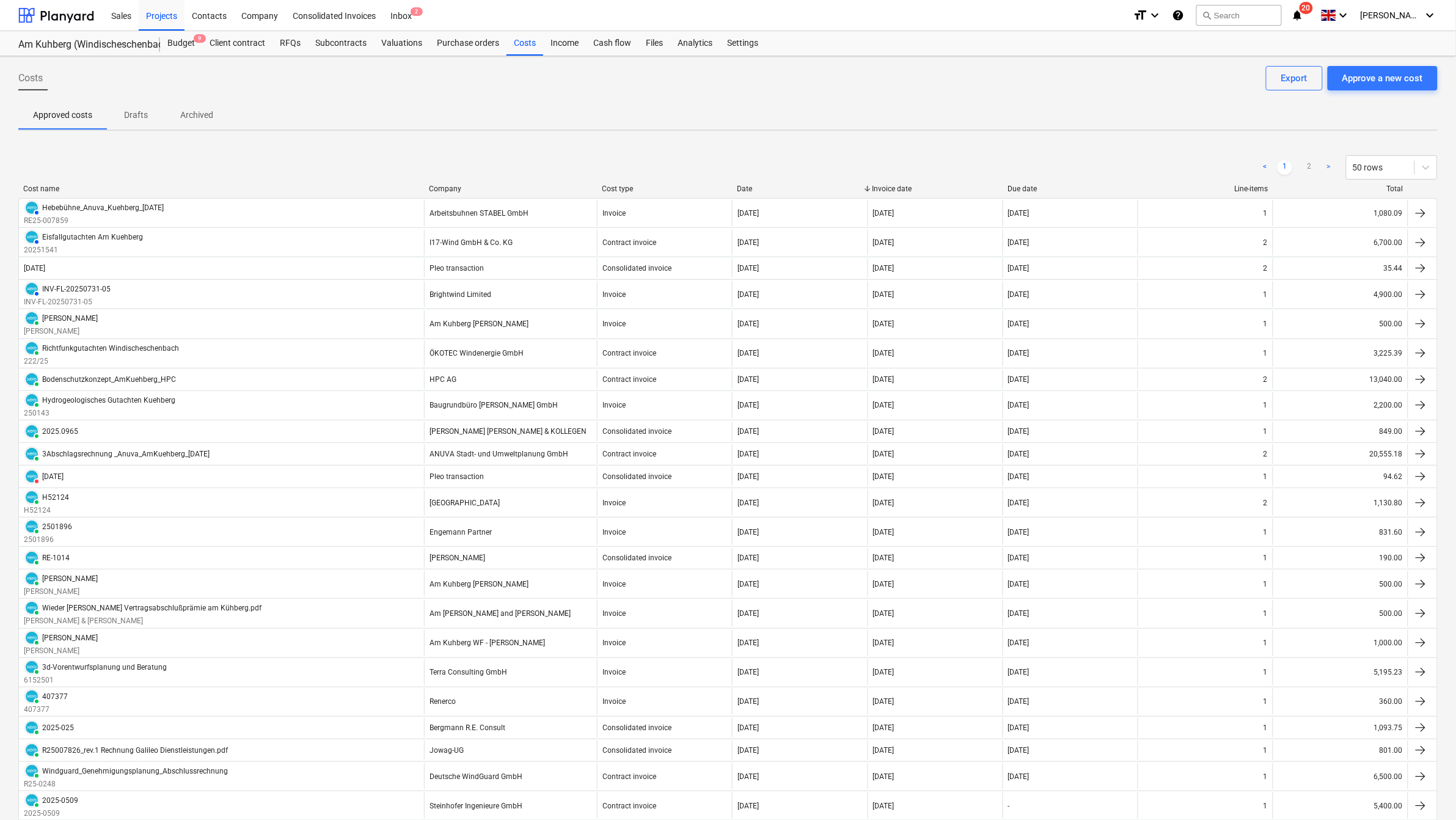
click at [452, 192] on div "Company" at bounding box center [511, 189] width 163 height 9
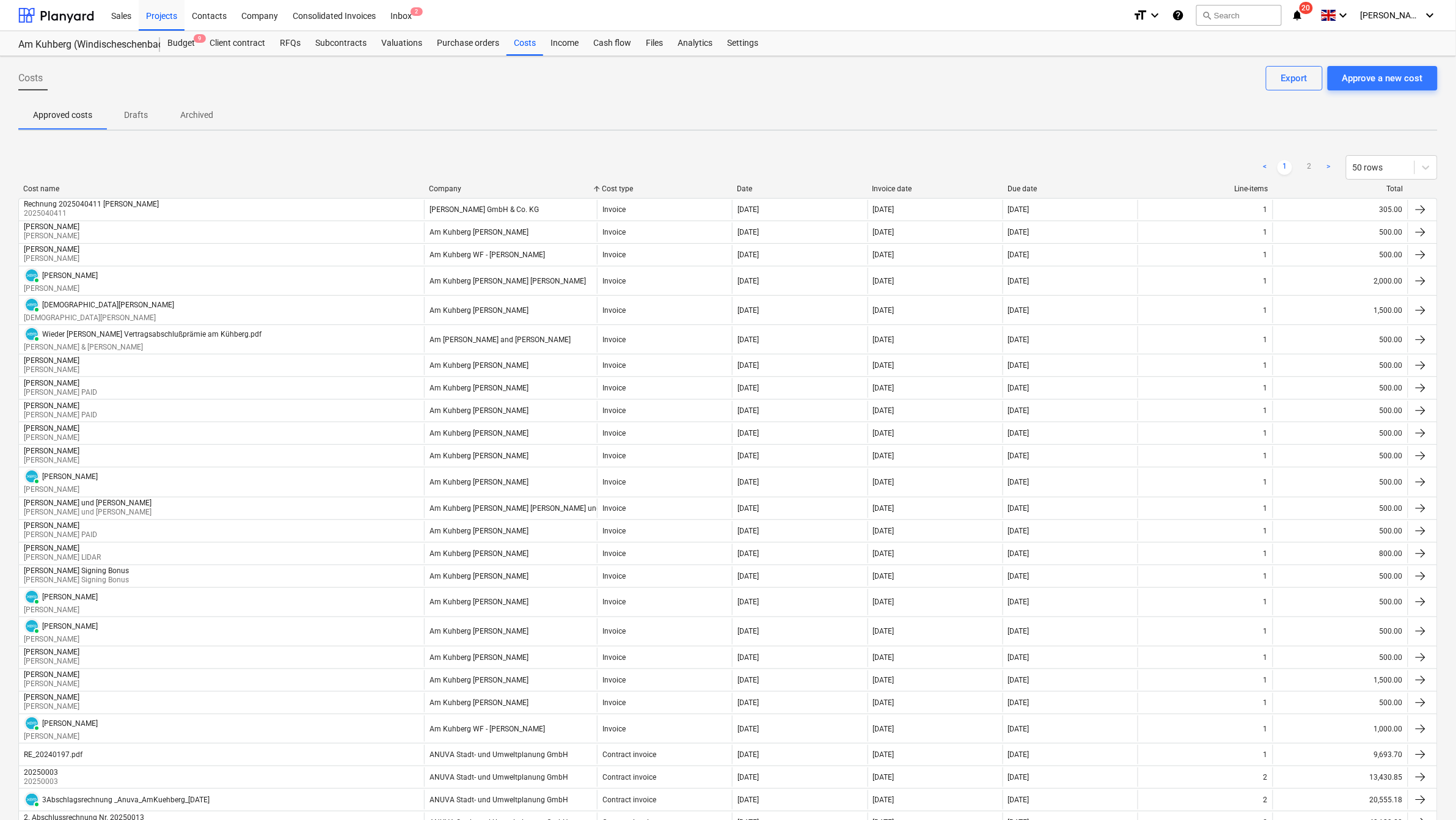
click at [453, 185] on div "Company" at bounding box center [511, 189] width 163 height 9
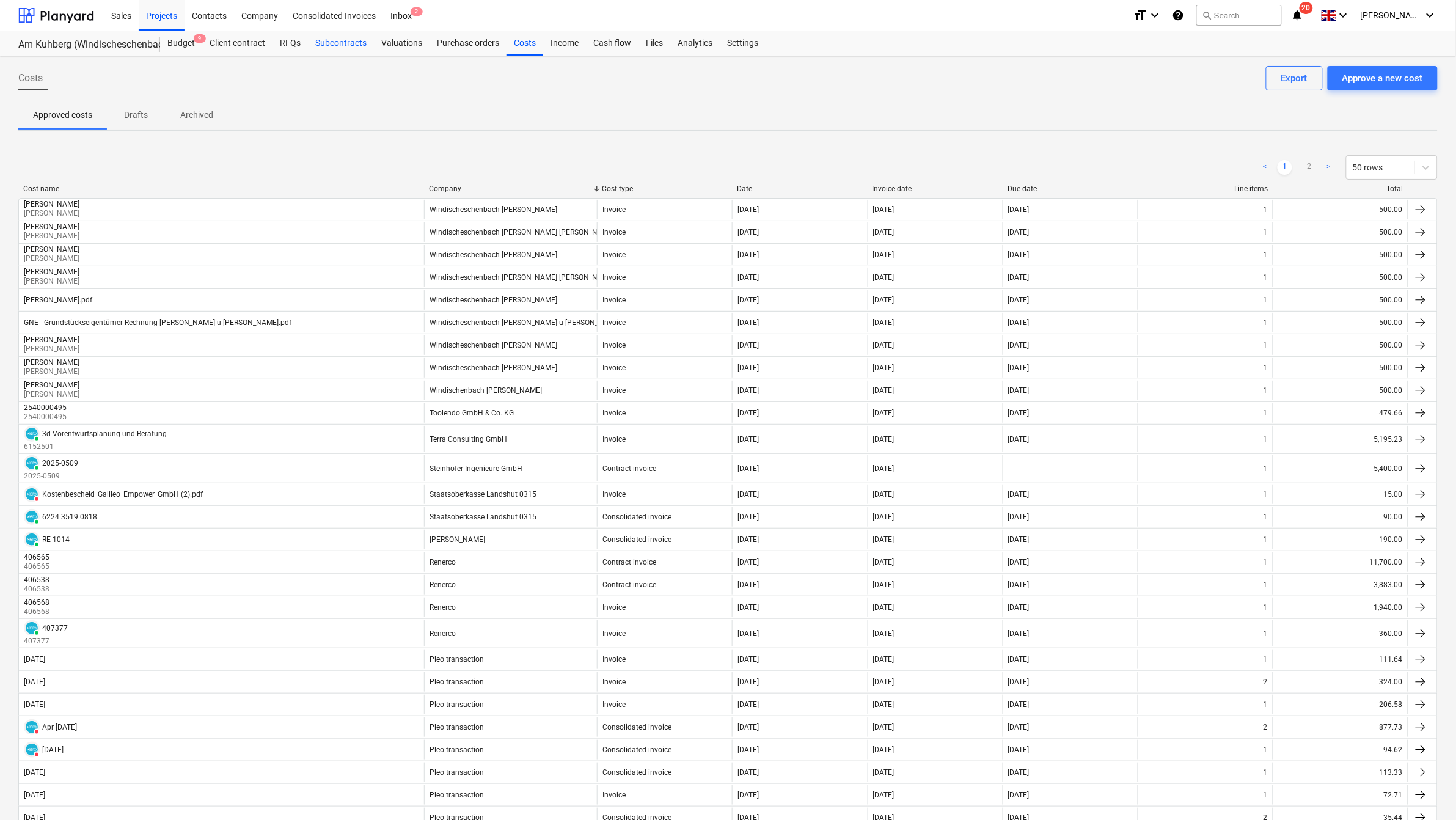
click at [332, 43] on div "Subcontracts" at bounding box center [341, 43] width 66 height 24
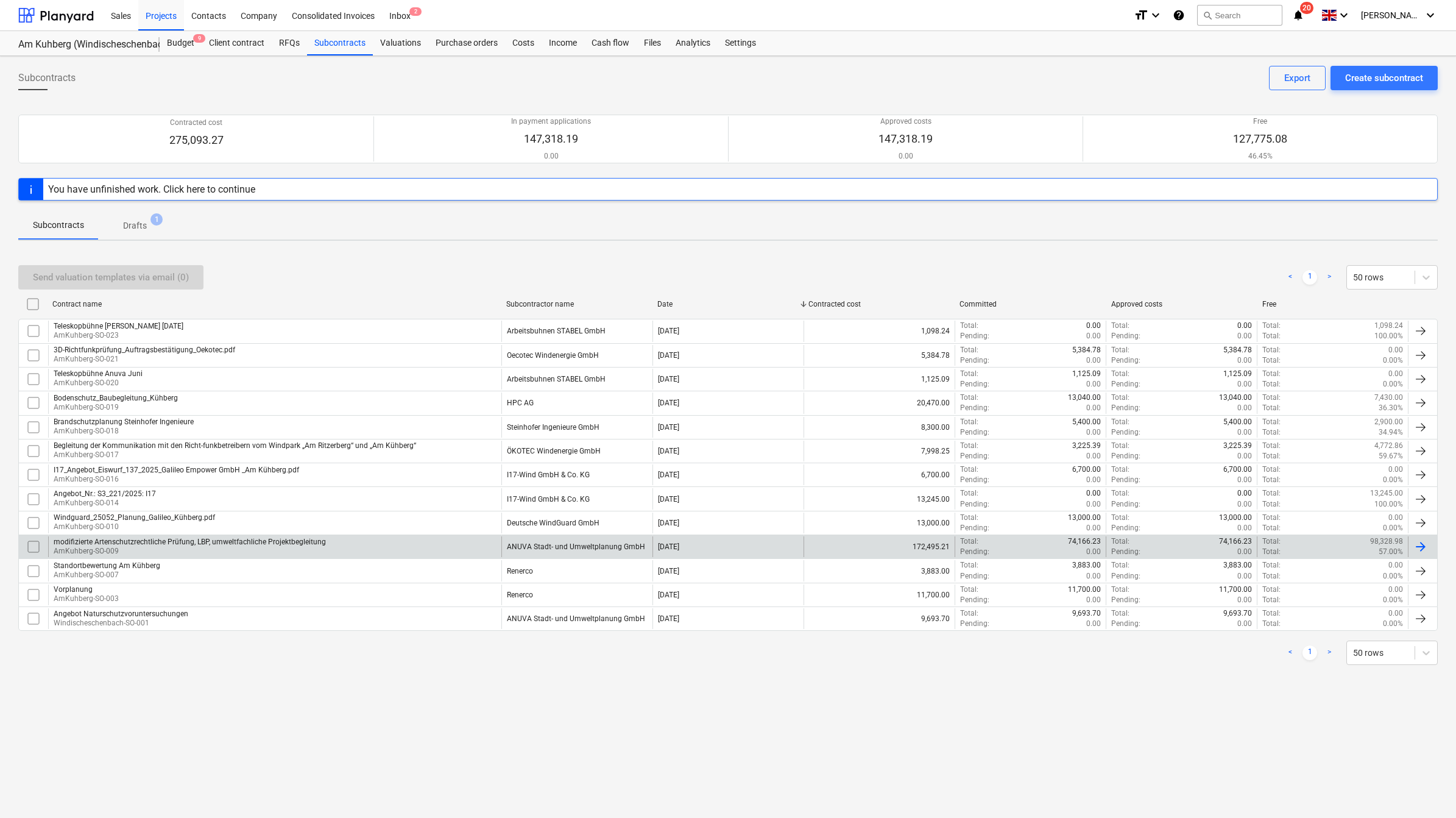
click at [523, 541] on div "ANUVA Stadt- und Umweltplanung GmbH" at bounding box center [576, 546] width 151 height 21
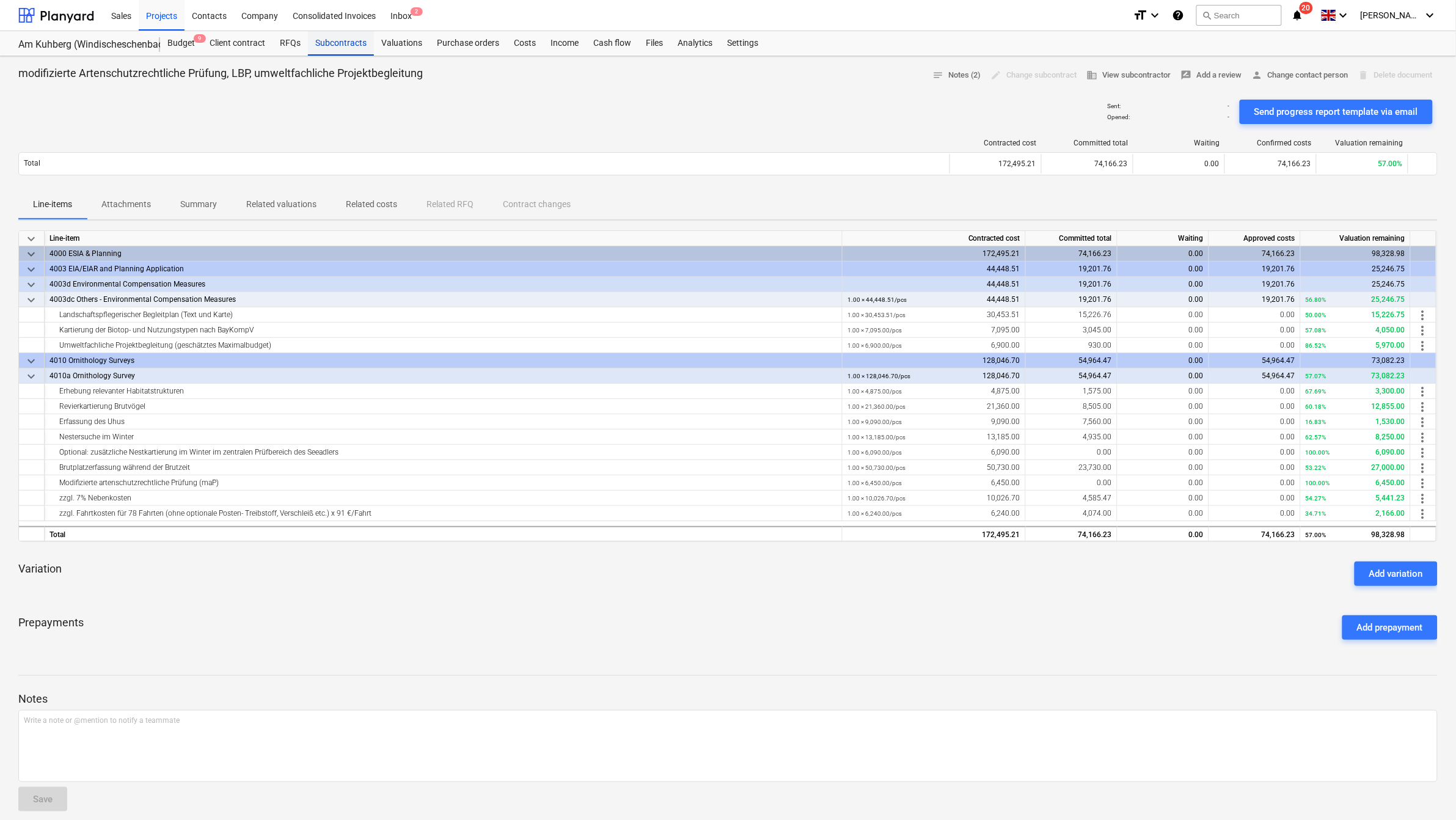
click at [361, 41] on div "Subcontracts" at bounding box center [341, 43] width 66 height 24
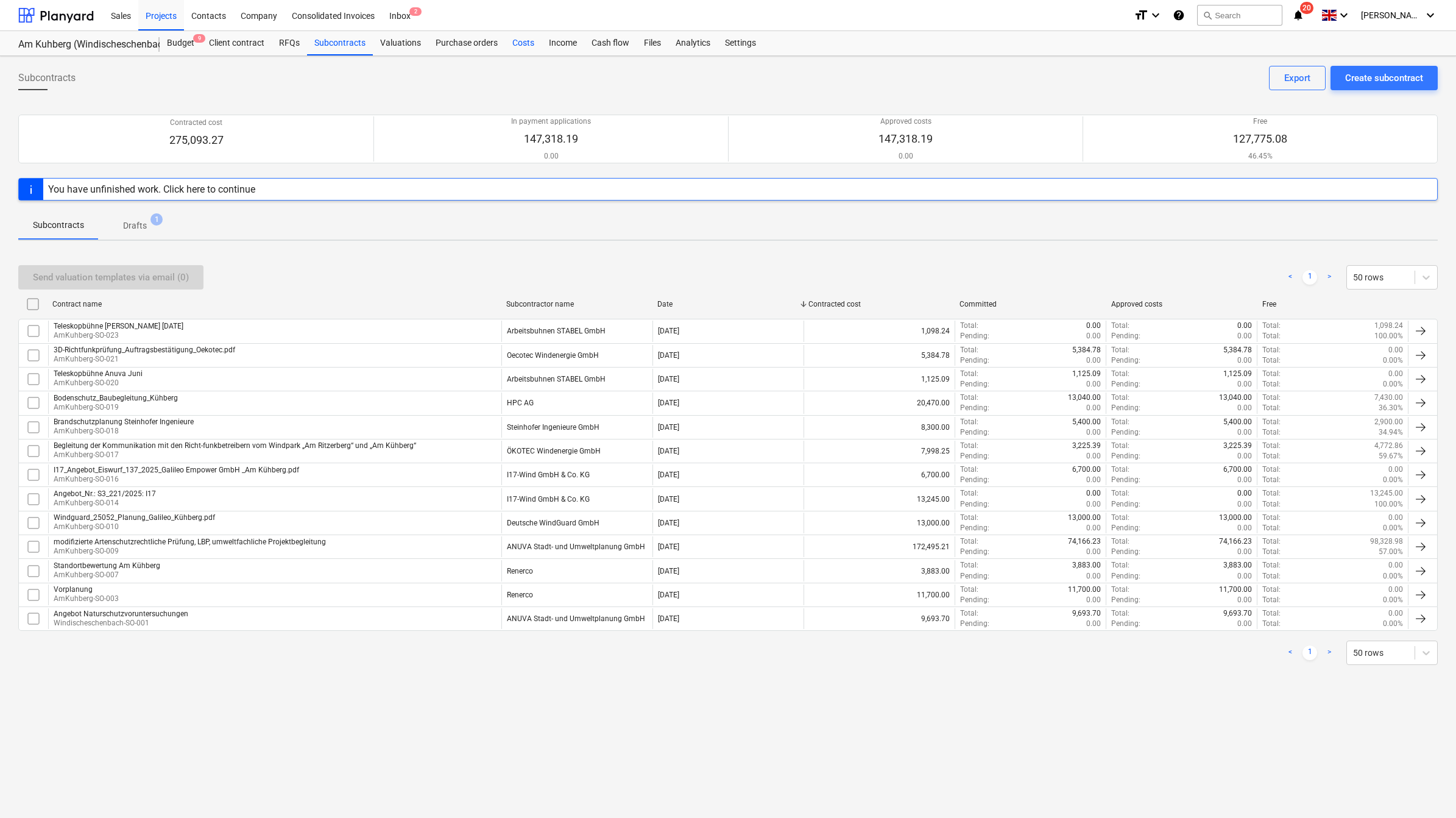
click at [529, 40] on div "Costs" at bounding box center [522, 43] width 37 height 24
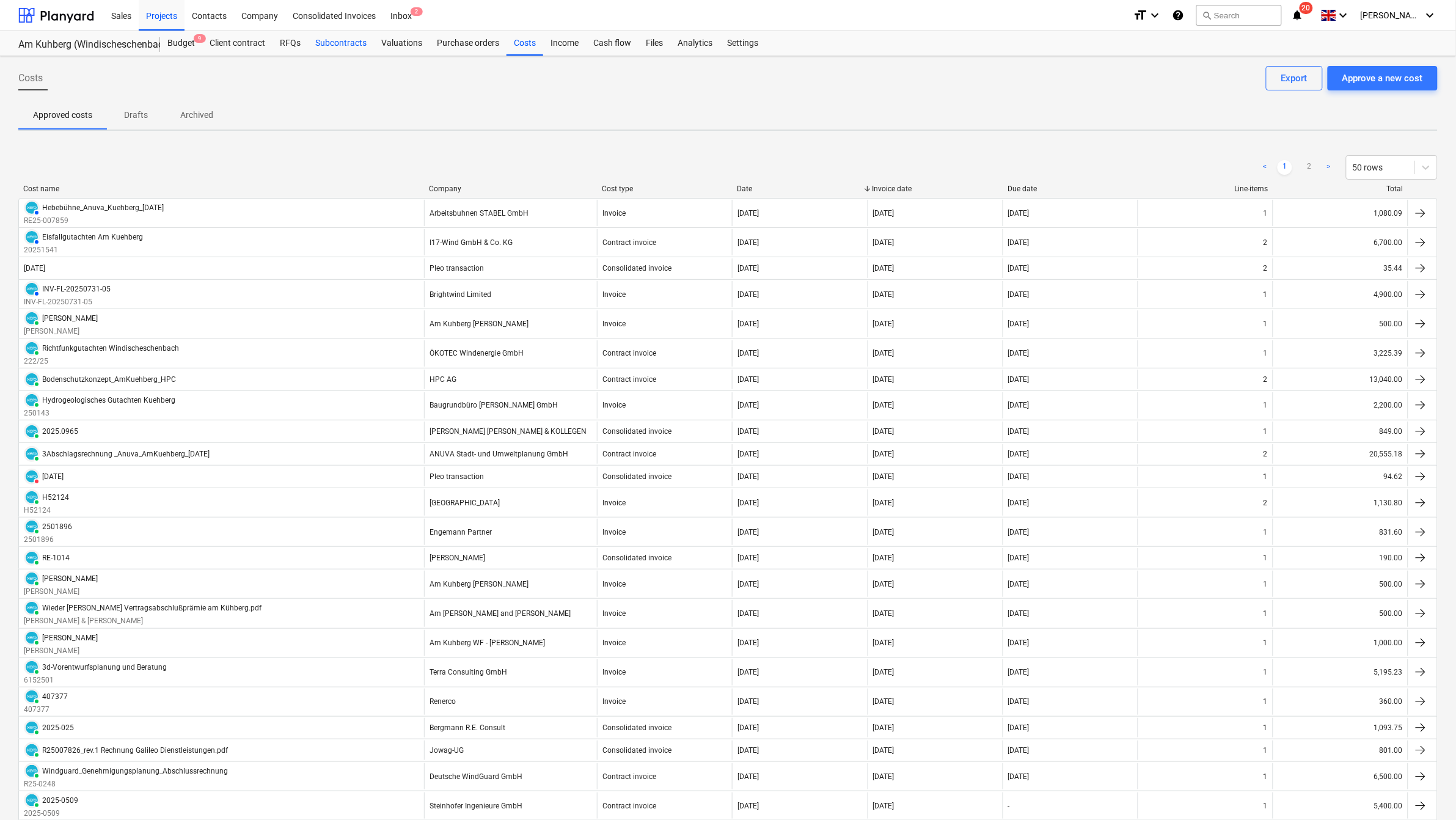
click at [330, 41] on div "Subcontracts" at bounding box center [341, 43] width 66 height 24
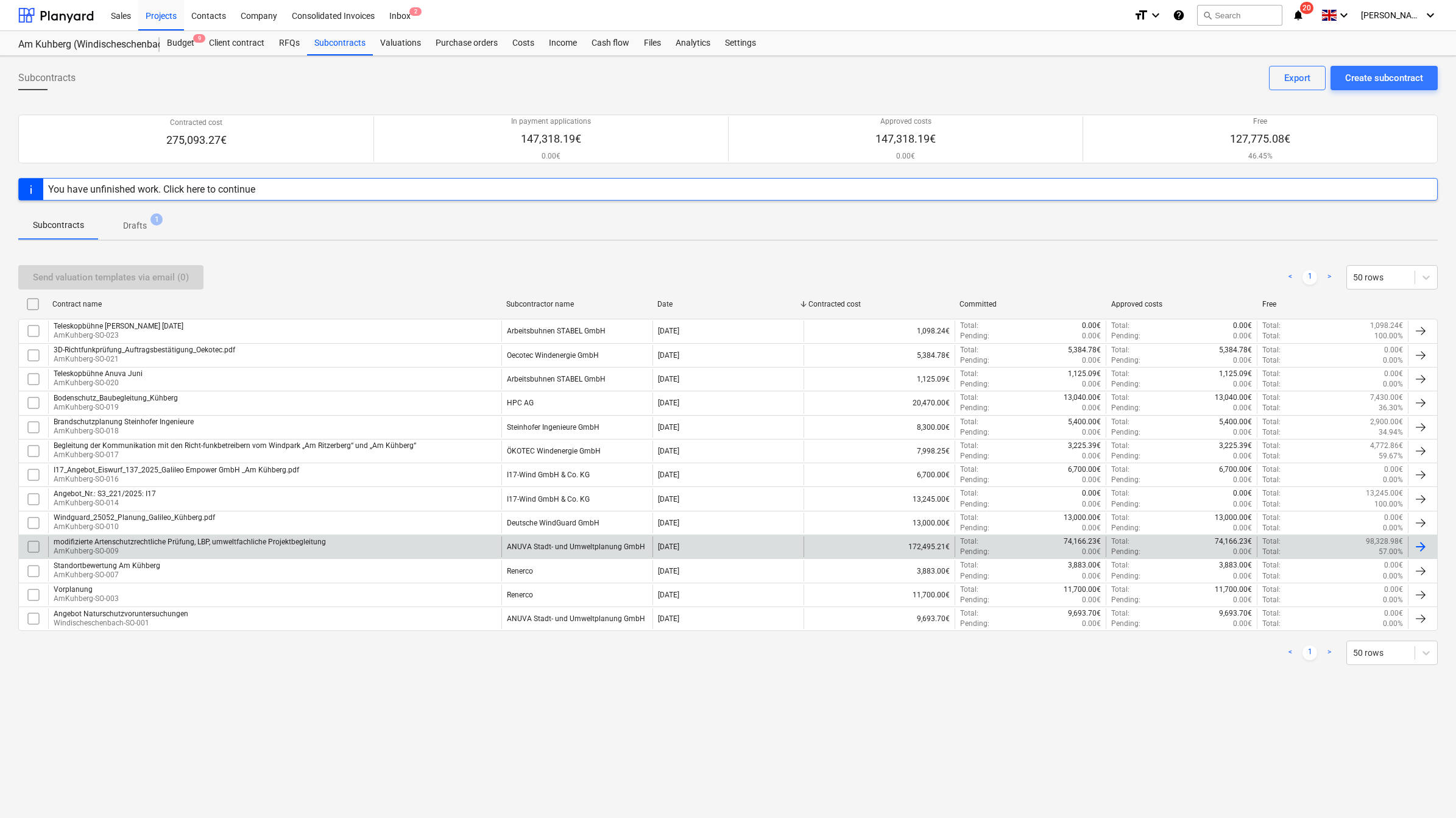
click at [132, 541] on div "modifizierte Artenschutzrechtliche Prüfung, LBP, umweltfachliche Projektbegleit…" at bounding box center [189, 541] width 272 height 9
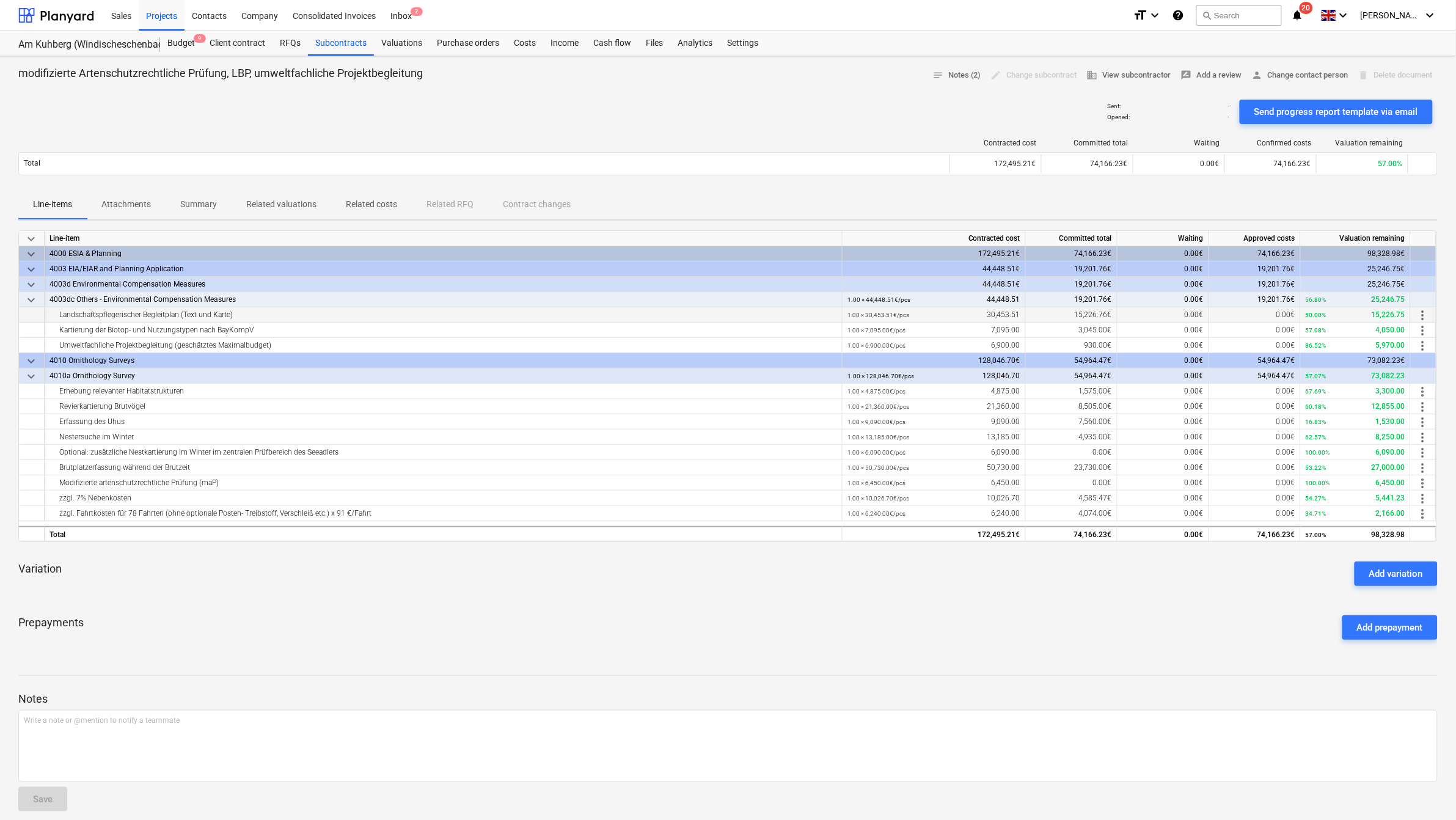
click at [149, 311] on div "Landschaftspflegerischer Begleitplan (Text und Karte)" at bounding box center [443, 315] width 788 height 15
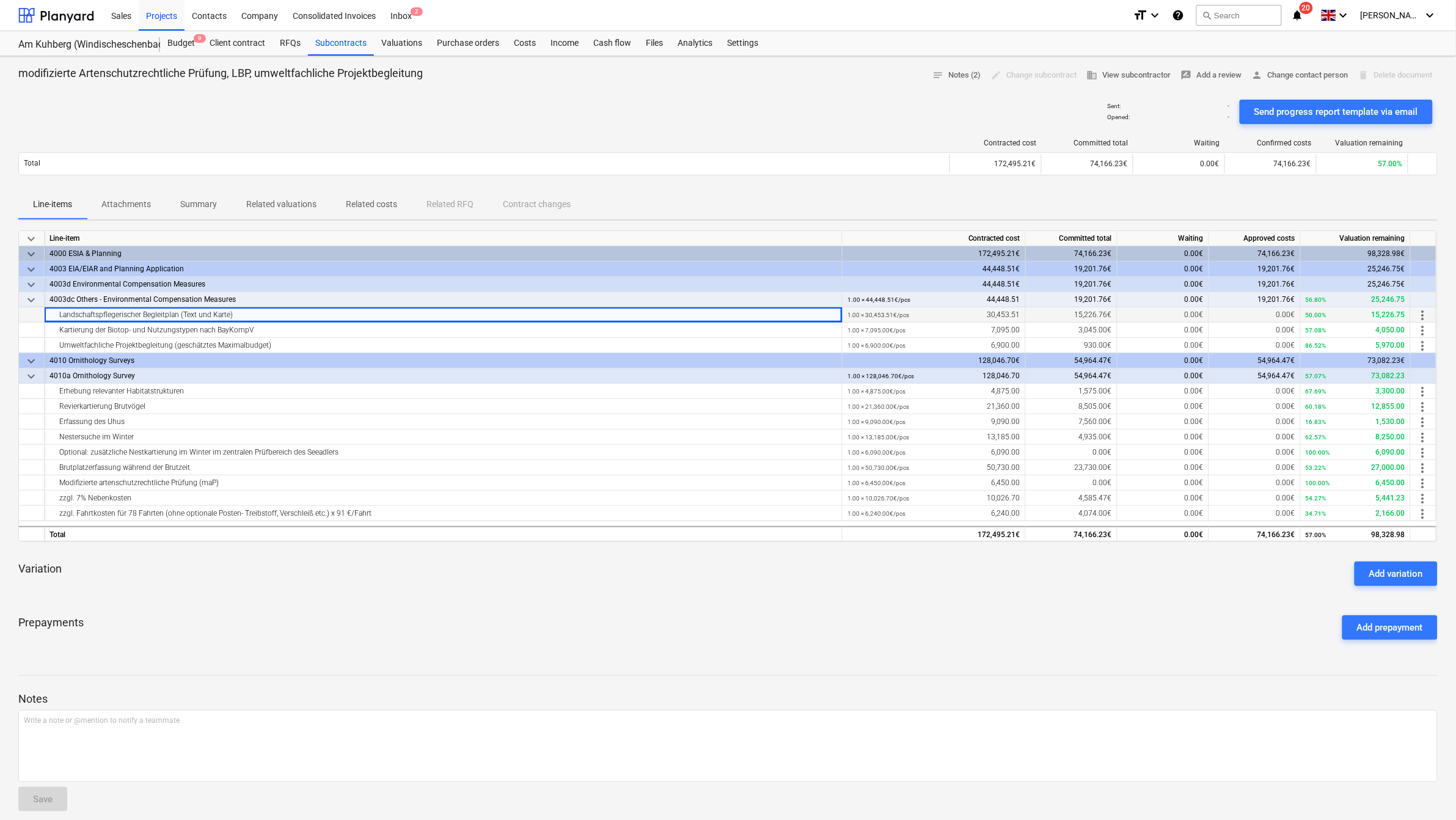
click at [1079, 316] on span "15,226.76€" at bounding box center [1094, 315] width 38 height 9
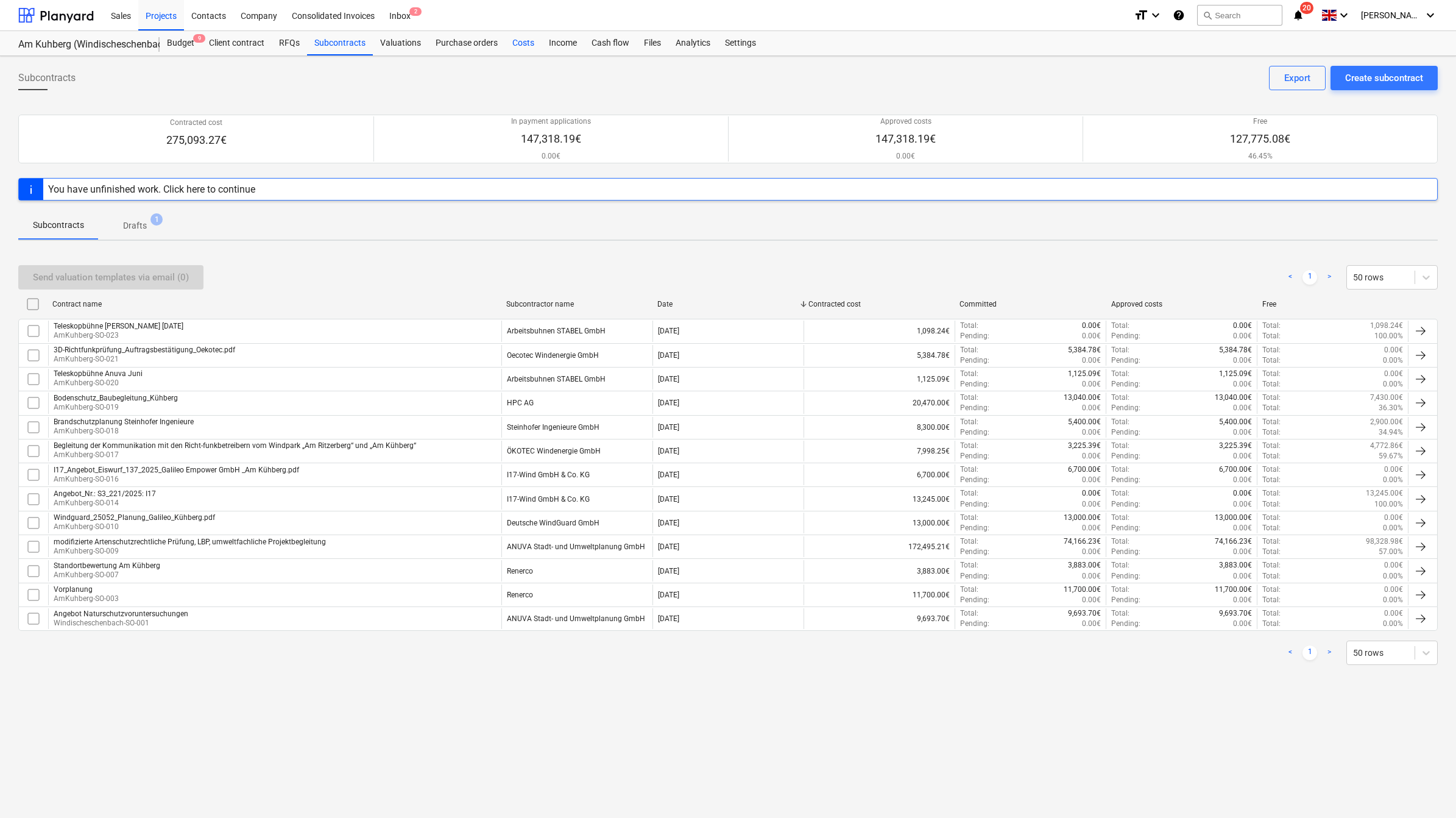
click at [518, 37] on div "Costs" at bounding box center [522, 43] width 37 height 24
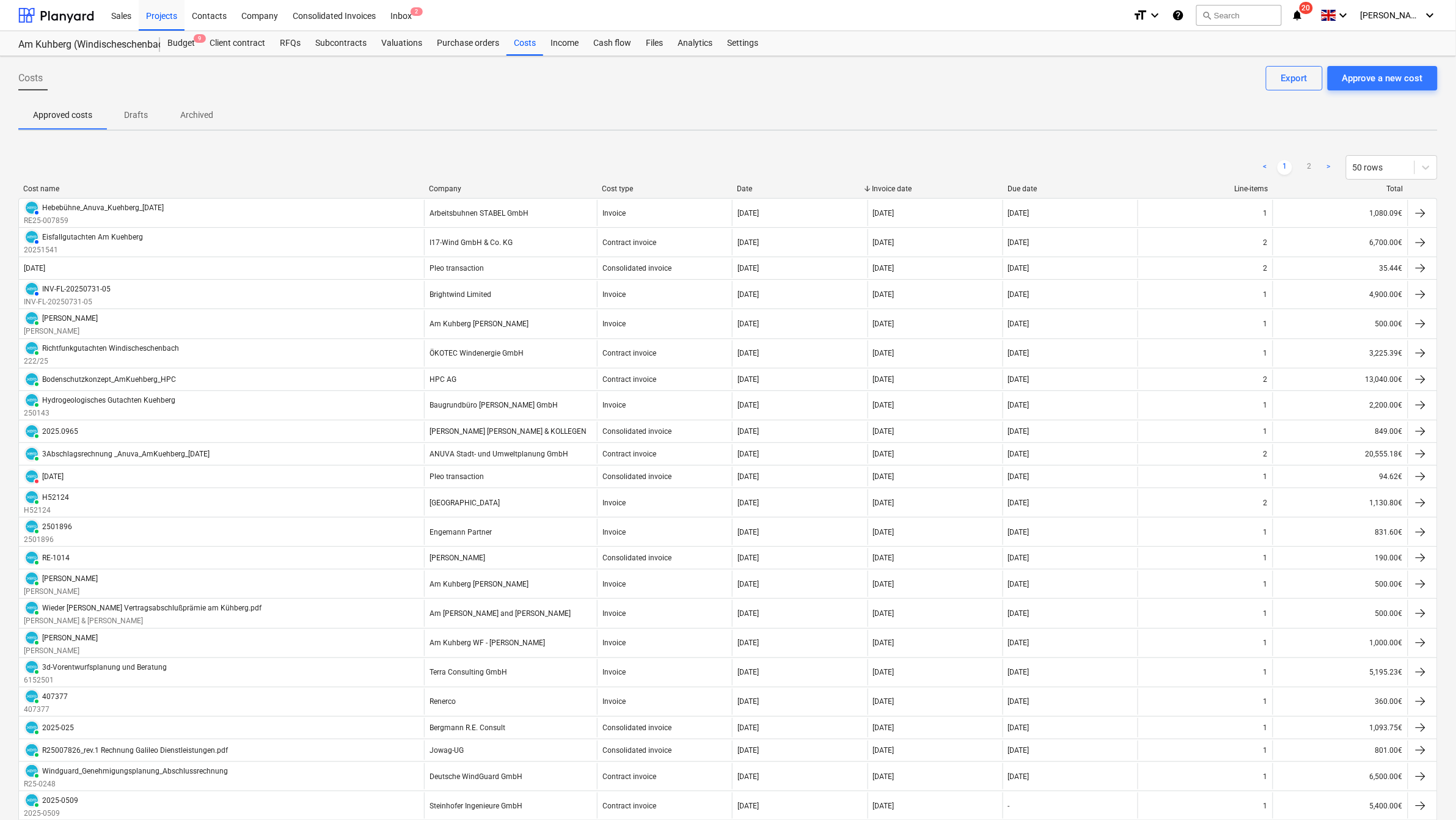
click at [462, 181] on div "< 1 2 > 50 rows" at bounding box center [727, 167] width 1419 height 34
click at [453, 184] on div "Company" at bounding box center [511, 189] width 163 height 9
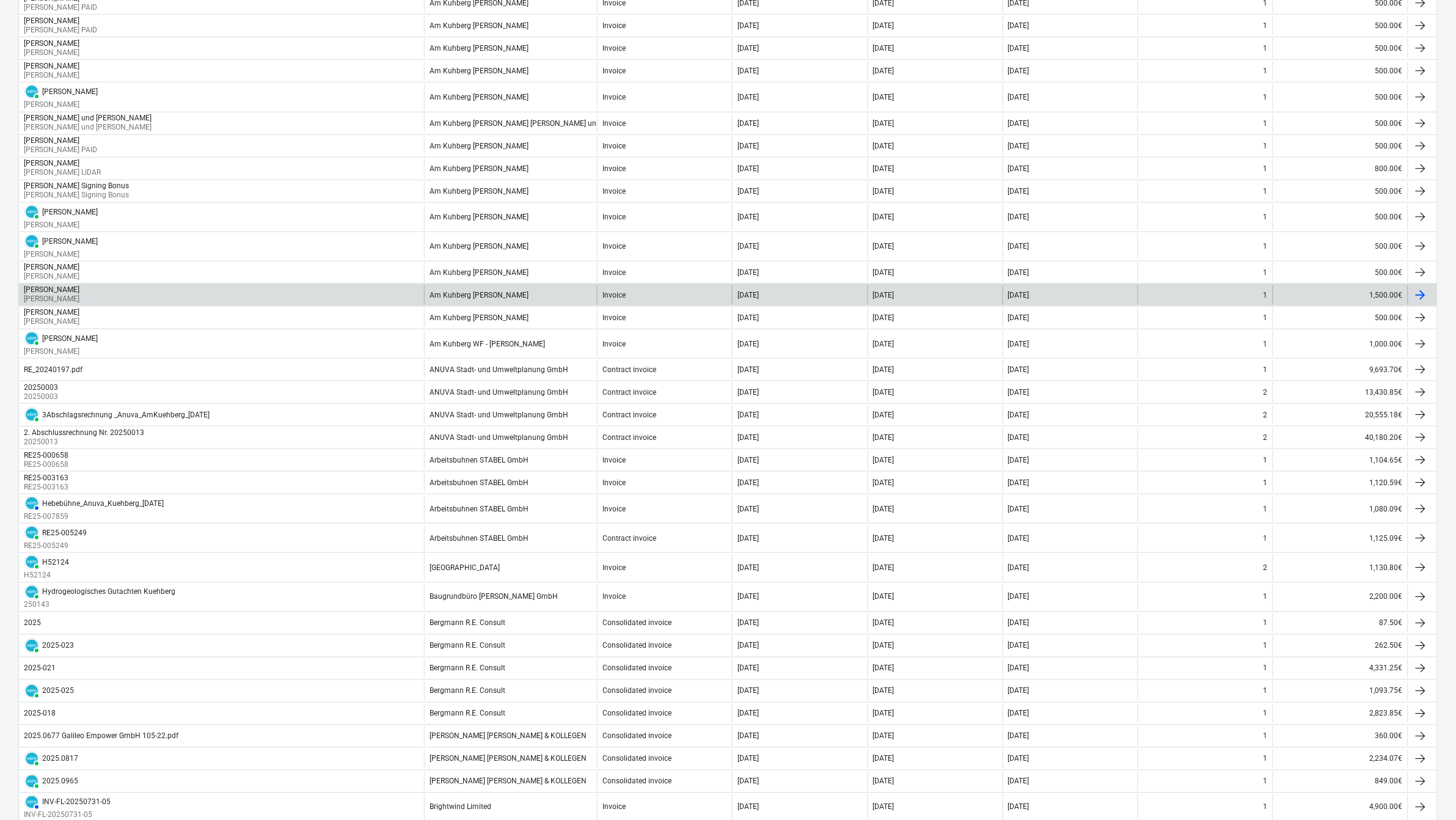
scroll to position [458, 0]
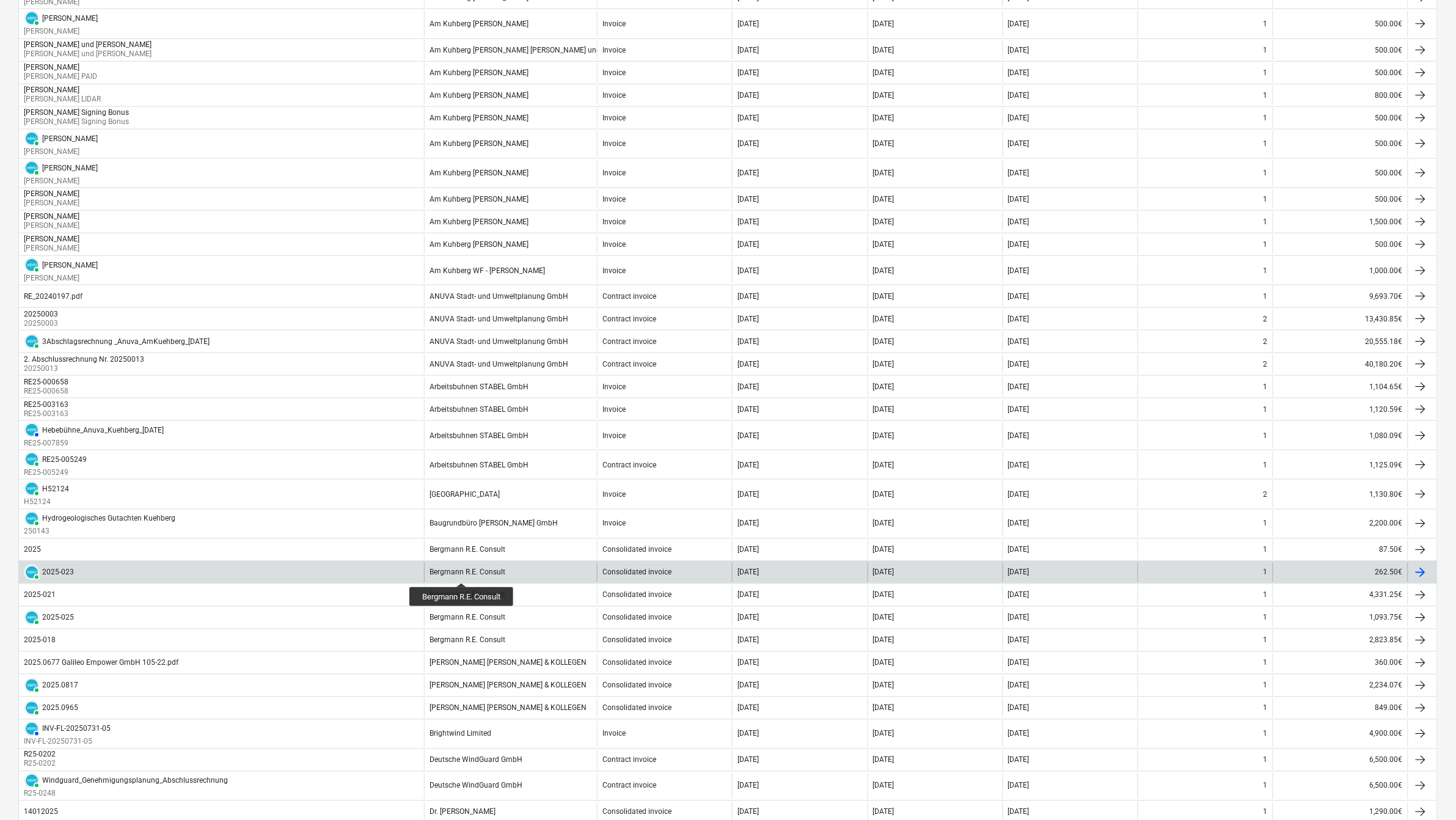
click at [462, 571] on div "Bergmann R.E. Consult" at bounding box center [467, 572] width 76 height 9
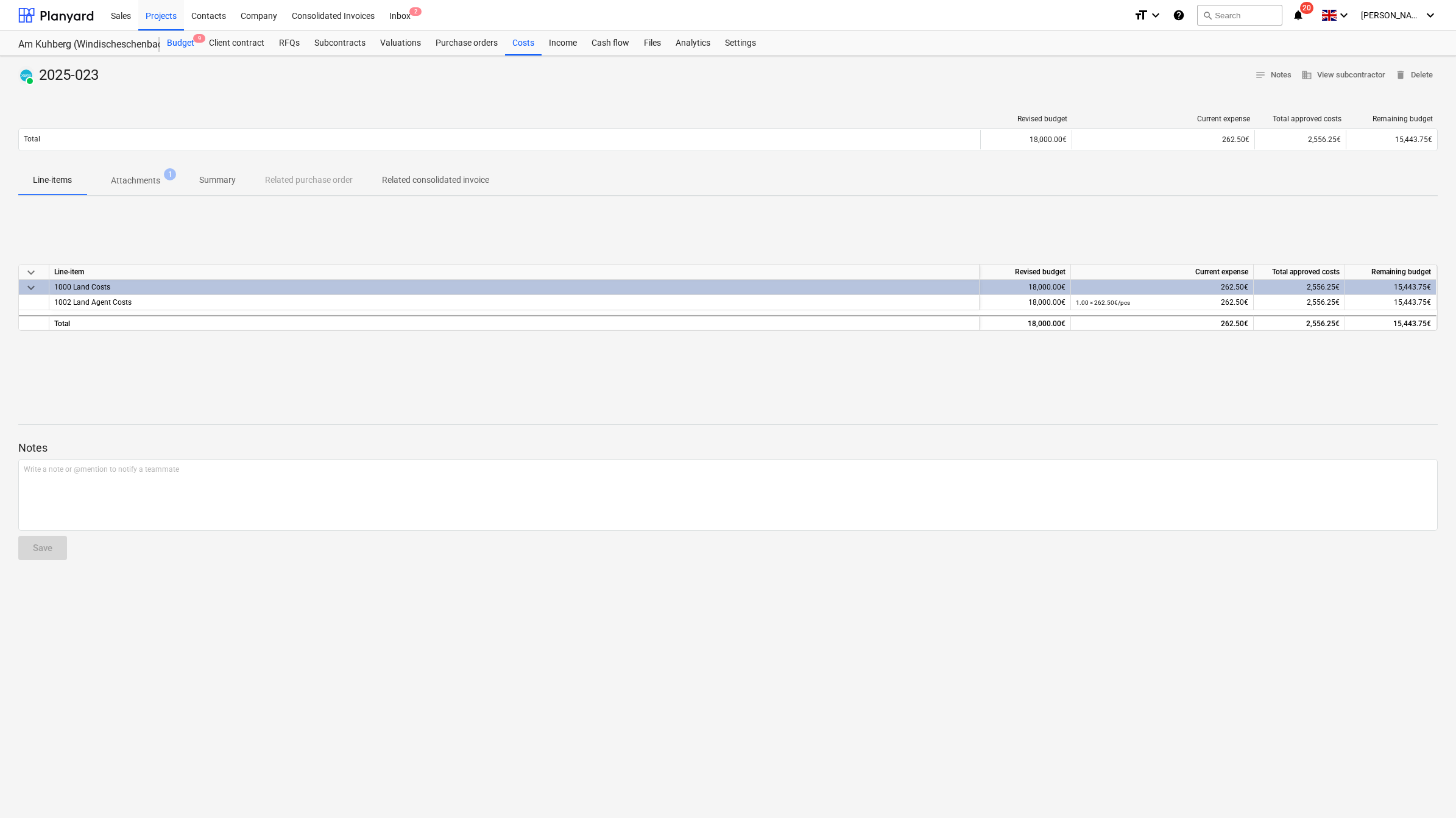
click at [186, 44] on div "Budget 9" at bounding box center [180, 43] width 42 height 24
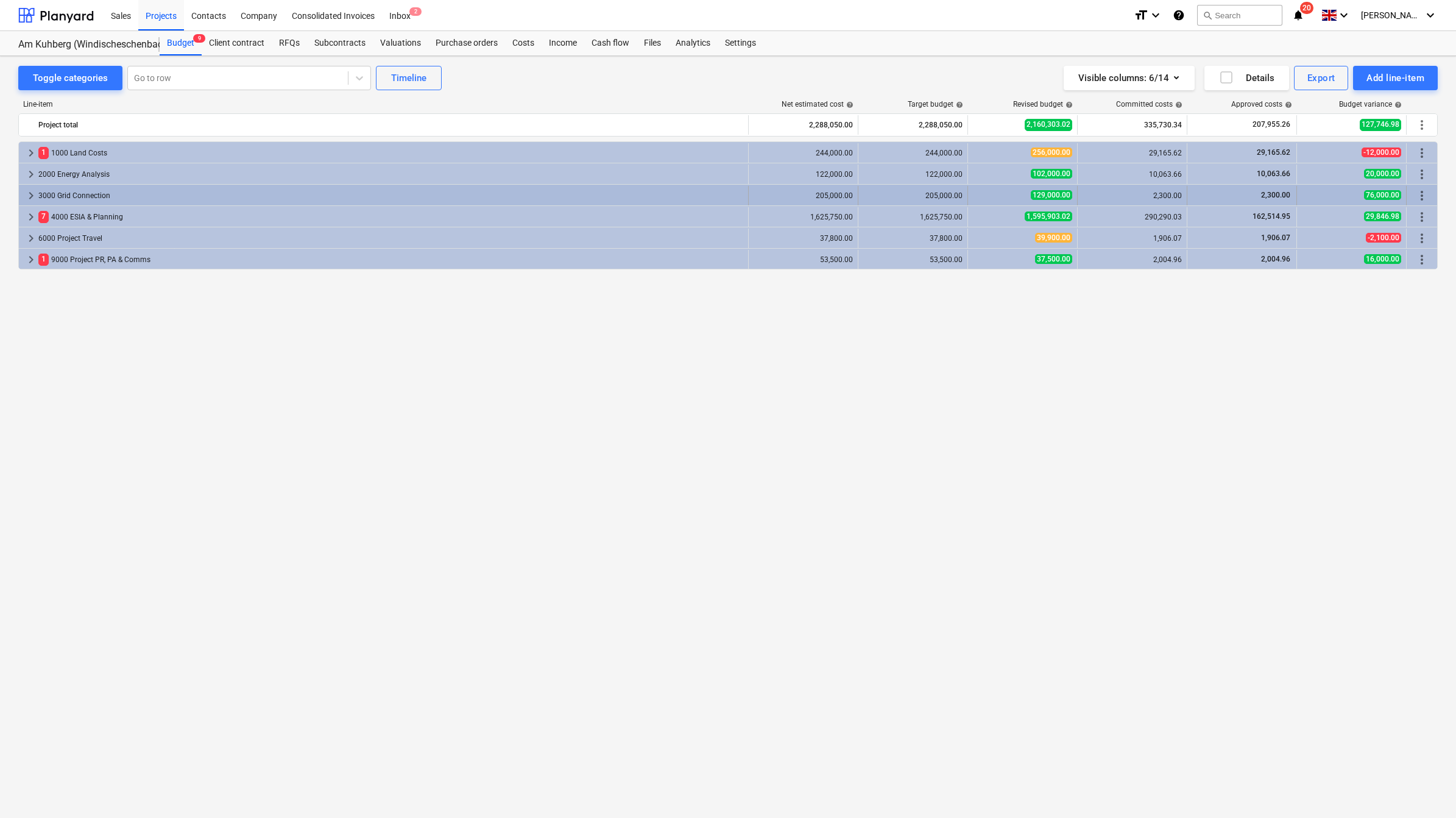
click at [29, 202] on span "keyboard_arrow_right" at bounding box center [31, 195] width 14 height 14
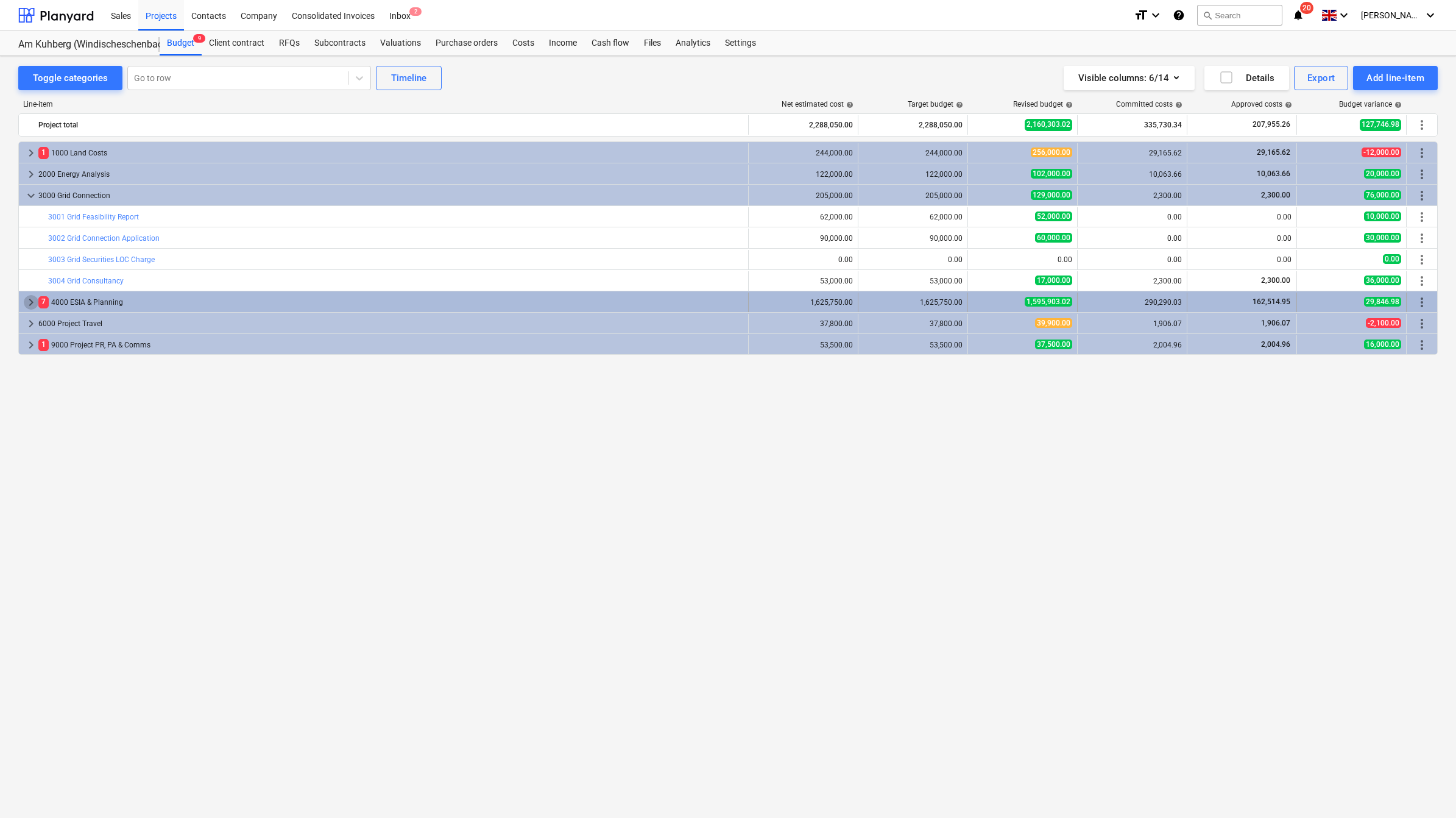
click at [30, 299] on span "keyboard_arrow_right" at bounding box center [31, 302] width 14 height 14
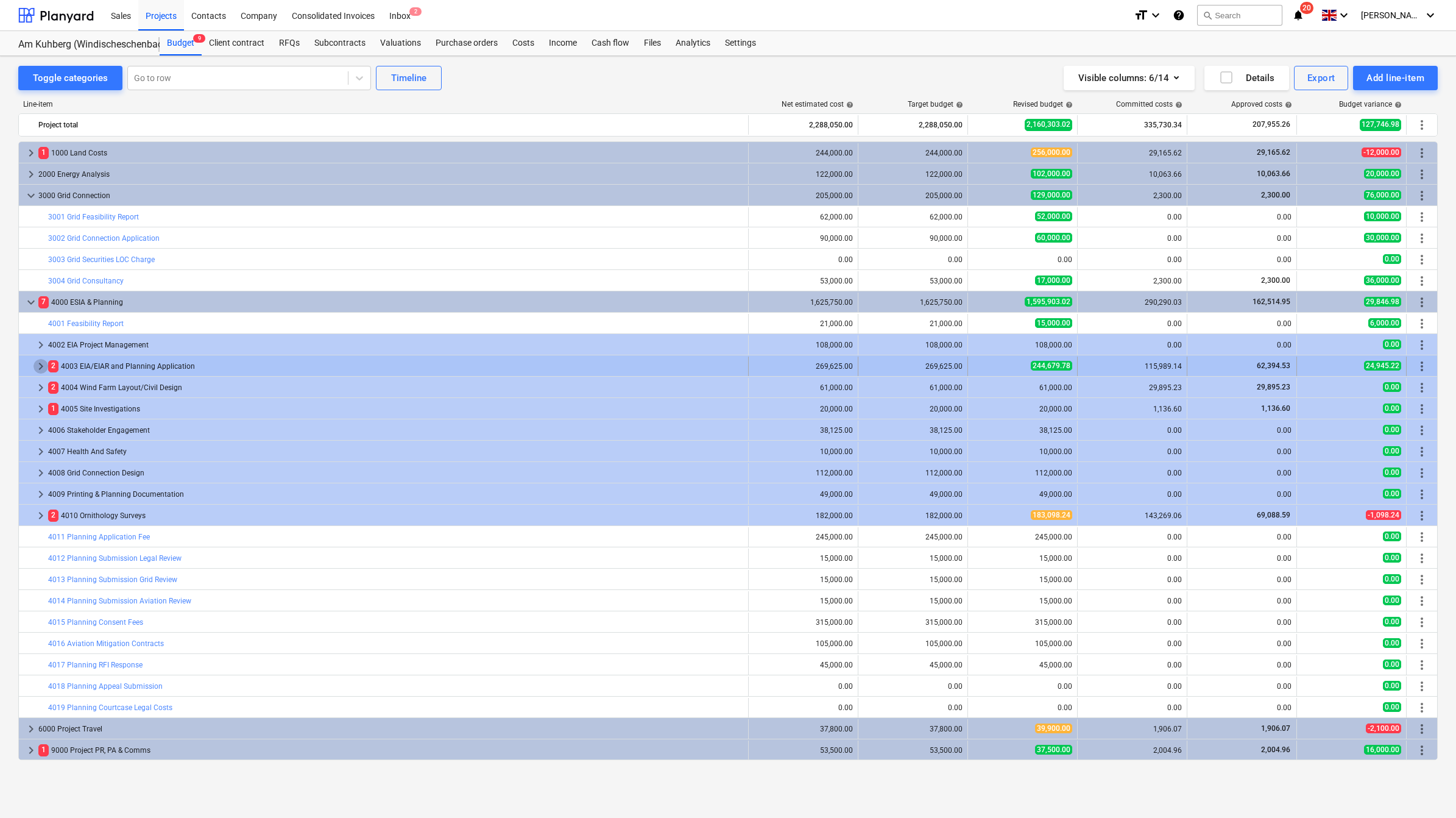
click at [37, 367] on span "keyboard_arrow_right" at bounding box center [41, 366] width 14 height 14
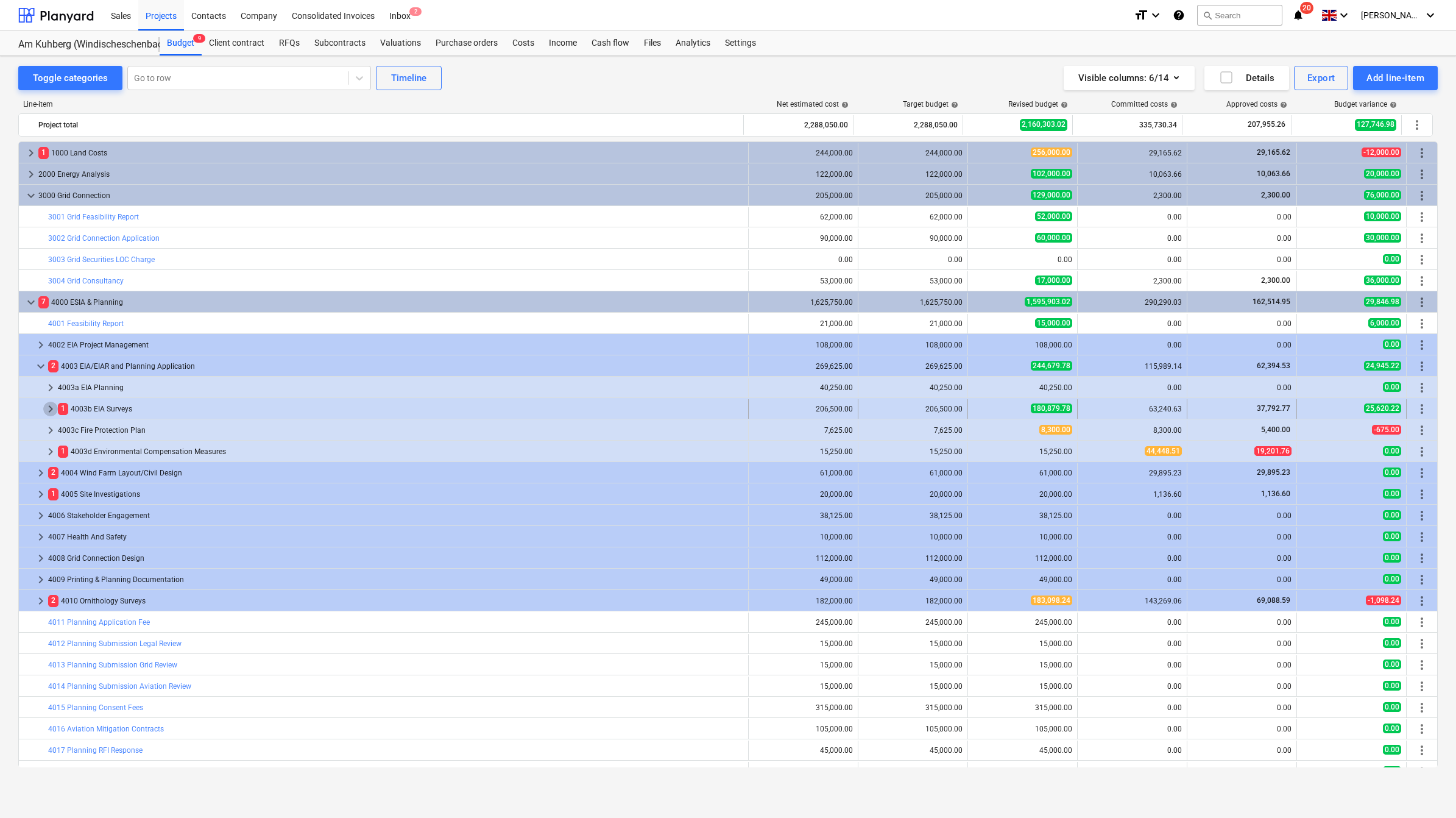
click at [49, 407] on span "keyboard_arrow_right" at bounding box center [51, 409] width 14 height 14
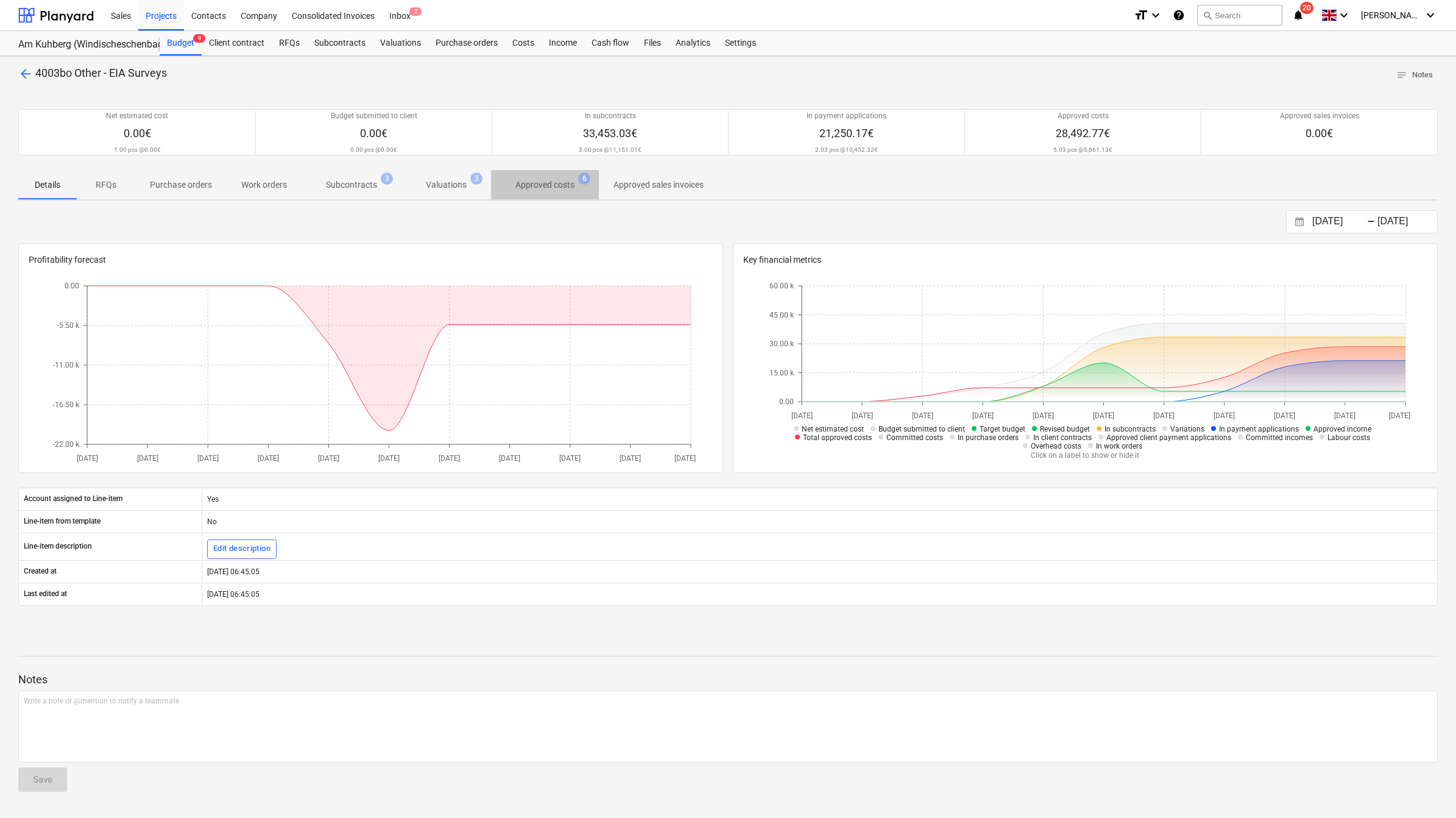
click at [533, 186] on p "Approved costs" at bounding box center [545, 185] width 59 height 12
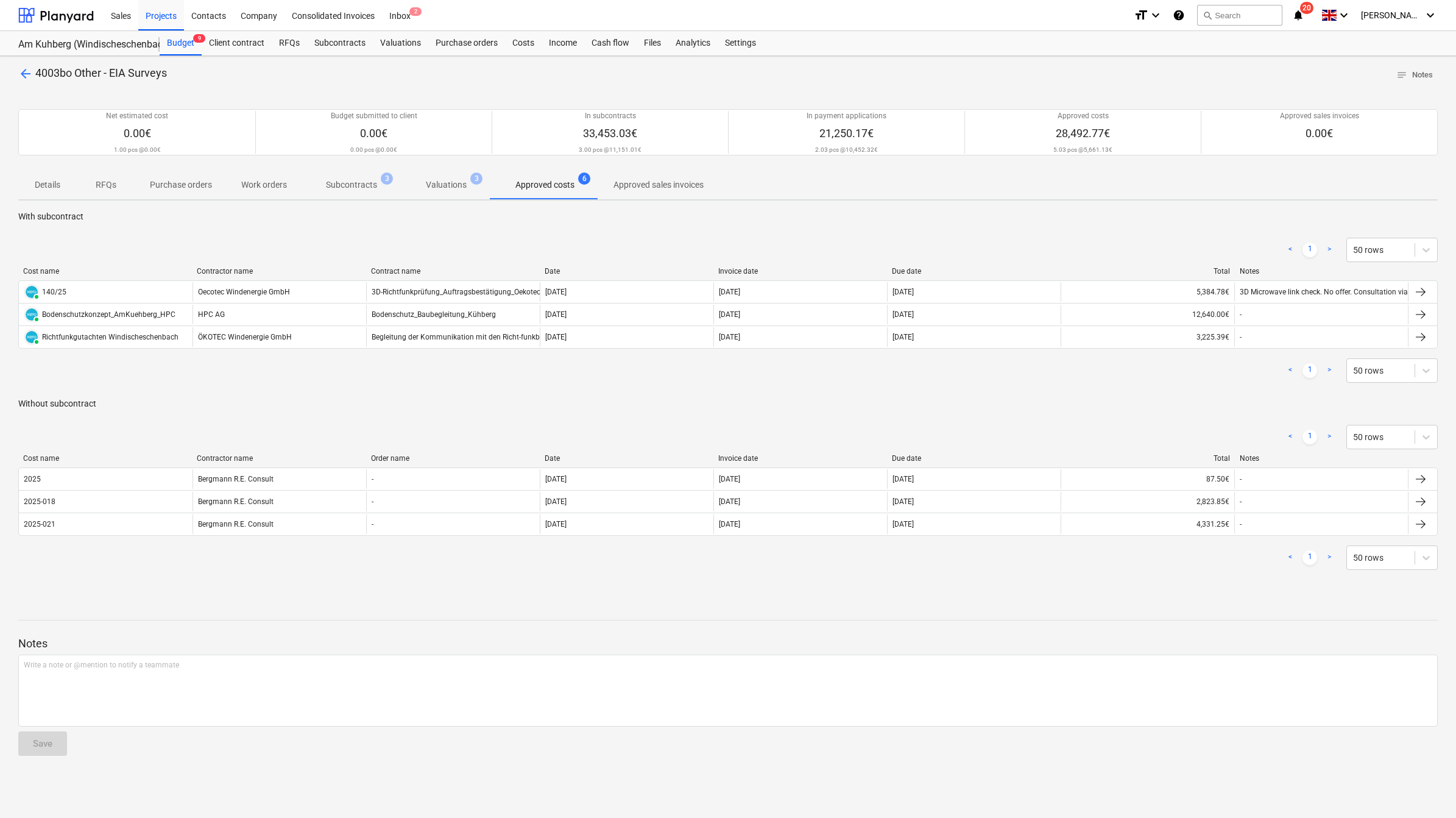
click at [606, 404] on p "Without subcontract" at bounding box center [728, 403] width 1419 height 12
click at [345, 45] on div "Subcontracts" at bounding box center [340, 43] width 66 height 24
click at [335, 39] on div "Subcontracts" at bounding box center [340, 43] width 66 height 24
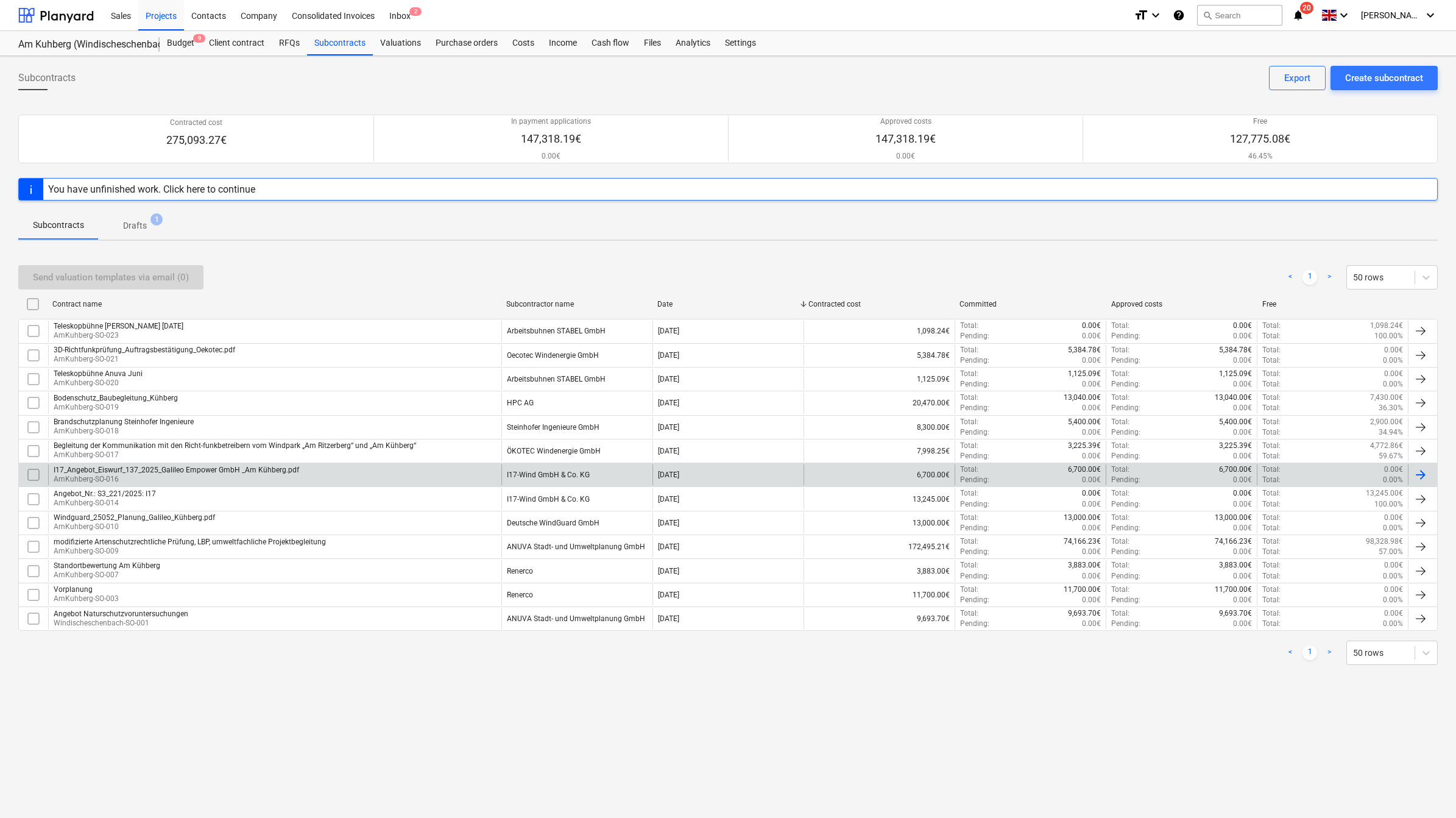
click at [299, 471] on div "I17_Angebot_Eiswurf_137_2025_Galileo Empower GmbH _Am Kühberg.pdf AmKuhberg-SO-…" at bounding box center [275, 475] width 453 height 21
click at [211, 470] on div "I17_Angebot_Eiswurf_137_2025_Galileo Empower GmbH _Am Kühberg.pdf" at bounding box center [176, 470] width 245 height 9
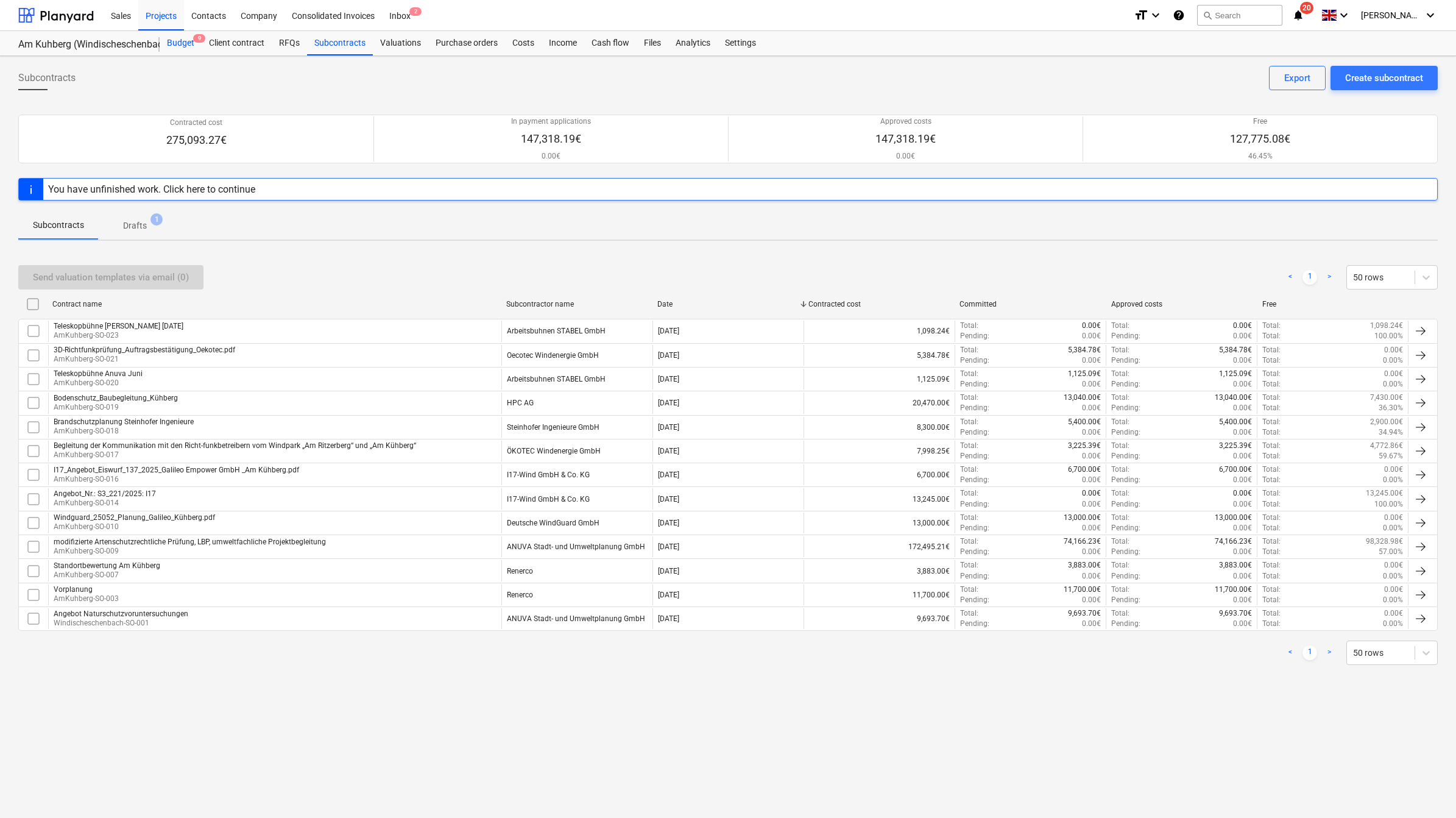
click at [187, 44] on div "Budget 9" at bounding box center [180, 43] width 42 height 24
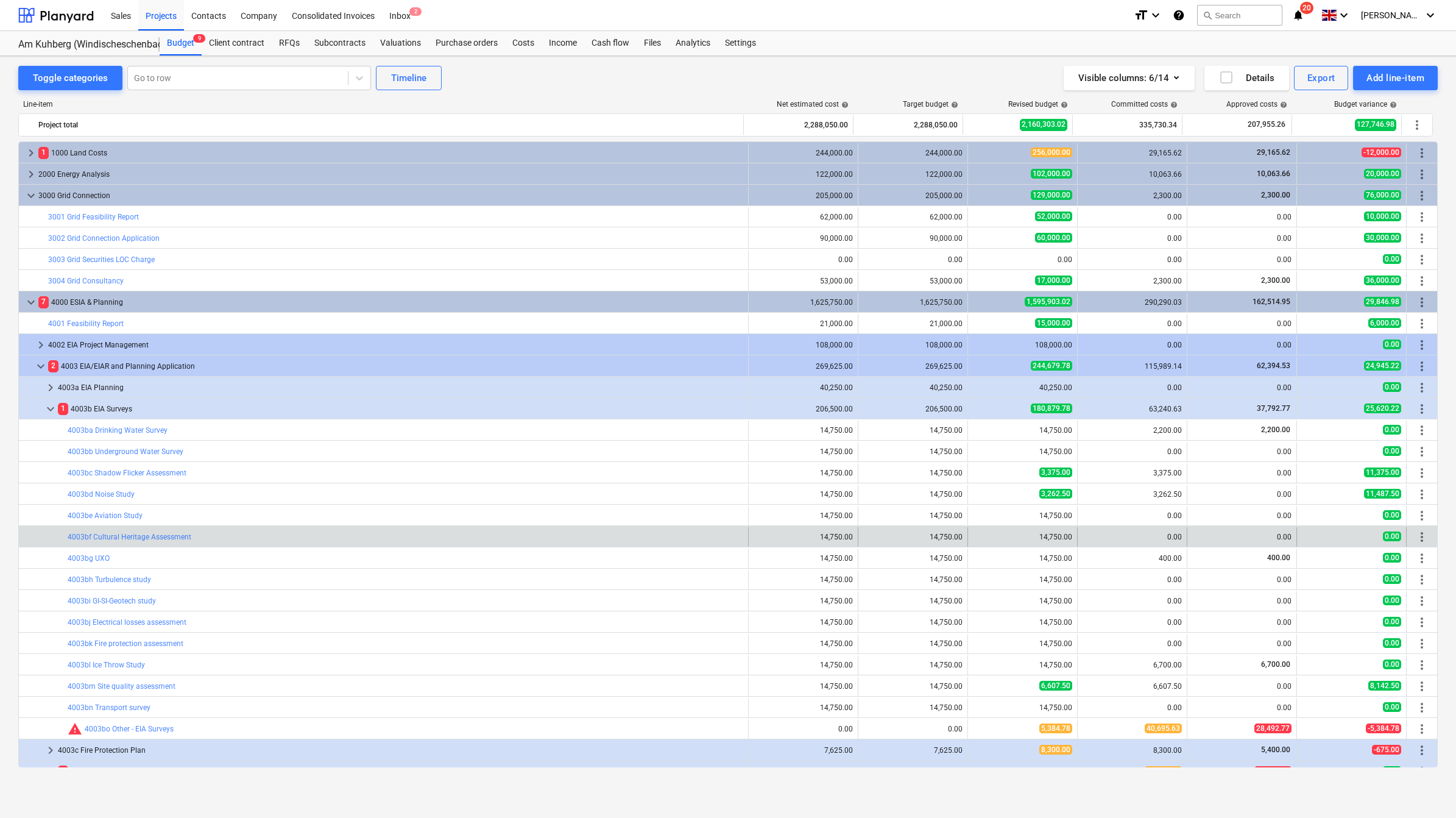
scroll to position [76, 0]
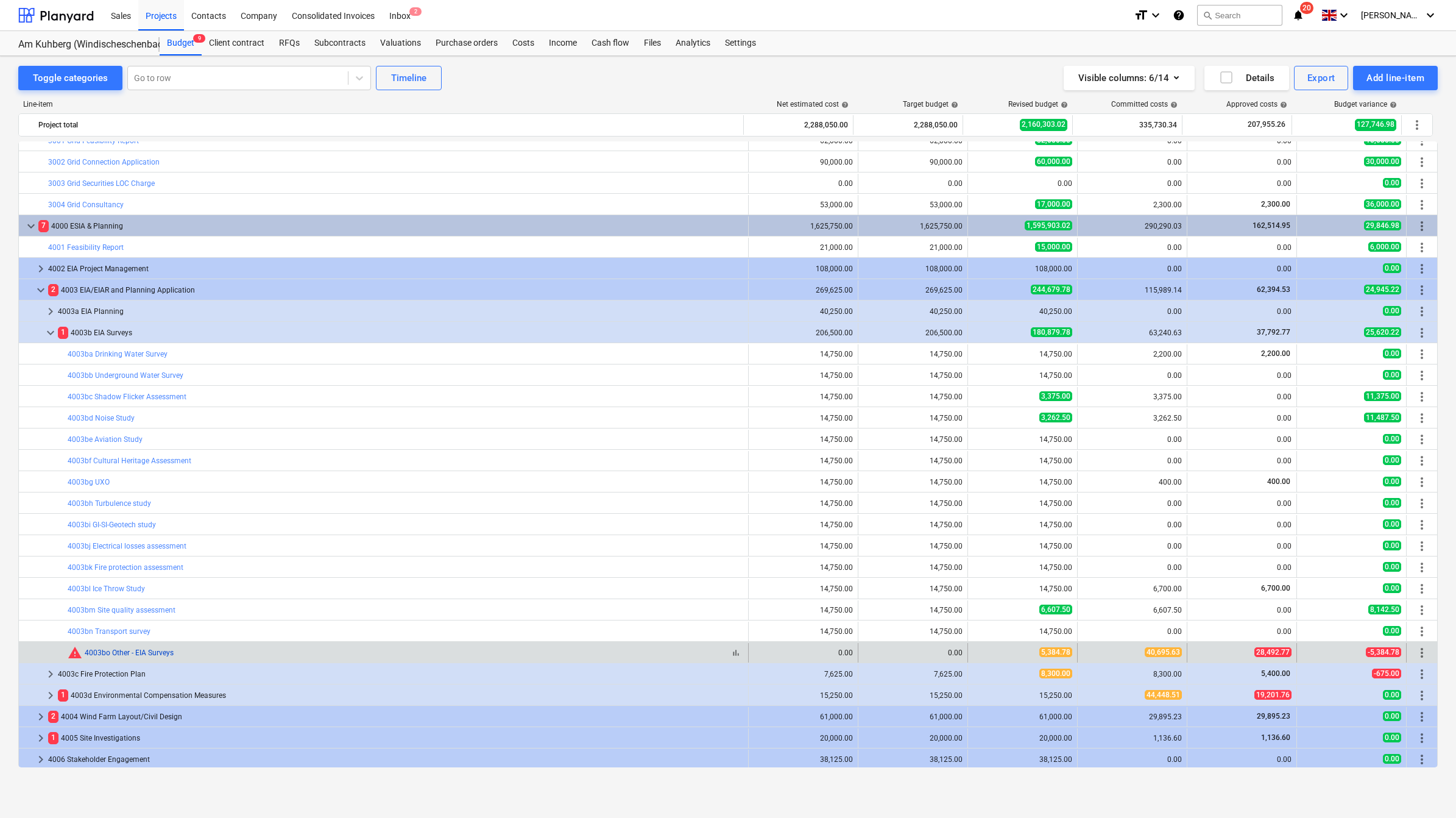
click at [104, 654] on link "4003bo Other - EIA Surveys" at bounding box center [129, 653] width 89 height 9
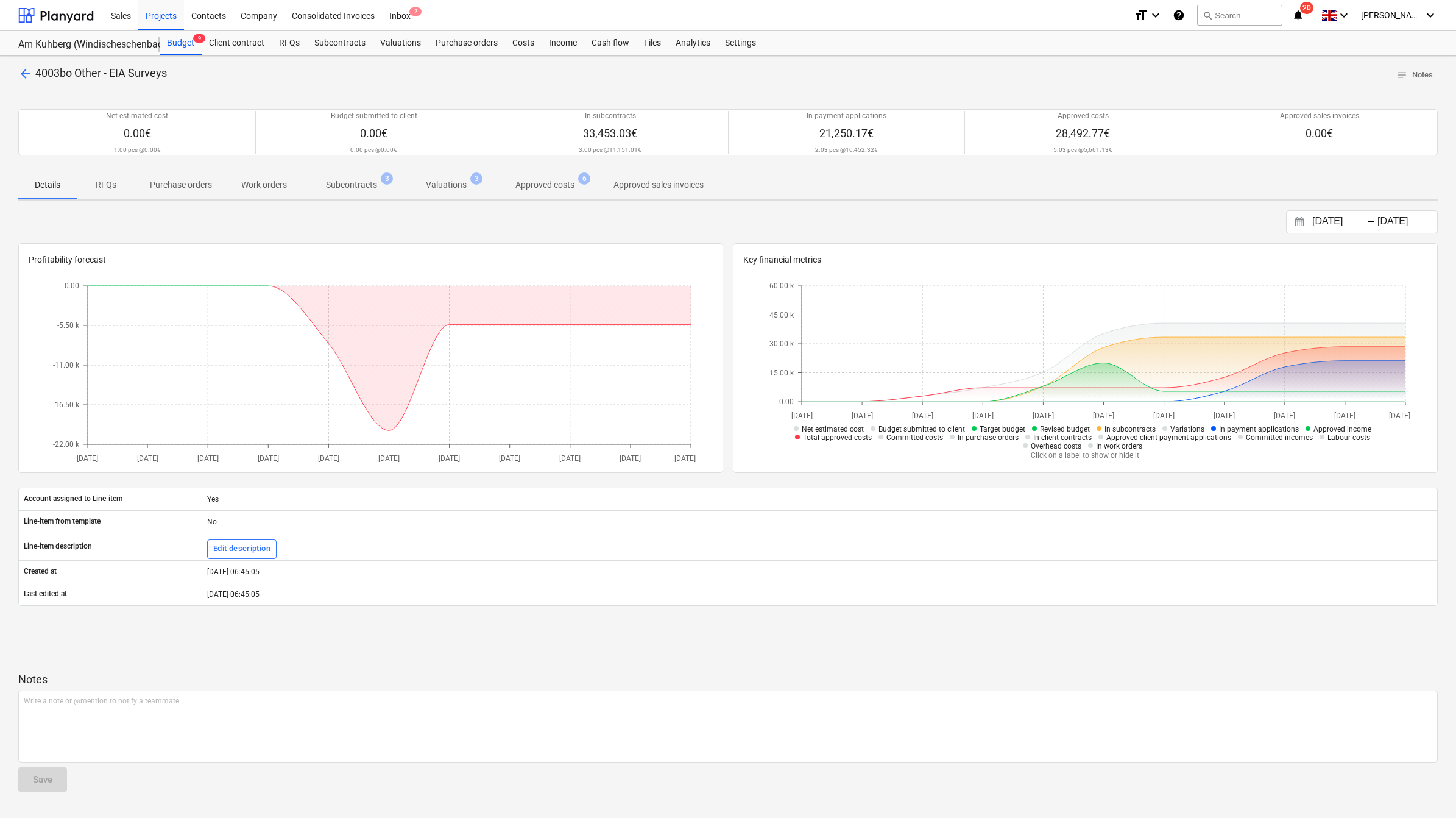
click at [543, 189] on p "Approved costs" at bounding box center [545, 185] width 59 height 12
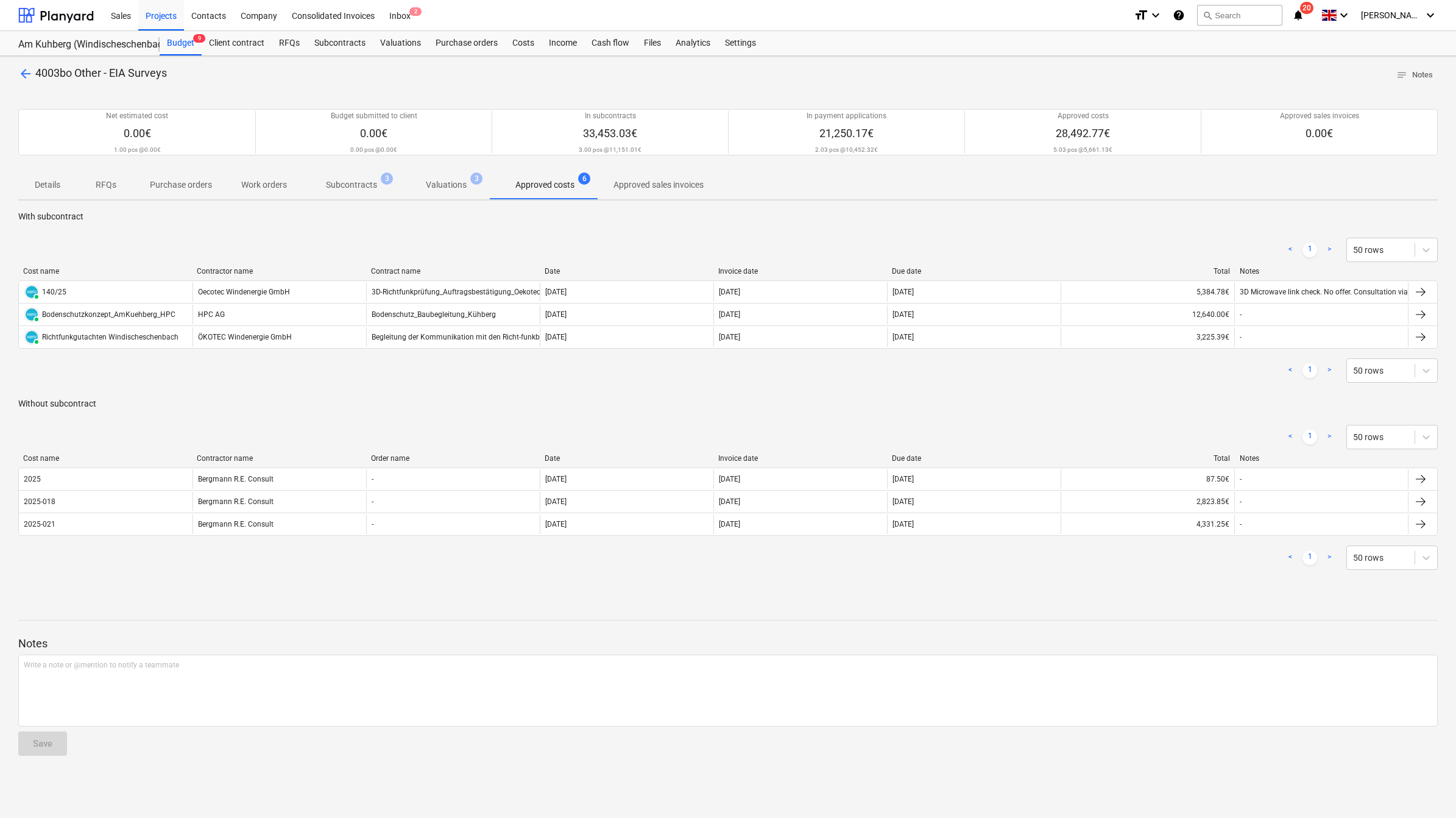
click at [616, 359] on div "< 1 > 50 rows" at bounding box center [728, 370] width 1419 height 24
click at [168, 40] on div "Budget 9" at bounding box center [180, 43] width 42 height 24
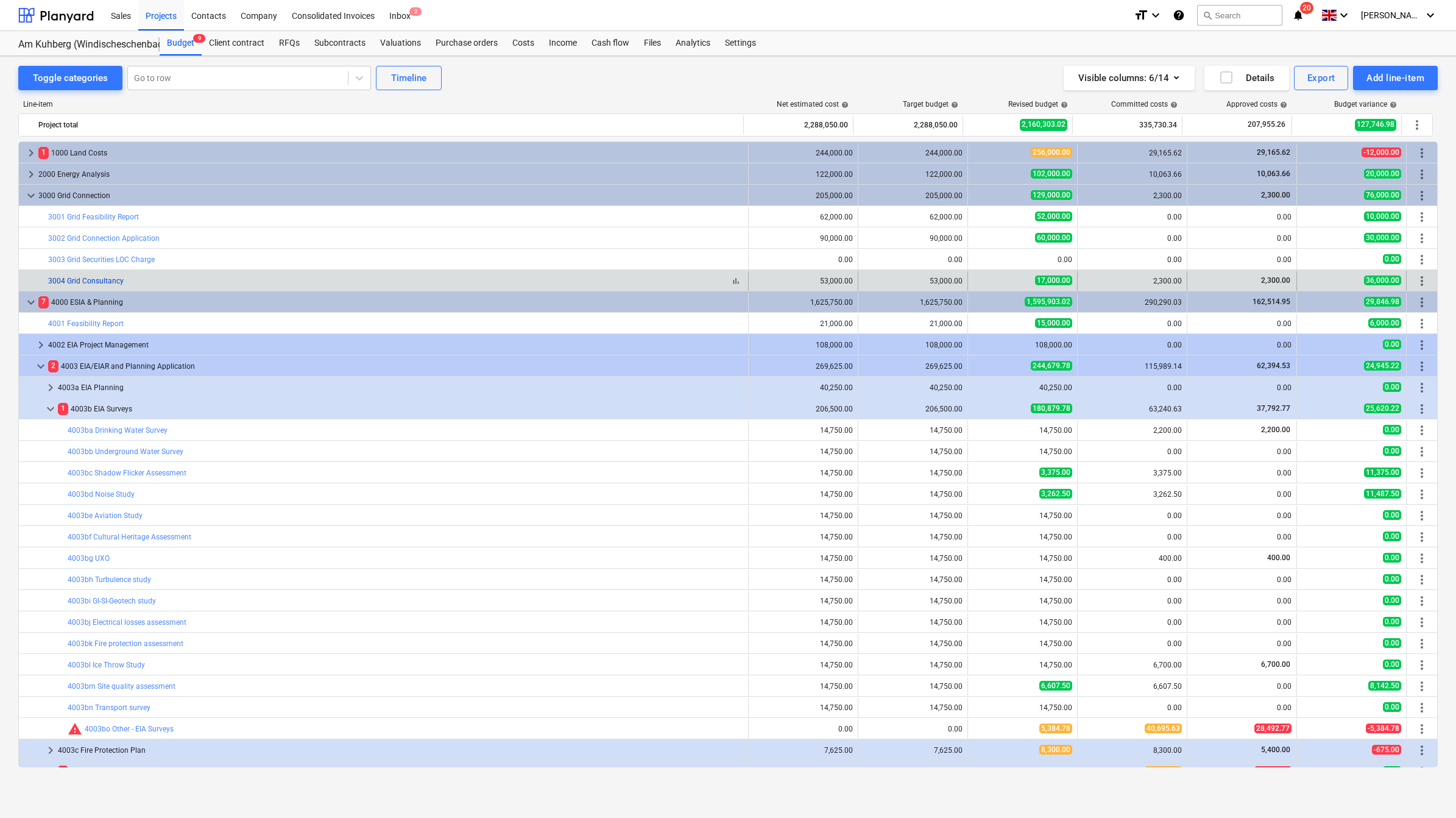
click at [55, 282] on link "3004 Grid Consultancy" at bounding box center [86, 281] width 76 height 9
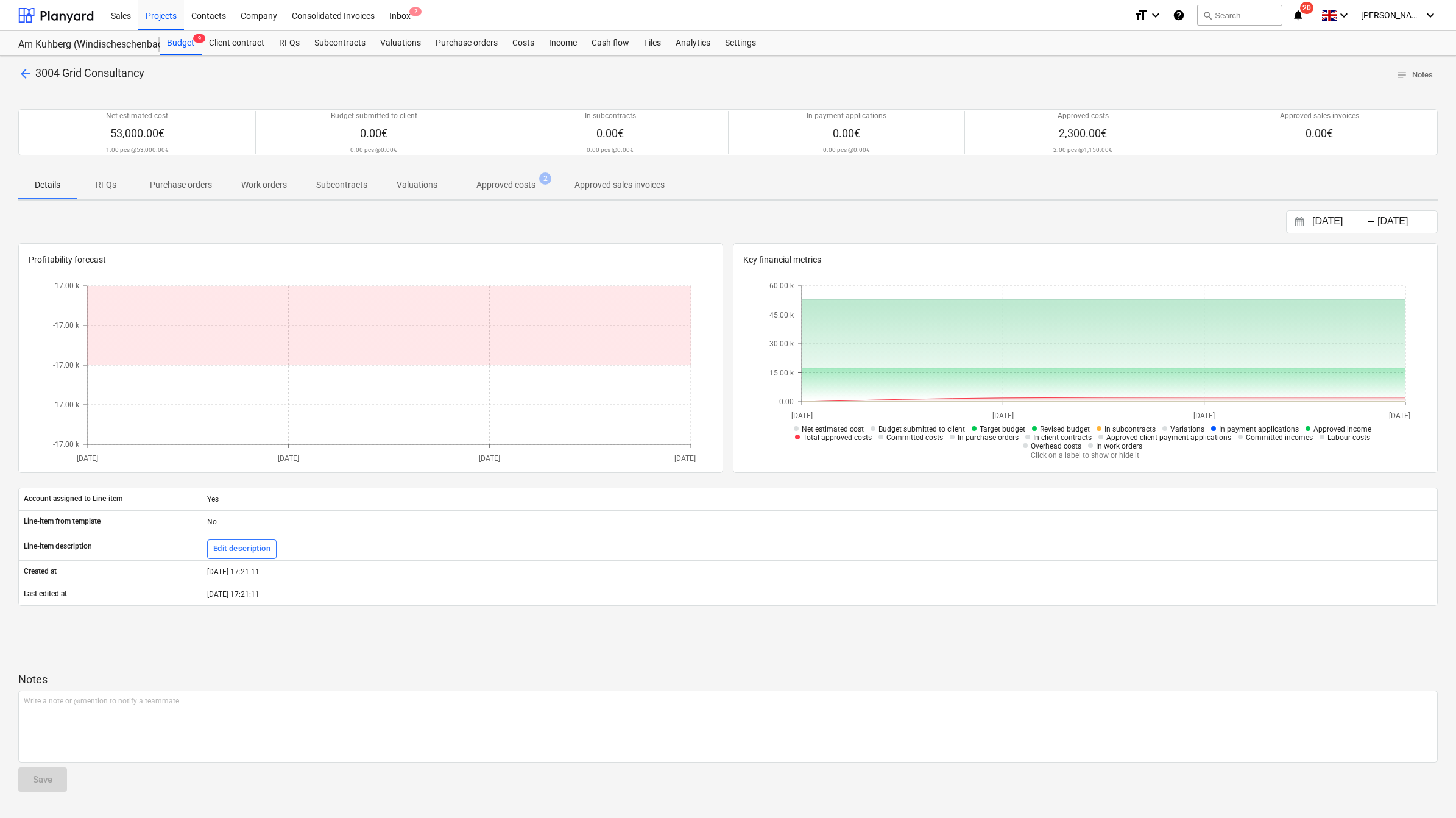
click at [501, 189] on p "Approved costs" at bounding box center [506, 185] width 59 height 12
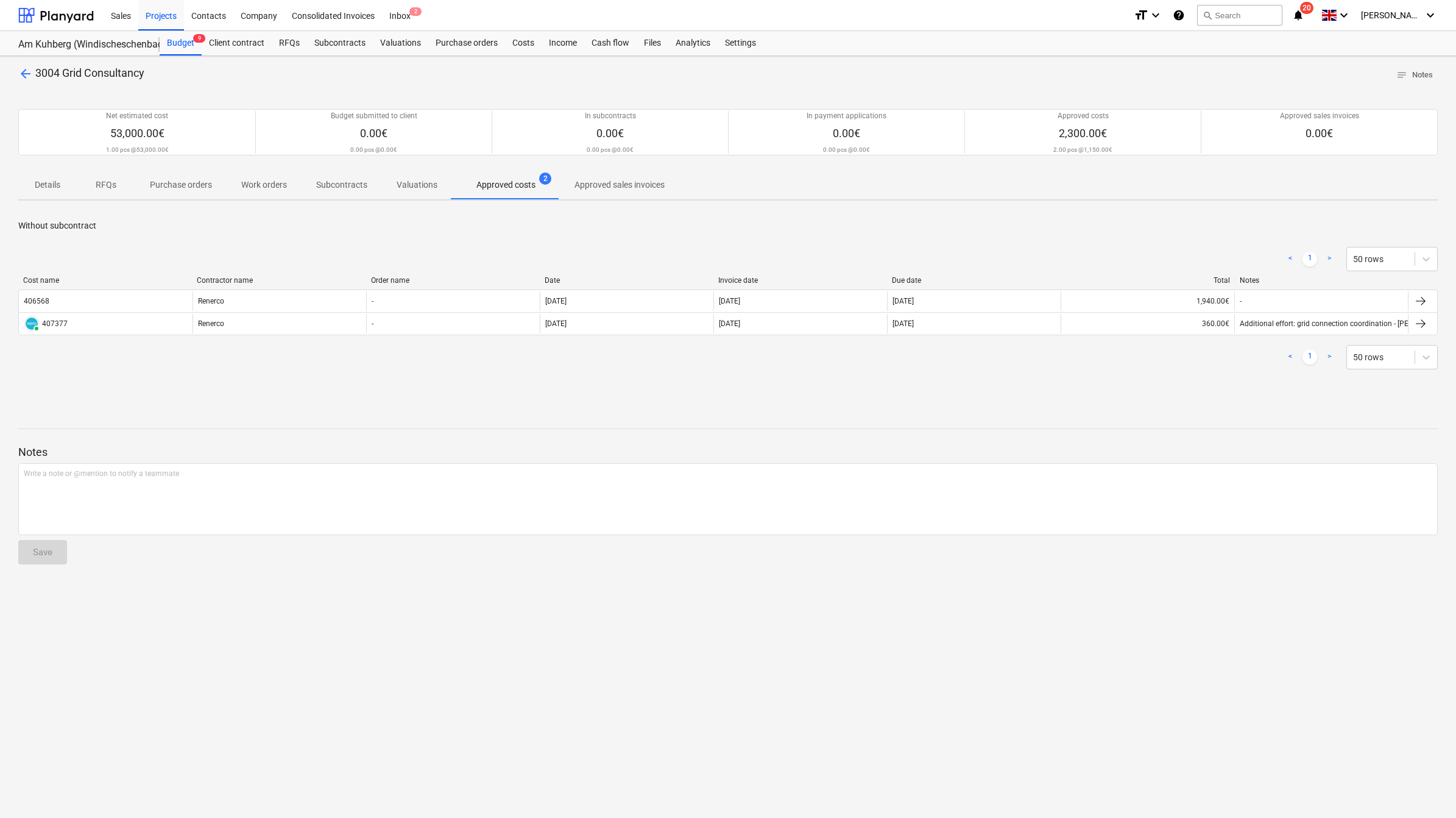
click at [311, 419] on div at bounding box center [728, 417] width 1419 height 10
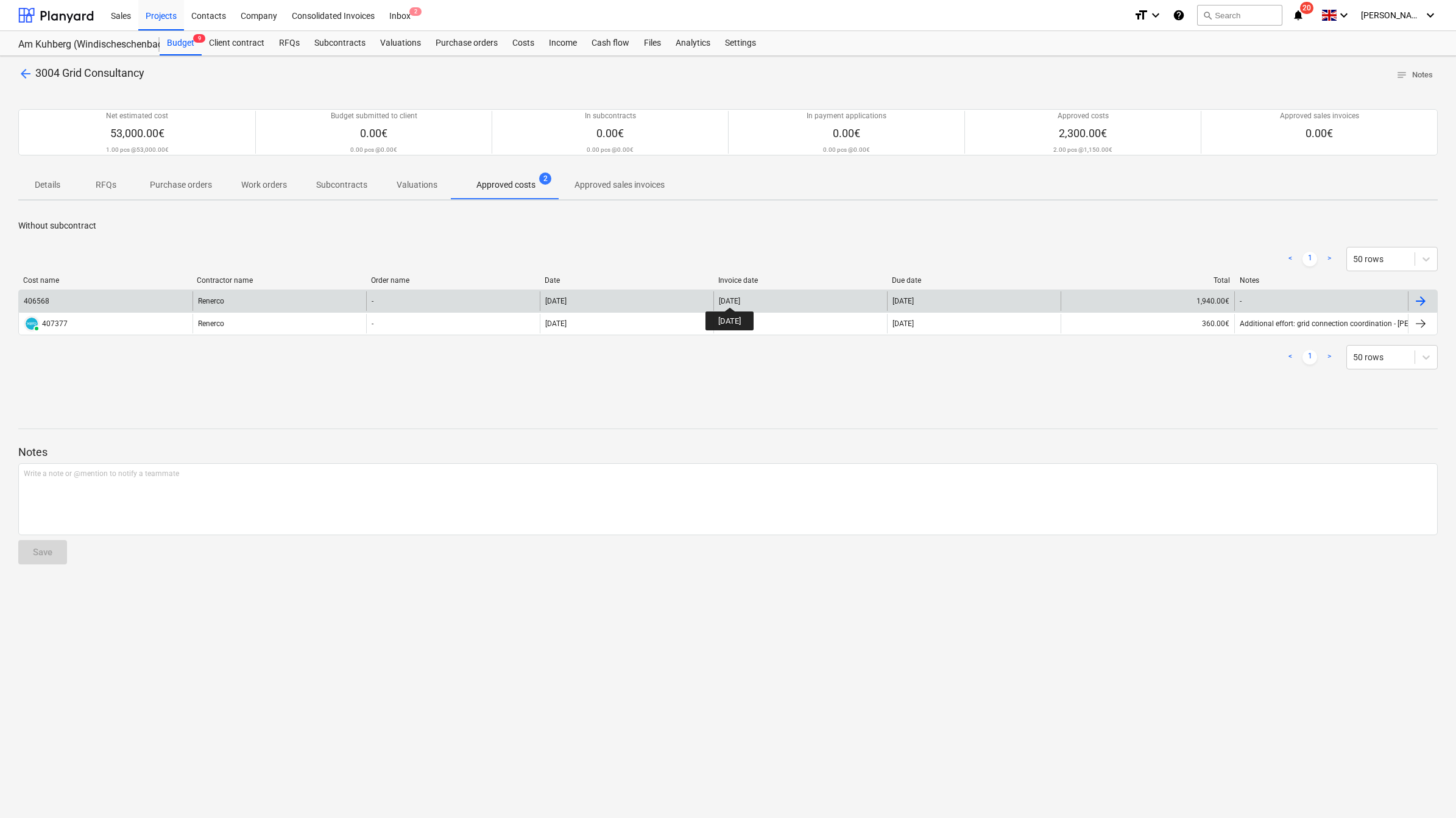
click at [740, 297] on div "[DATE]" at bounding box center [729, 302] width 21 height 9
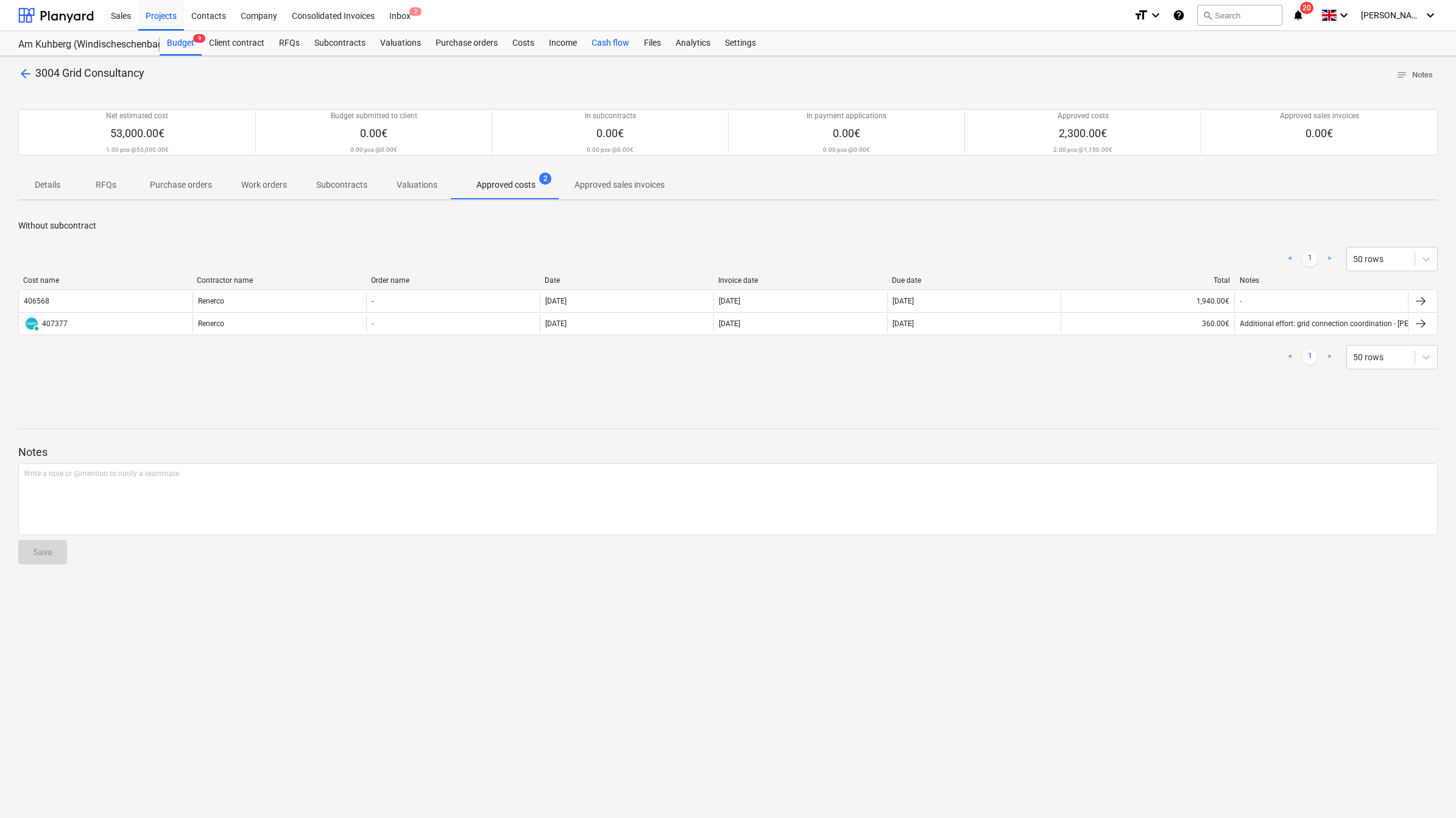
click at [600, 40] on div "Cash flow" at bounding box center [610, 43] width 53 height 24
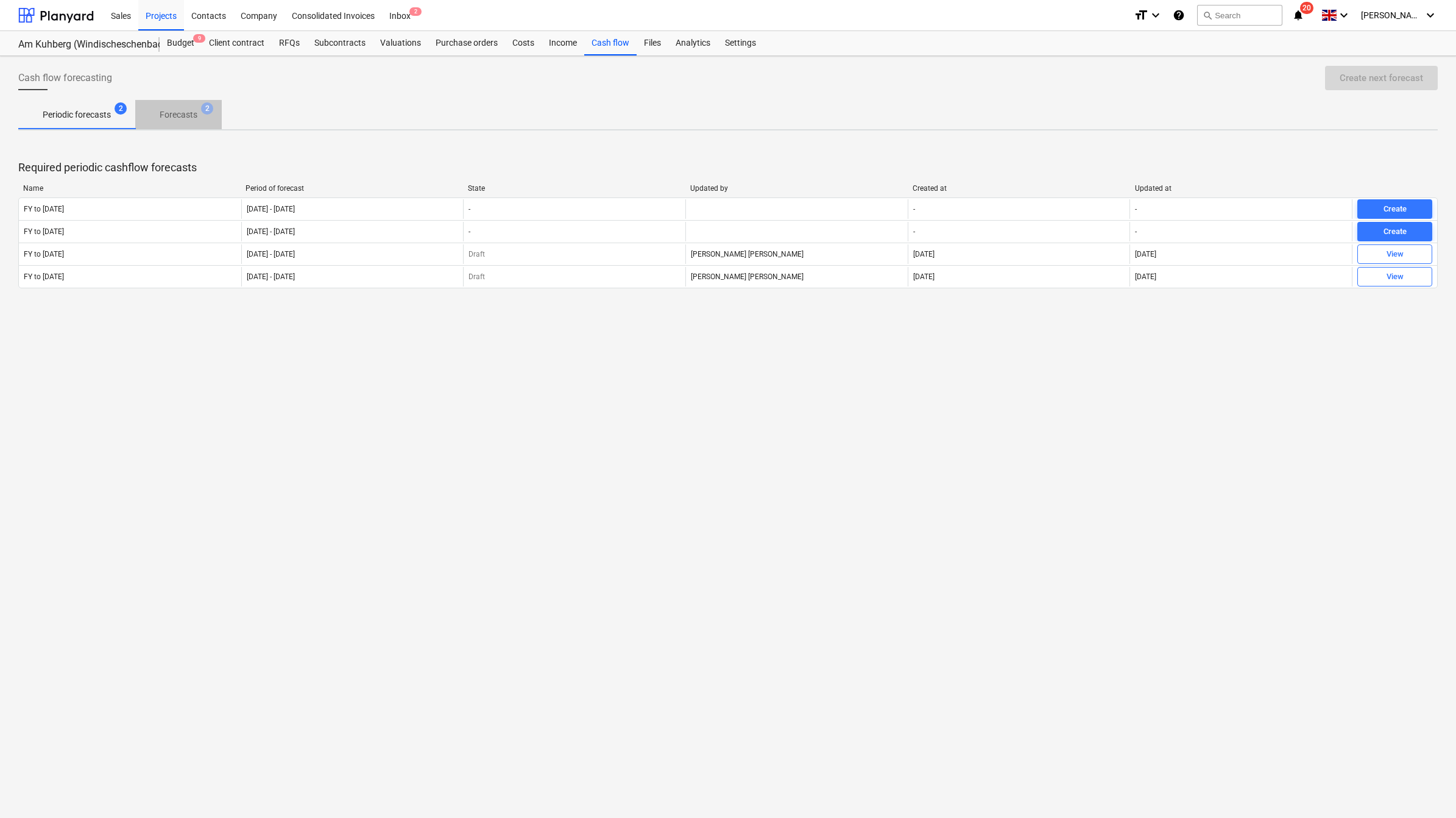
click at [184, 113] on p "Forecasts" at bounding box center [178, 115] width 37 height 12
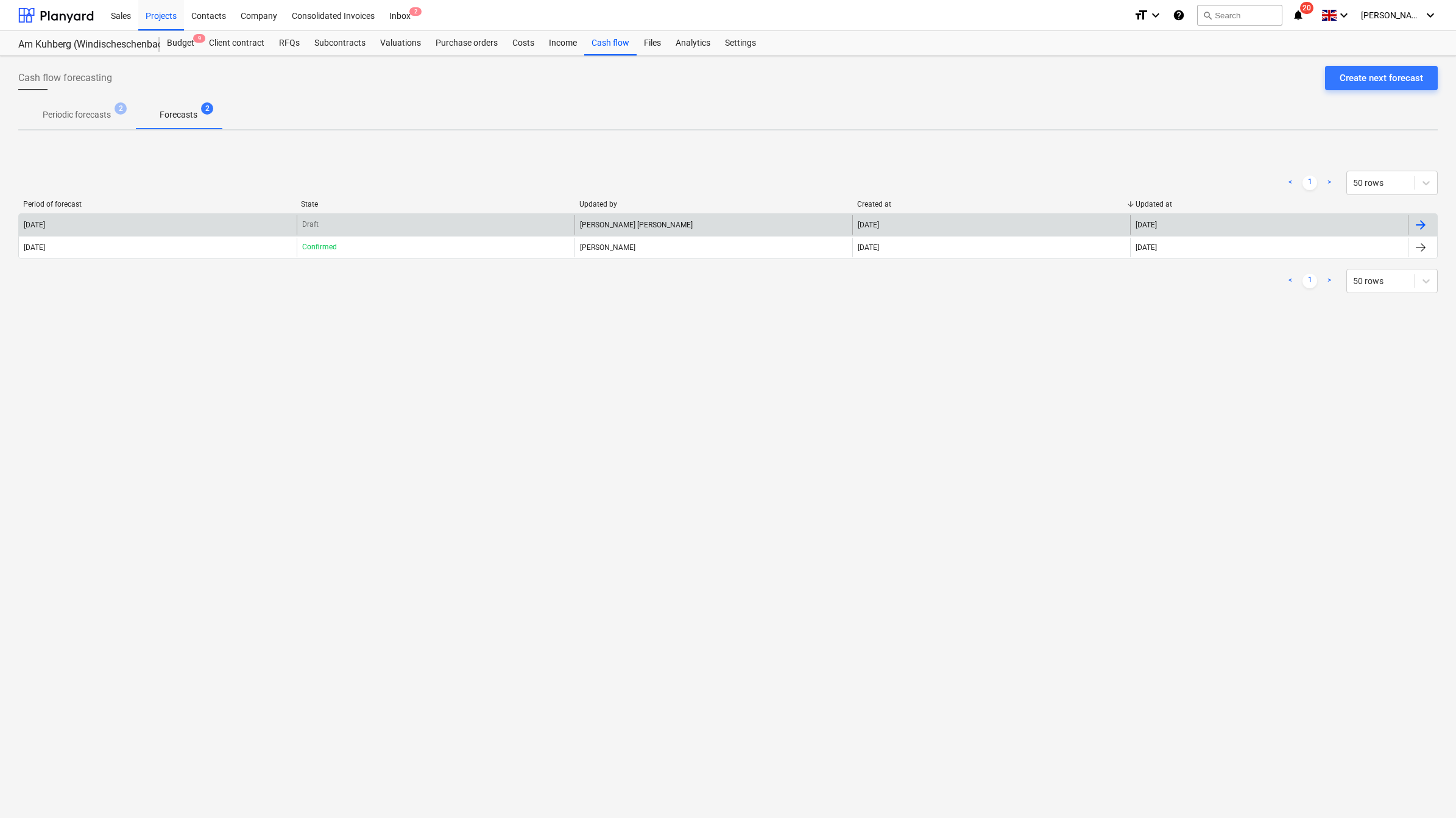
click at [1420, 218] on div at bounding box center [1420, 225] width 14 height 14
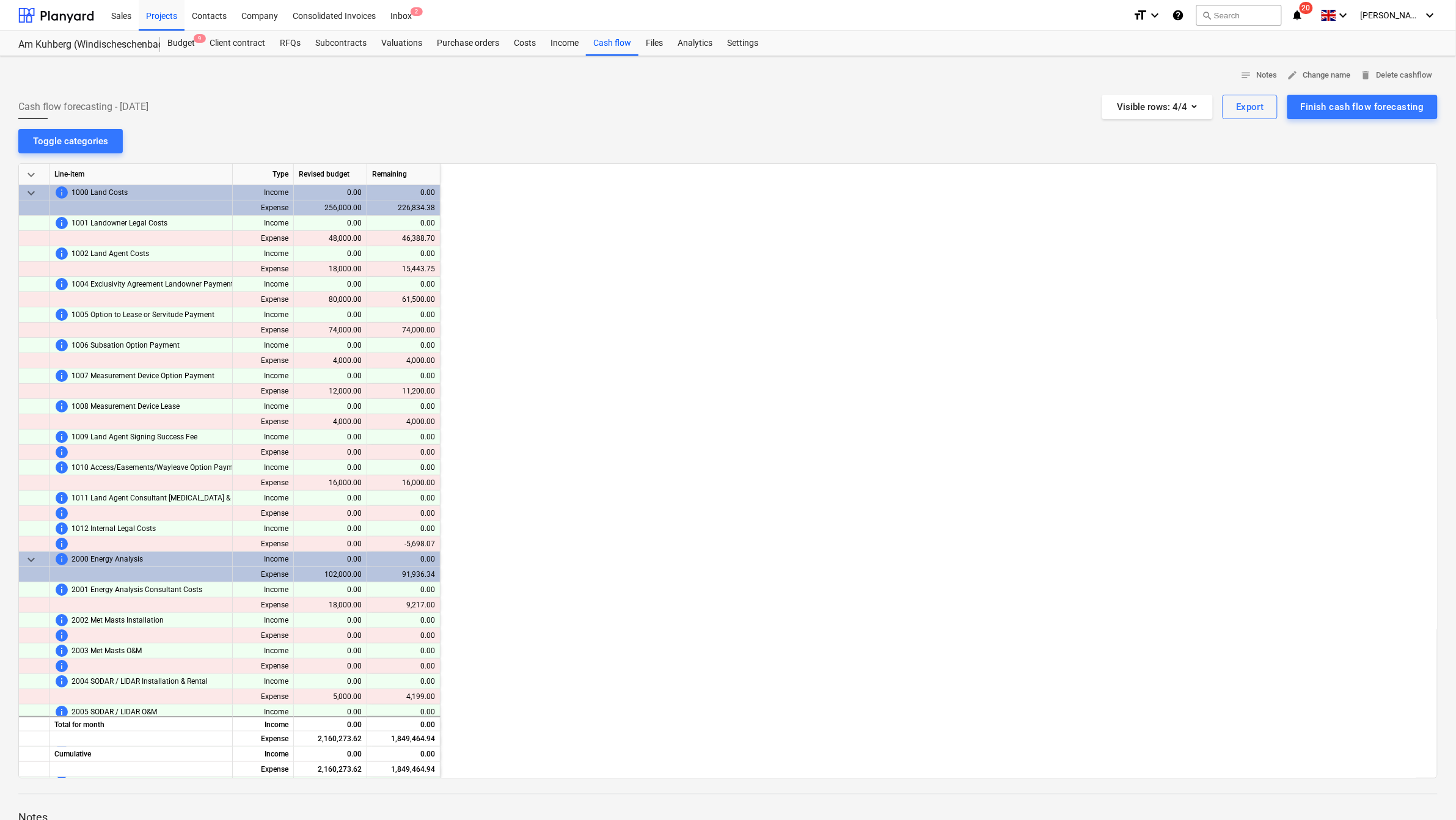
scroll to position [0, 1833]
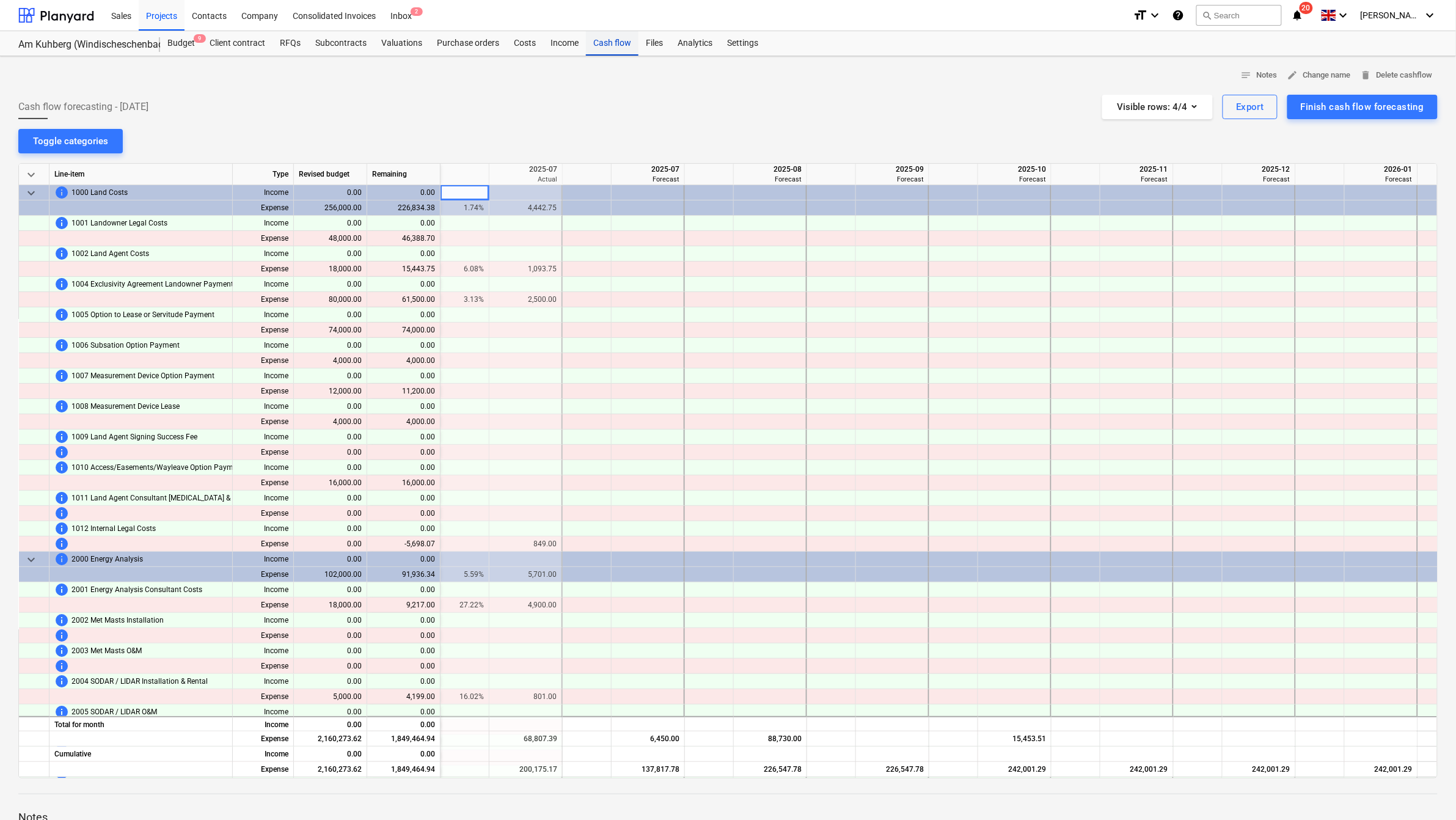
click at [608, 40] on div "Cash flow" at bounding box center [612, 43] width 53 height 24
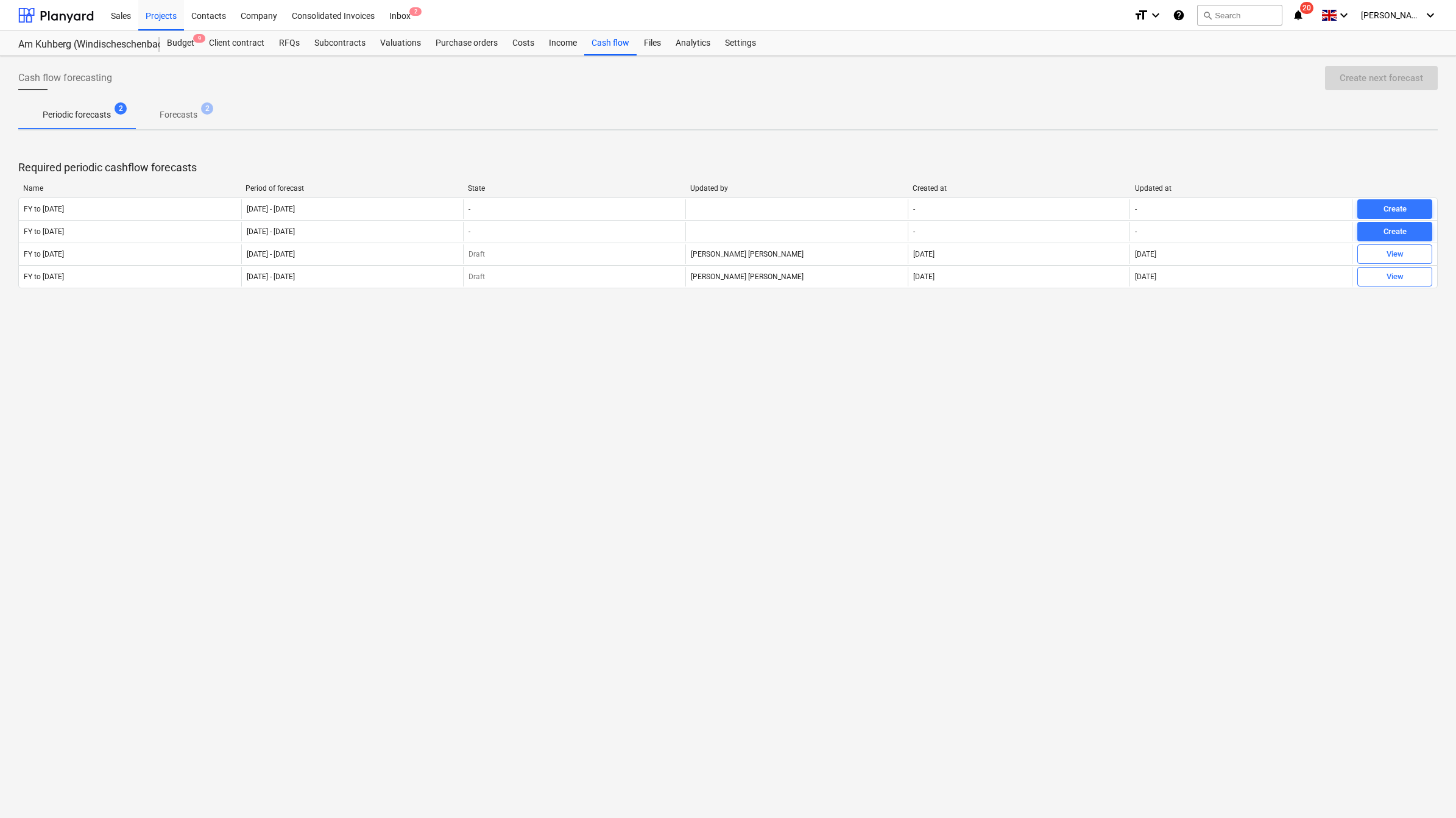
click at [191, 113] on p "Forecasts" at bounding box center [178, 115] width 37 height 12
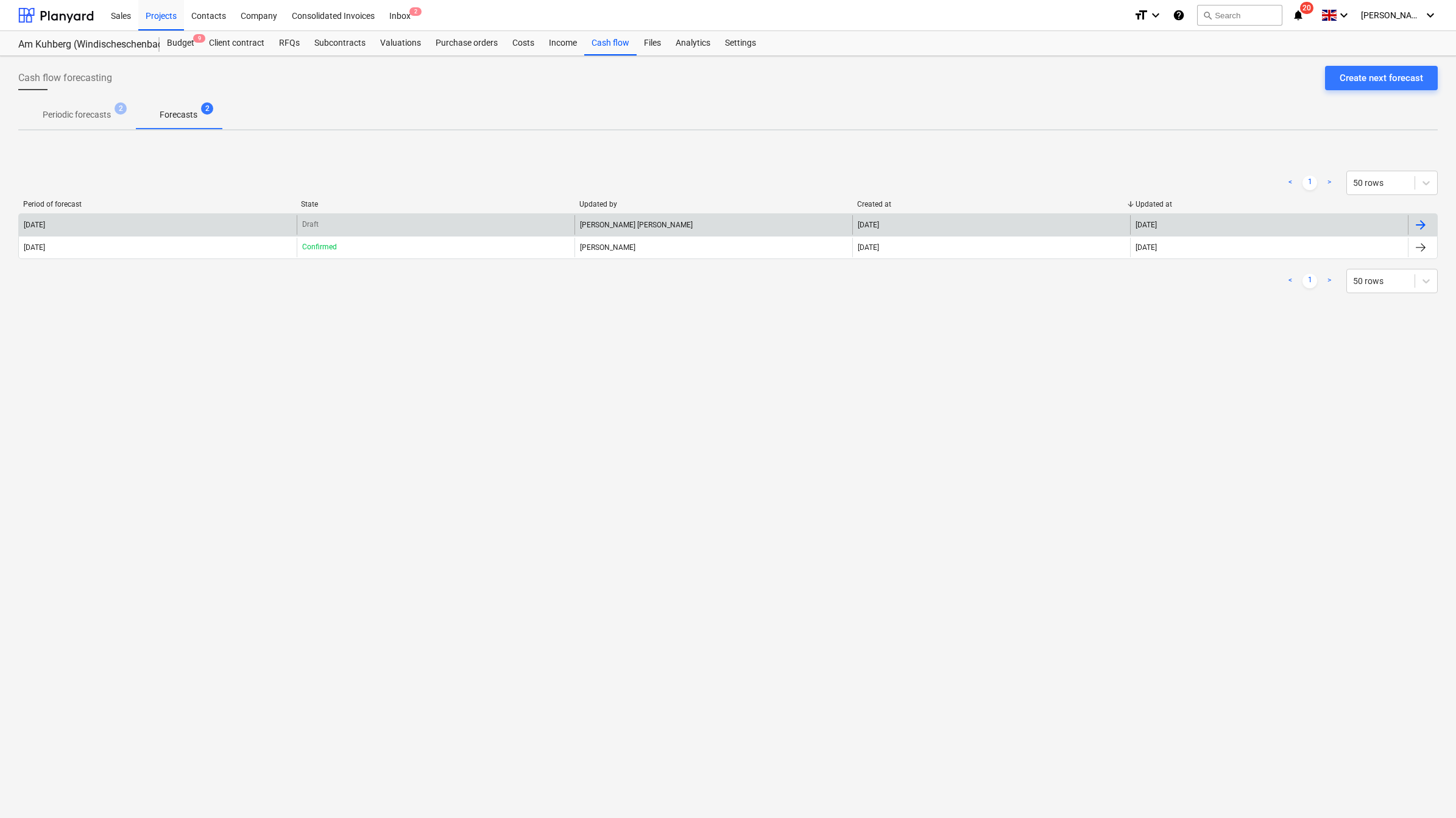
click at [101, 220] on div "[DATE]" at bounding box center [157, 225] width 277 height 20
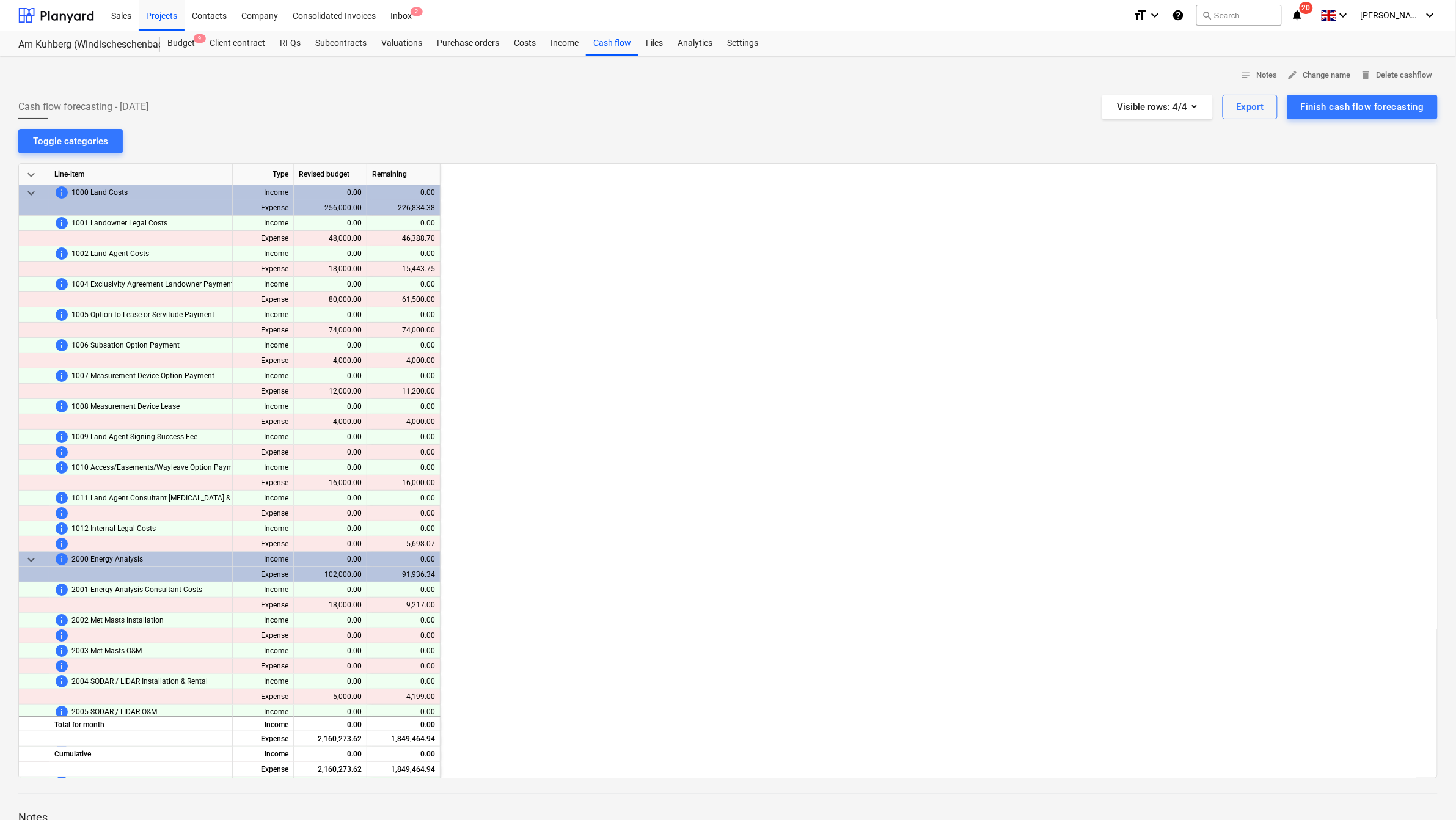
scroll to position [0, 1833]
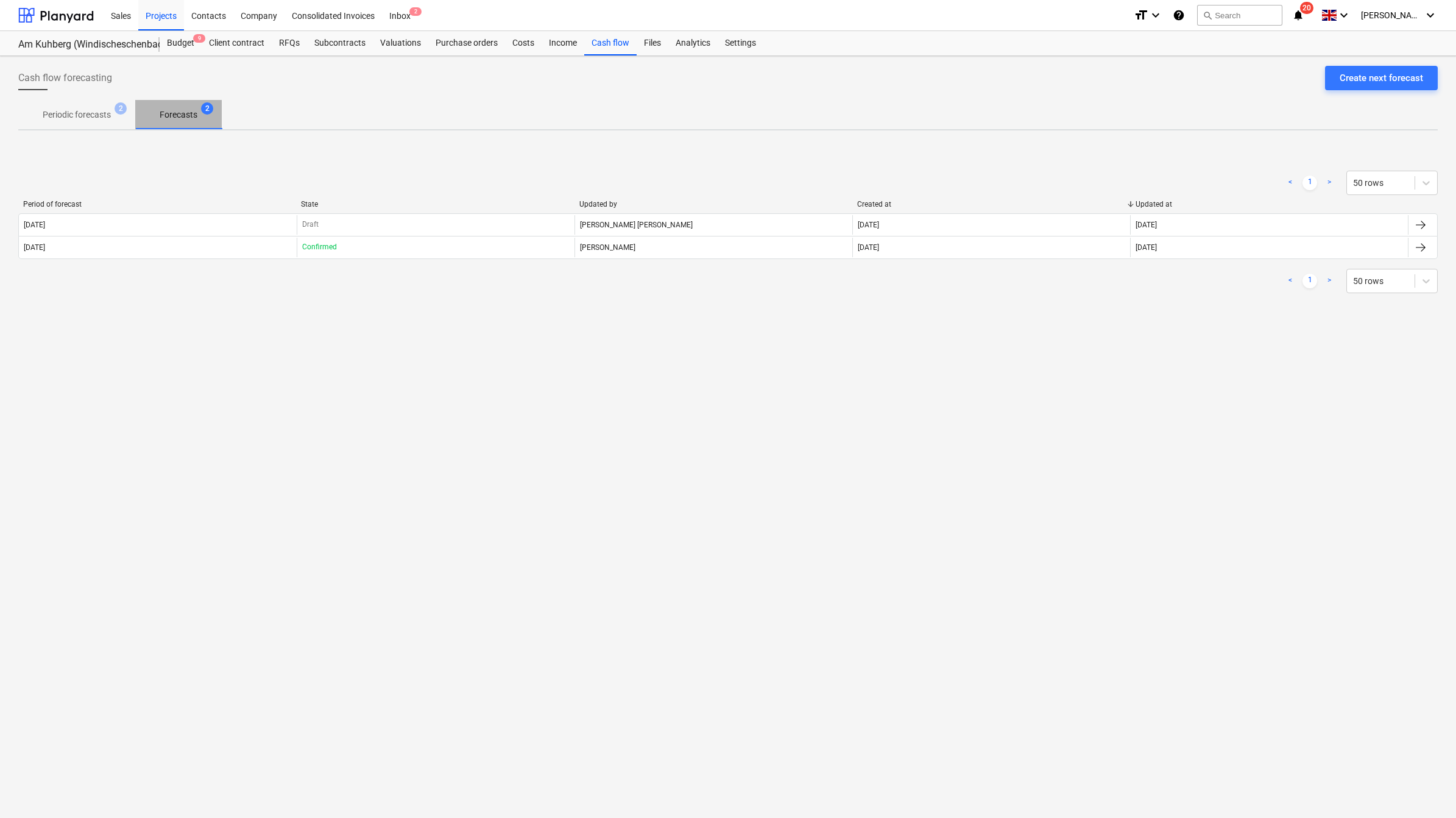
click at [180, 112] on p "Forecasts" at bounding box center [178, 115] width 37 height 12
click at [76, 122] on span "Periodic forecasts 2" at bounding box center [76, 114] width 117 height 22
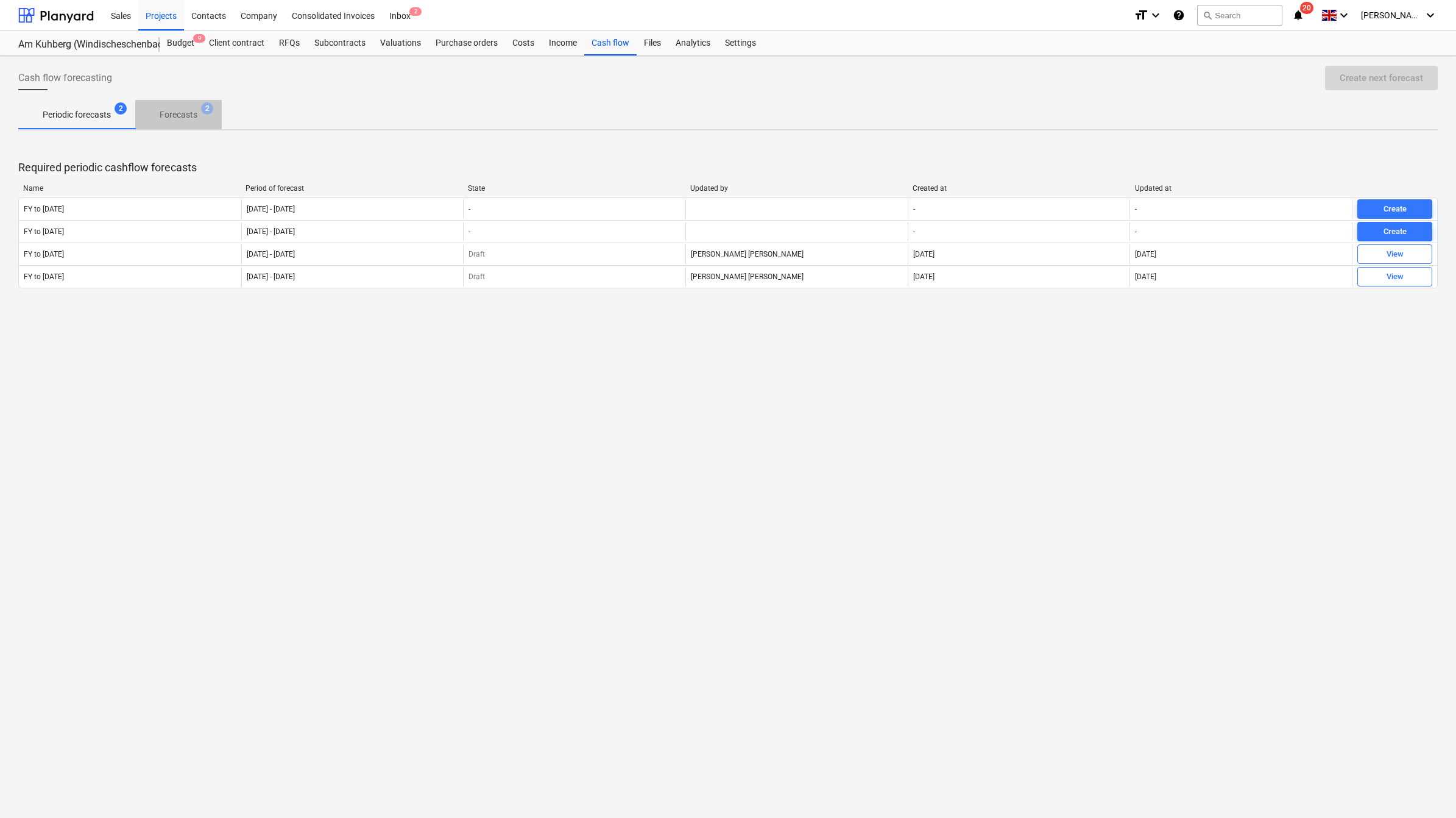
click at [185, 116] on p "Forecasts" at bounding box center [178, 115] width 37 height 12
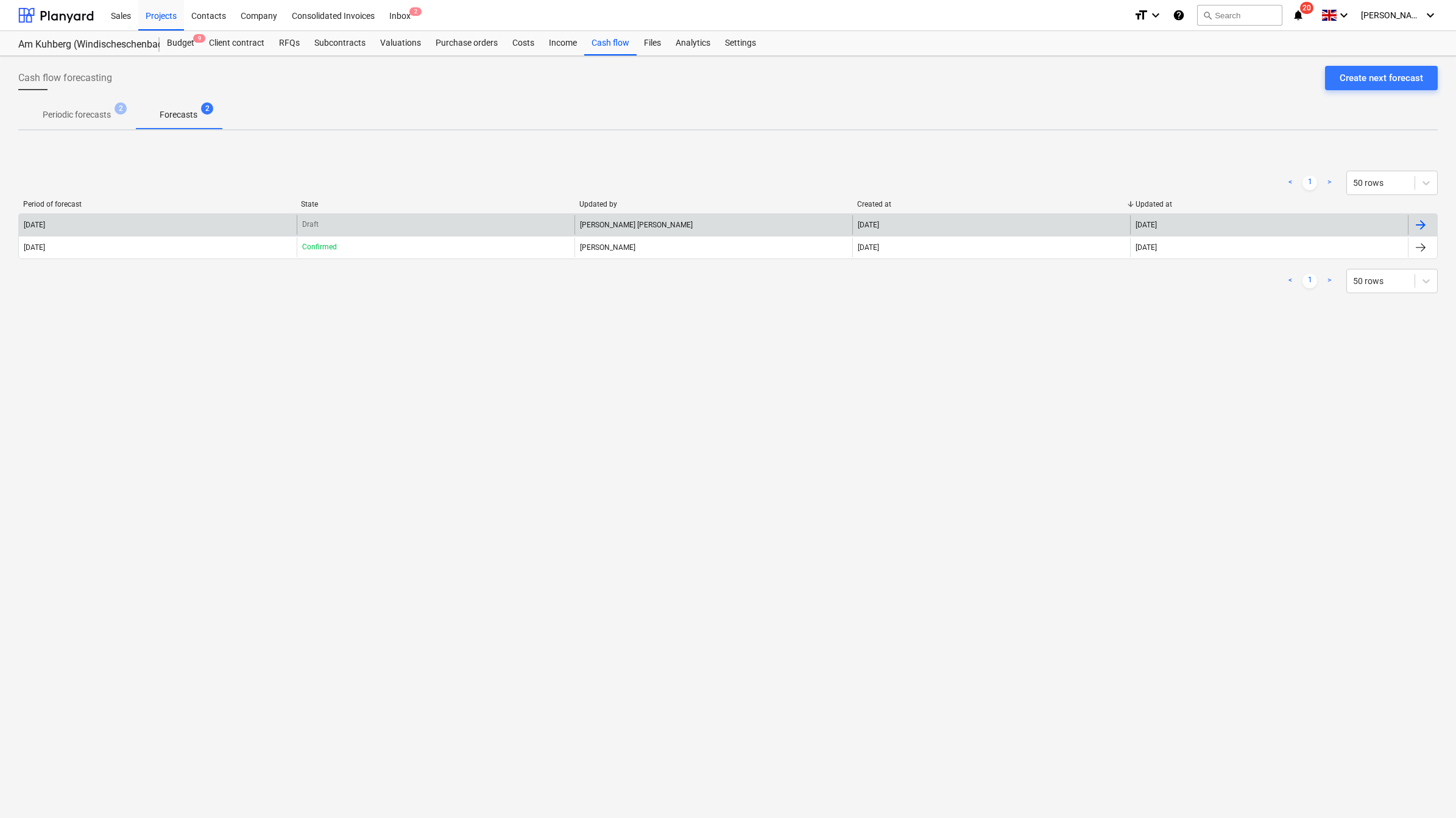
click at [457, 221] on div "Draft" at bounding box center [435, 225] width 277 height 20
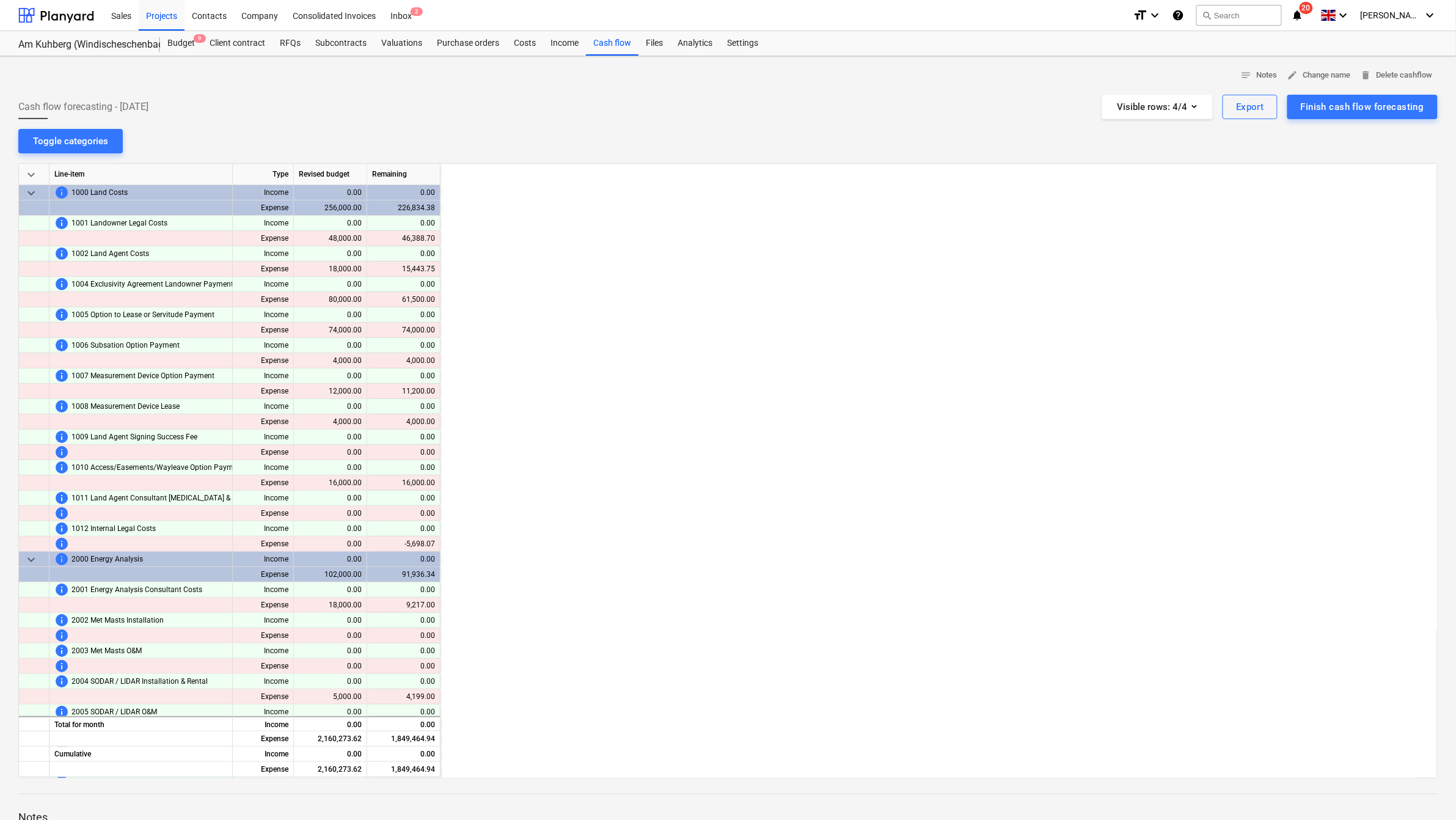
scroll to position [0, 1833]
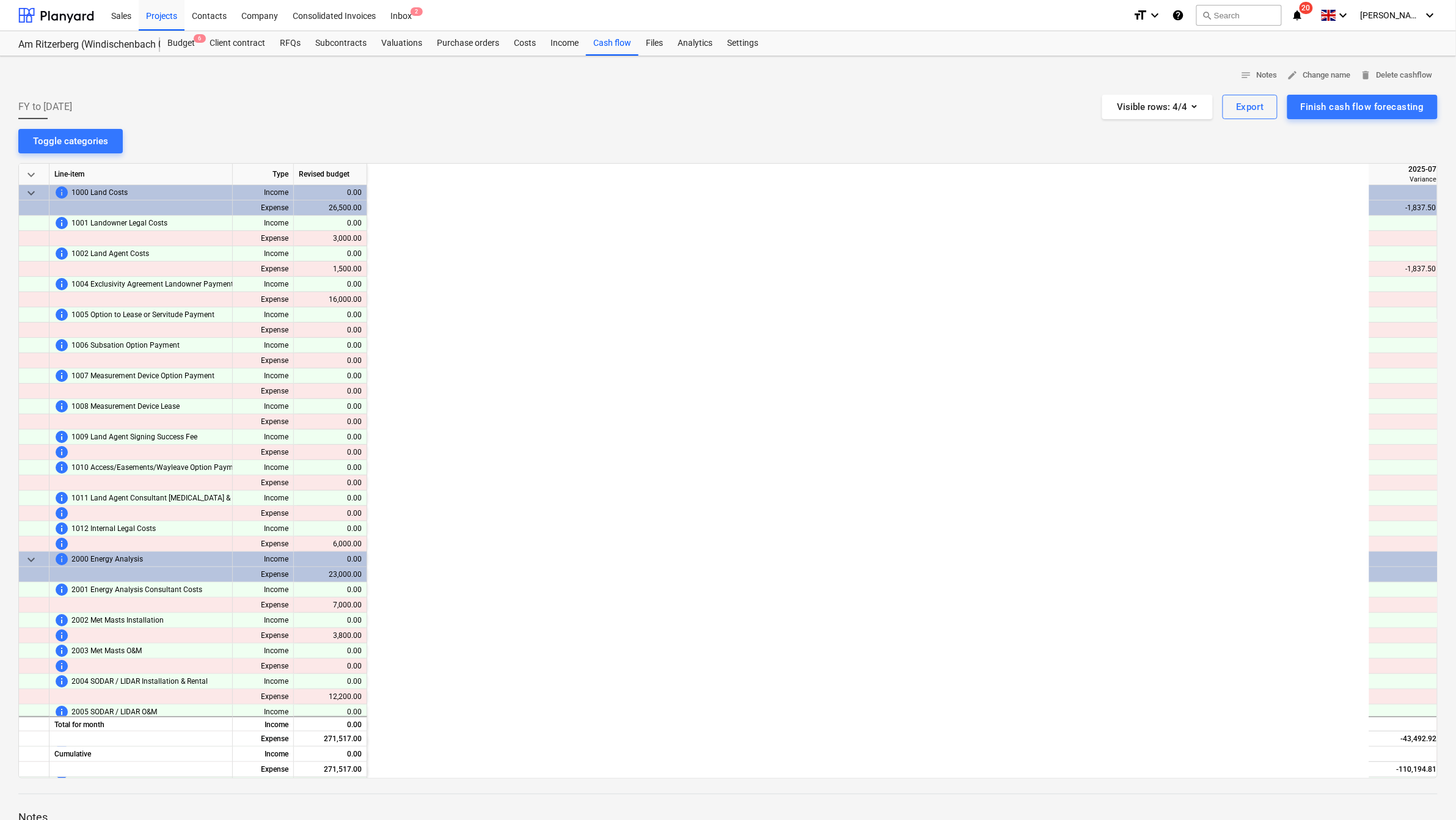
scroll to position [0, 1075]
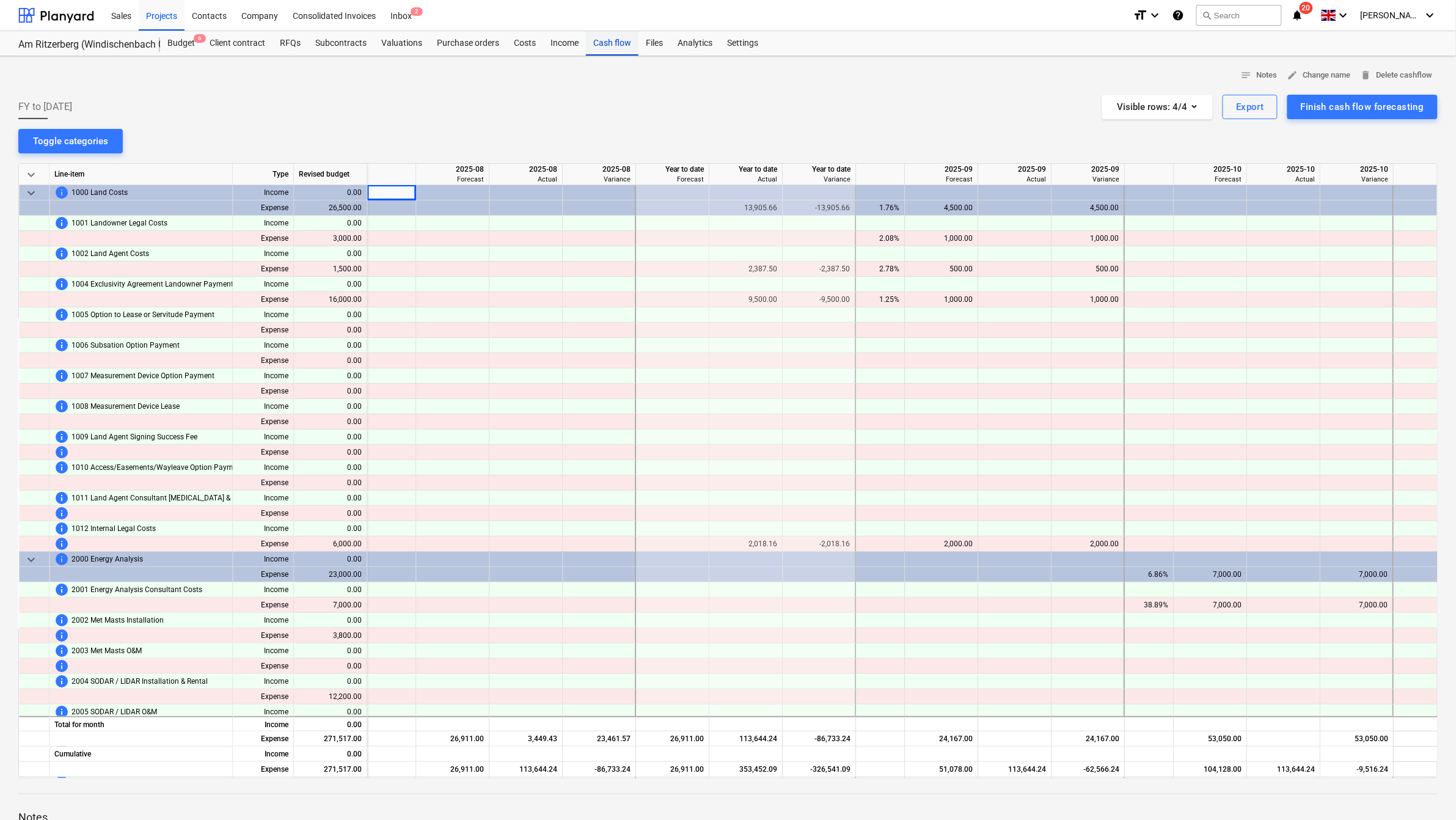
click at [608, 43] on div "Cash flow" at bounding box center [612, 43] width 53 height 24
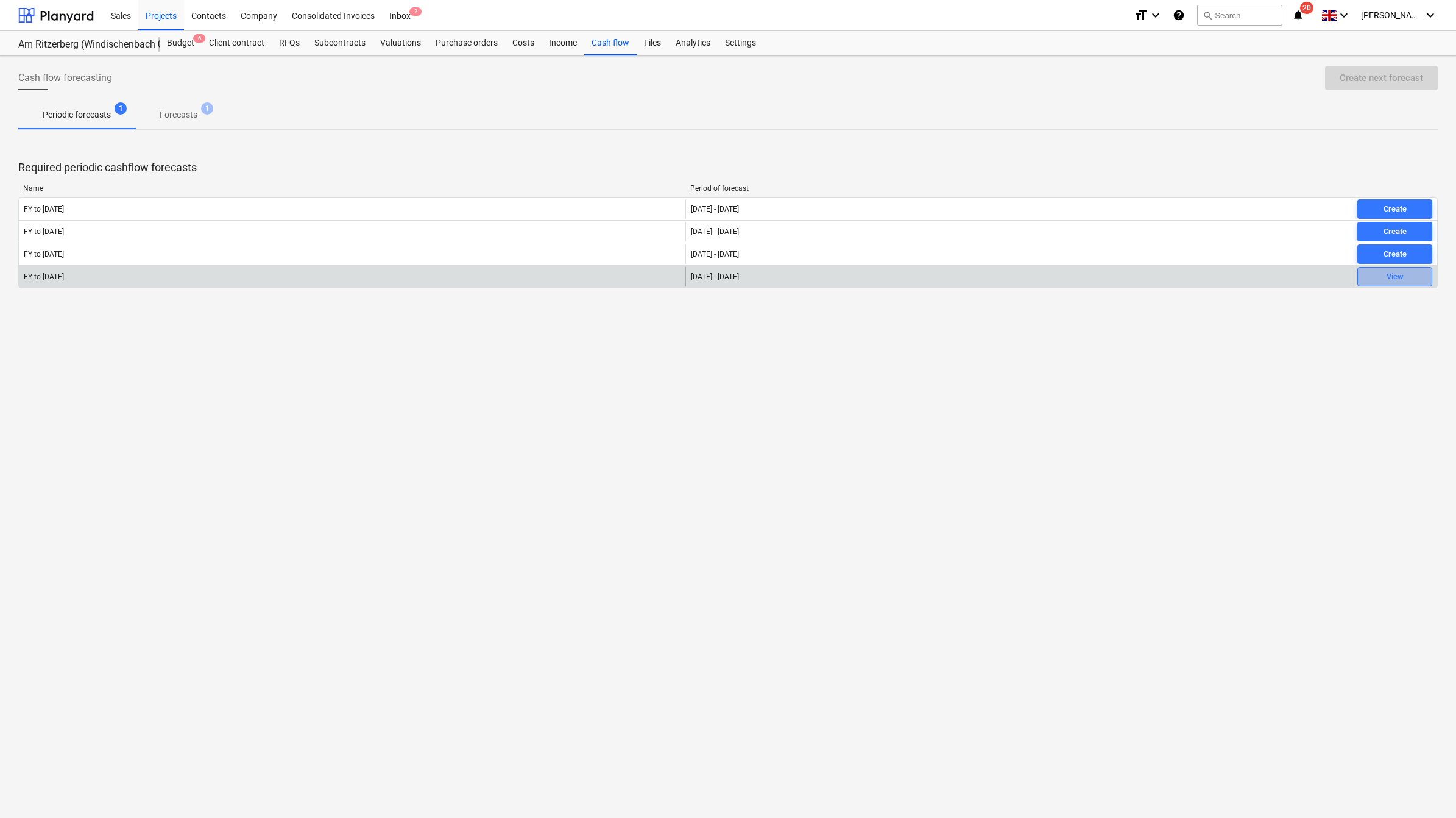
click at [1377, 277] on span "View" at bounding box center [1394, 277] width 64 height 14
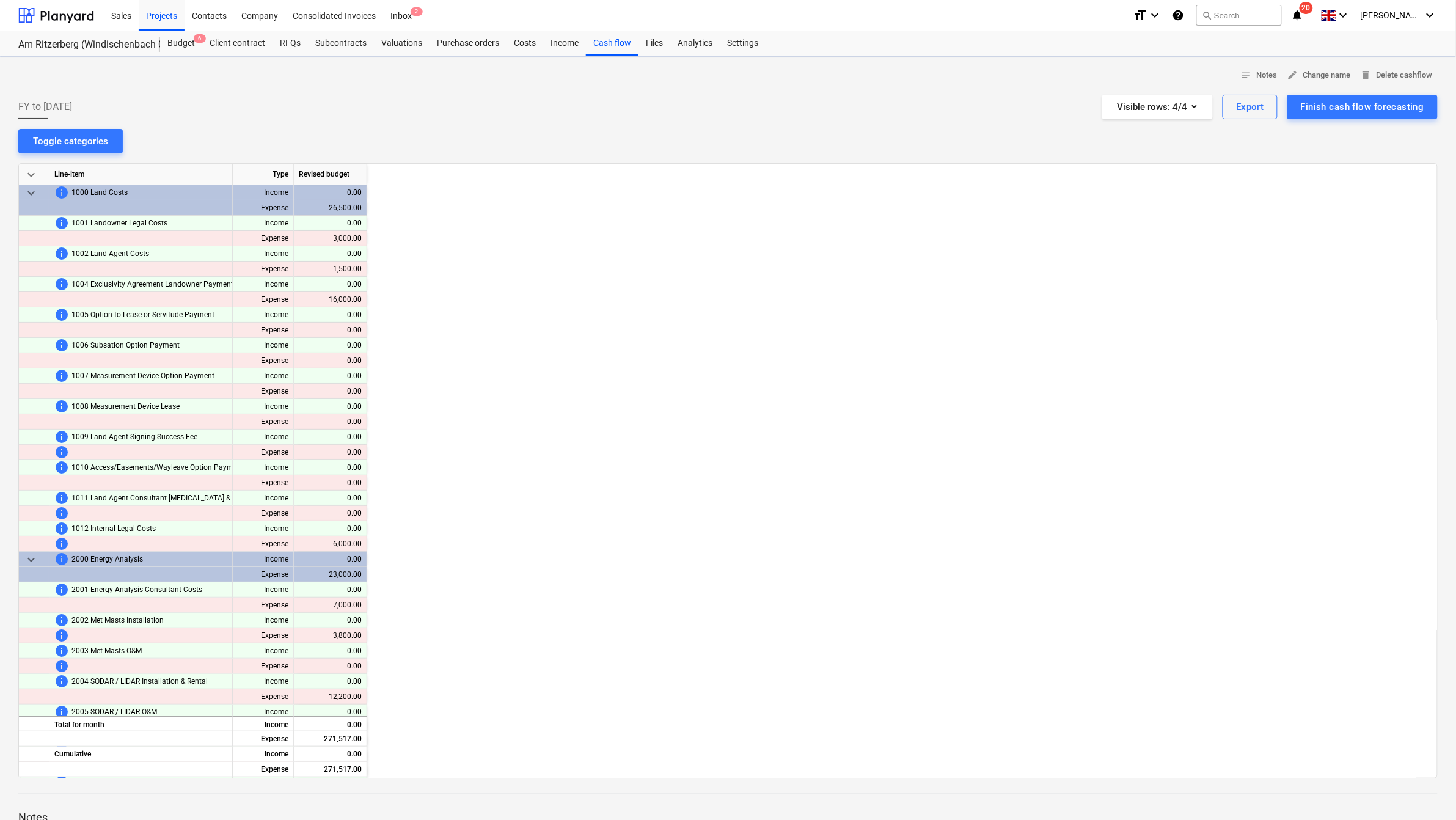
scroll to position [0, 1075]
